Goal: Task Accomplishment & Management: Manage account settings

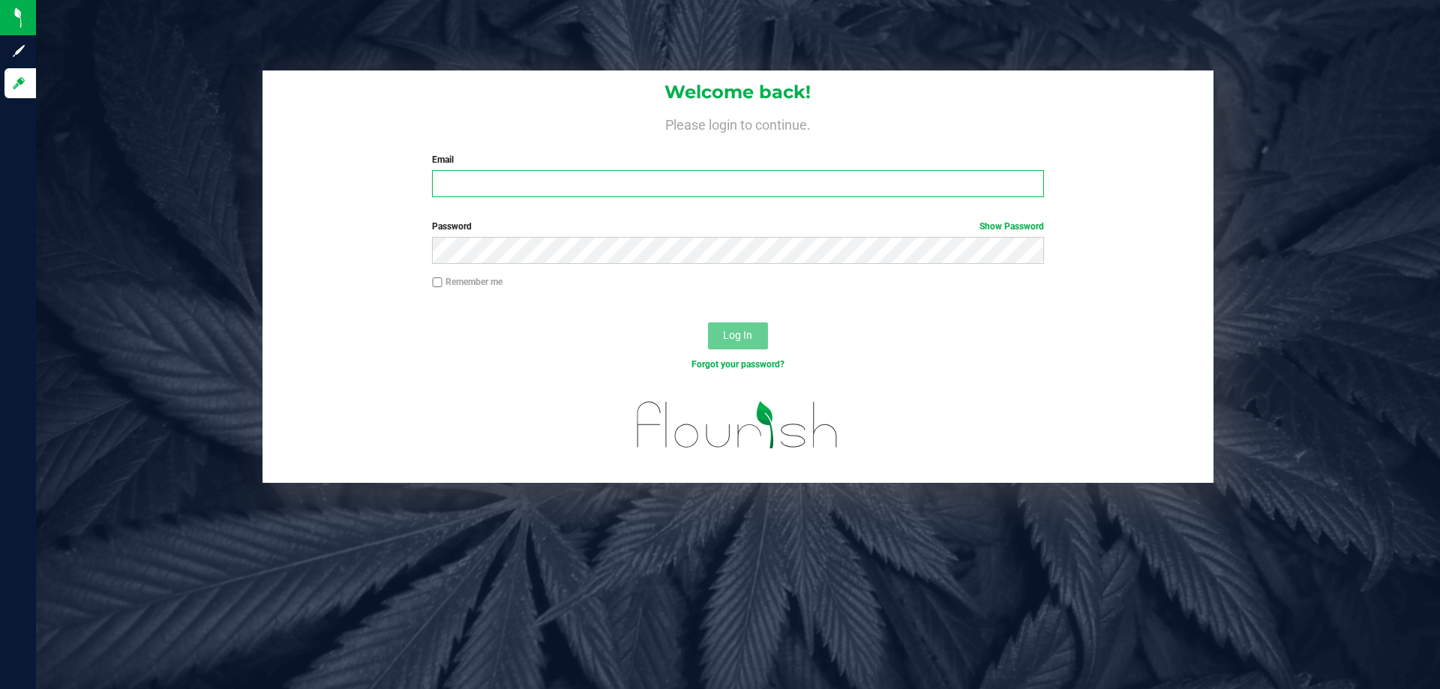
click at [945, 192] on input "Email" at bounding box center [737, 183] width 611 height 27
type input "sahall@liveparallel.com"
click at [708, 323] on button "Log In" at bounding box center [738, 336] width 60 height 27
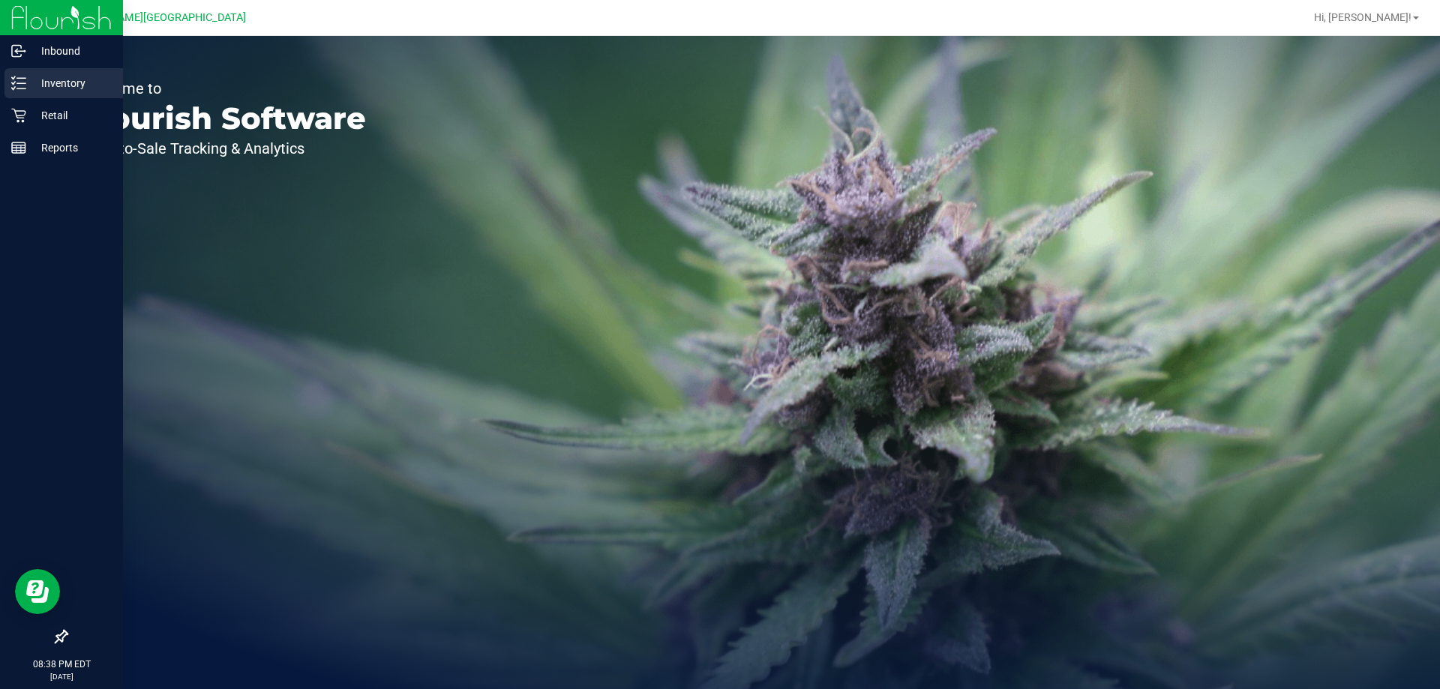
click at [21, 83] on icon at bounding box center [18, 83] width 15 height 15
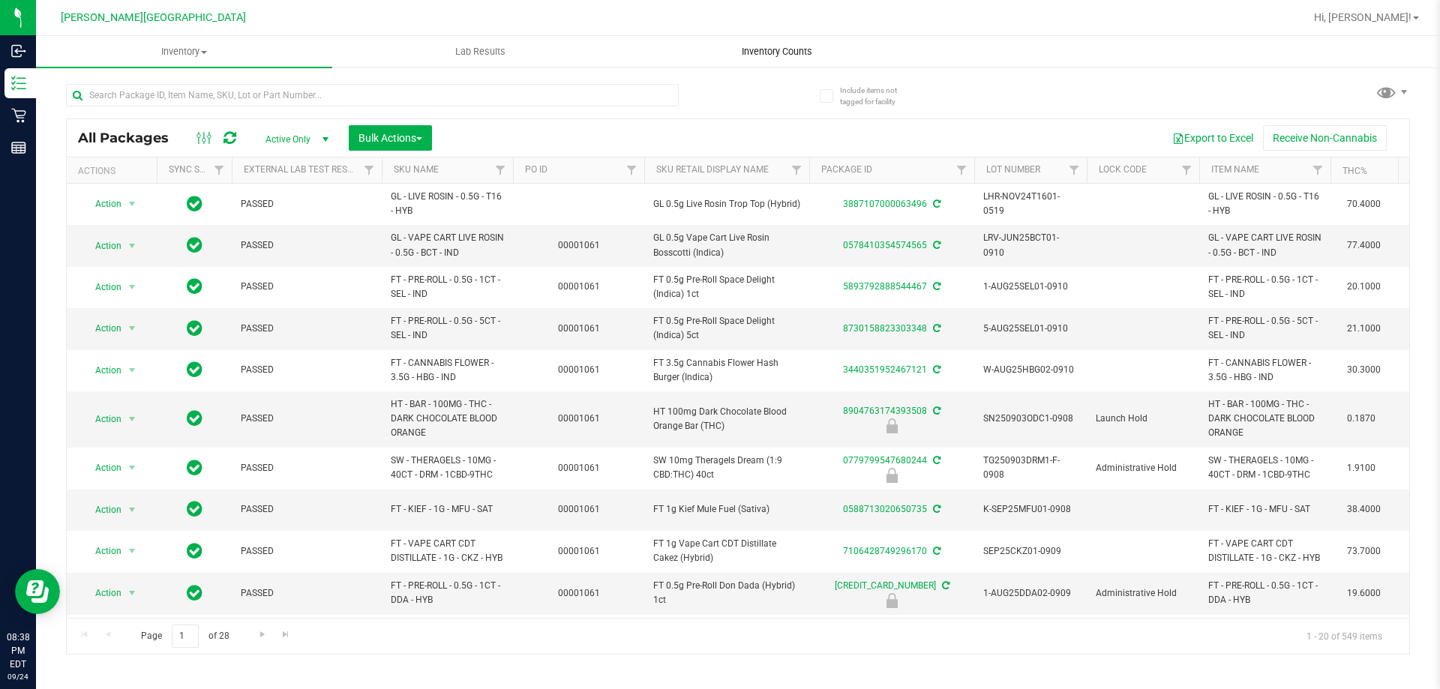
click at [772, 53] on span "Inventory Counts" at bounding box center [777, 52] width 111 height 14
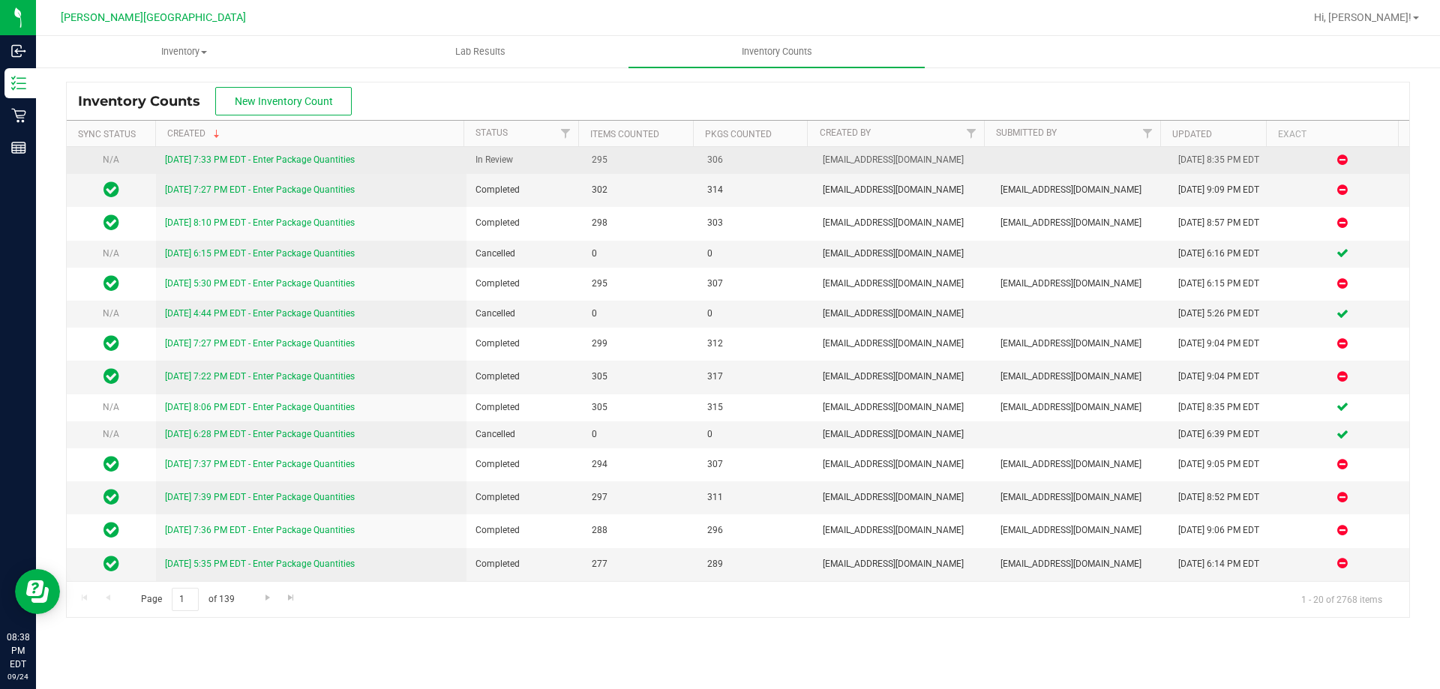
click at [341, 161] on link "9/24/25 7:33 PM EDT - Enter Package Quantities" at bounding box center [260, 160] width 190 height 11
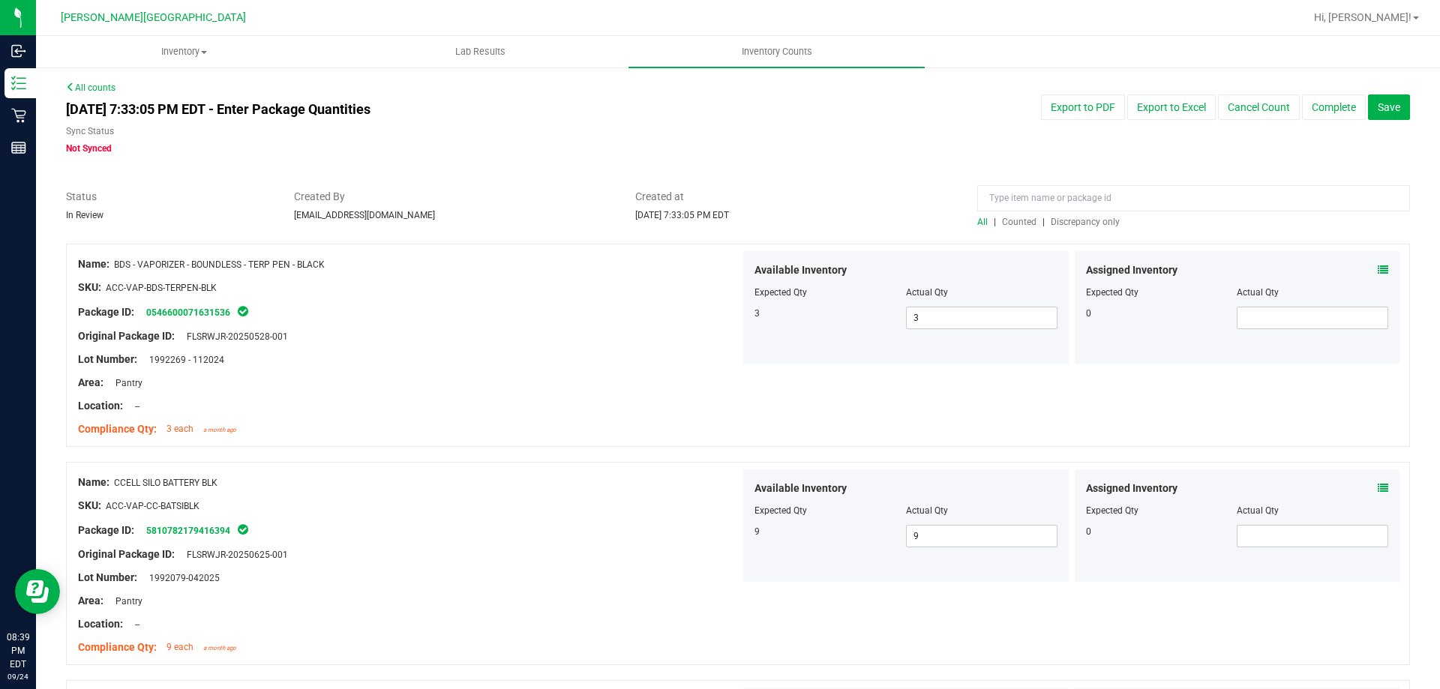
click at [1065, 221] on span "Discrepancy only" at bounding box center [1085, 222] width 69 height 11
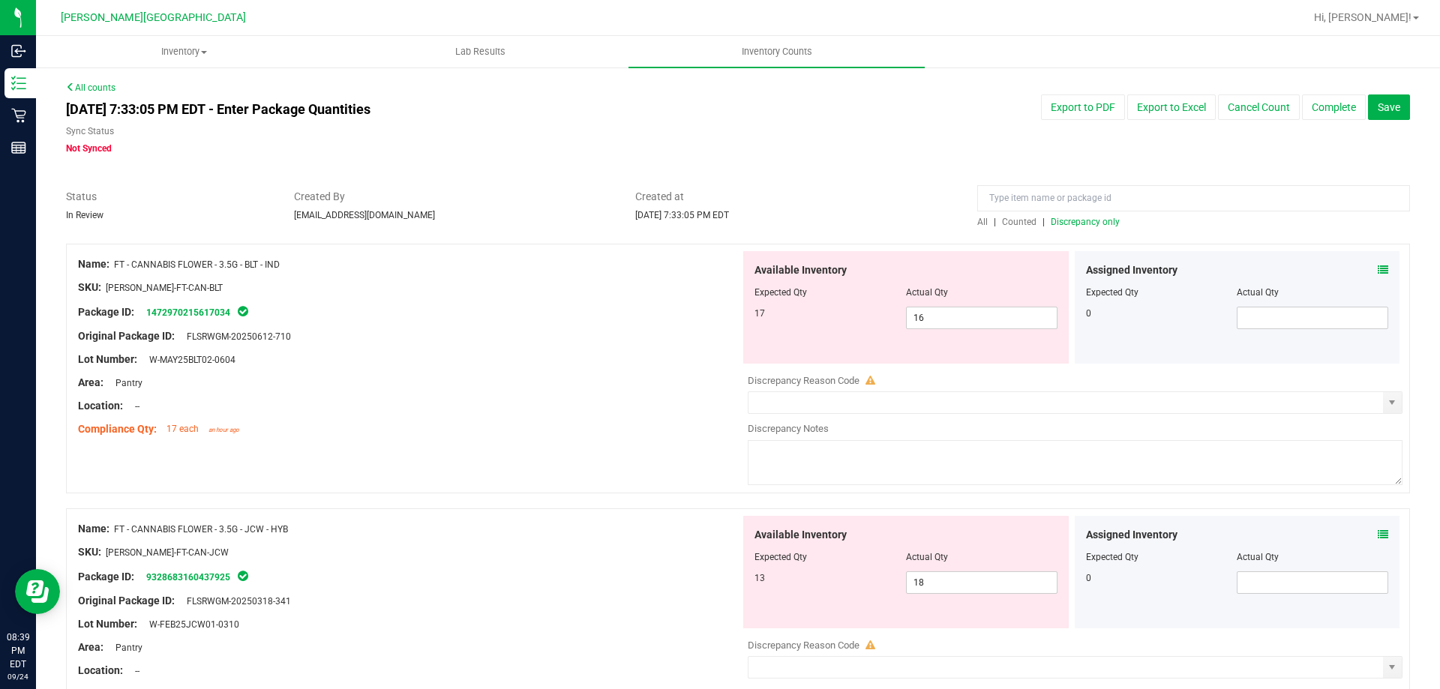
click at [635, 319] on div "Package ID: 1472970215617034" at bounding box center [409, 312] width 662 height 18
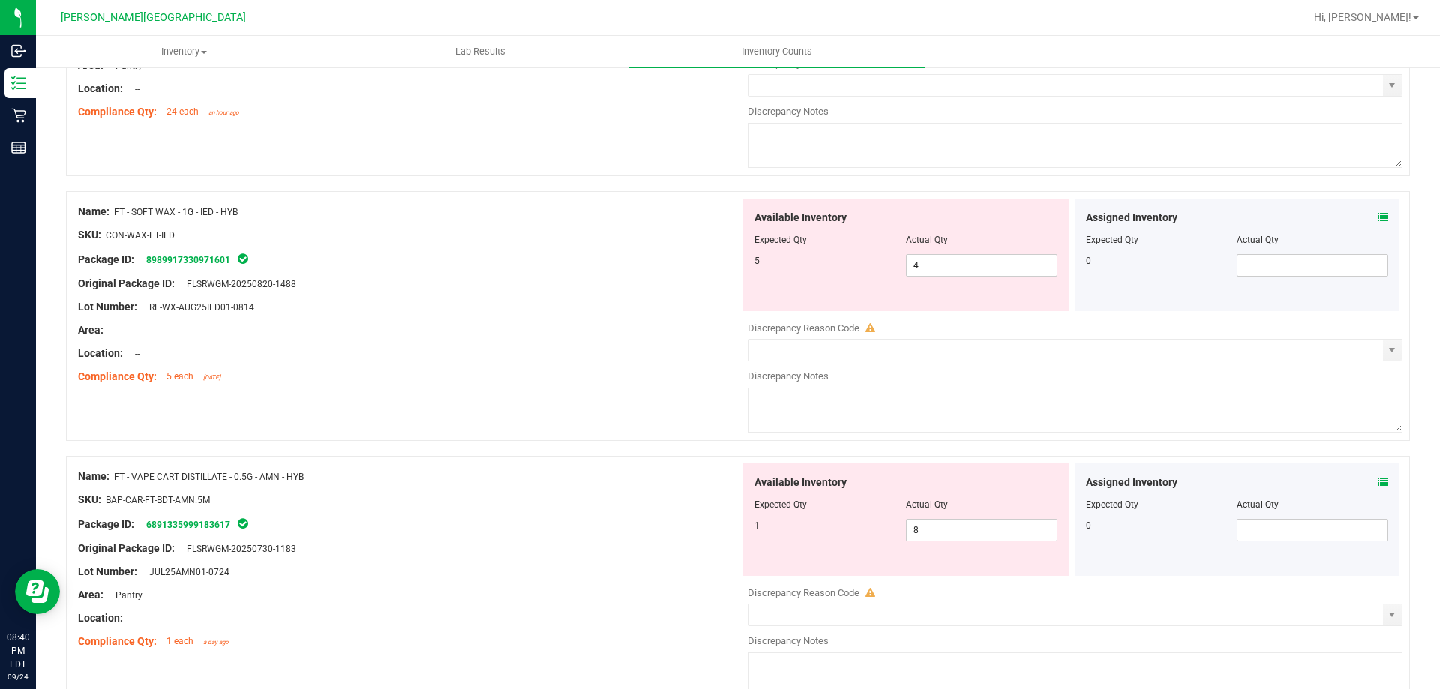
scroll to position [2851, 0]
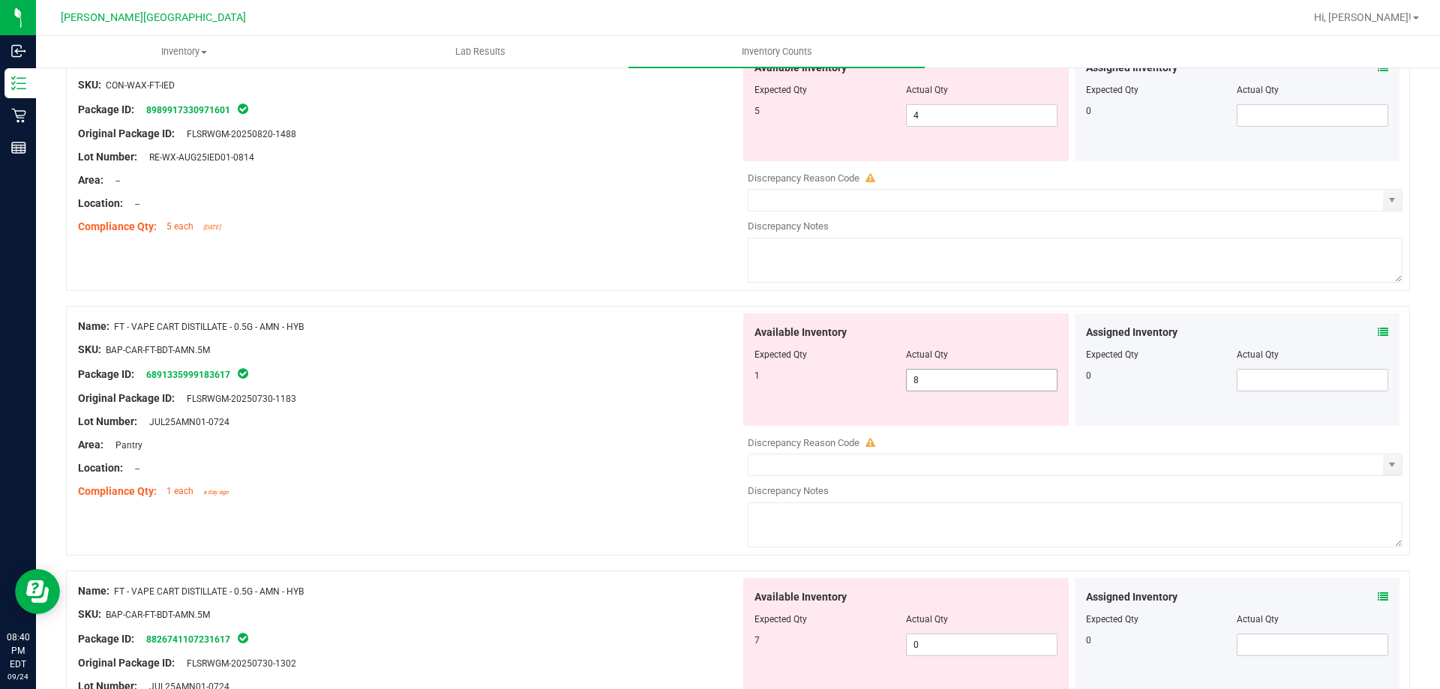
click at [926, 383] on span "8 8" at bounding box center [982, 380] width 152 height 23
type input "1"
click at [985, 643] on div "Available Inventory Expected Qty Actual Qty 7 0 0" at bounding box center [906, 634] width 326 height 113
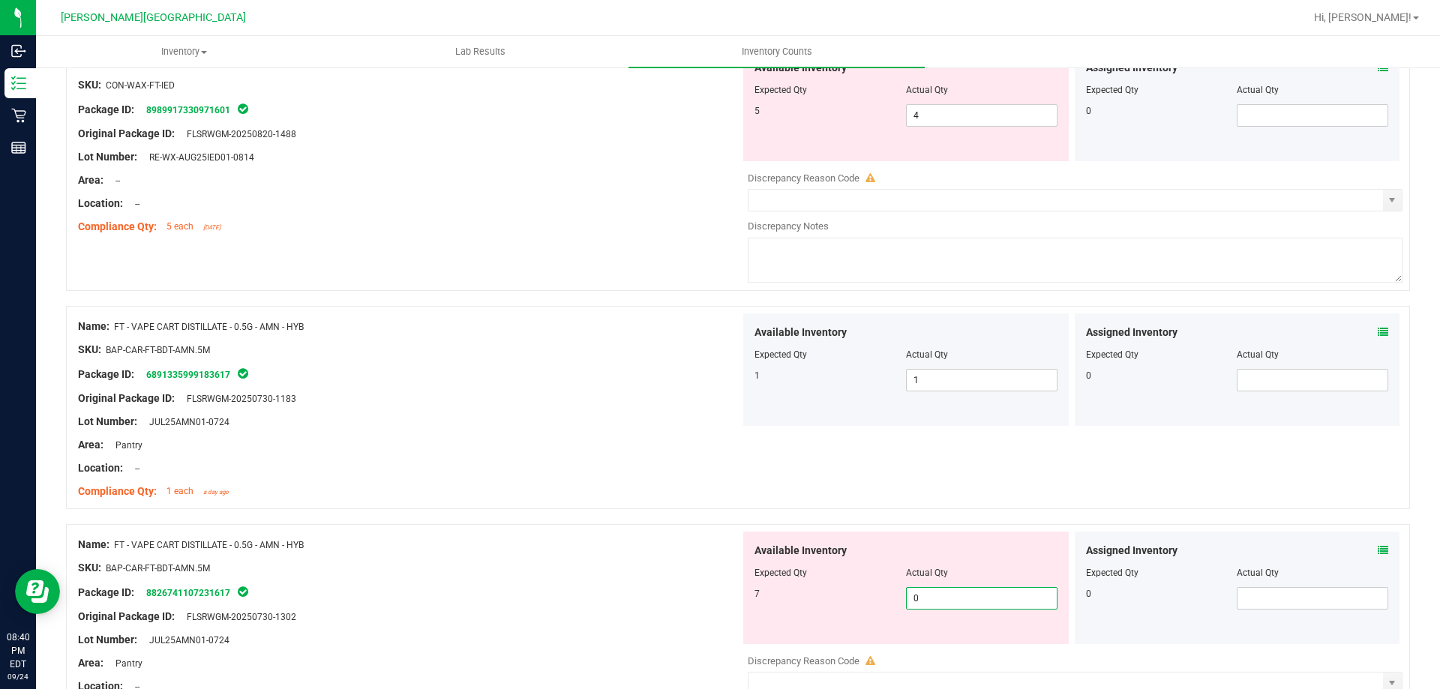
type input "07"
type input "7"
click at [555, 557] on div at bounding box center [409, 557] width 662 height 8
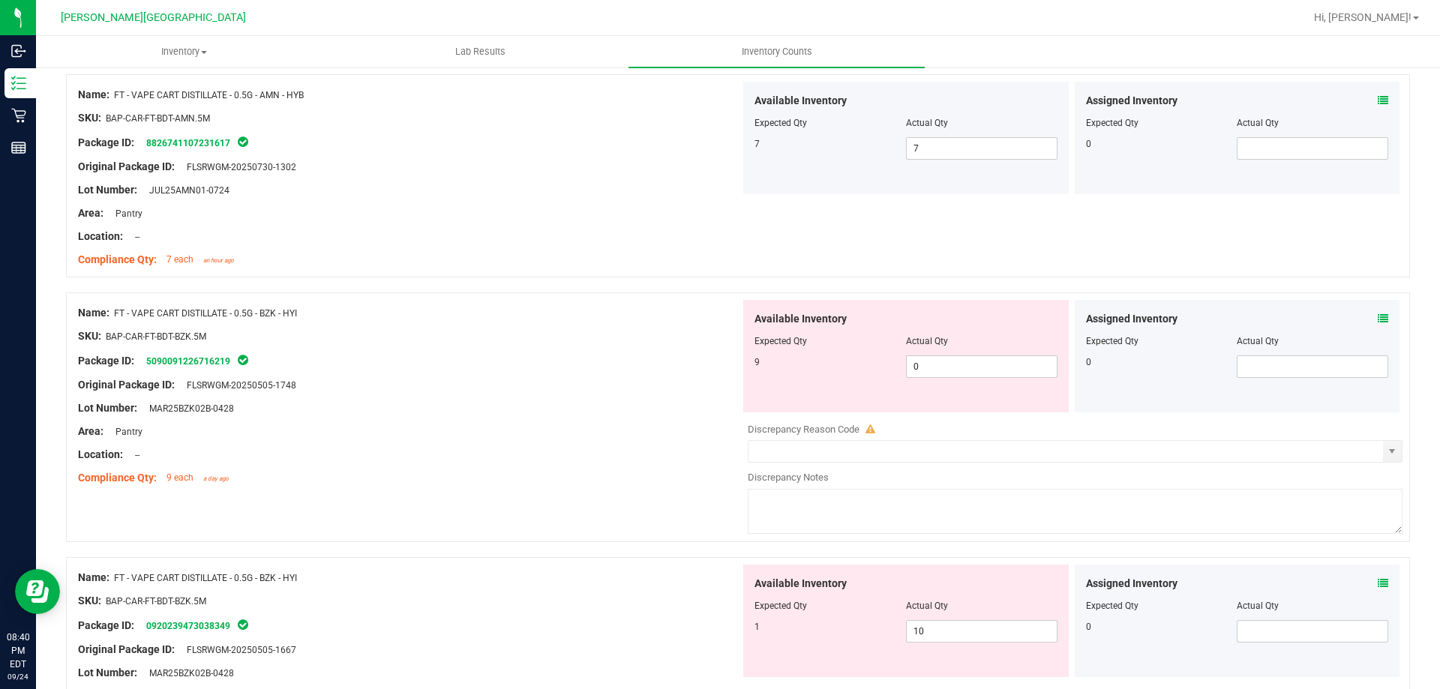
scroll to position [3376, 0]
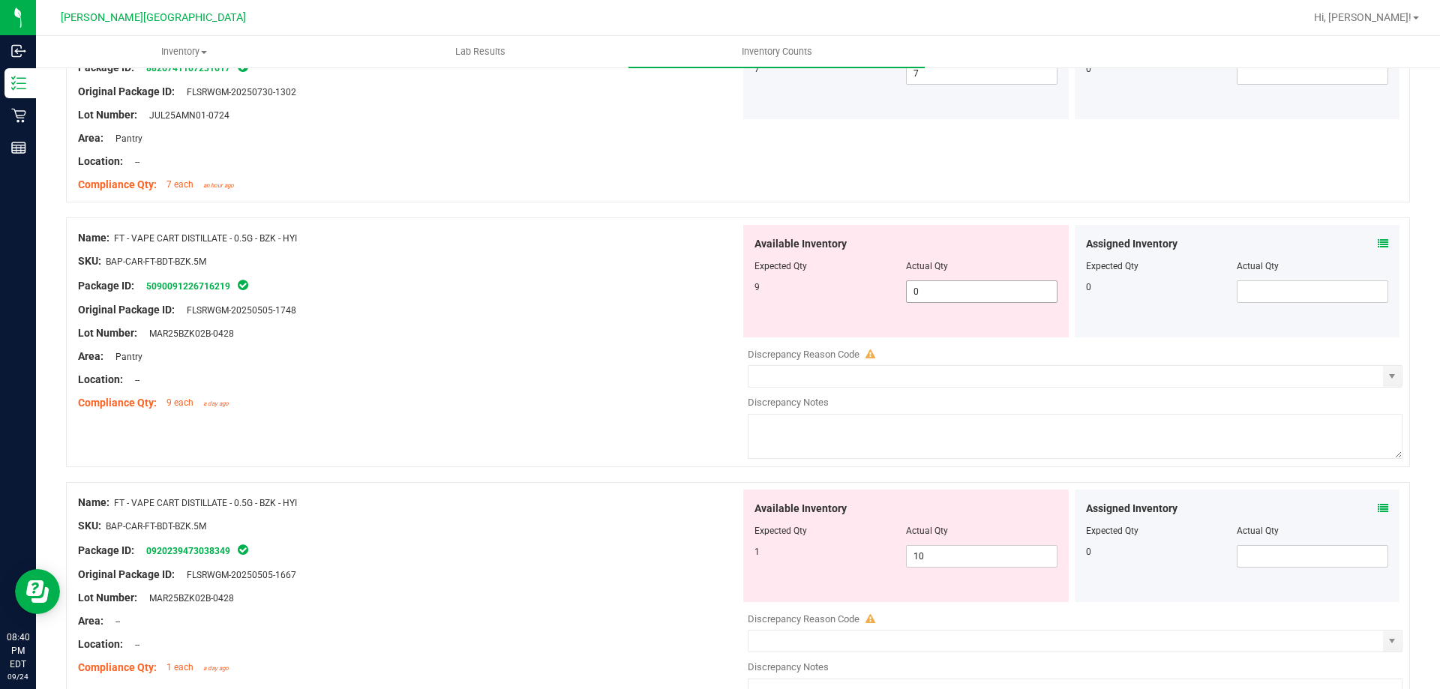
click at [1020, 290] on span "0 0" at bounding box center [982, 292] width 152 height 23
type input "09"
type input "9"
click at [942, 566] on div "Available Inventory Expected Qty Actual Qty 1 10 10" at bounding box center [1071, 609] width 662 height 238
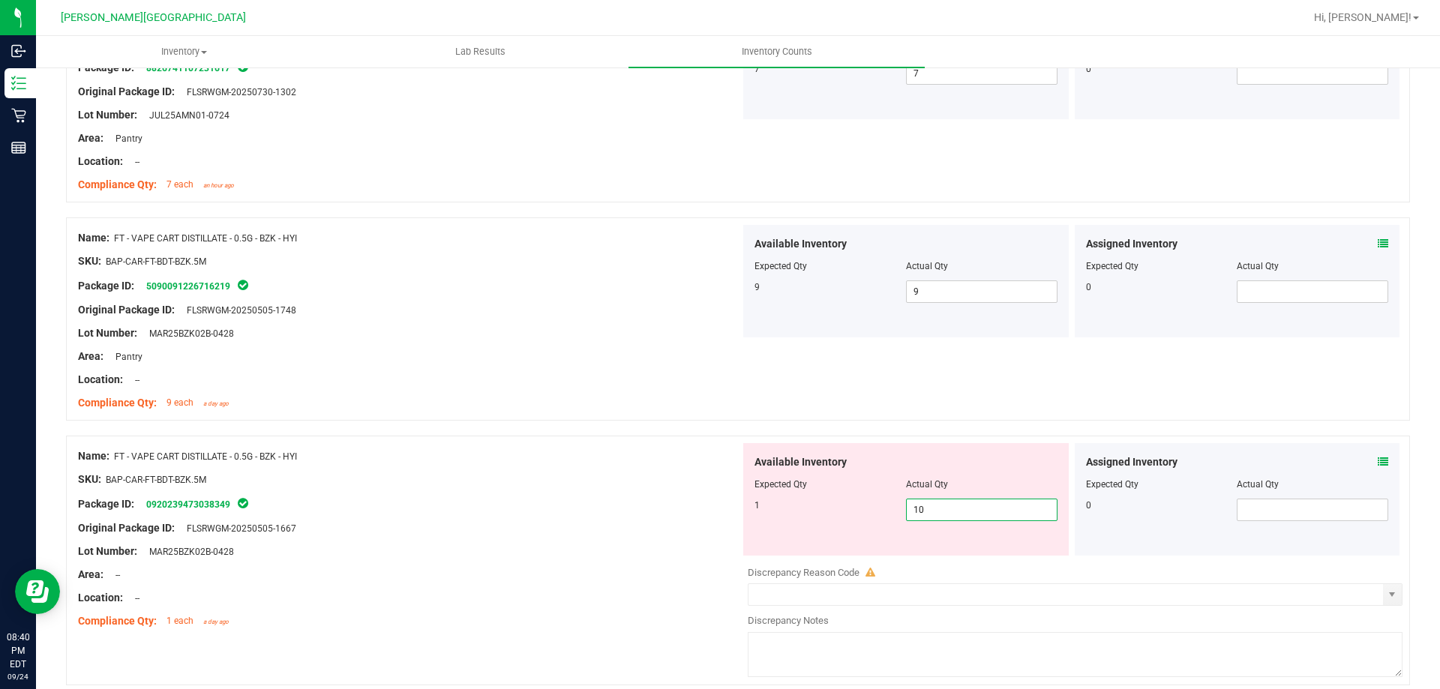
type input "1"
click at [608, 542] on div at bounding box center [409, 540] width 662 height 8
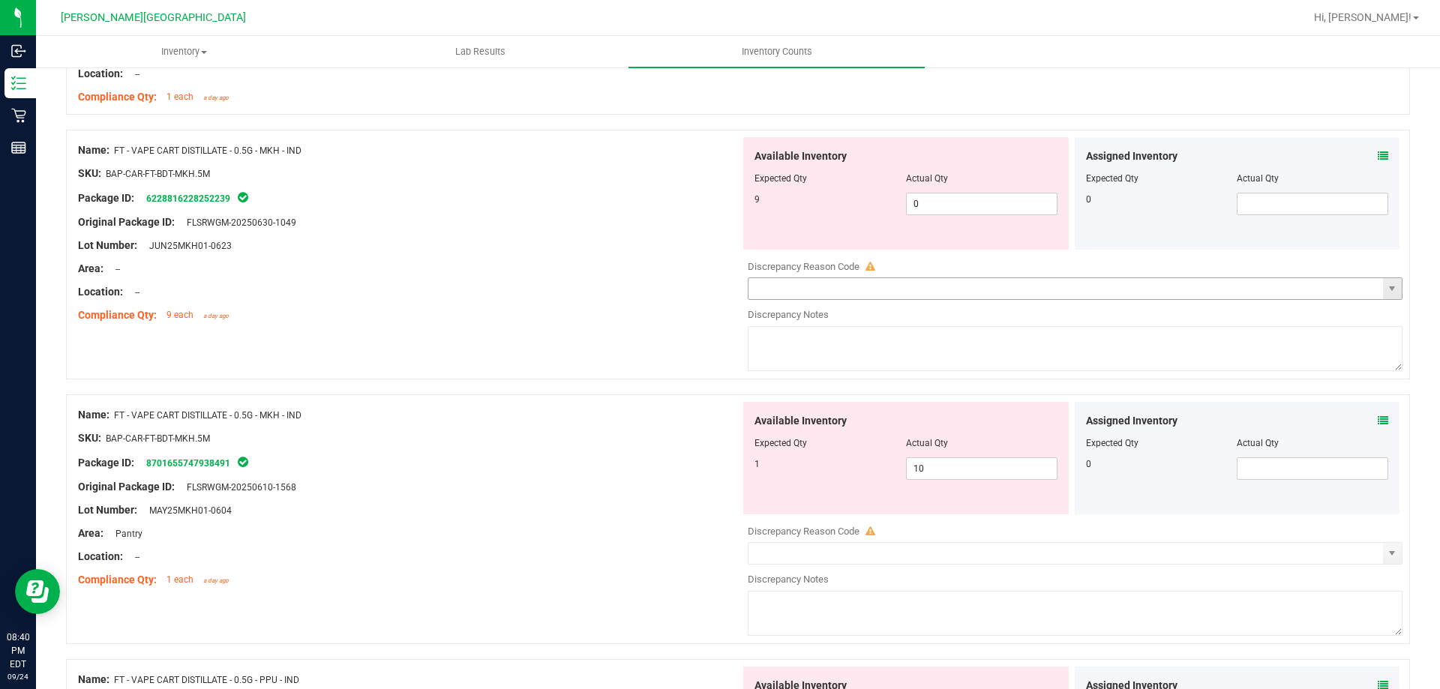
scroll to position [3901, 0]
click at [1006, 202] on span "0 0" at bounding box center [982, 203] width 152 height 23
type input "09"
type input "9"
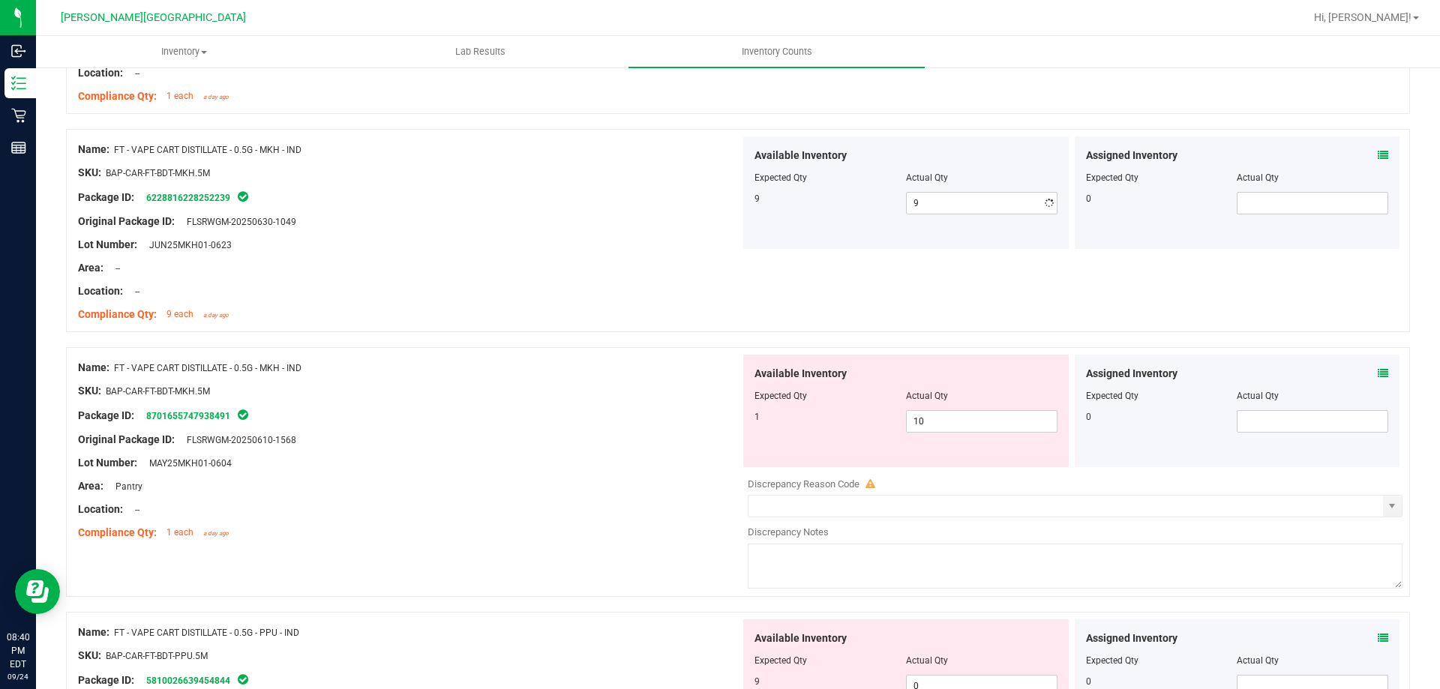
click at [984, 456] on div "Available Inventory Expected Qty Actual Qty 1 10 10" at bounding box center [906, 411] width 326 height 113
click at [989, 431] on span "10 10" at bounding box center [982, 421] width 152 height 23
type input "1"
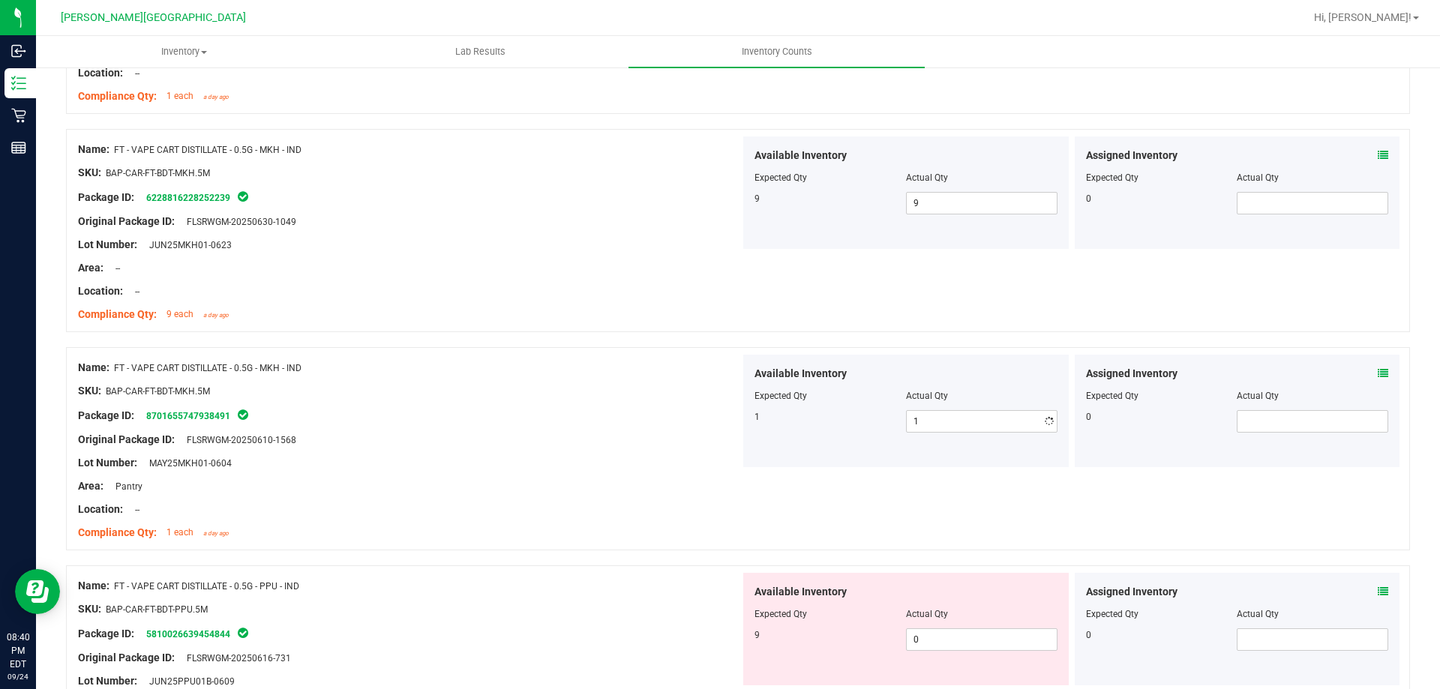
click at [692, 453] on div at bounding box center [409, 452] width 662 height 8
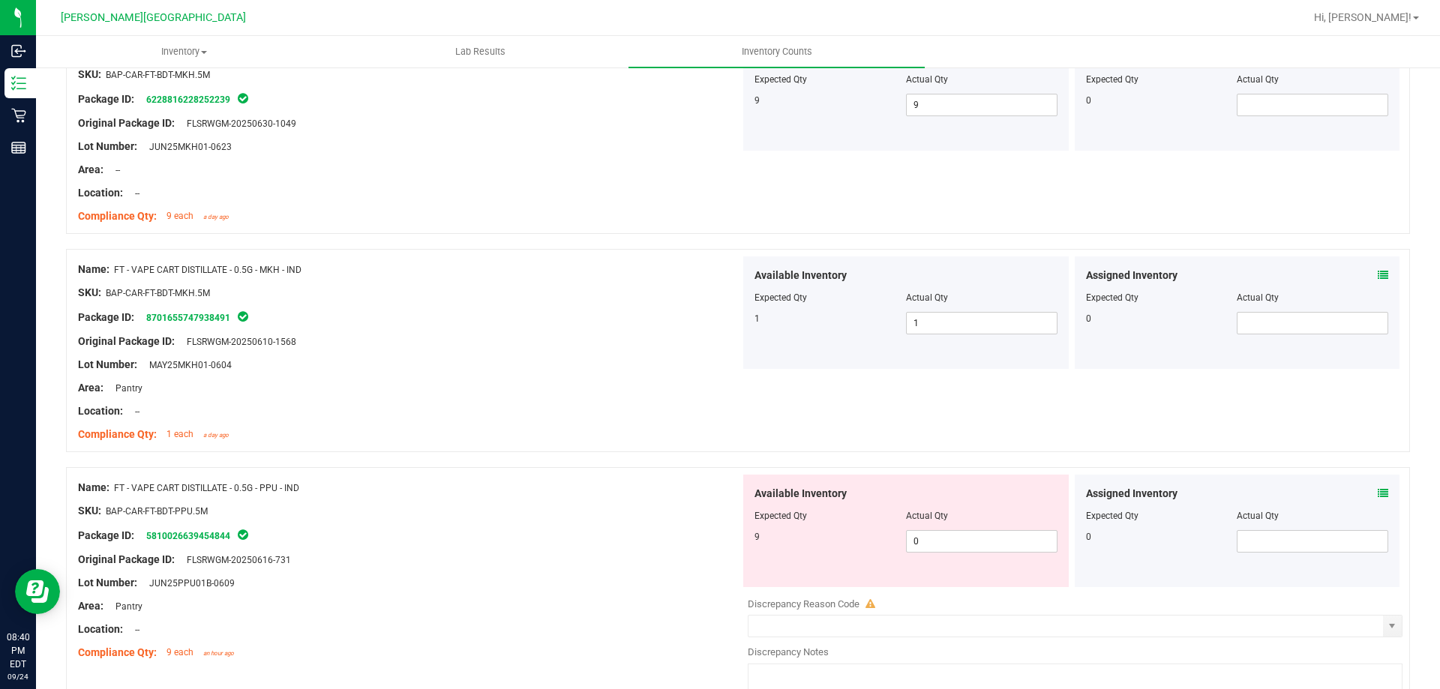
scroll to position [4201, 0]
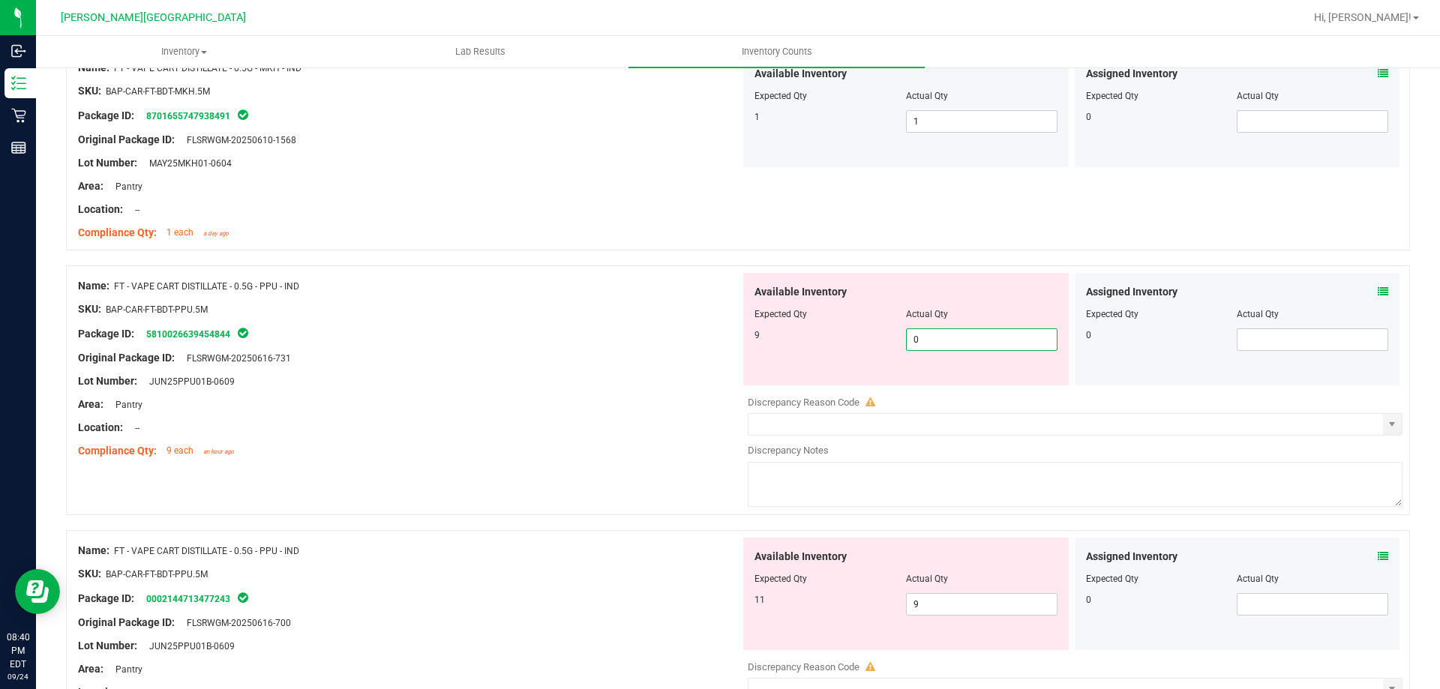
click at [952, 345] on span "0 0" at bounding box center [982, 340] width 152 height 23
type input "9"
click at [923, 613] on div "Available Inventory Expected Qty Actual Qty 11 9 9" at bounding box center [1071, 657] width 662 height 238
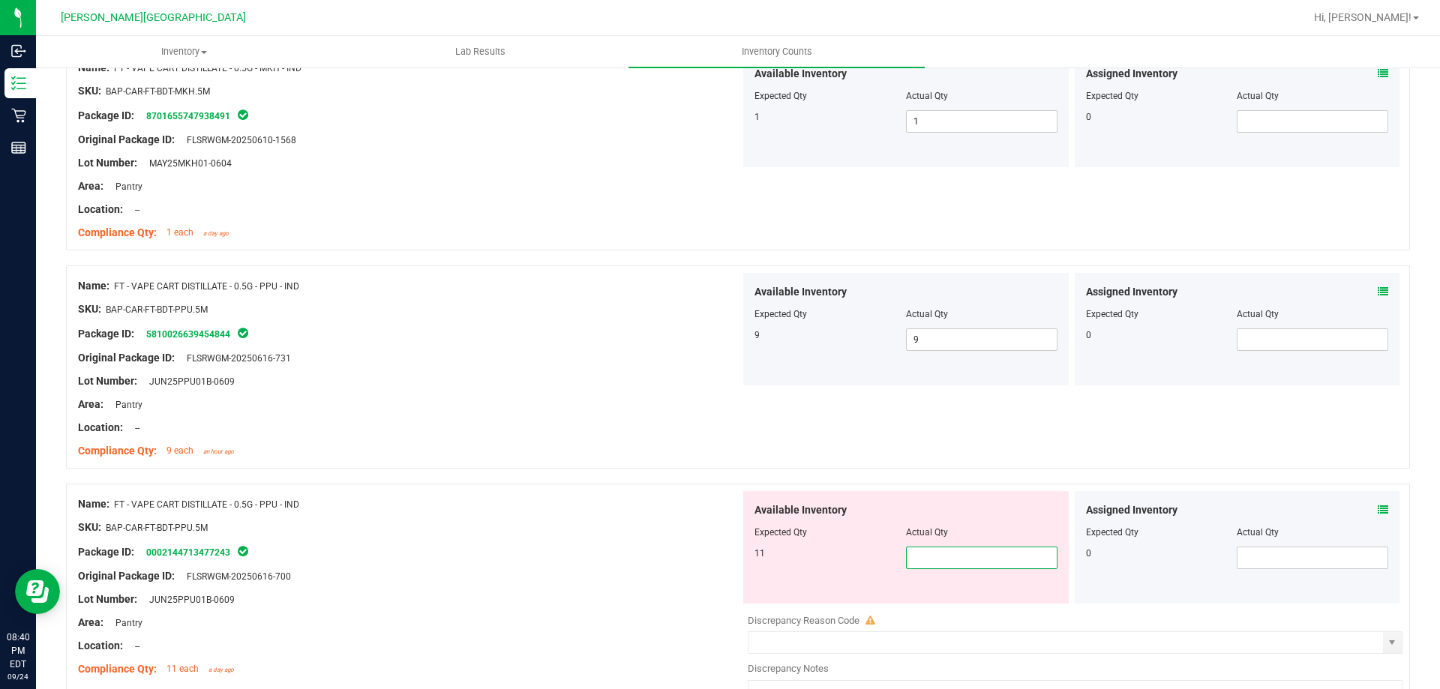
type input "0"
click at [687, 575] on div "Original Package ID: FLSRWGM-20250616-700" at bounding box center [409, 577] width 662 height 16
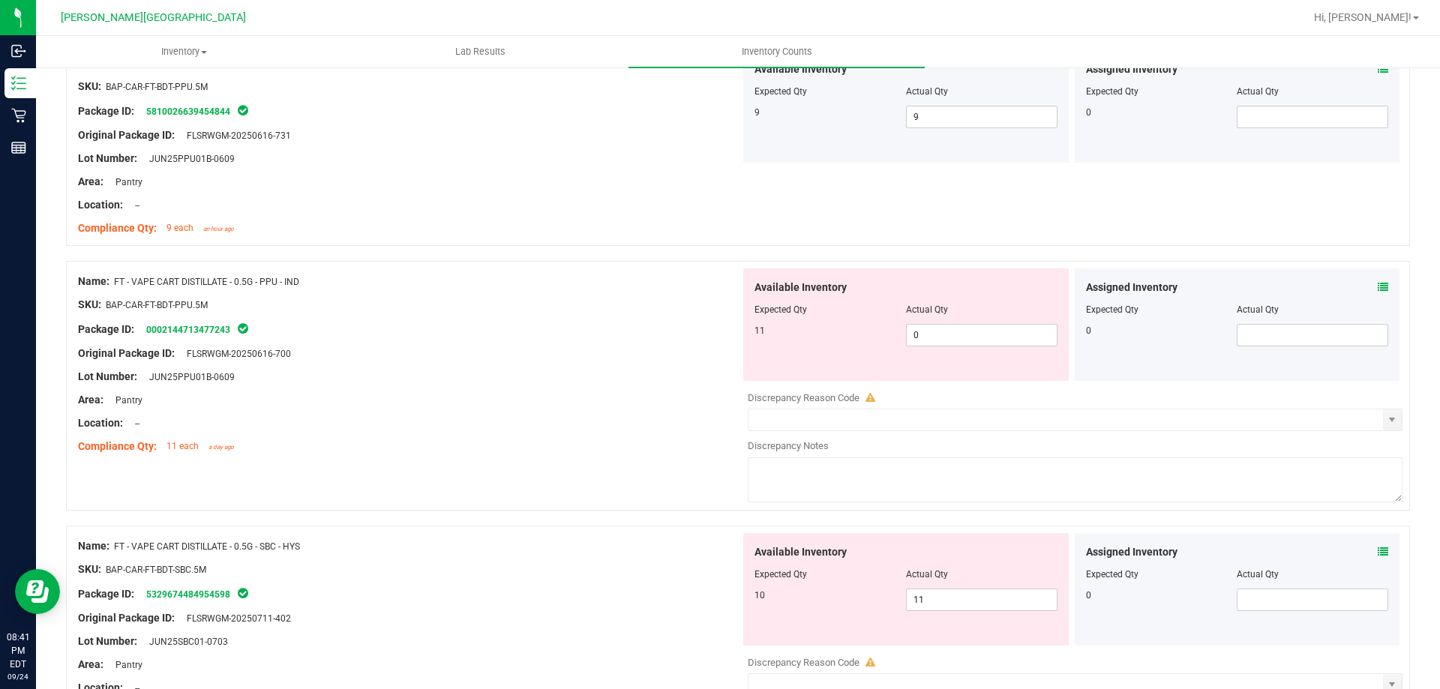
scroll to position [4576, 0]
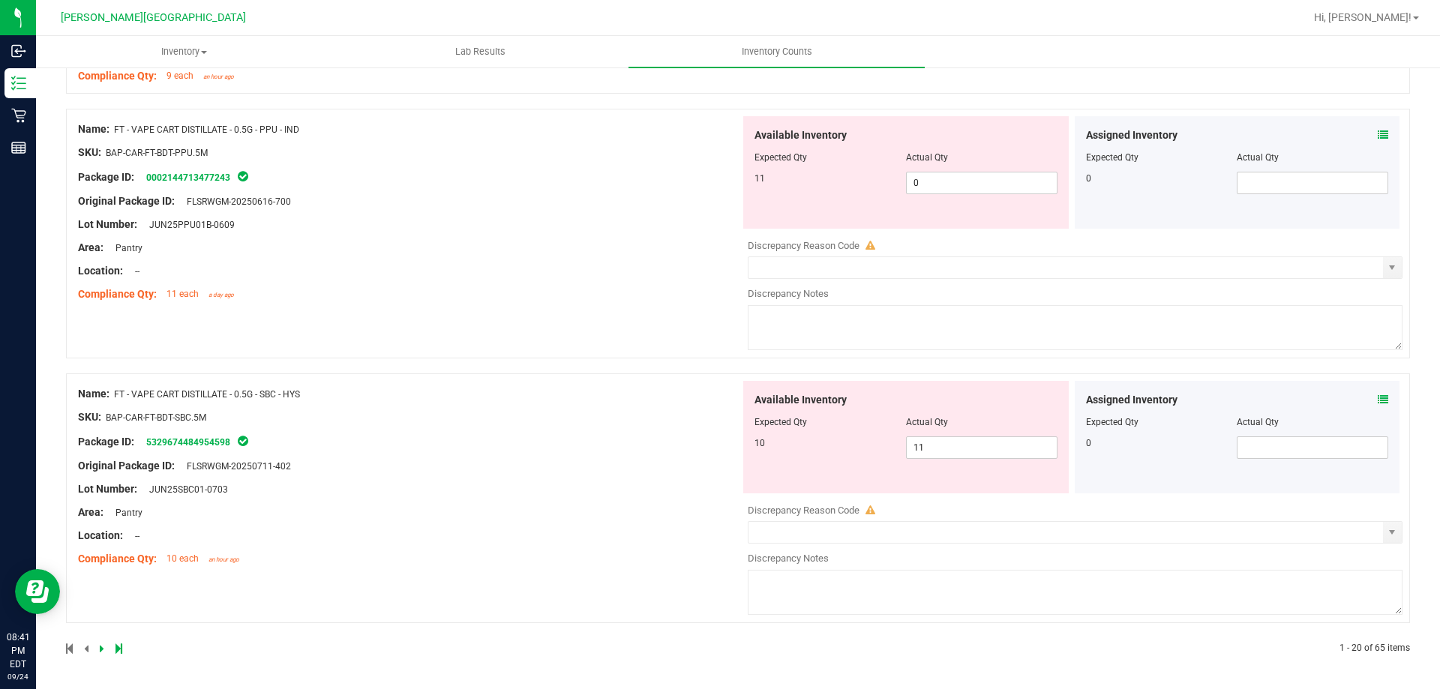
click at [100, 648] on icon at bounding box center [102, 648] width 5 height 9
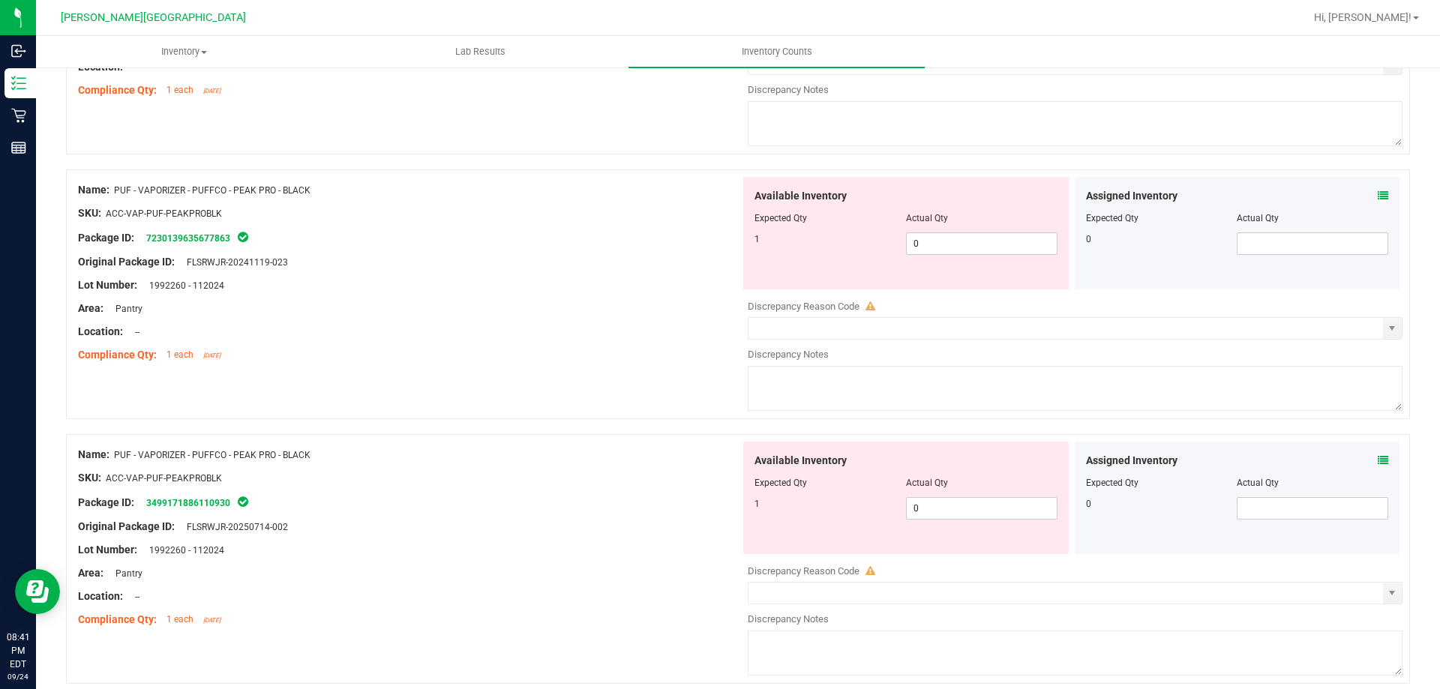
scroll to position [0, 0]
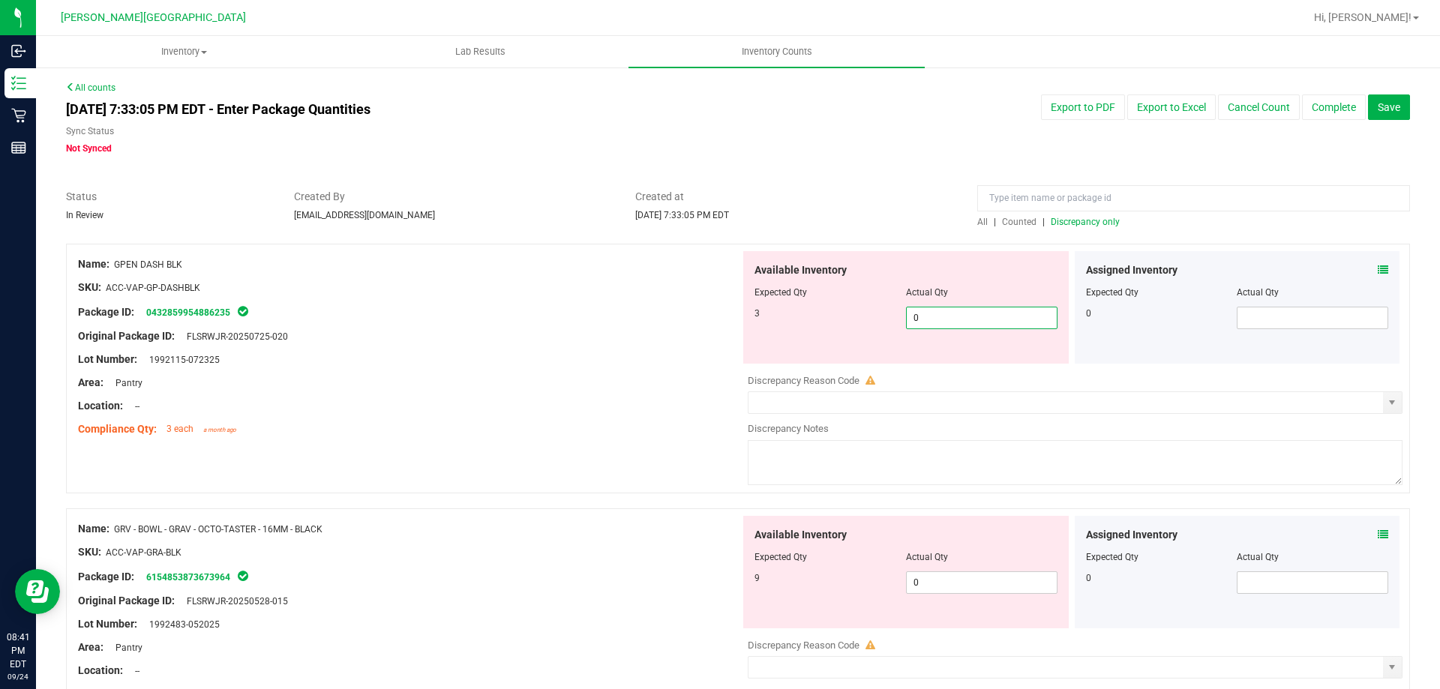
click at [955, 318] on span "0 0" at bounding box center [982, 318] width 152 height 23
type input "03"
type input "3"
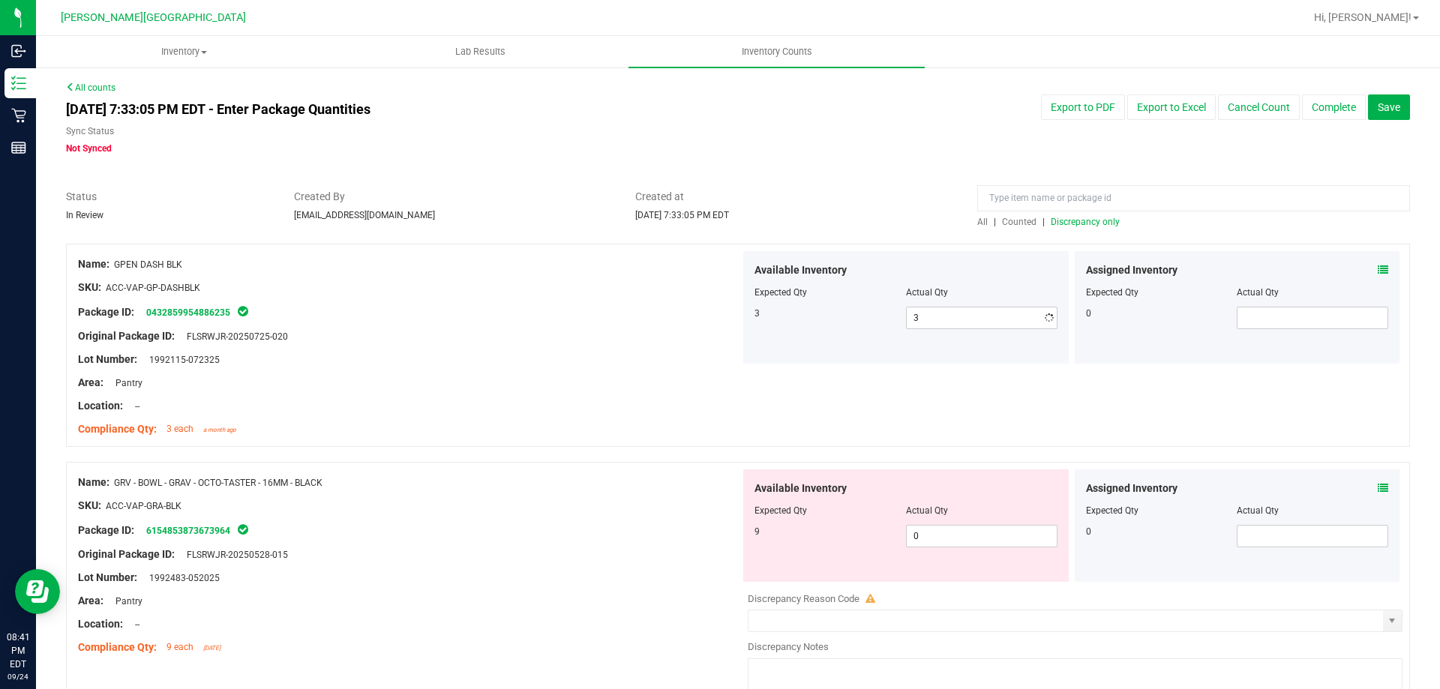
click at [993, 569] on div "Available Inventory Expected Qty Actual Qty 9 0 0" at bounding box center [906, 526] width 326 height 113
click at [1001, 545] on span "0 0" at bounding box center [982, 536] width 152 height 23
click at [1001, 541] on span "0 0" at bounding box center [982, 536] width 152 height 23
type input "09"
type input "9"
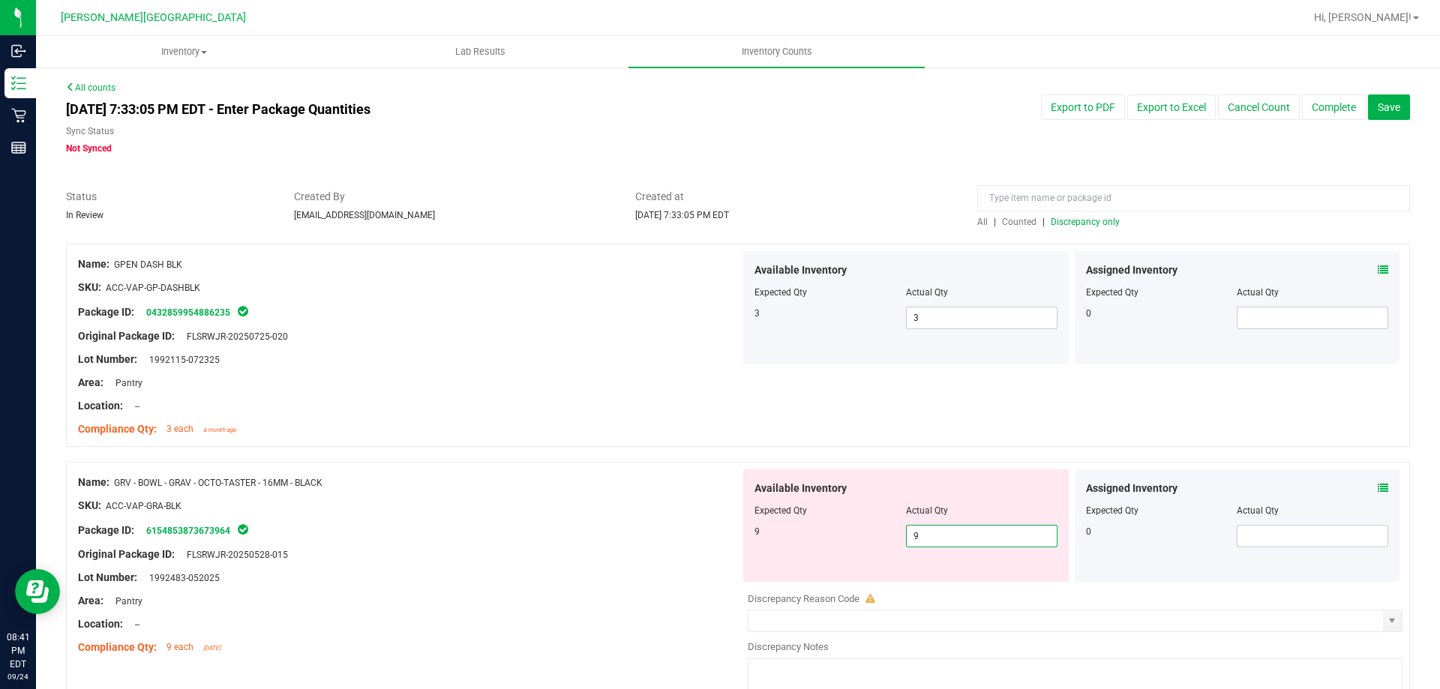
click at [713, 557] on div "Original Package ID: FLSRWJR-20250528-015" at bounding box center [409, 555] width 662 height 16
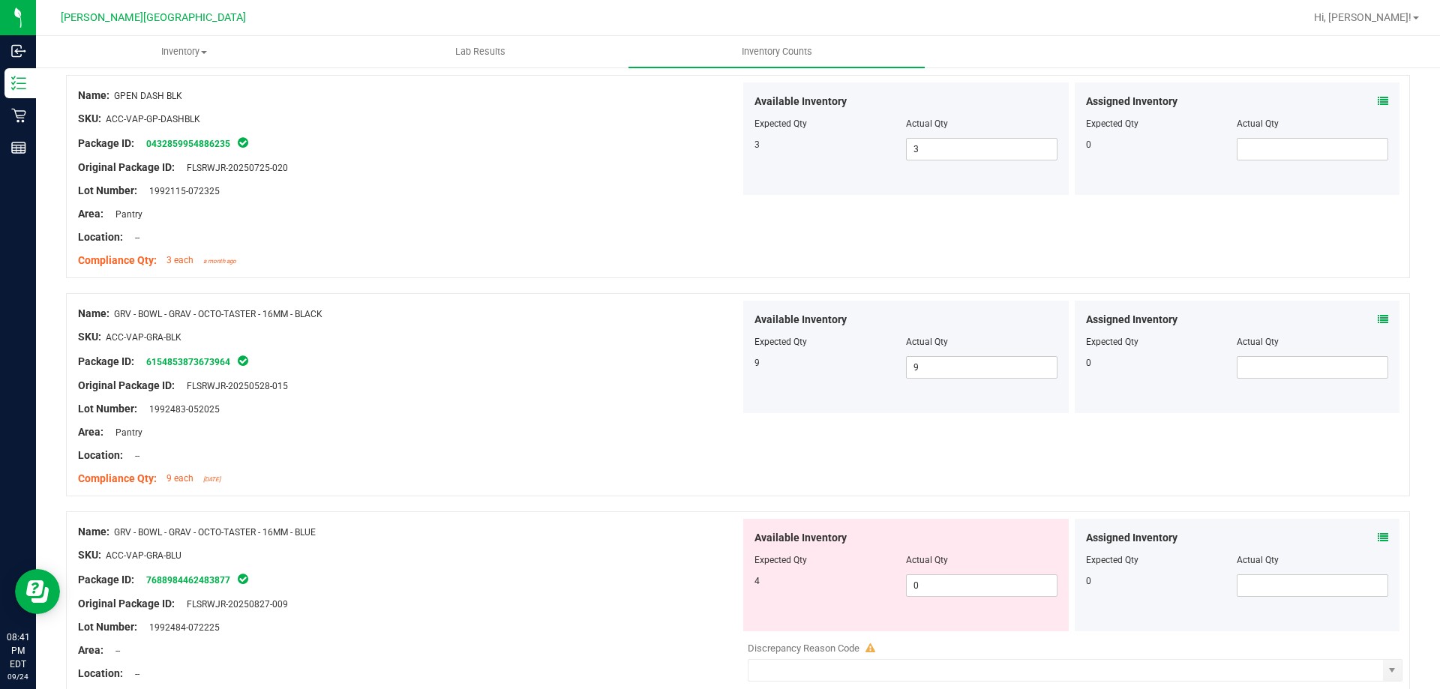
scroll to position [375, 0]
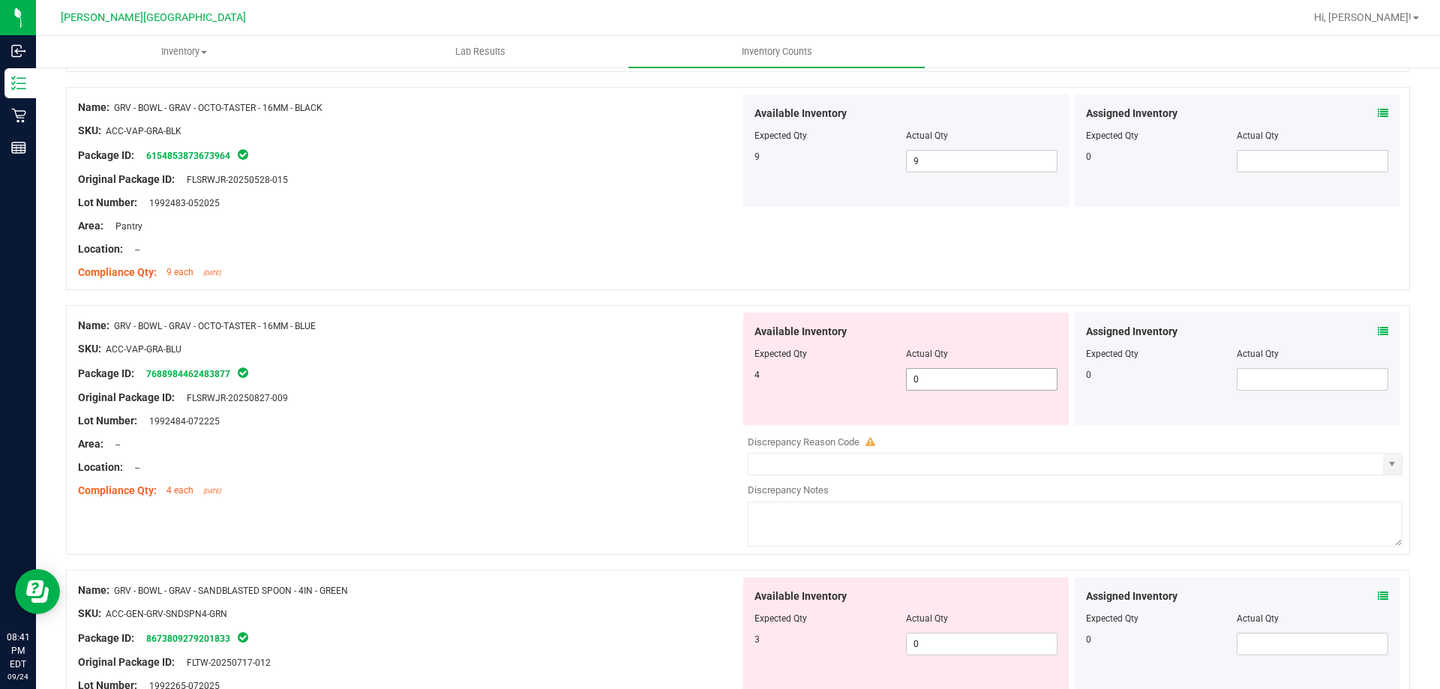
click at [956, 382] on span "0 0" at bounding box center [982, 379] width 152 height 23
type input "04"
type input "4"
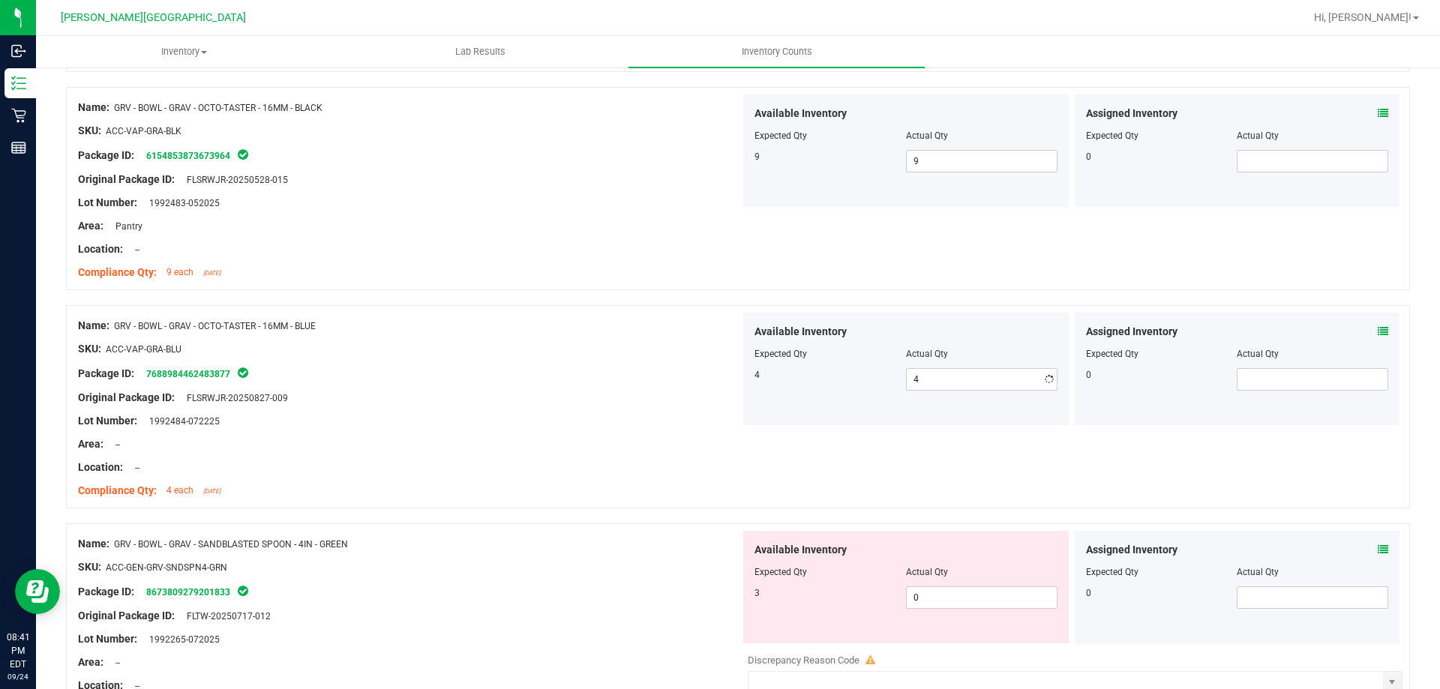
click at [696, 466] on div "Location: --" at bounding box center [409, 468] width 662 height 16
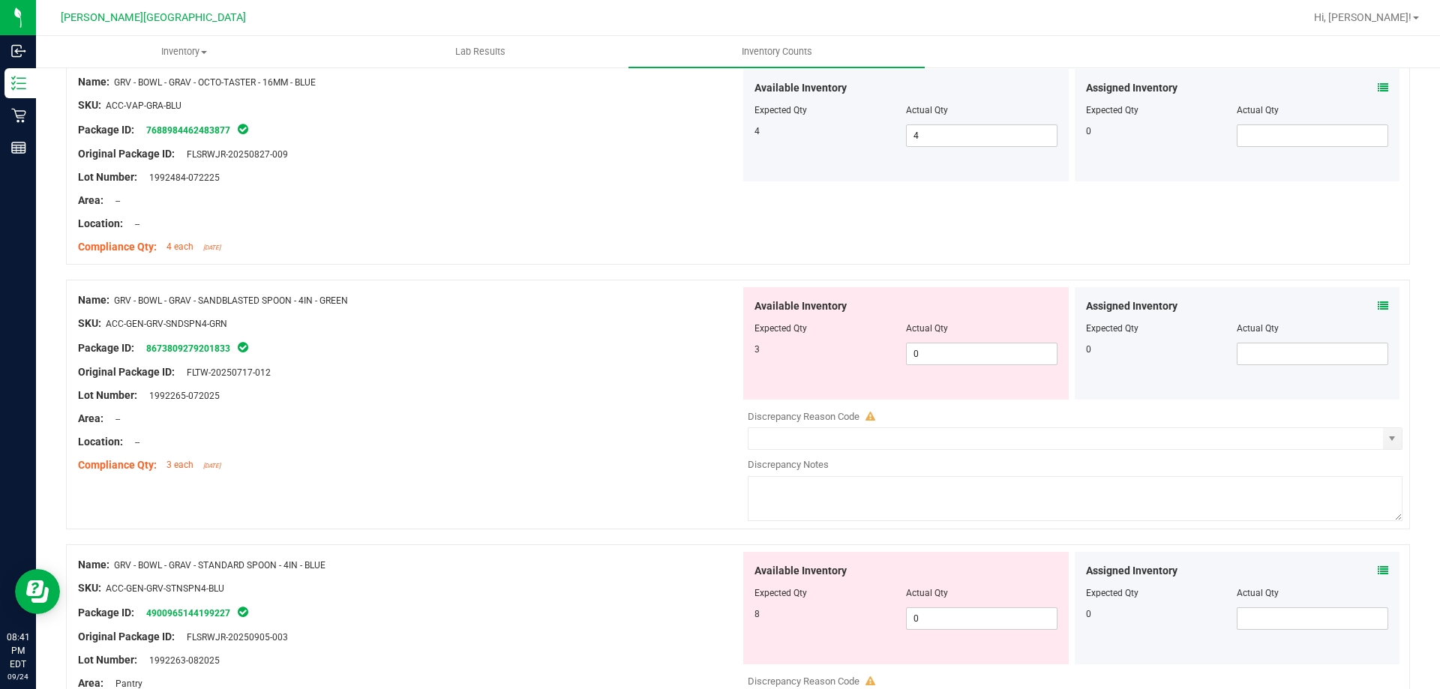
scroll to position [675, 0]
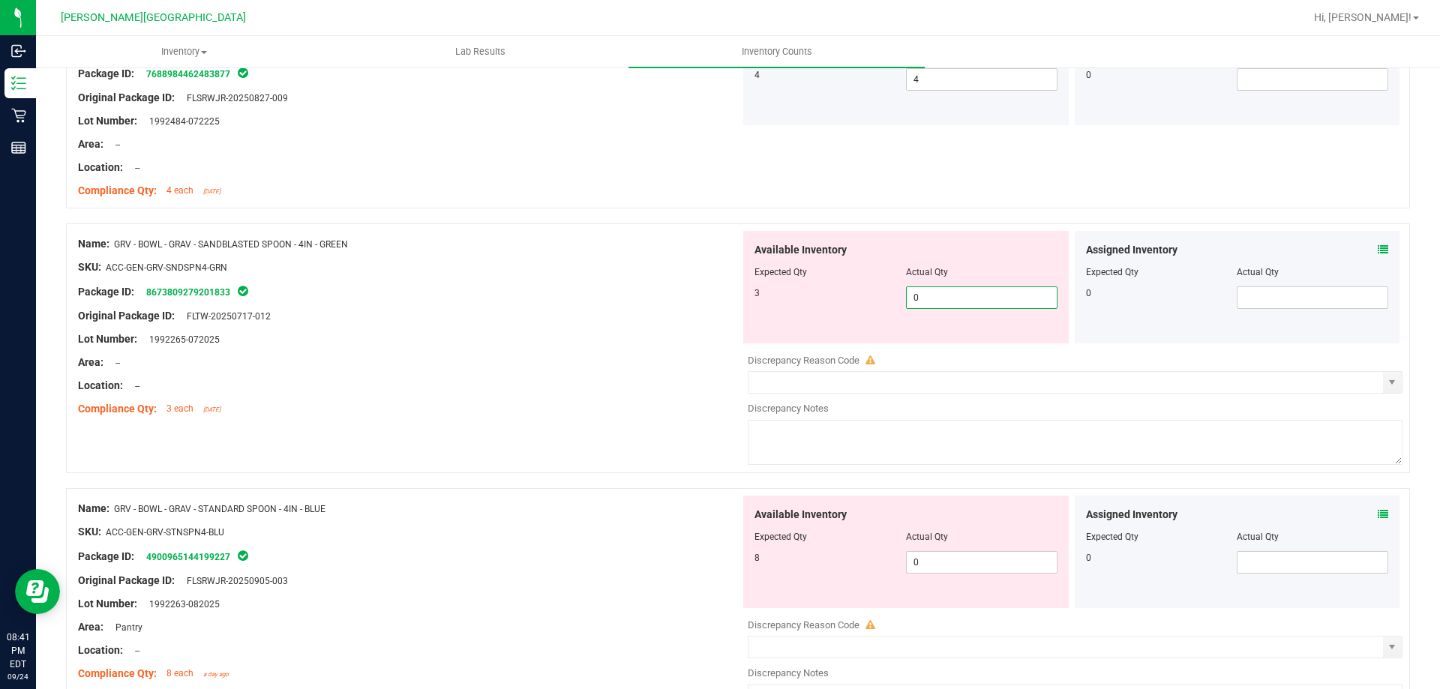
click at [944, 302] on span "0 0" at bounding box center [982, 298] width 152 height 23
type input "03"
type input "3"
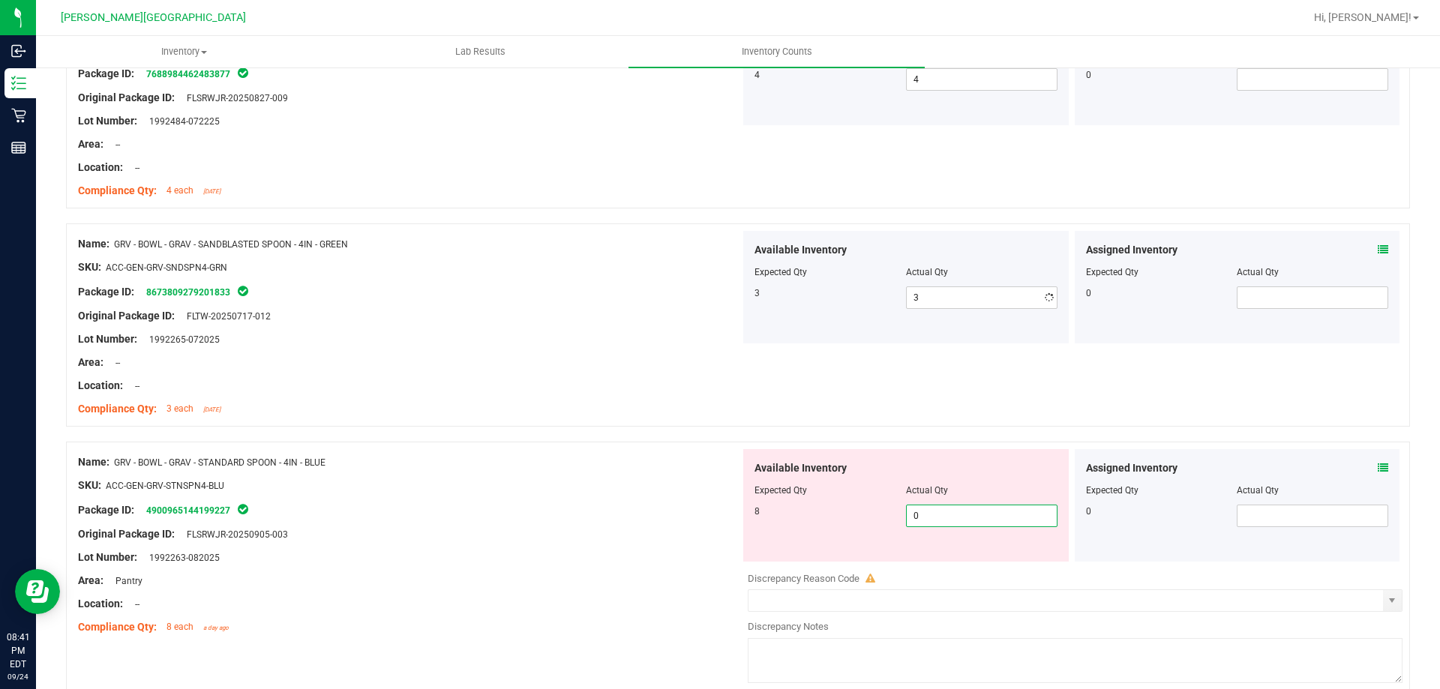
click at [983, 554] on div "Available Inventory Expected Qty Actual Qty 8 0 0" at bounding box center [906, 505] width 326 height 113
type input "08"
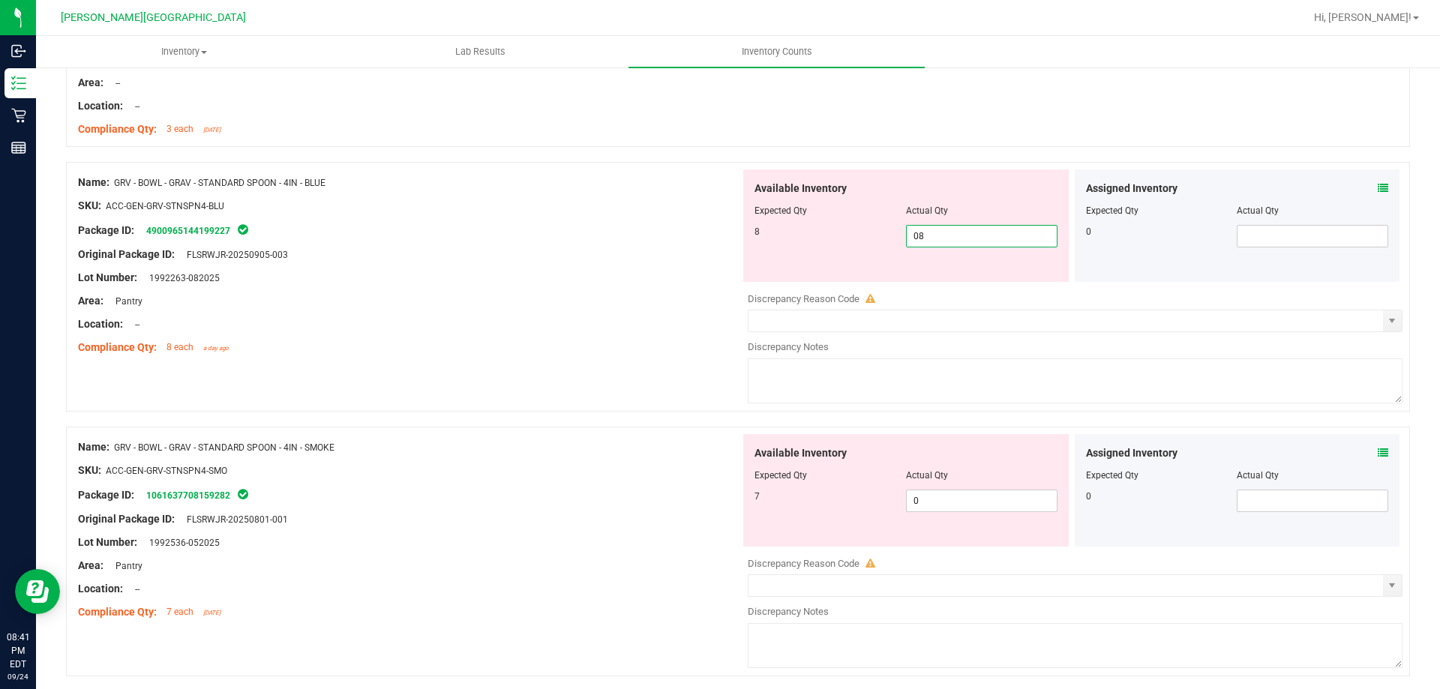
scroll to position [975, 0]
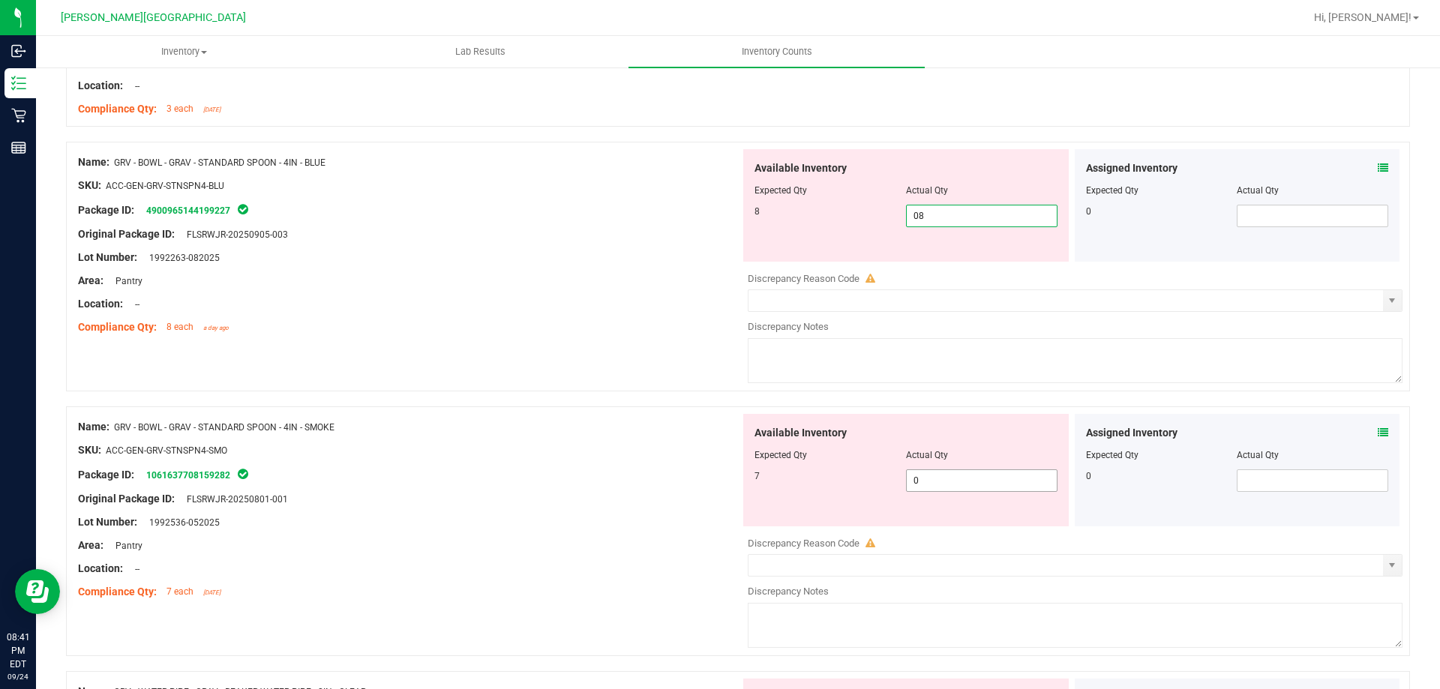
type input "8"
click at [987, 485] on div "Available Inventory Expected Qty Actual Qty 7 0 0" at bounding box center [1071, 533] width 662 height 238
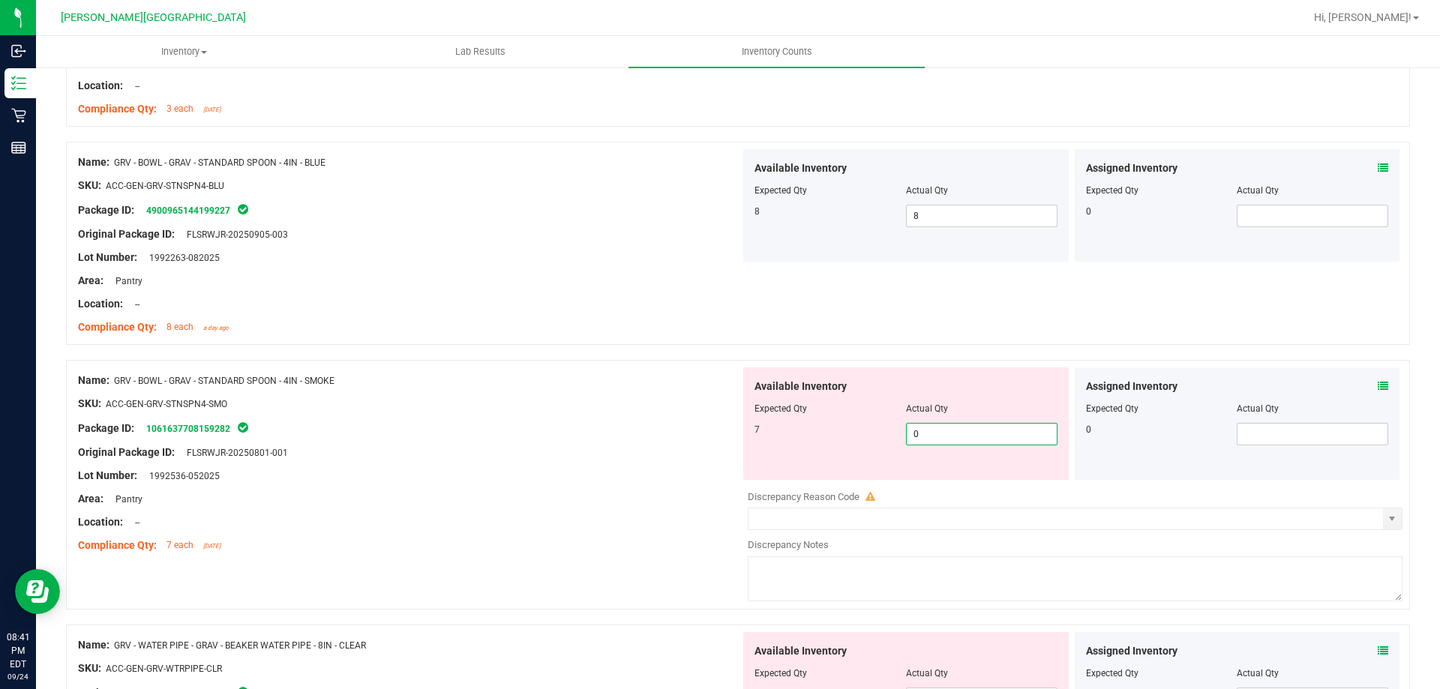
type input "07"
type input "7"
click at [619, 487] on div at bounding box center [409, 488] width 662 height 8
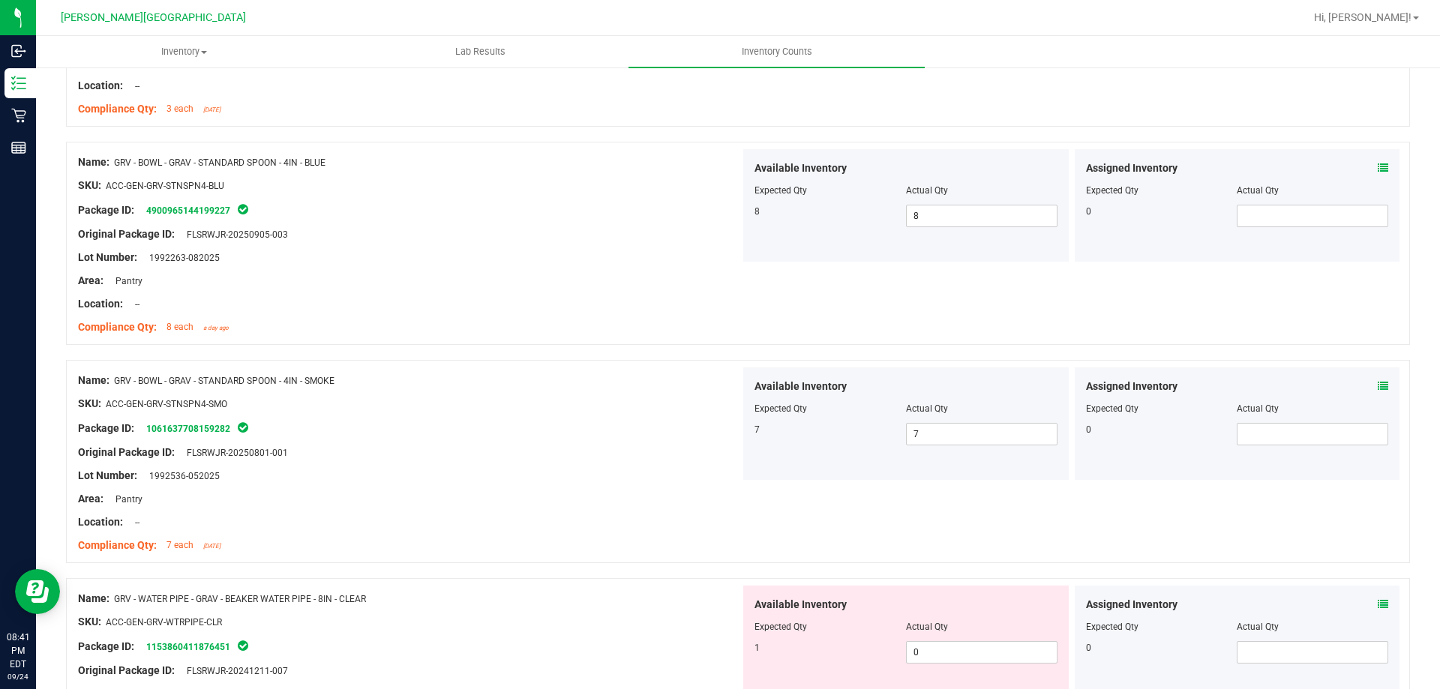
scroll to position [1350, 0]
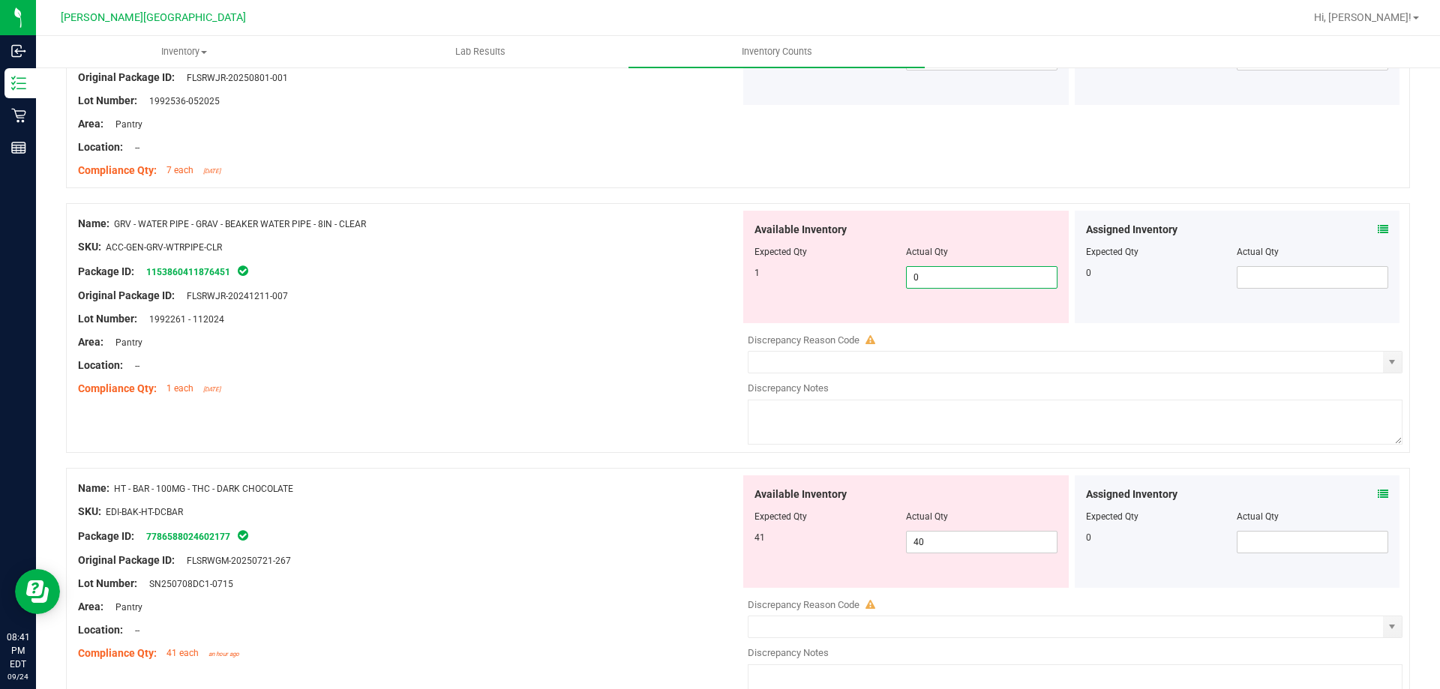
click at [930, 278] on span "0 0" at bounding box center [982, 277] width 152 height 23
type input "01"
type input "1"
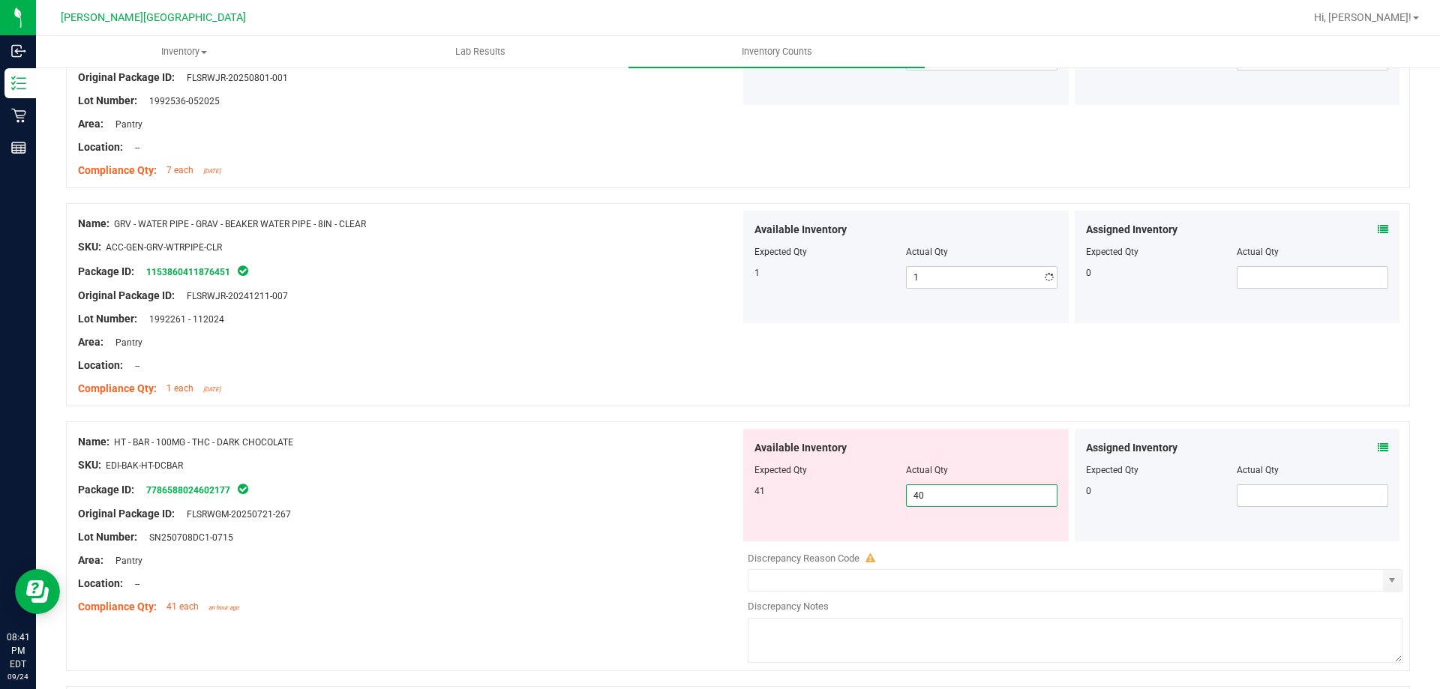
click at [961, 539] on div "Available Inventory Expected Qty Actual Qty 41 40 40" at bounding box center [906, 485] width 326 height 113
type input "41"
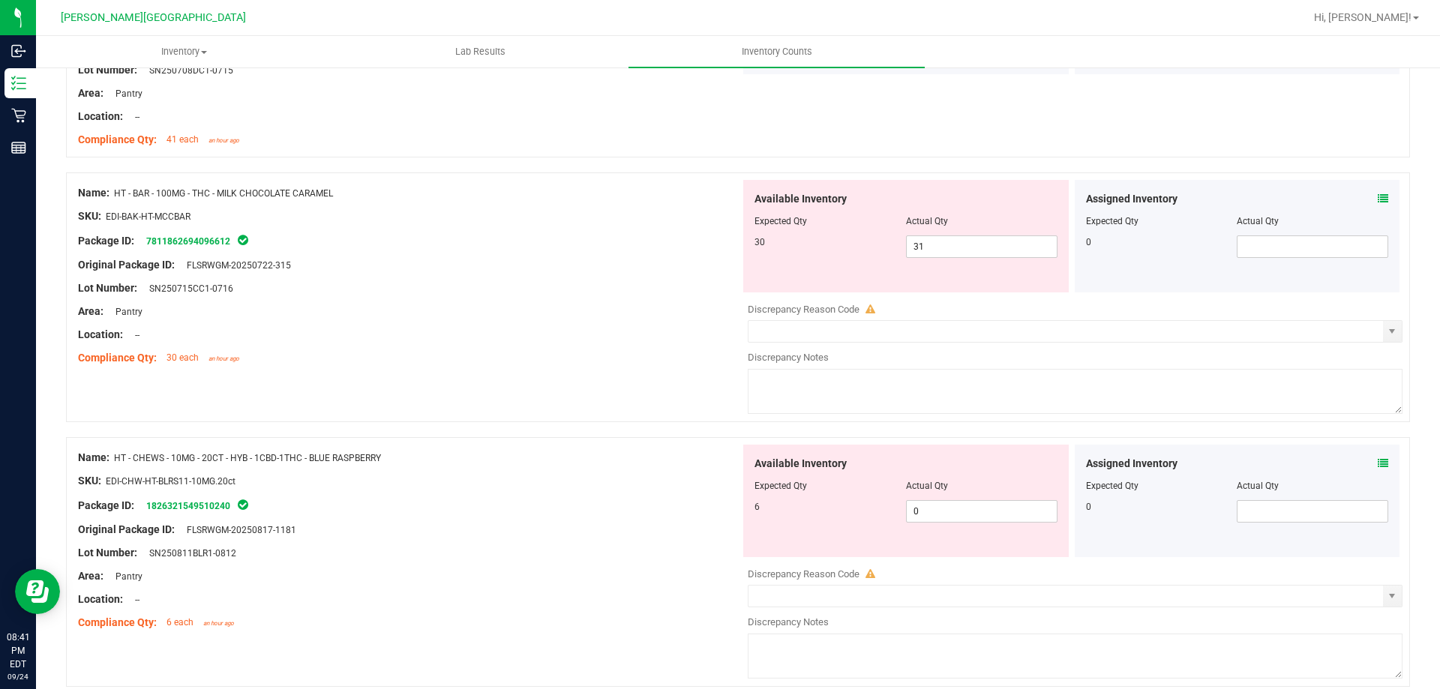
scroll to position [1950, 0]
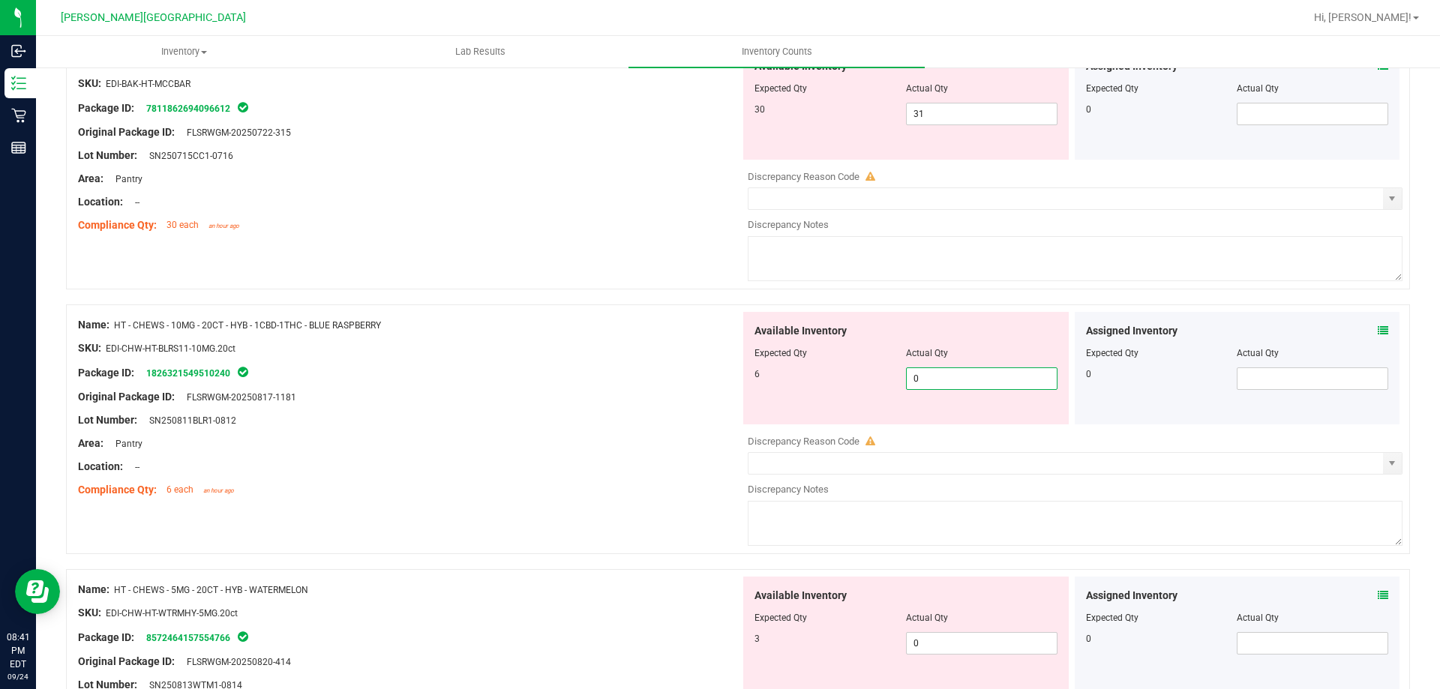
click at [939, 381] on span "0 0" at bounding box center [982, 379] width 152 height 23
type input "06"
type input "6"
click at [502, 634] on div "Name: HT - CHEWS - 5MG - 20CT - HYB - WATERMELON SKU: EDI-CHW-HT-WTRMHY-5MG.20c…" at bounding box center [409, 672] width 662 height 191
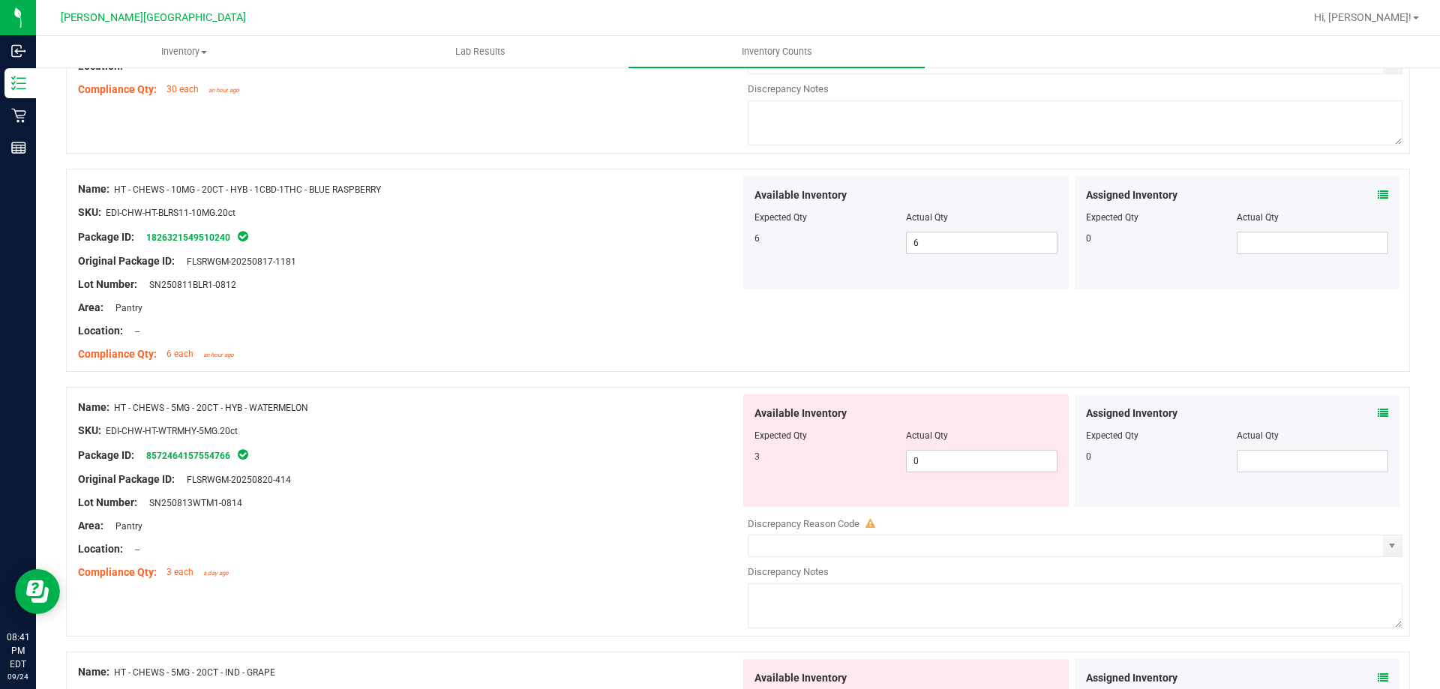
scroll to position [2251, 0]
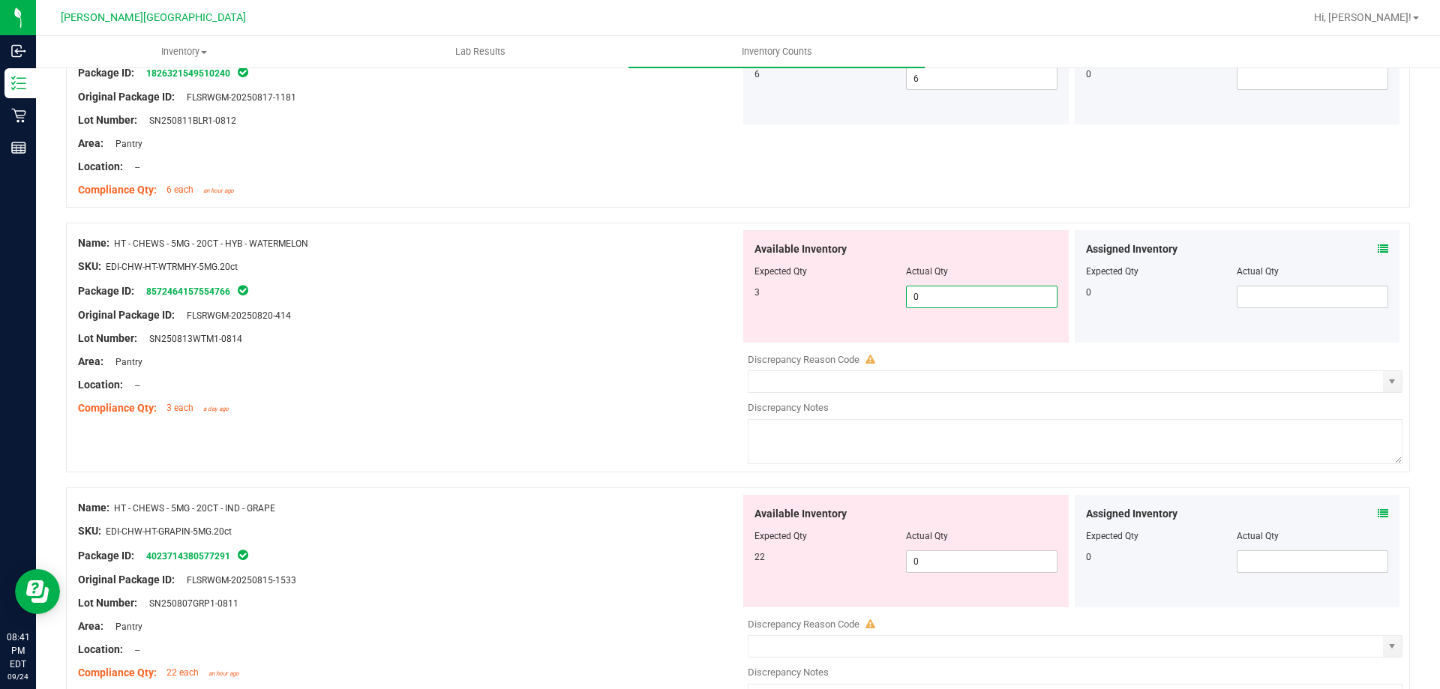
click at [979, 296] on span "0 0" at bounding box center [982, 297] width 152 height 23
type input "03"
type input "3"
click at [996, 566] on div "Available Inventory Expected Qty Actual Qty 22 0 0" at bounding box center [1071, 614] width 662 height 238
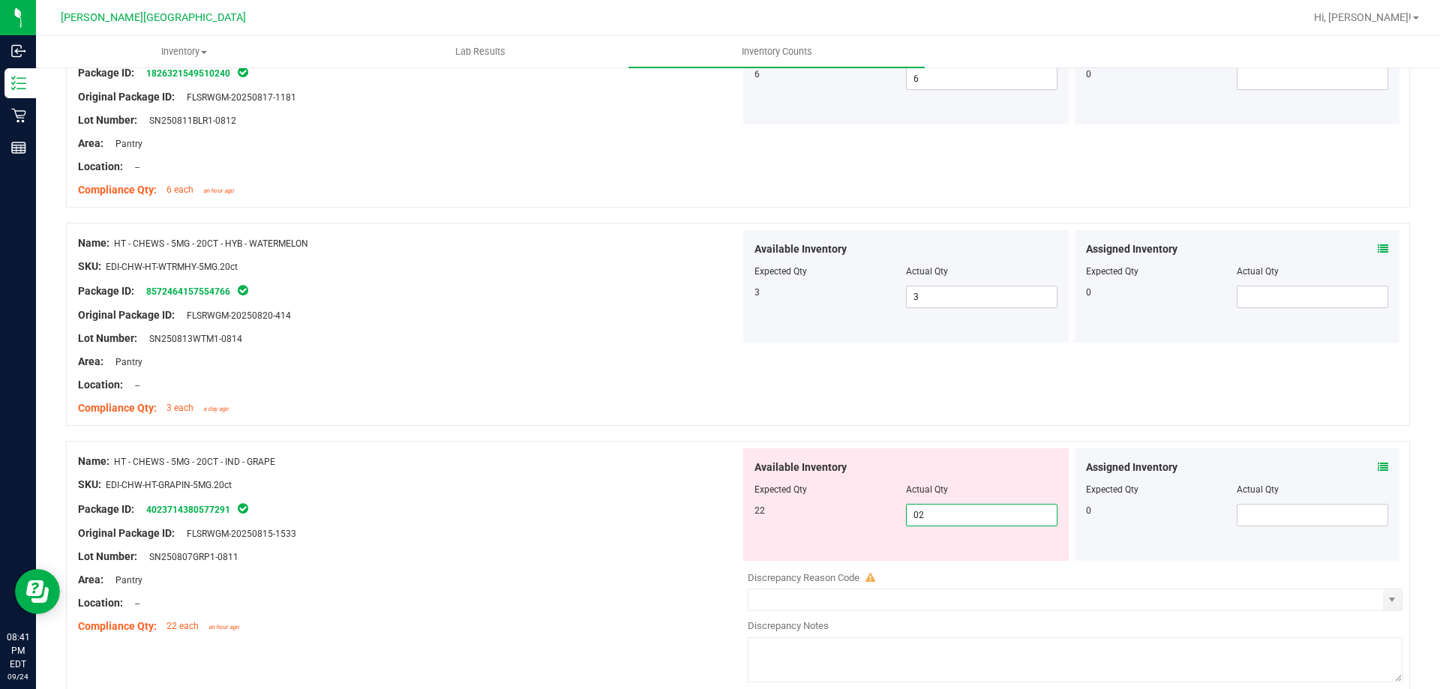
type input "022"
type input "22"
click at [699, 584] on div "Area: Pantry" at bounding box center [409, 580] width 662 height 16
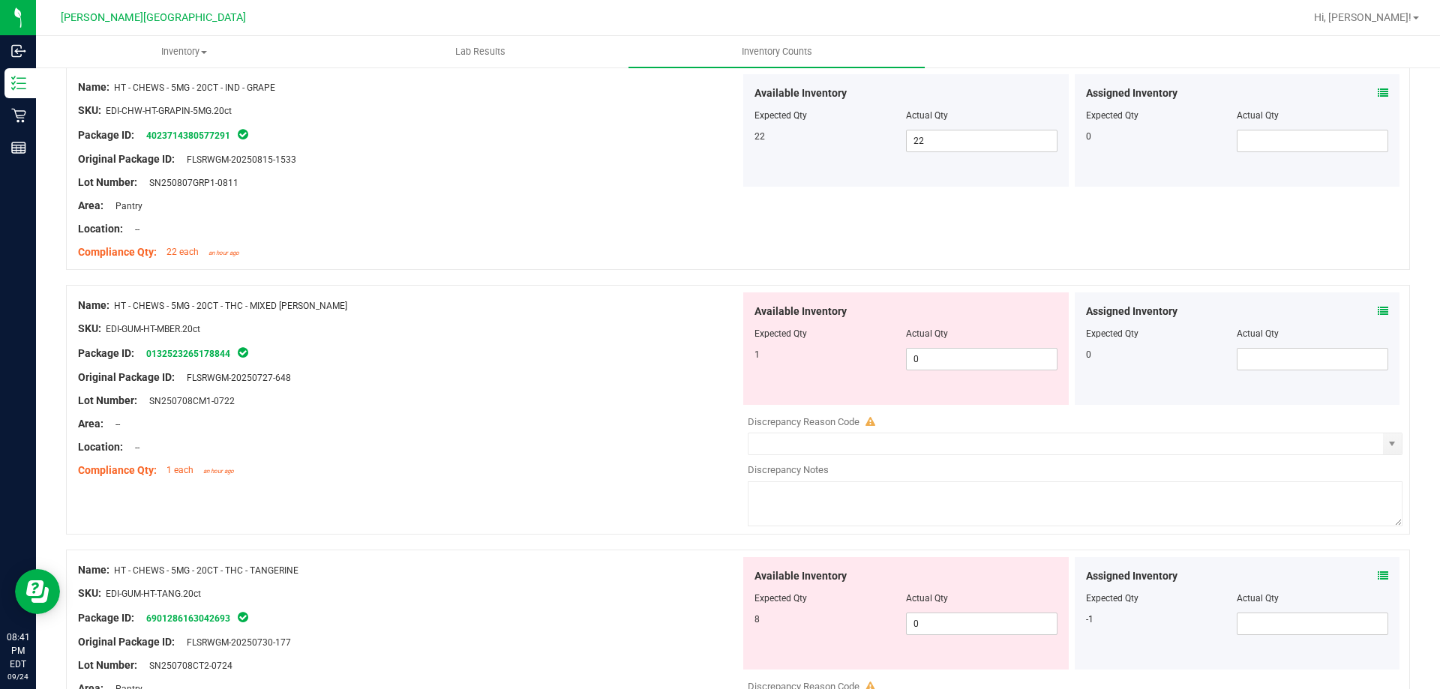
scroll to position [2626, 0]
click at [931, 371] on div "Available Inventory Expected Qty Actual Qty 1 0 0" at bounding box center [906, 348] width 326 height 113
click at [942, 362] on span "0 0" at bounding box center [982, 358] width 152 height 23
type input "01"
type input "1"
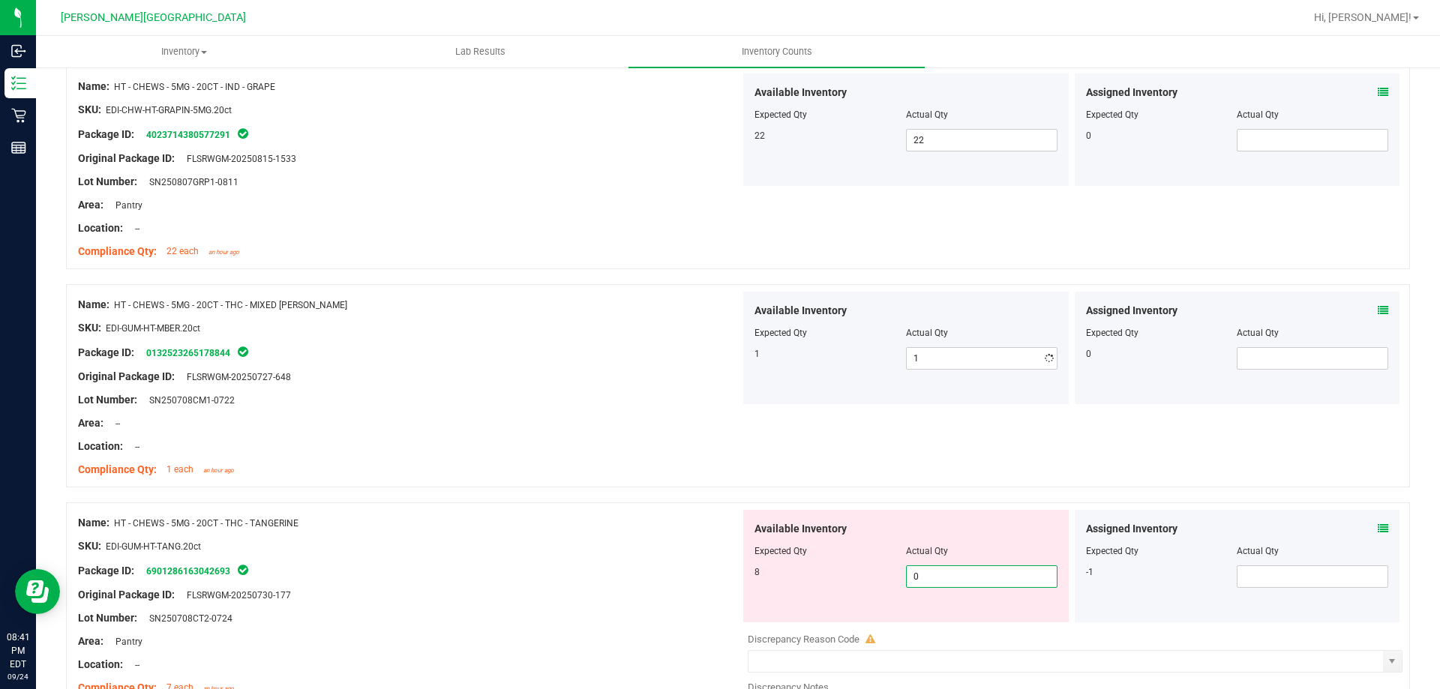
click at [963, 623] on div "Available Inventory Expected Qty Actual Qty 8 0 0" at bounding box center [1071, 629] width 662 height 238
type input "08"
type input "8"
click at [685, 593] on div "Original Package ID: FLSRWGM-20250730-177" at bounding box center [409, 595] width 662 height 16
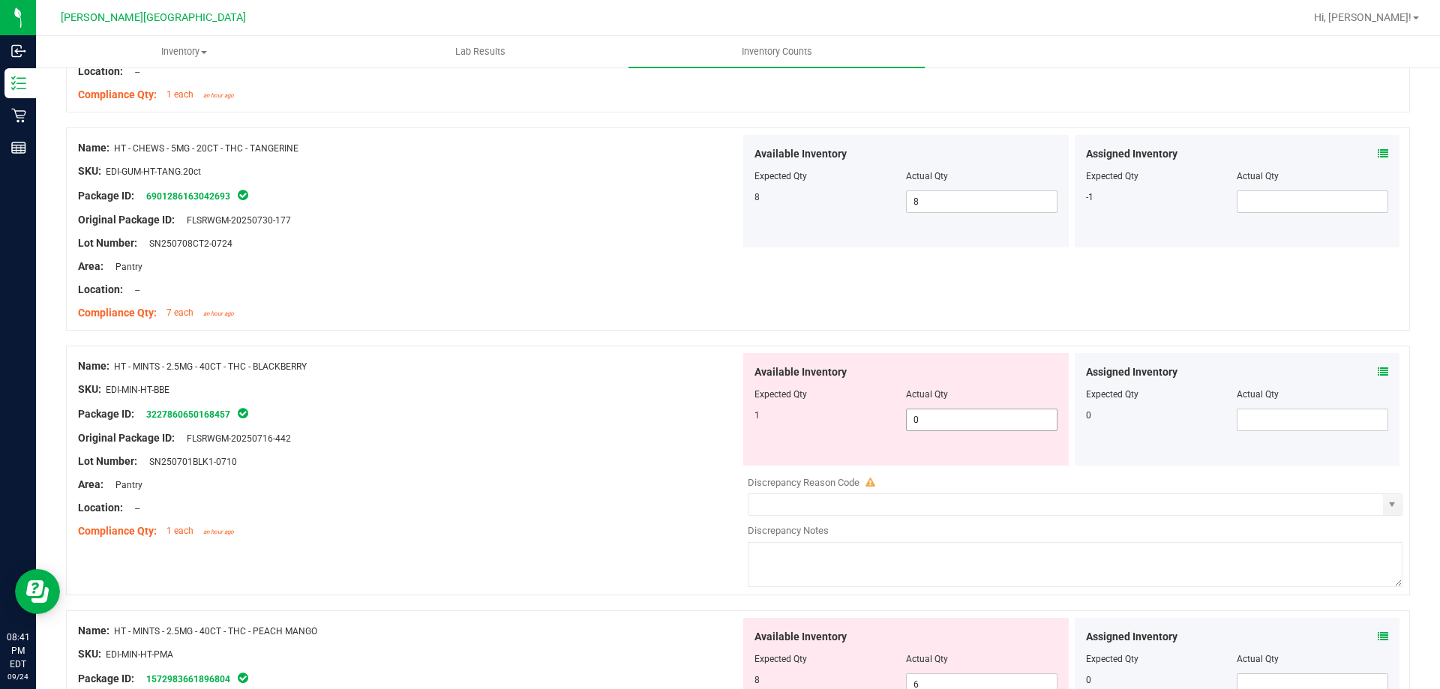
click at [966, 414] on span "0 0" at bounding box center [982, 420] width 152 height 23
type input "01"
type input "1"
click at [614, 491] on div "Area: Pantry" at bounding box center [409, 485] width 662 height 16
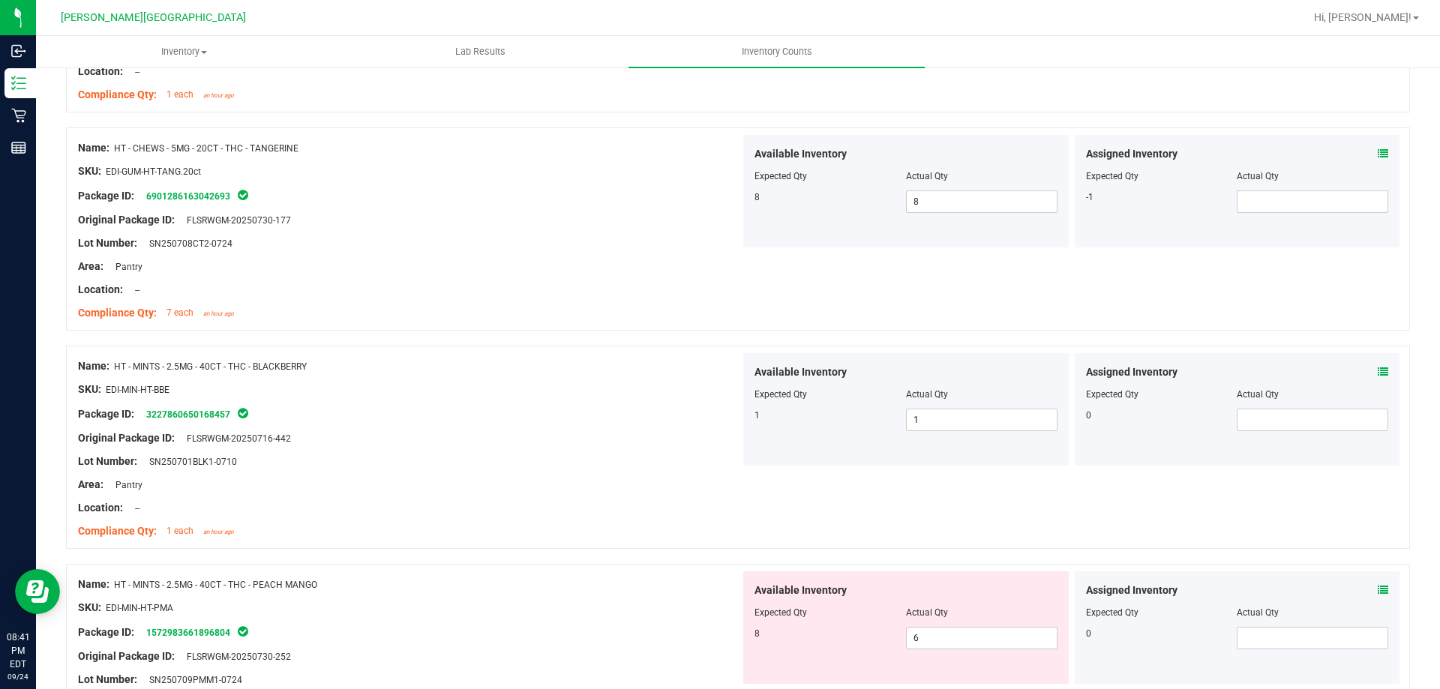
scroll to position [3226, 0]
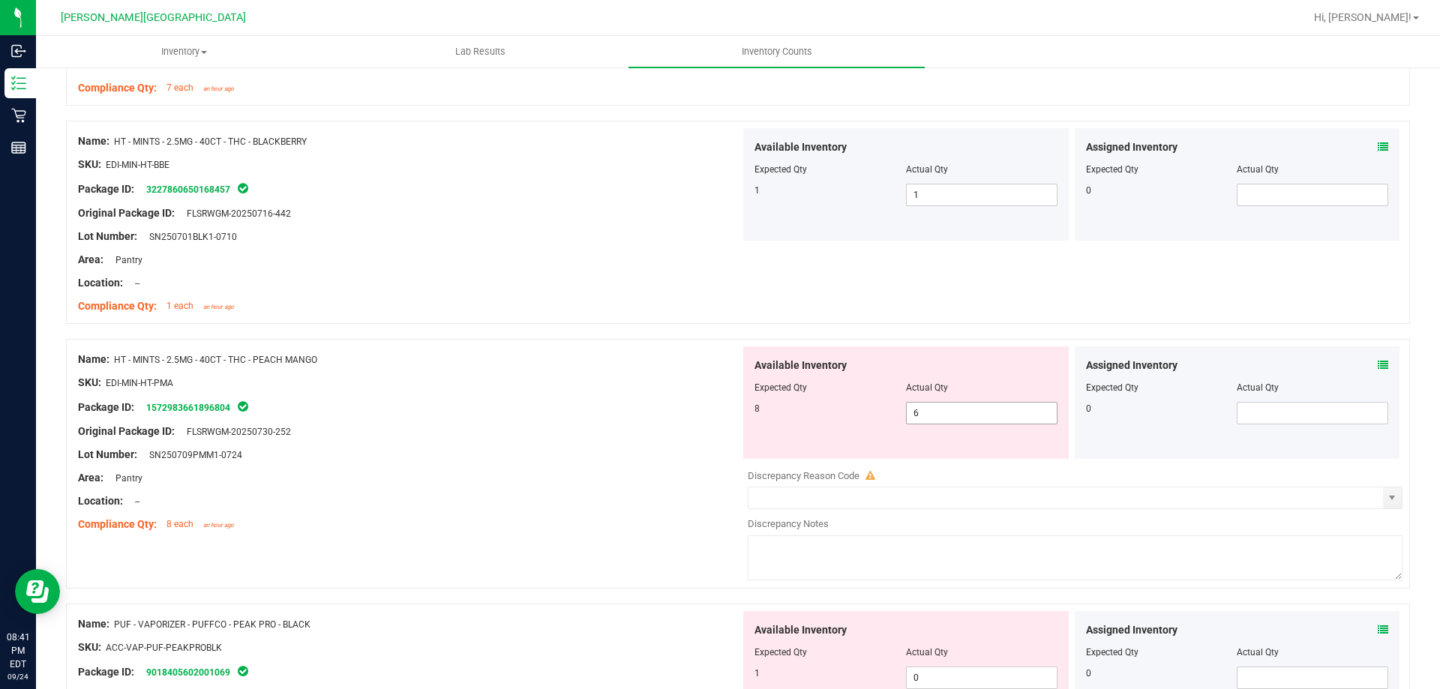
click at [919, 417] on span "6 6" at bounding box center [982, 413] width 152 height 23
type input "8"
click at [611, 522] on div "Compliance Qty: 8 each an hour ago" at bounding box center [409, 525] width 662 height 16
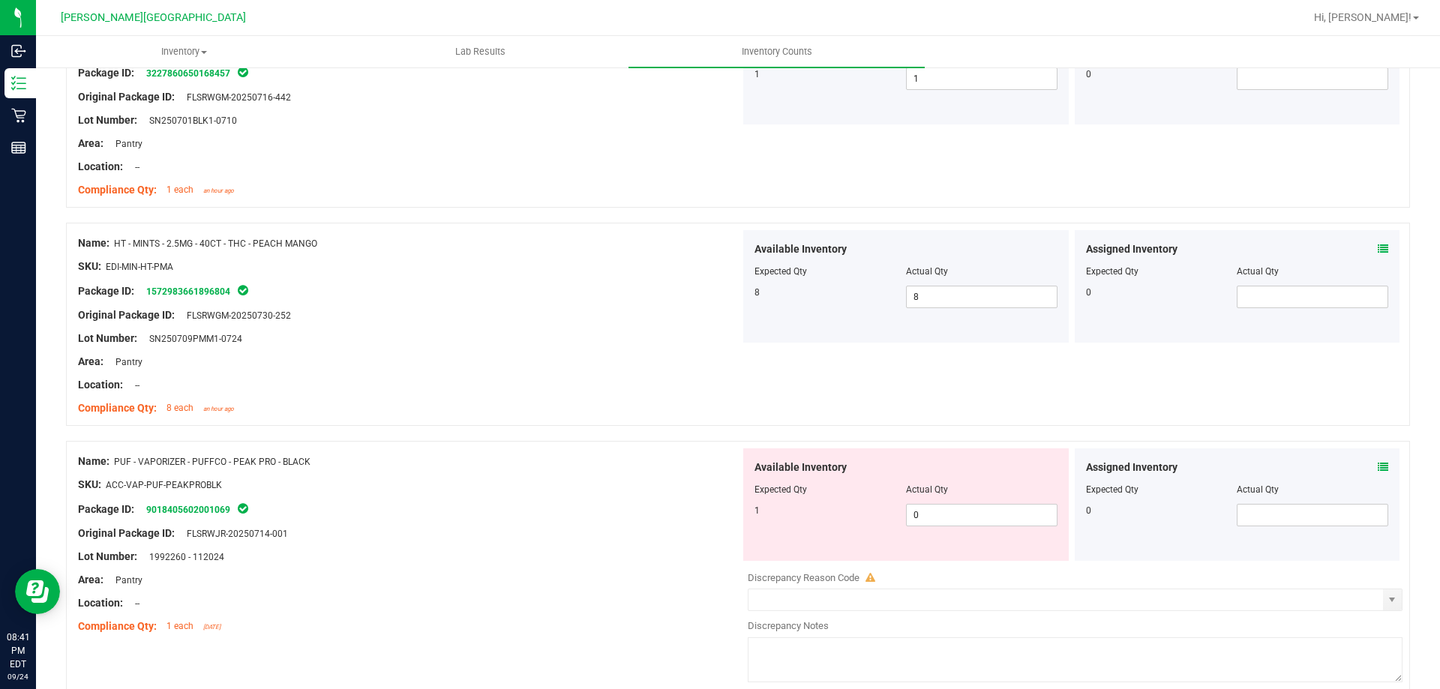
scroll to position [3376, 0]
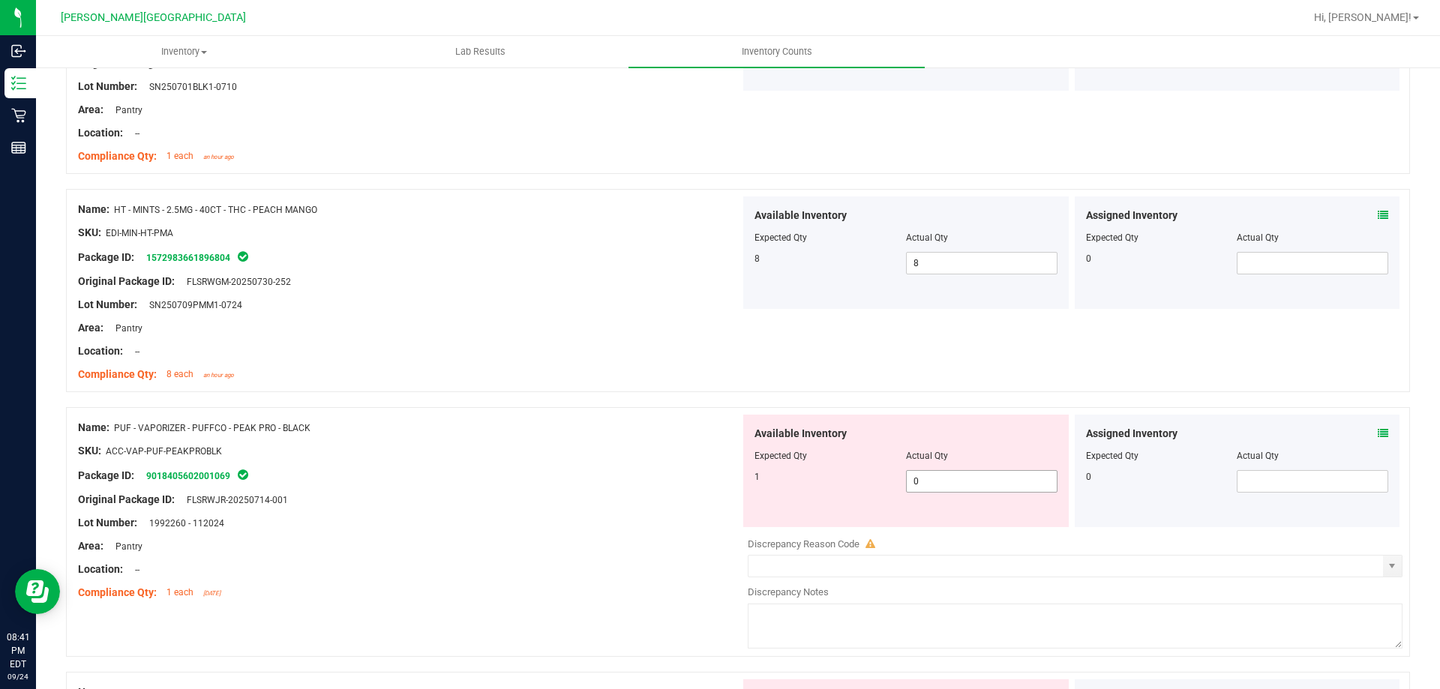
click at [922, 473] on span "0 0" at bounding box center [982, 481] width 152 height 23
type input "01"
type input "1"
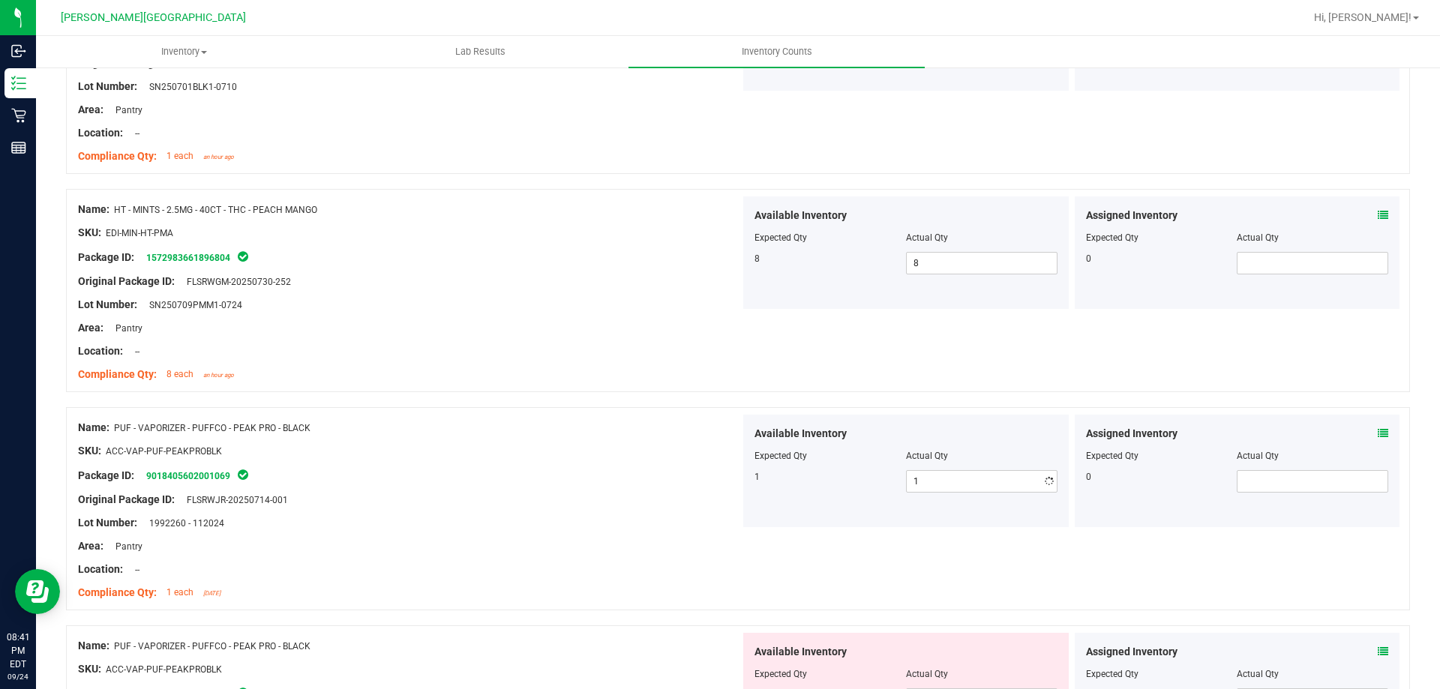
click at [563, 514] on div at bounding box center [409, 512] width 662 height 8
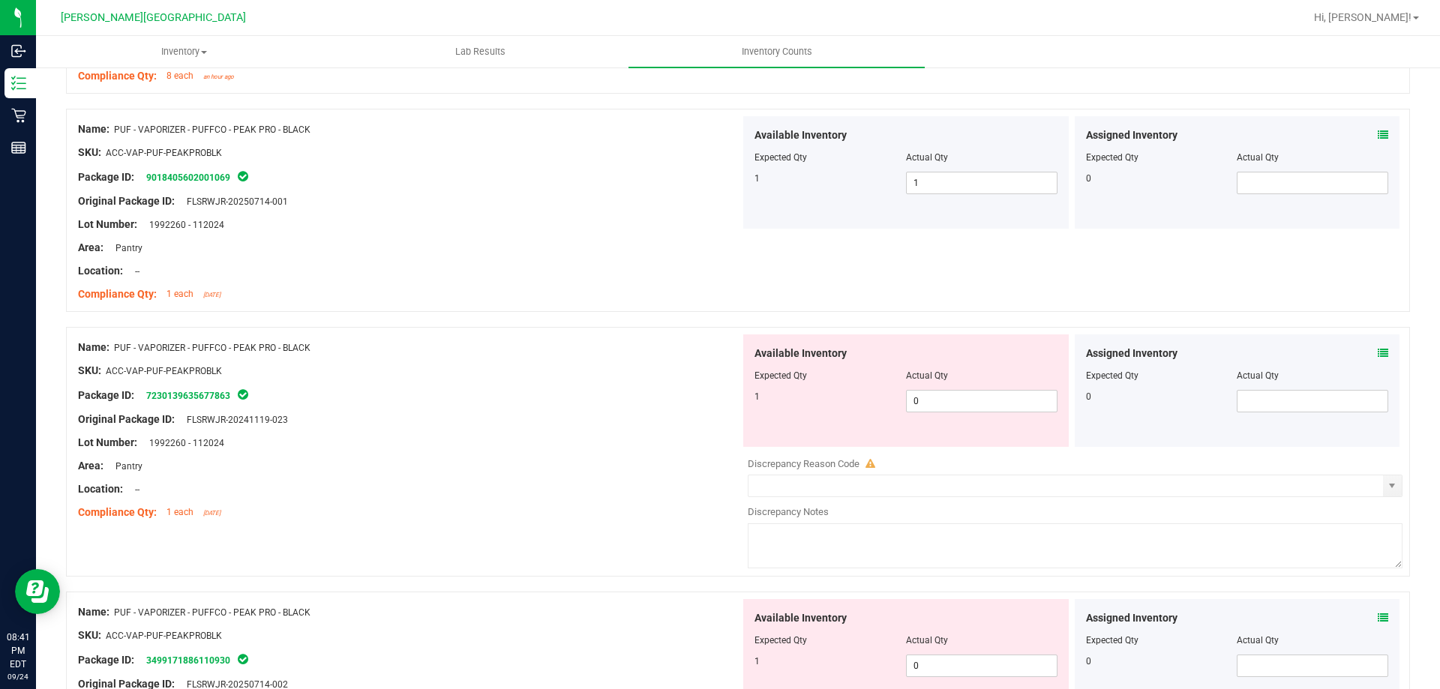
scroll to position [3676, 0]
click at [975, 397] on span "0 0" at bounding box center [982, 400] width 152 height 23
type input "01"
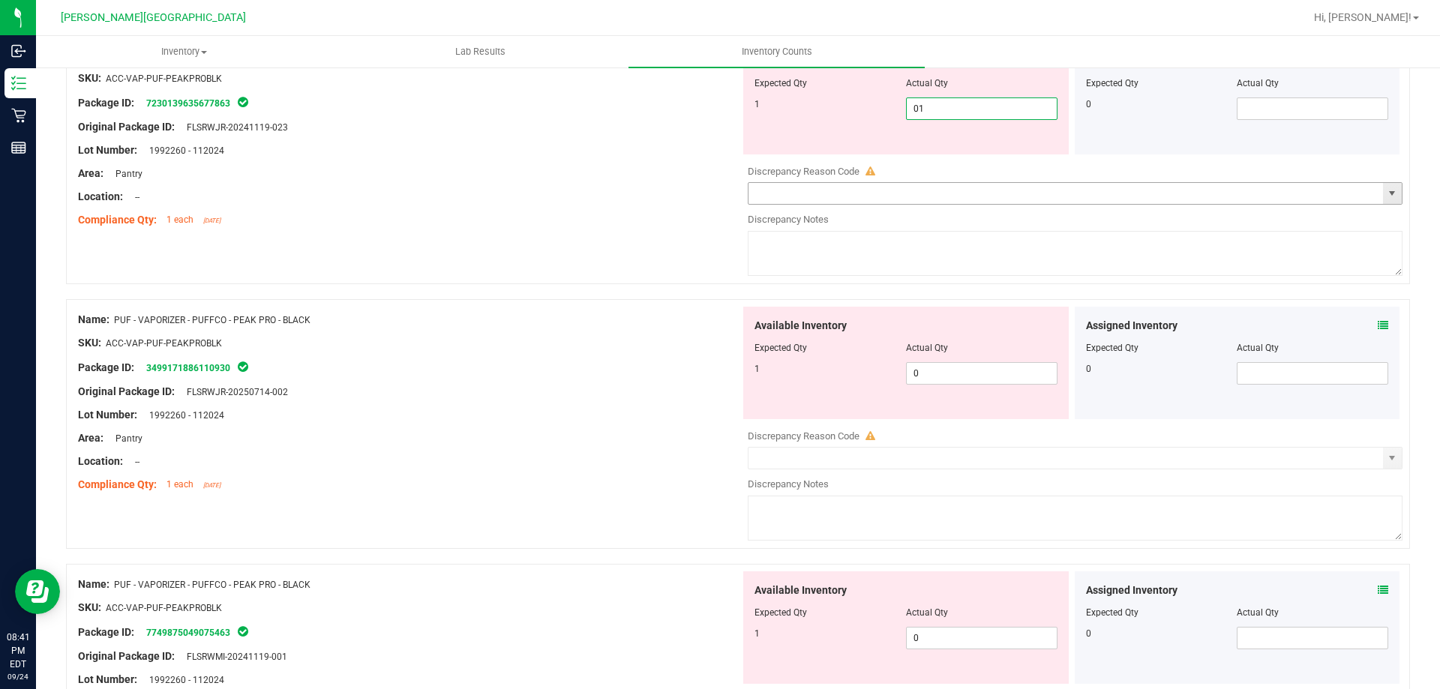
scroll to position [3976, 0]
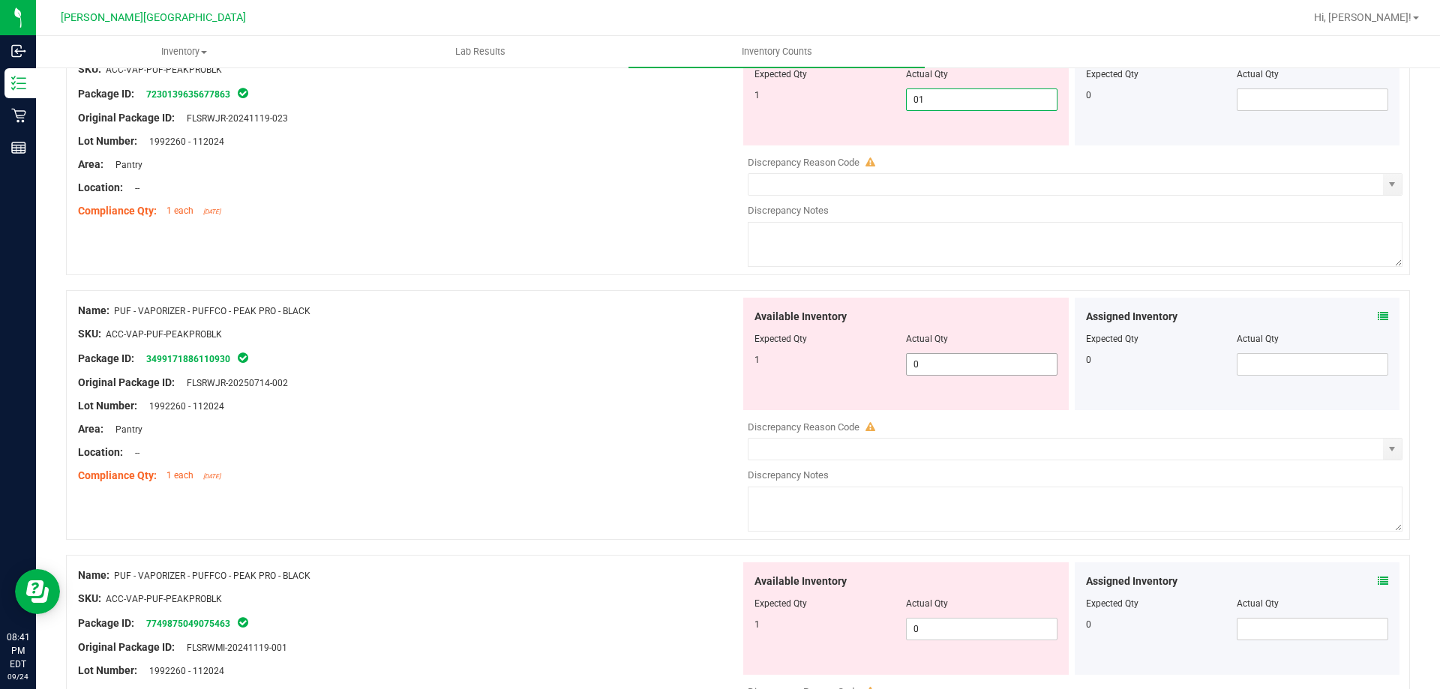
type input "1"
click at [974, 359] on div "Available Inventory Expected Qty Actual Qty 1 0 0" at bounding box center [906, 354] width 326 height 113
type input "01"
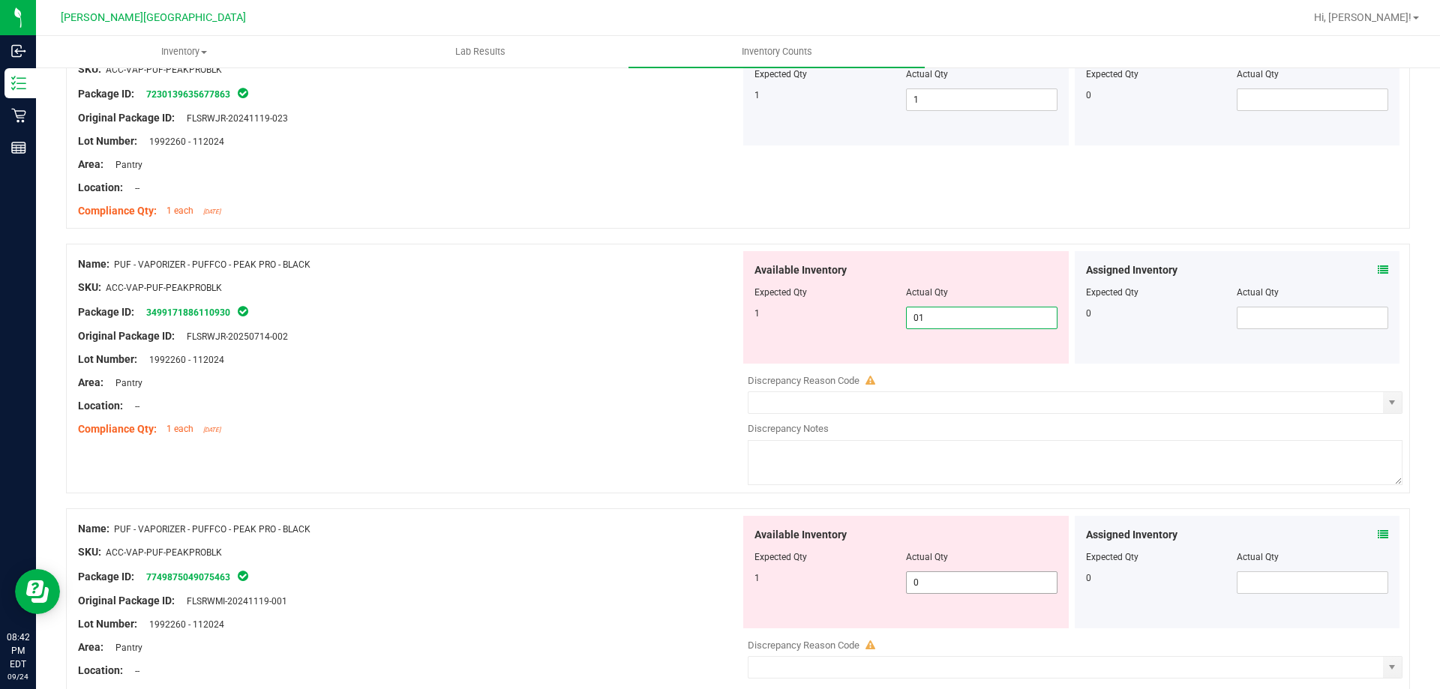
type input "1"
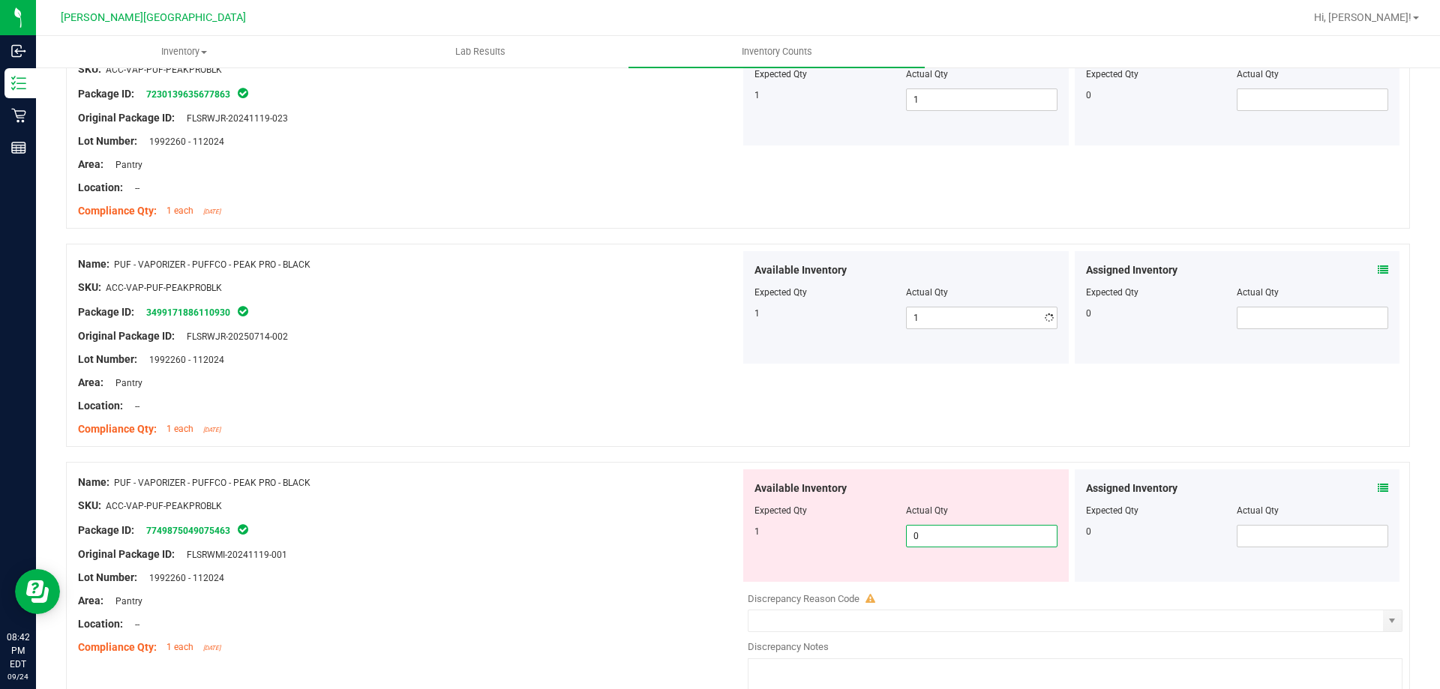
click at [976, 576] on div "Available Inventory Expected Qty Actual Qty 1 0 0" at bounding box center [906, 526] width 326 height 113
type input "01"
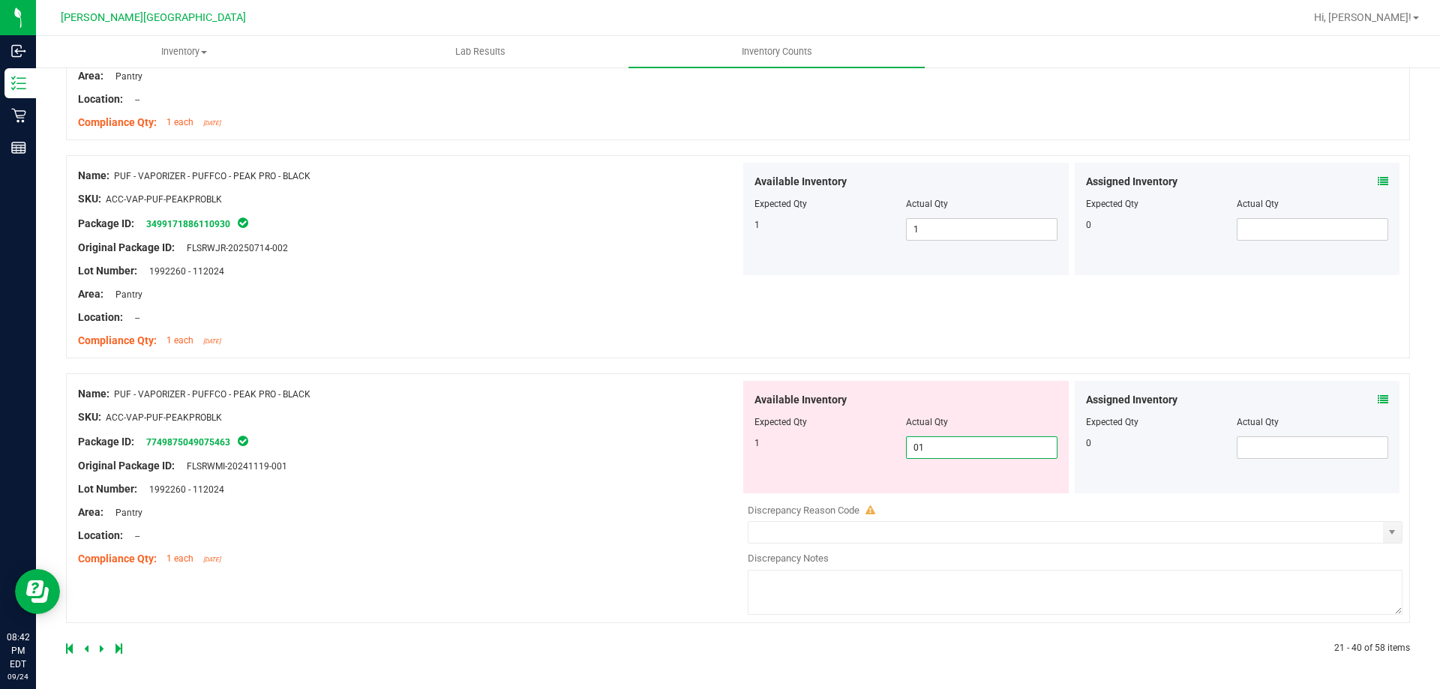
type input "1"
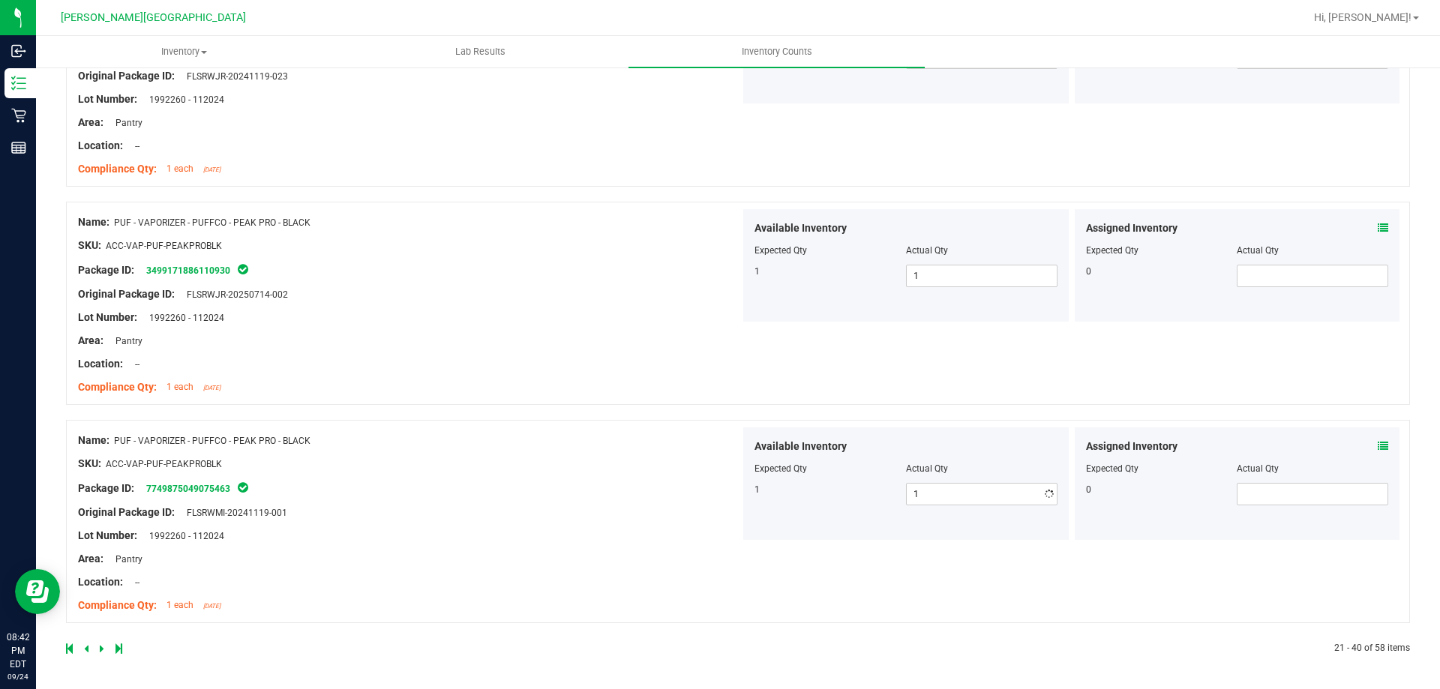
click at [680, 581] on div "Name: PUF - VAPORIZER - PUFFCO - PEAK PRO - BLACK SKU: ACC-VAP-PUF-PEAKPROBLK P…" at bounding box center [738, 521] width 1344 height 203
click at [100, 647] on icon at bounding box center [102, 648] width 5 height 9
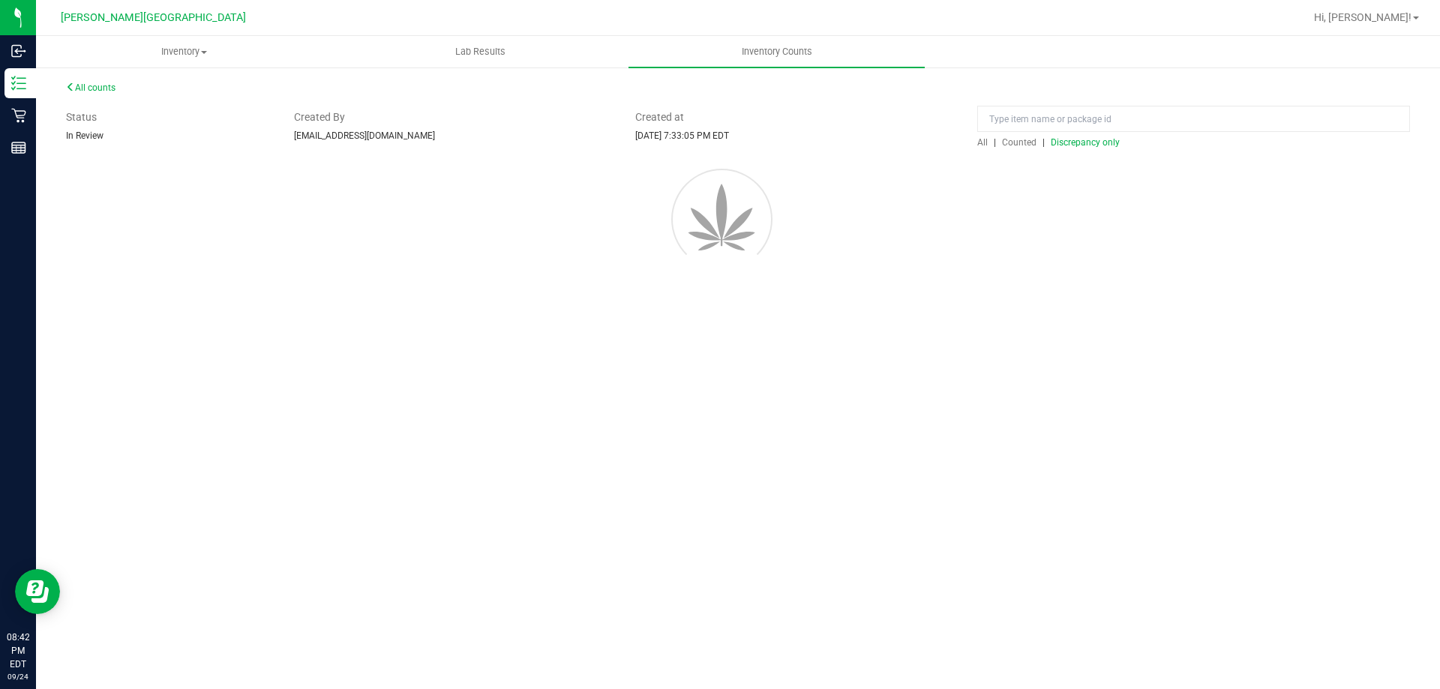
scroll to position [0, 0]
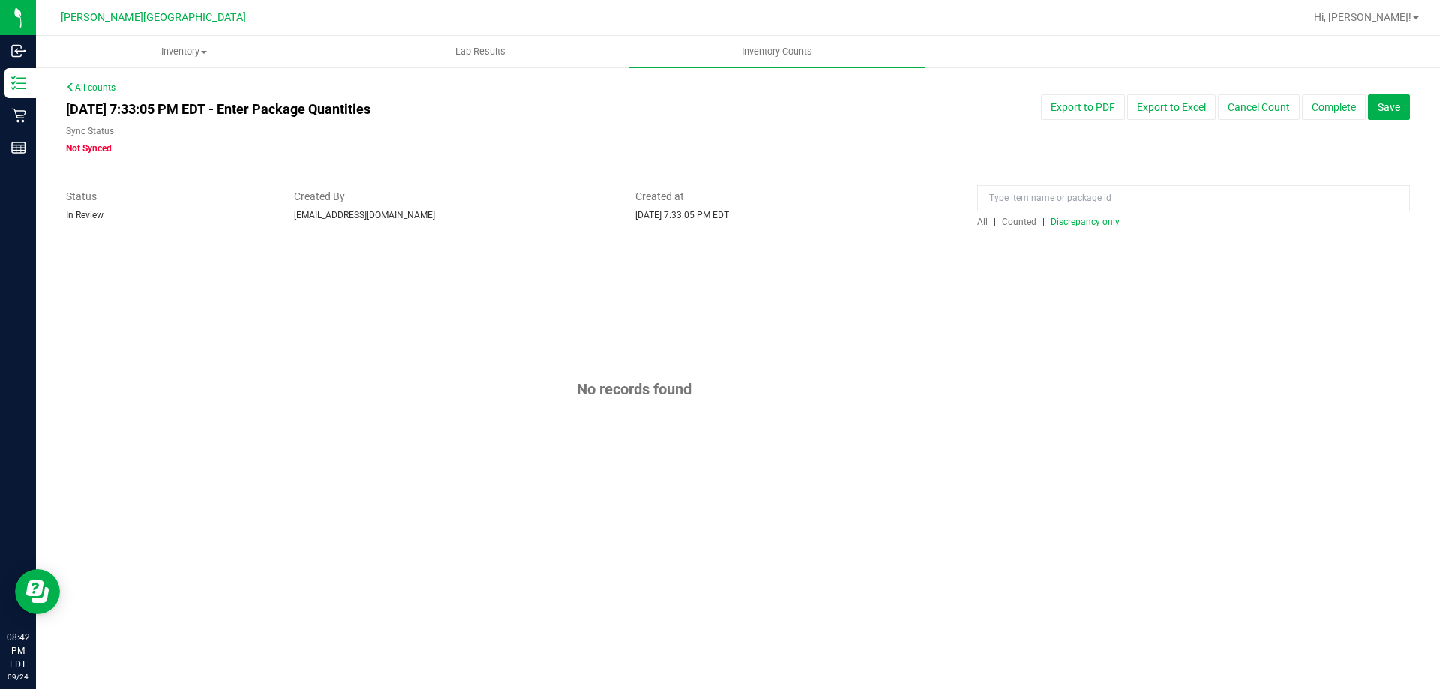
click at [1070, 221] on span "Discrepancy only" at bounding box center [1085, 222] width 69 height 11
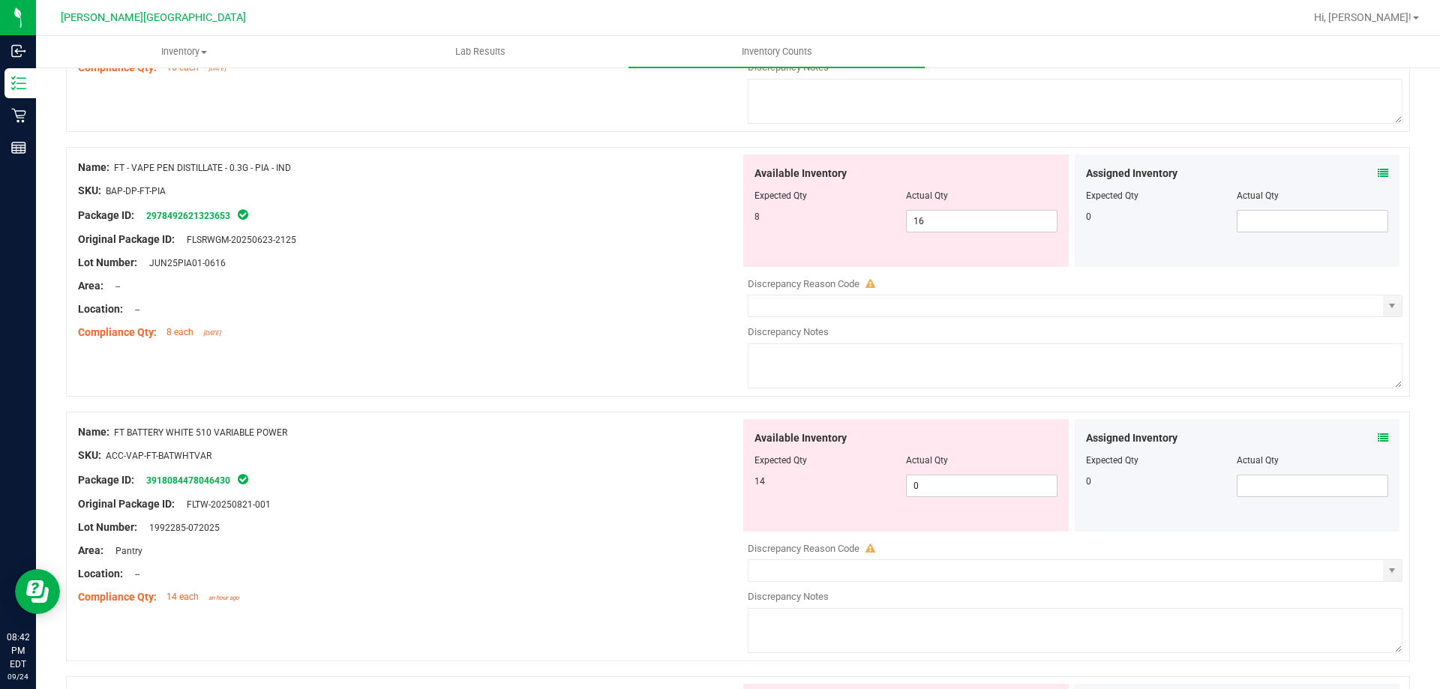
scroll to position [4426, 0]
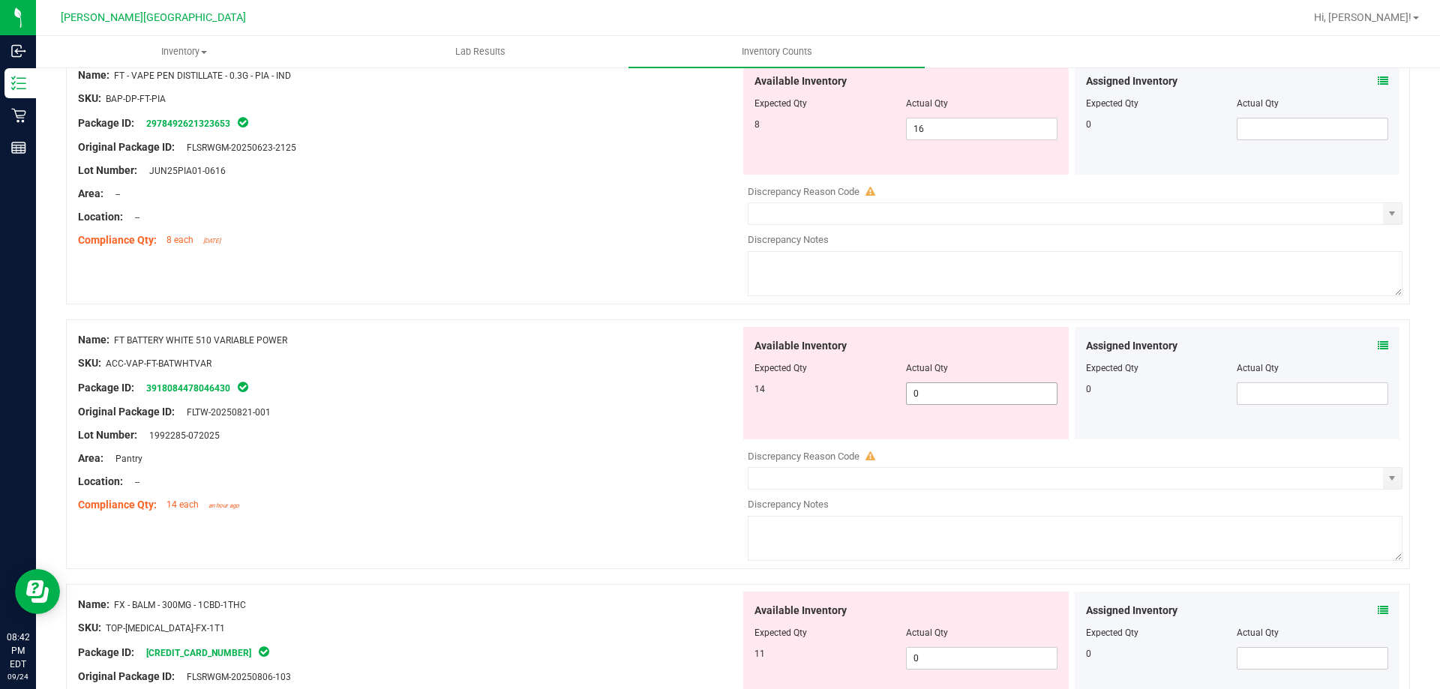
click at [987, 400] on span "0 0" at bounding box center [982, 394] width 152 height 23
type input "014"
type input "14"
click at [605, 458] on div "Area: Pantry" at bounding box center [409, 459] width 662 height 16
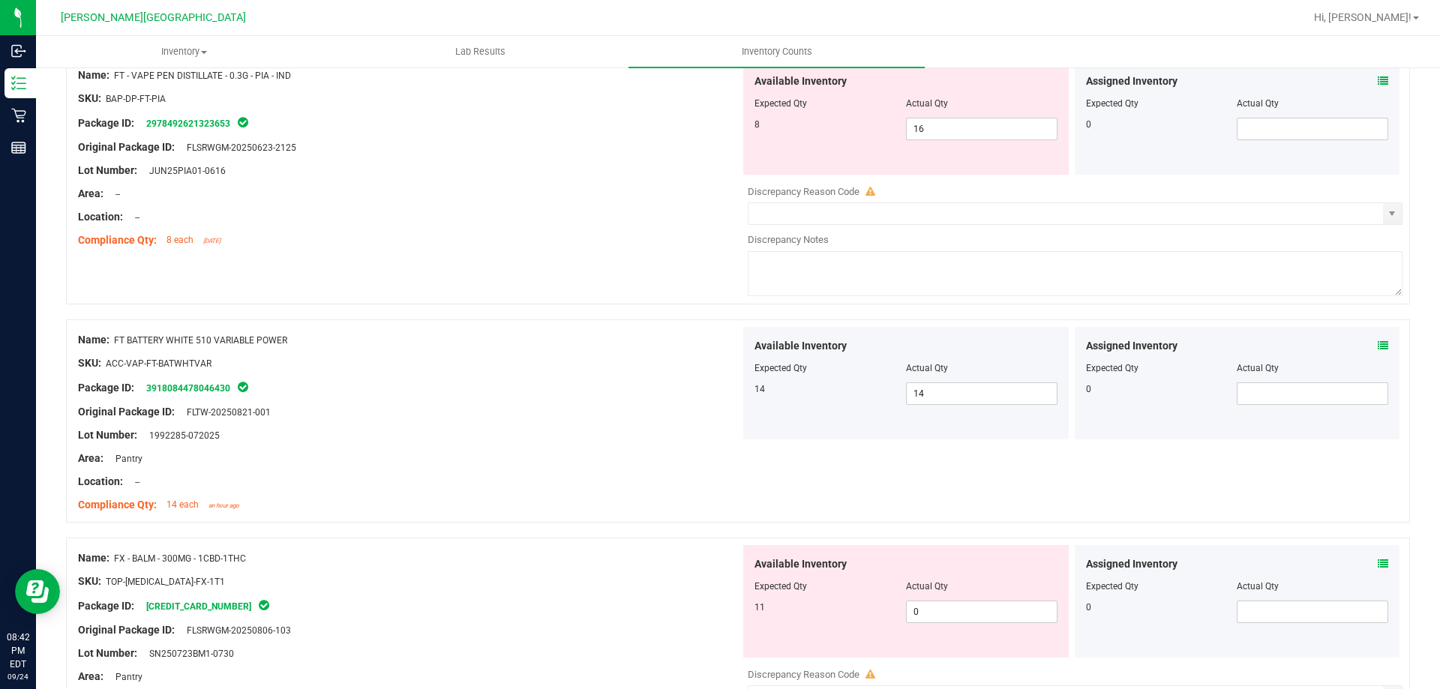
scroll to position [4801, 0]
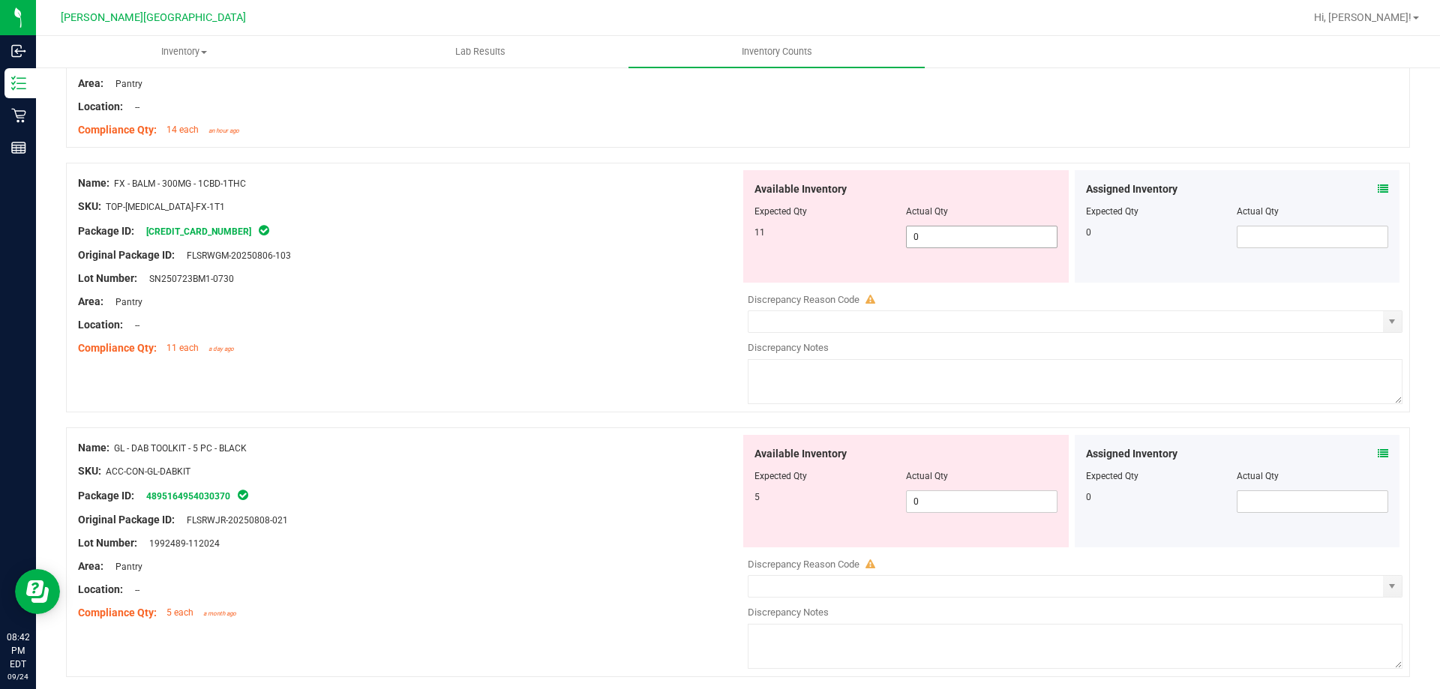
click at [954, 238] on span "0 0" at bounding box center [982, 237] width 152 height 23
click at [646, 453] on div "Name: GL - DAB TOOLKIT - 5 PC - BLACK" at bounding box center [409, 448] width 662 height 16
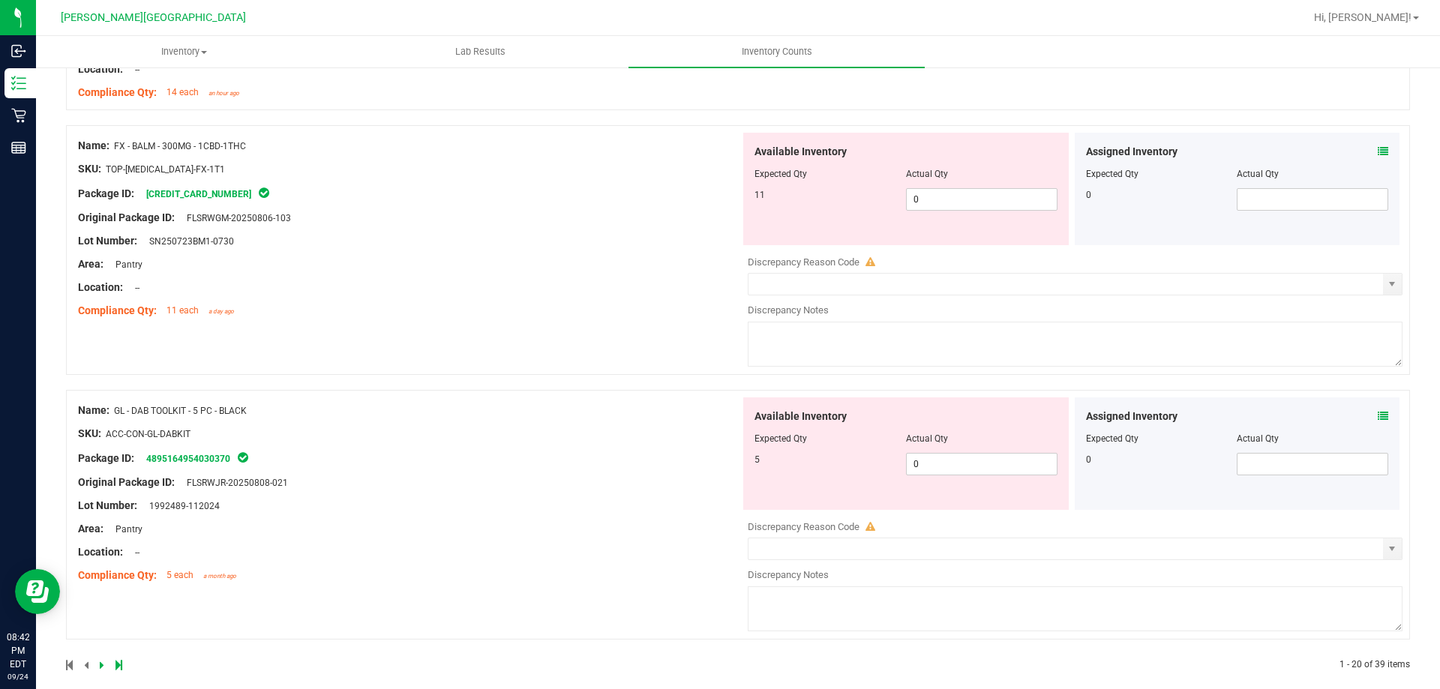
scroll to position [4855, 0]
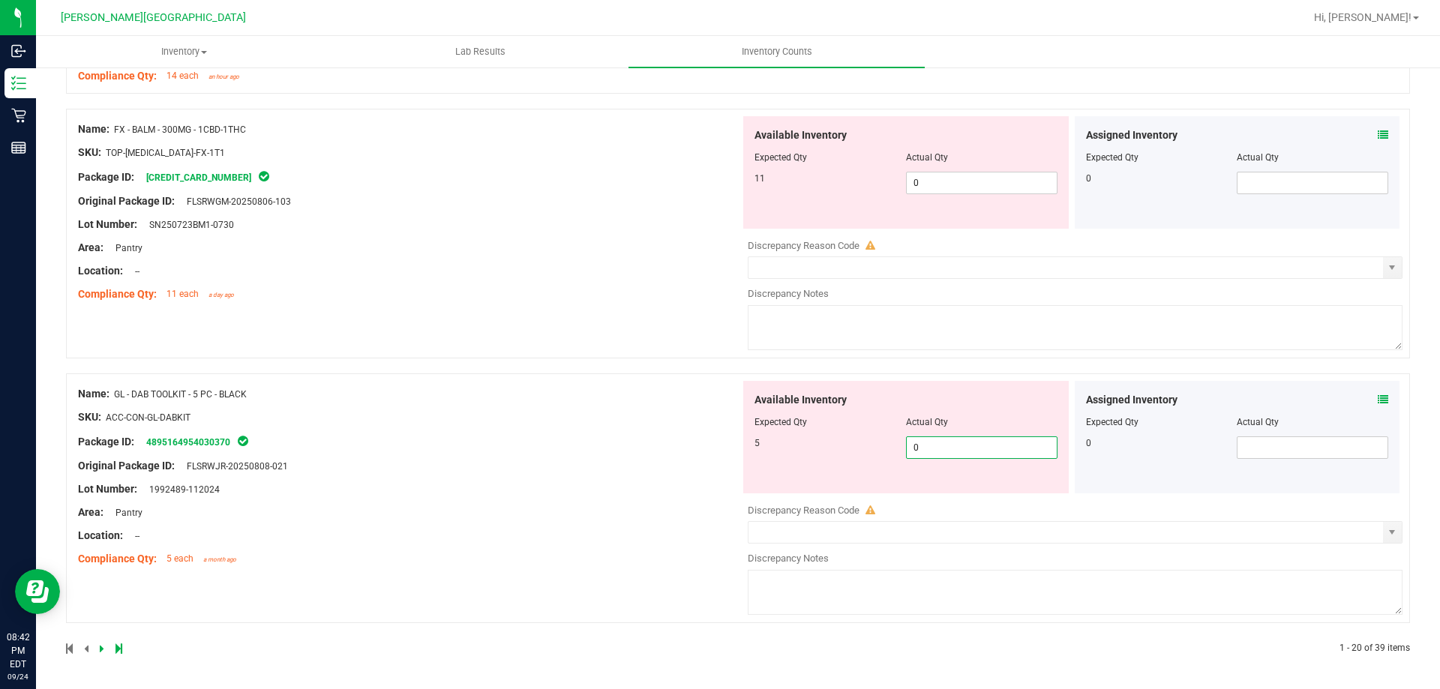
click at [957, 451] on span "0 0" at bounding box center [982, 448] width 152 height 23
type input "05"
type input "5"
click at [513, 498] on div "Name: GL - DAB TOOLKIT - 5 PC - BLACK SKU: ACC-CON-GL-DABKIT Package ID: 489516…" at bounding box center [409, 476] width 662 height 191
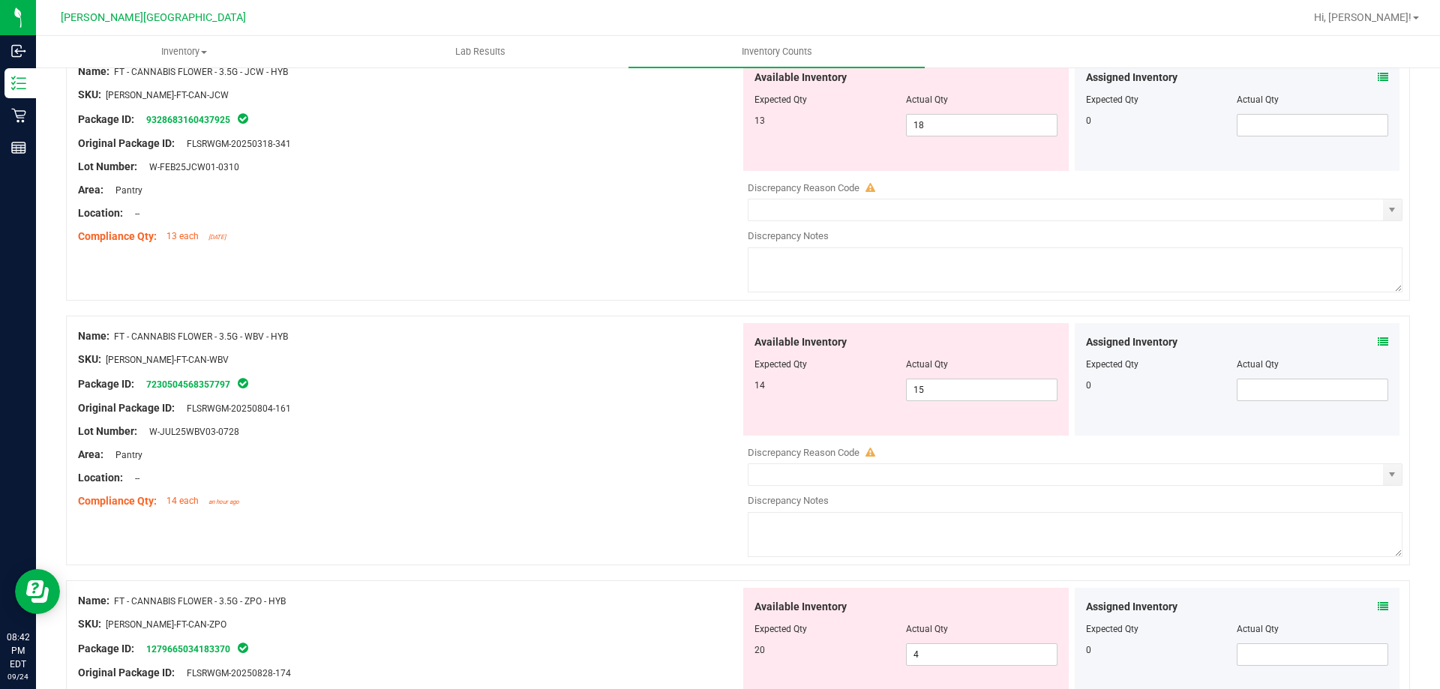
scroll to position [0, 0]
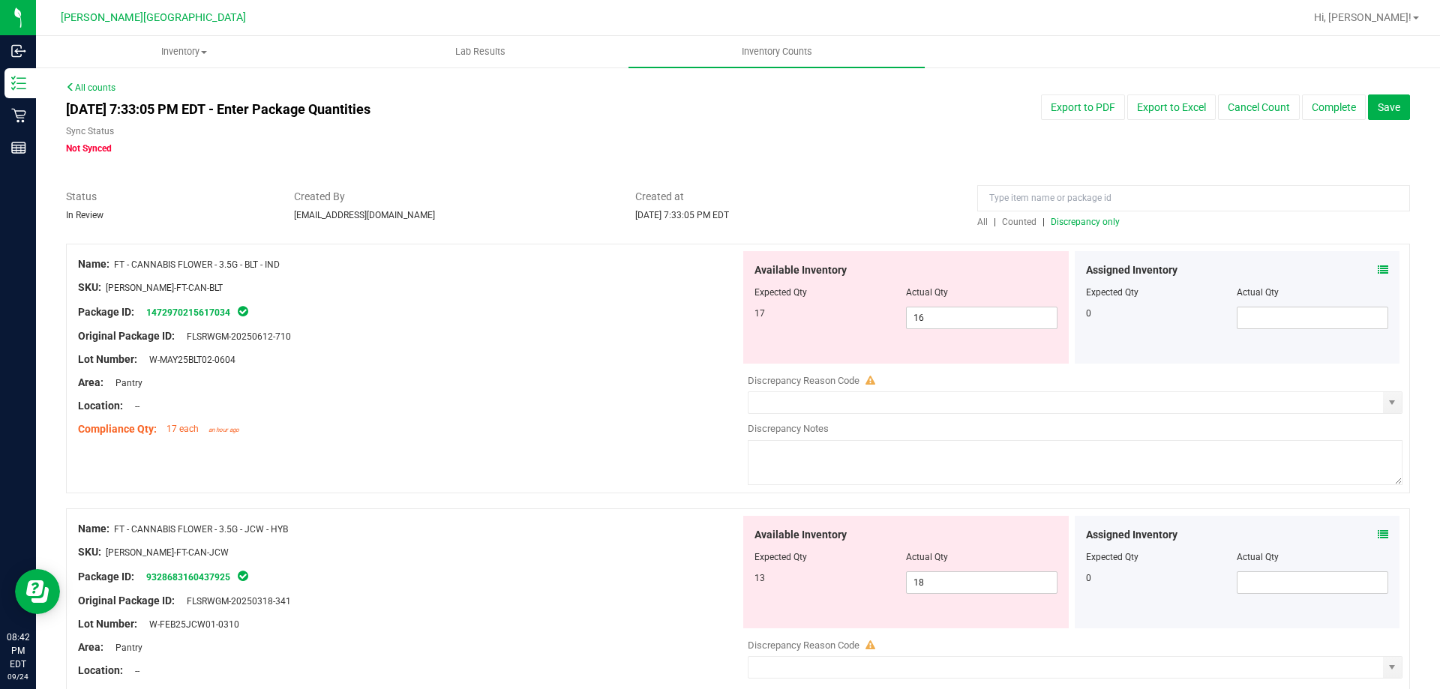
click at [1095, 227] on span "Discrepancy only" at bounding box center [1085, 222] width 69 height 11
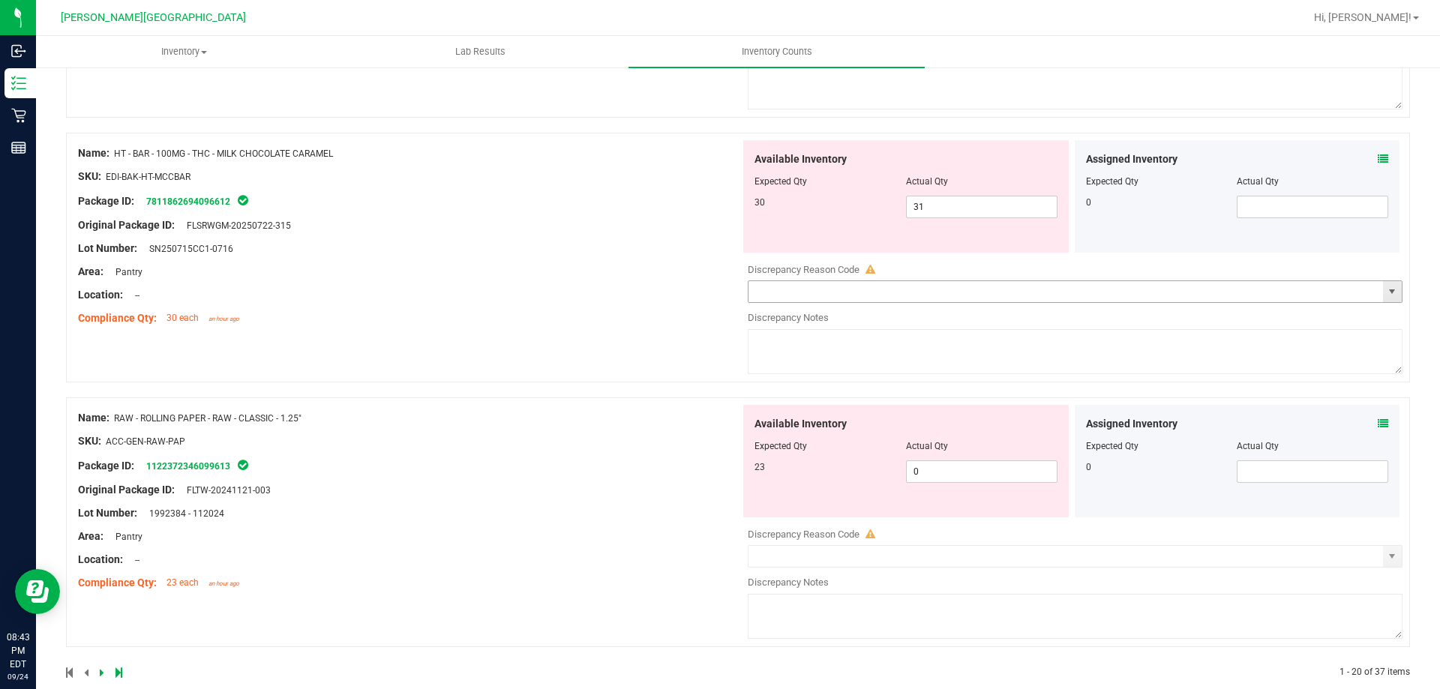
scroll to position [4902, 0]
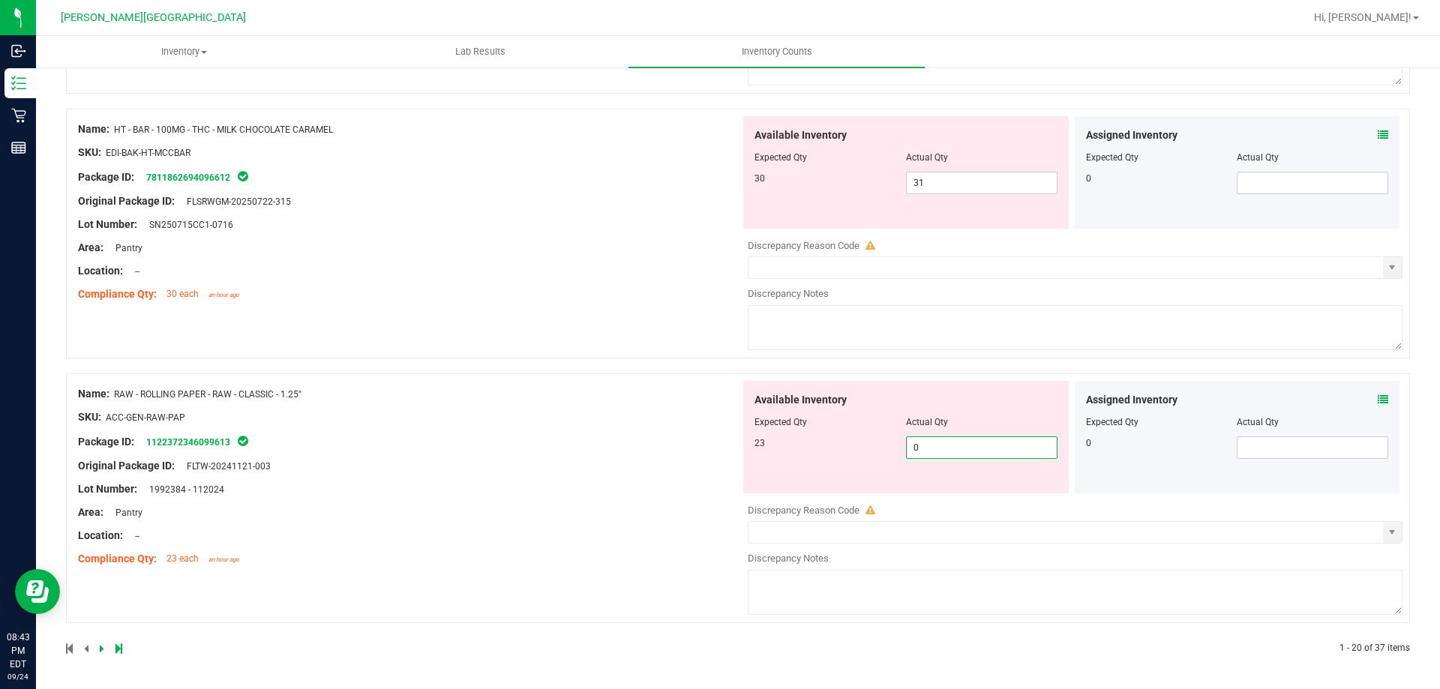
drag, startPoint x: 970, startPoint y: 441, endPoint x: 957, endPoint y: 442, distance: 12.8
click at [968, 441] on span "0 0" at bounding box center [982, 448] width 152 height 23
type input "023"
type input "23"
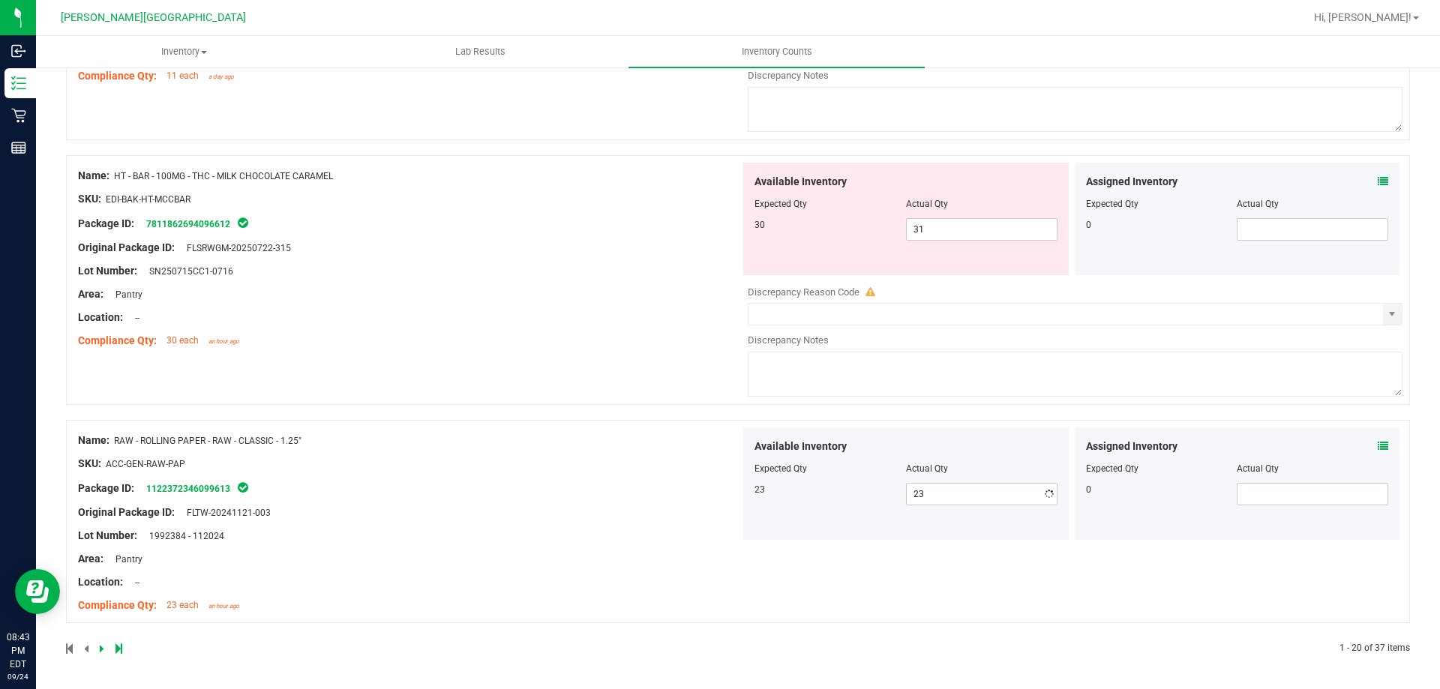
click at [116, 648] on icon at bounding box center [119, 648] width 7 height 9
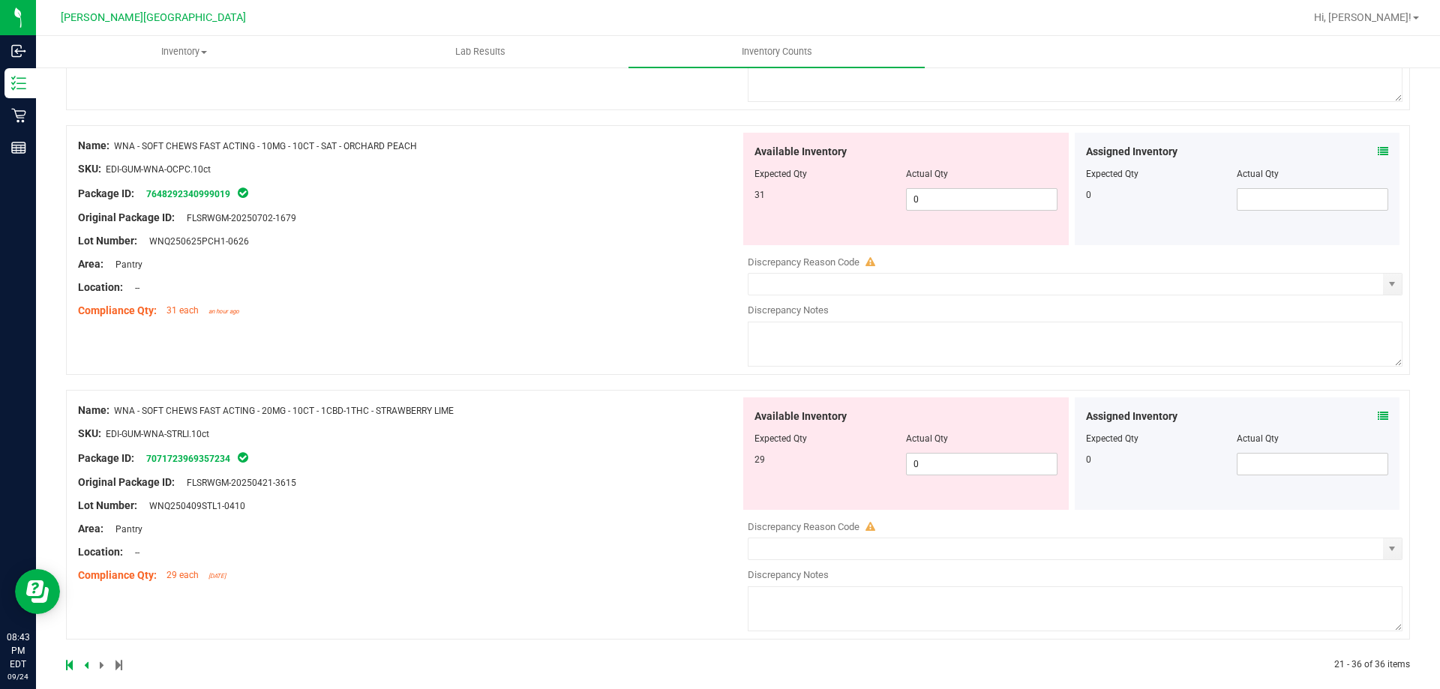
scroll to position [3842, 0]
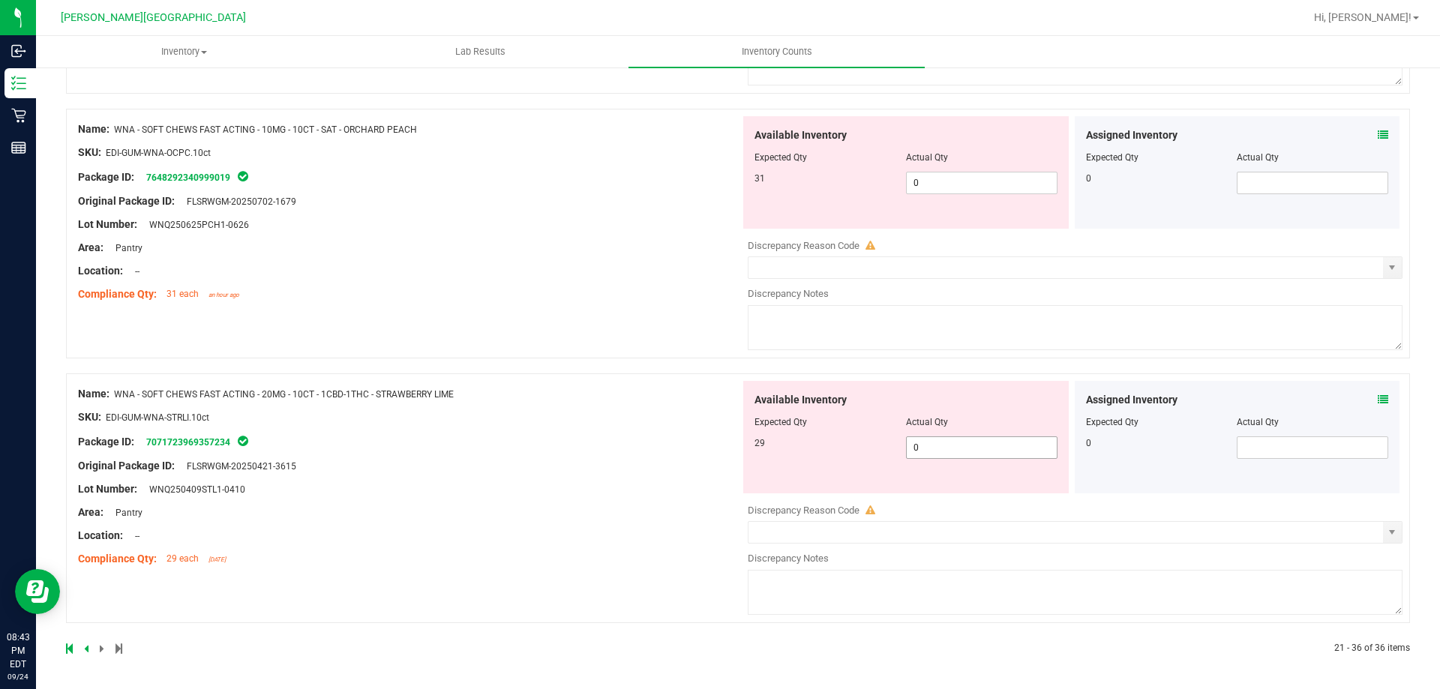
click at [976, 444] on span "0 0" at bounding box center [982, 448] width 152 height 23
type input "029"
type input "29"
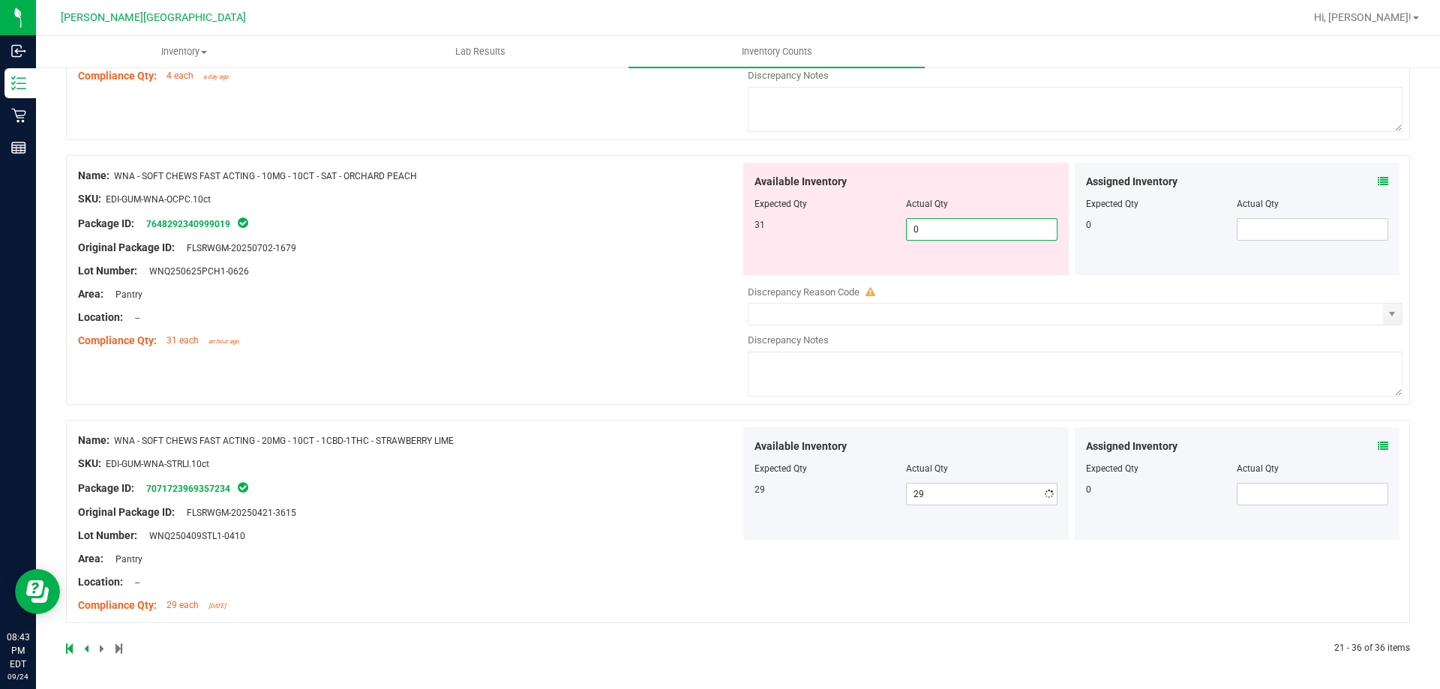
scroll to position [3796, 0]
click at [983, 187] on div "Available Inventory Expected Qty Actual Qty 31 0 0" at bounding box center [906, 219] width 326 height 113
type input "031"
type input "31"
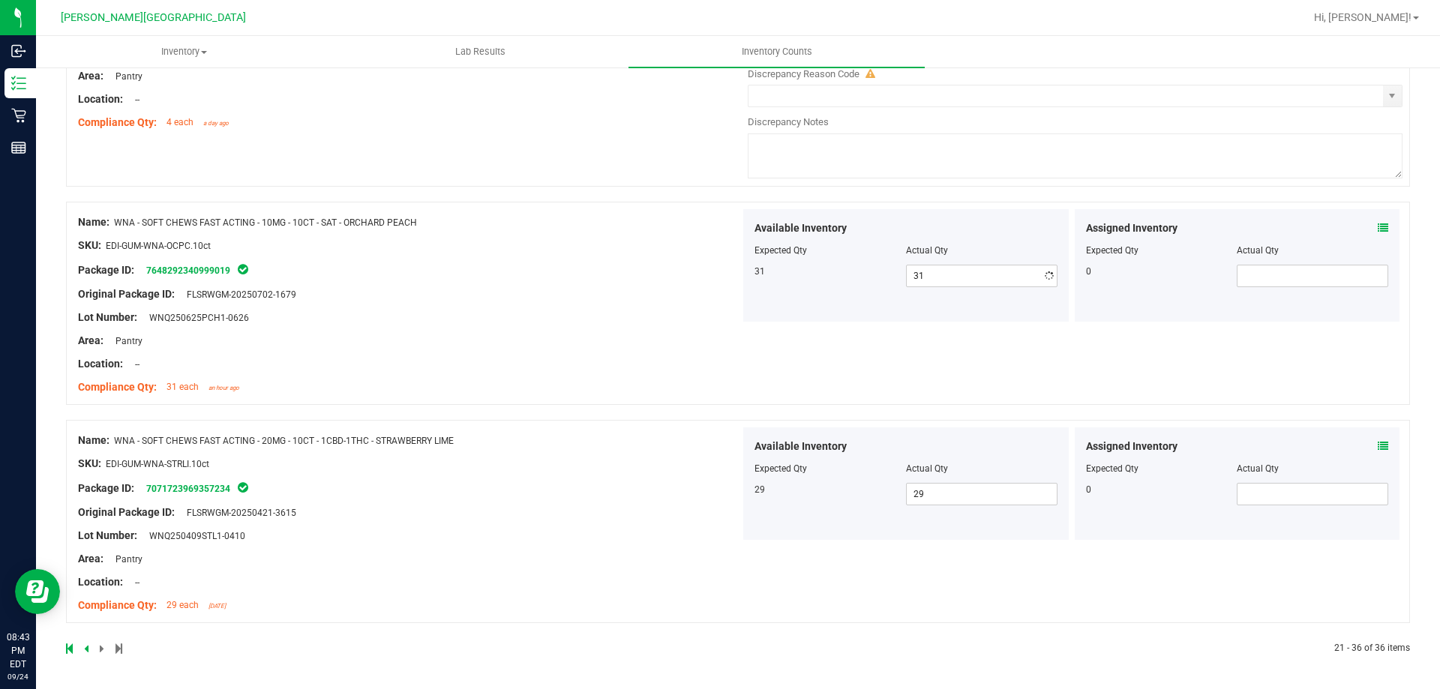
click at [703, 430] on div "Name: WNA - SOFT CHEWS FAST ACTING - 20MG - 10CT - 1CBD-1THC - STRAWBERRY LIME …" at bounding box center [409, 523] width 662 height 191
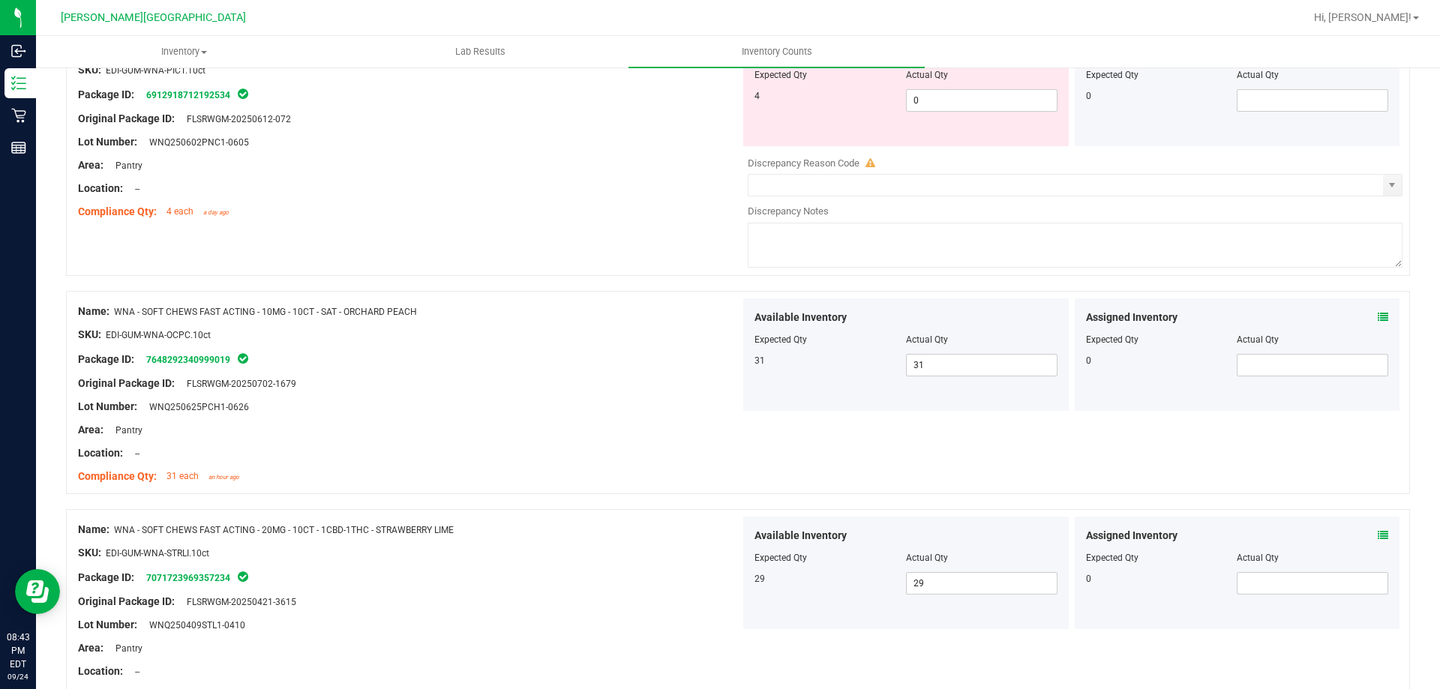
scroll to position [3449, 0]
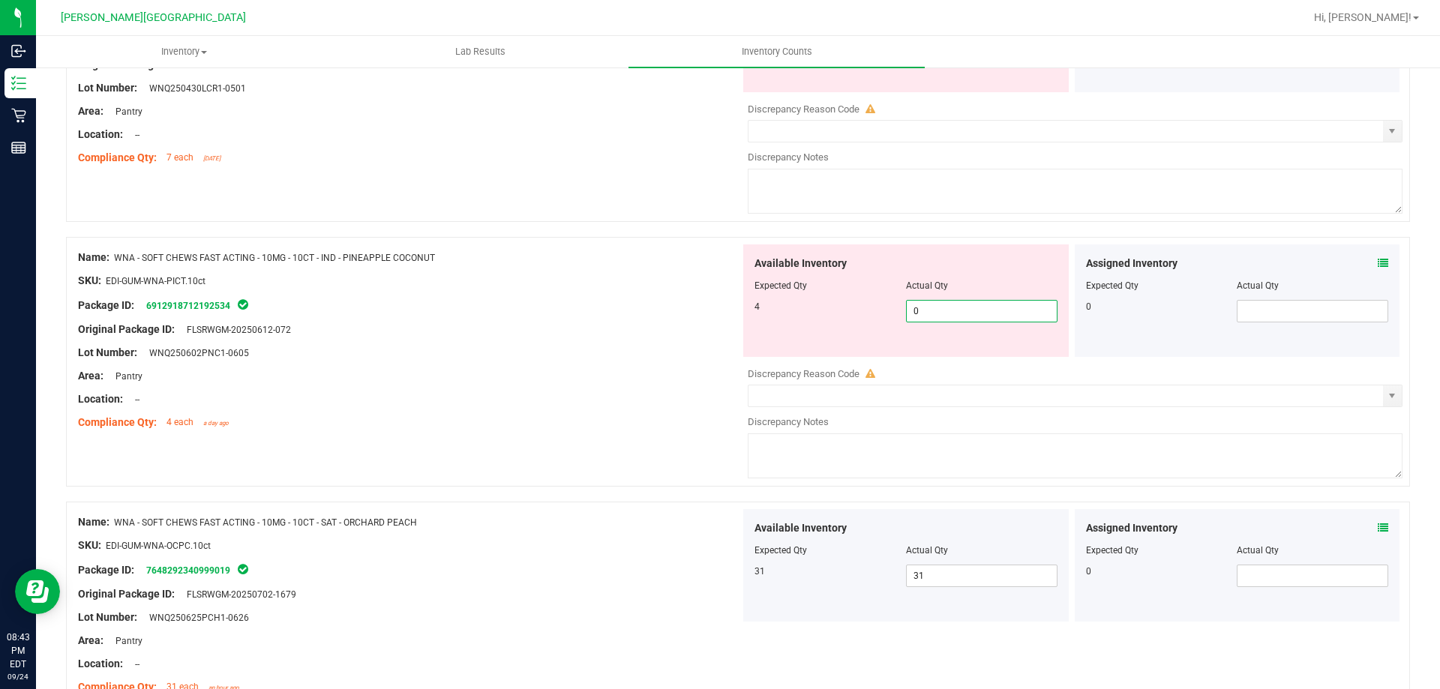
click at [961, 317] on span "0 0" at bounding box center [982, 311] width 152 height 23
type input "04"
type input "4"
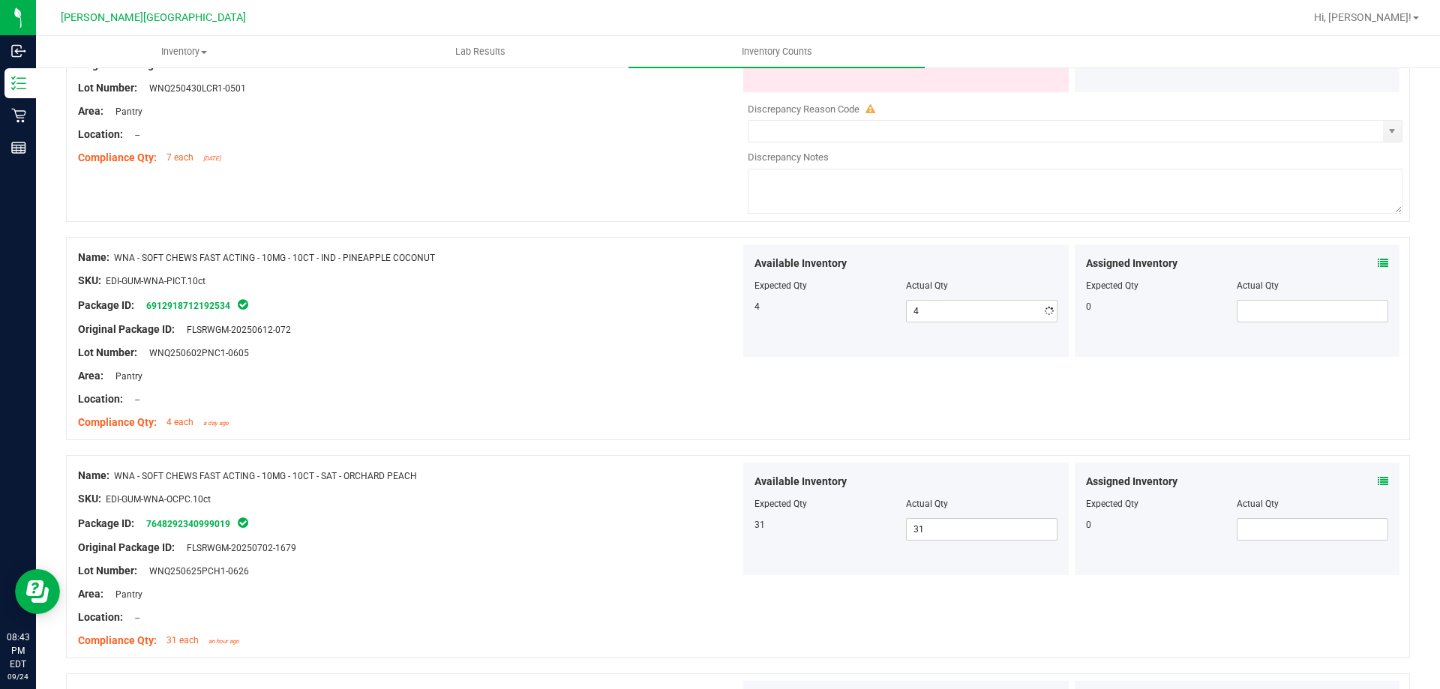
click at [557, 447] on div "Name: WNA - SOFT CHEWS FAST ACTING - 10MG - 10CT - IND - PINEAPPLE COCONUT SKU:…" at bounding box center [738, 346] width 1344 height 218
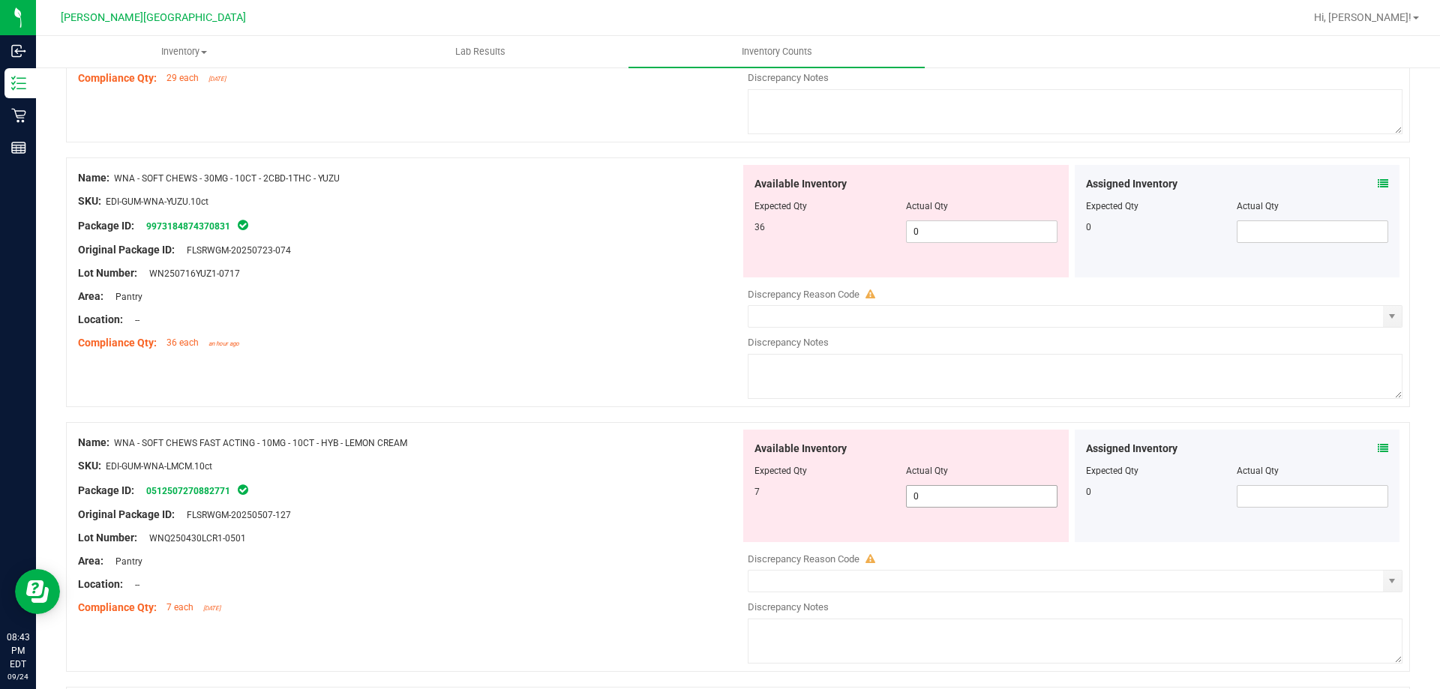
click at [912, 483] on div at bounding box center [906, 482] width 303 height 8
click at [920, 493] on span "0 0" at bounding box center [982, 496] width 152 height 23
type input "07"
type input "7"
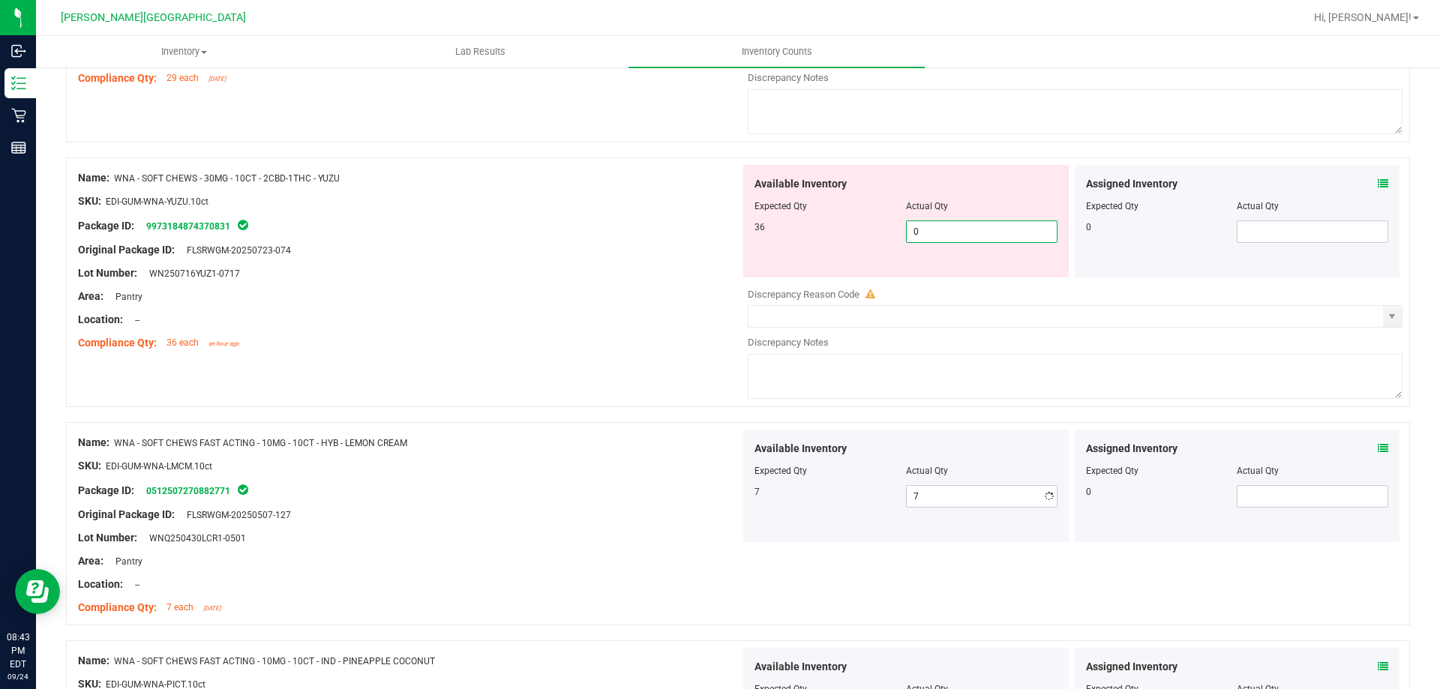
click at [938, 236] on span "0 0" at bounding box center [982, 232] width 152 height 23
type input "036"
type input "36"
click at [553, 337] on div "Compliance Qty: 36 each an hour ago" at bounding box center [409, 343] width 662 height 16
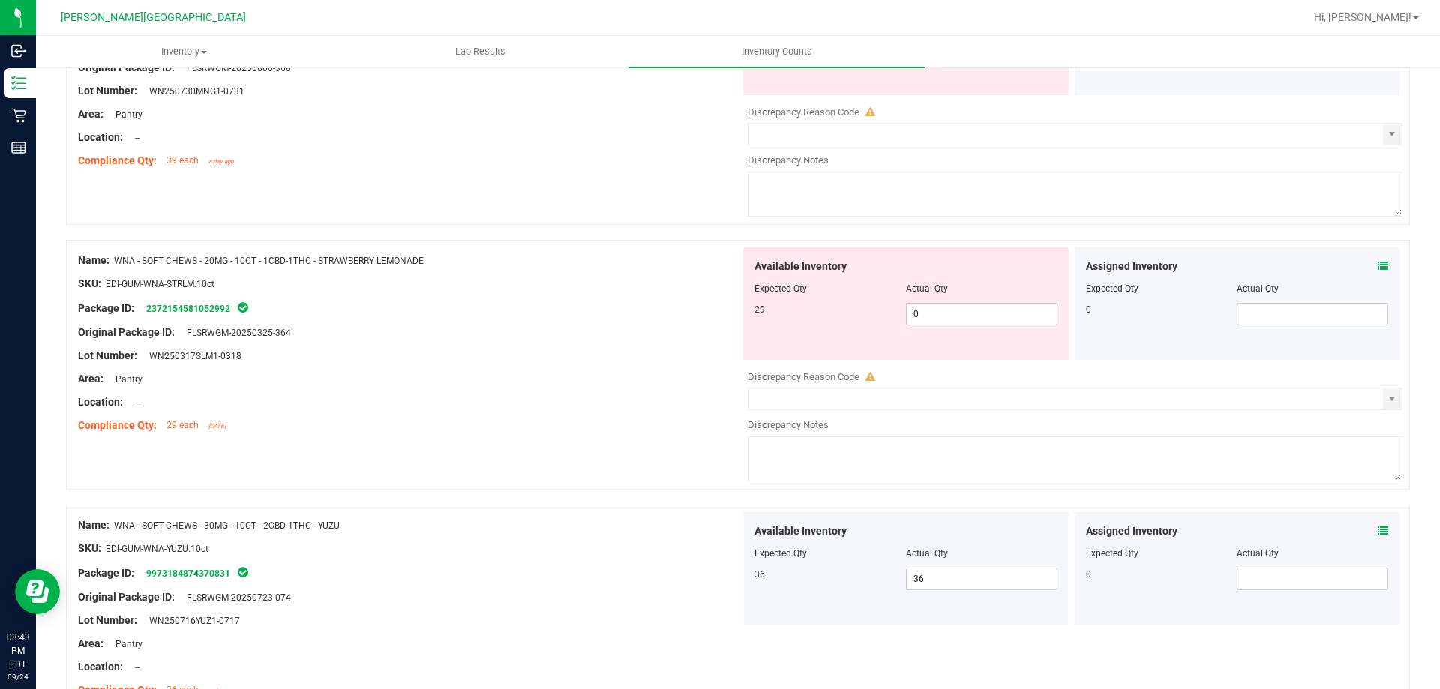
scroll to position [2474, 0]
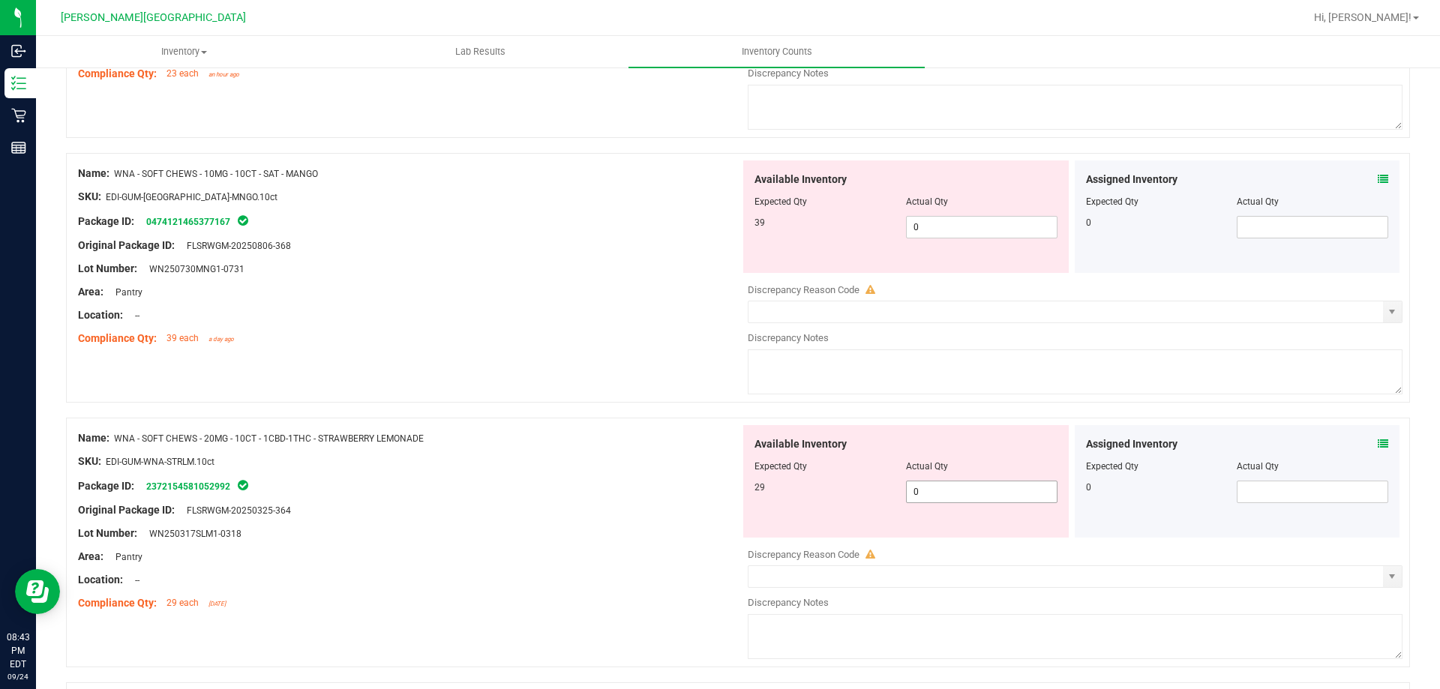
click at [952, 501] on span "0 0" at bounding box center [982, 492] width 152 height 23
type input "029"
type input "29"
click at [962, 233] on span "0 0" at bounding box center [982, 227] width 152 height 23
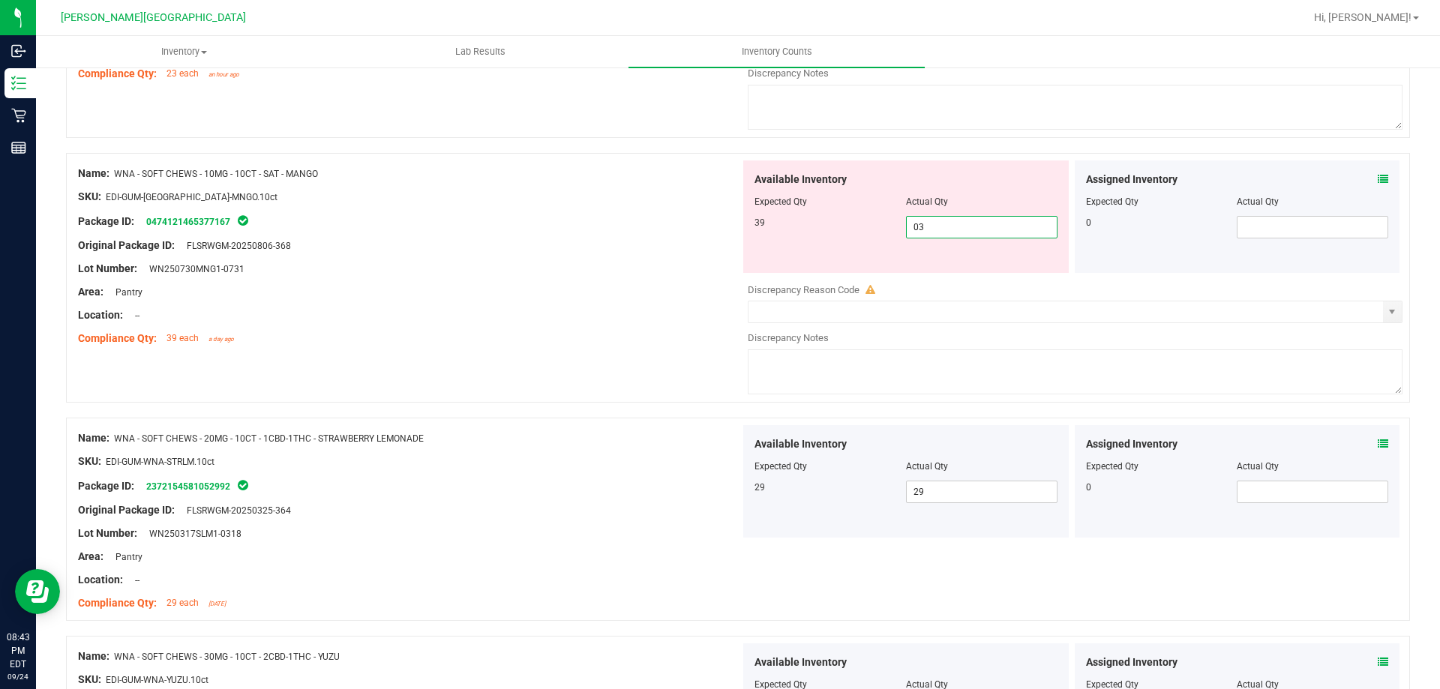
type input "039"
type input "39"
click at [670, 280] on div at bounding box center [409, 281] width 662 height 8
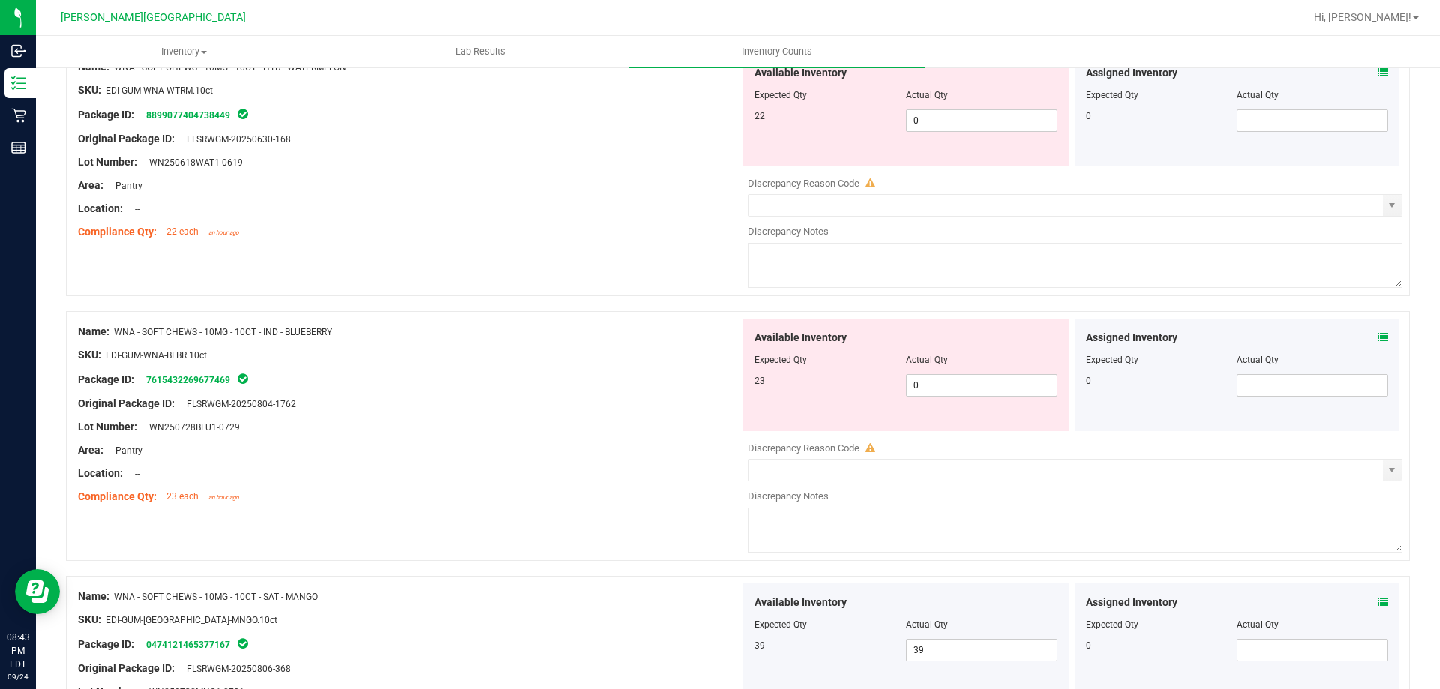
scroll to position [2024, 0]
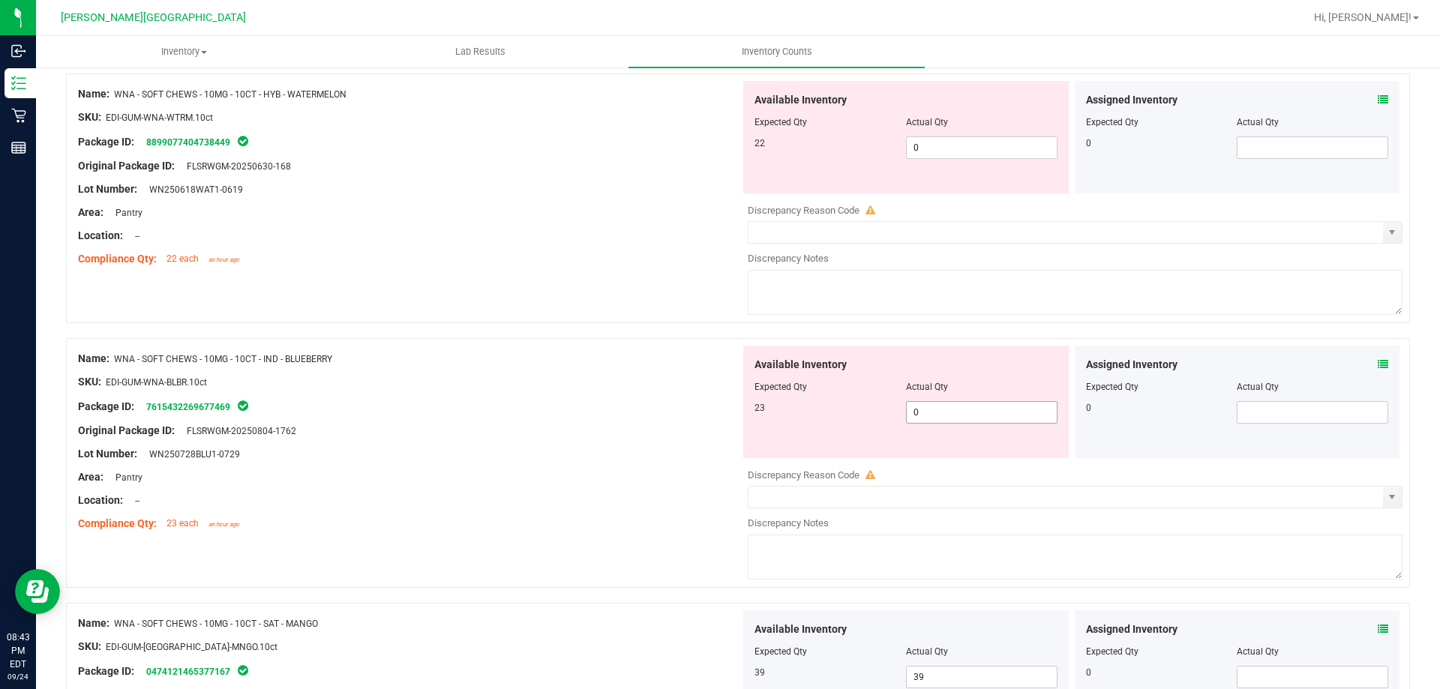
click at [992, 418] on span "0 0" at bounding box center [982, 412] width 152 height 23
type input "023"
type input "23"
click at [957, 146] on span "0 0" at bounding box center [982, 148] width 152 height 23
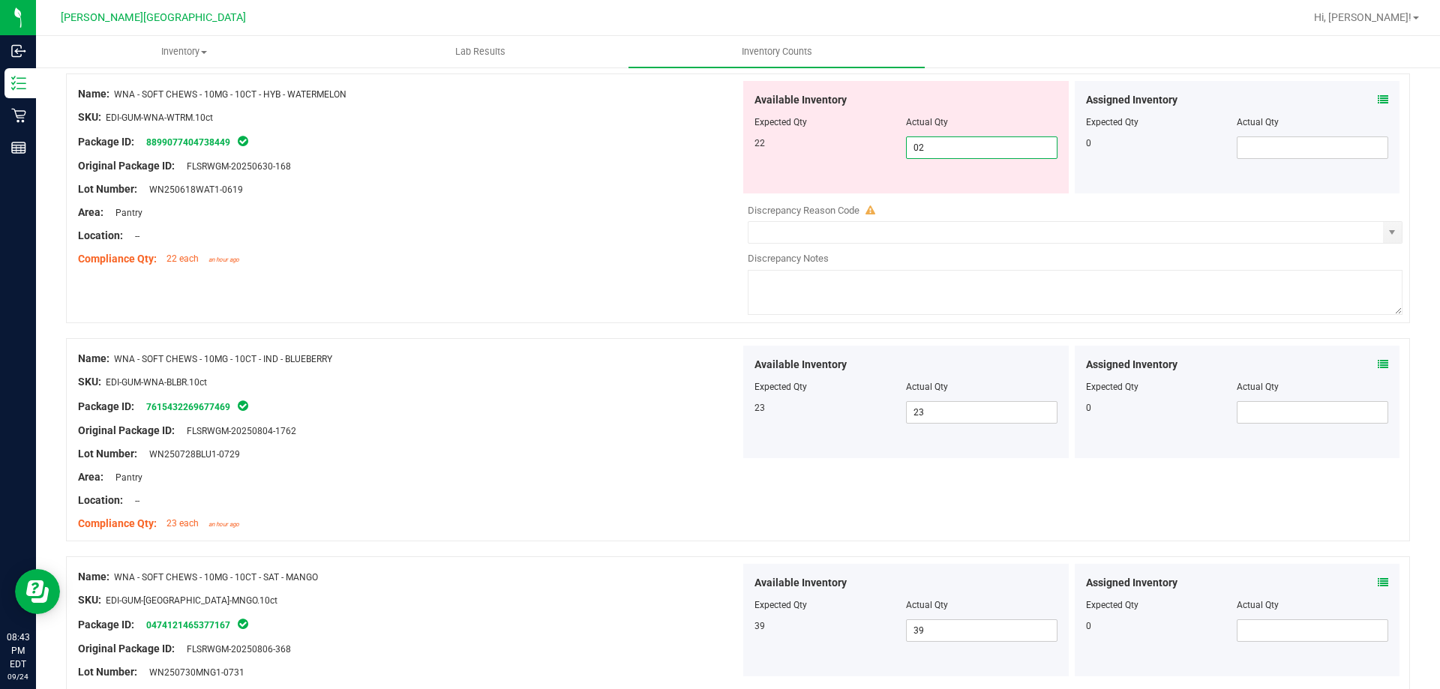
type input "022"
type input "22"
click at [591, 287] on div "Name: WNA - SOFT CHEWS - 10MG - 10CT - HYB - WATERMELON SKU: EDI-GUM-WNA-WTRM.1…" at bounding box center [738, 206] width 1344 height 265
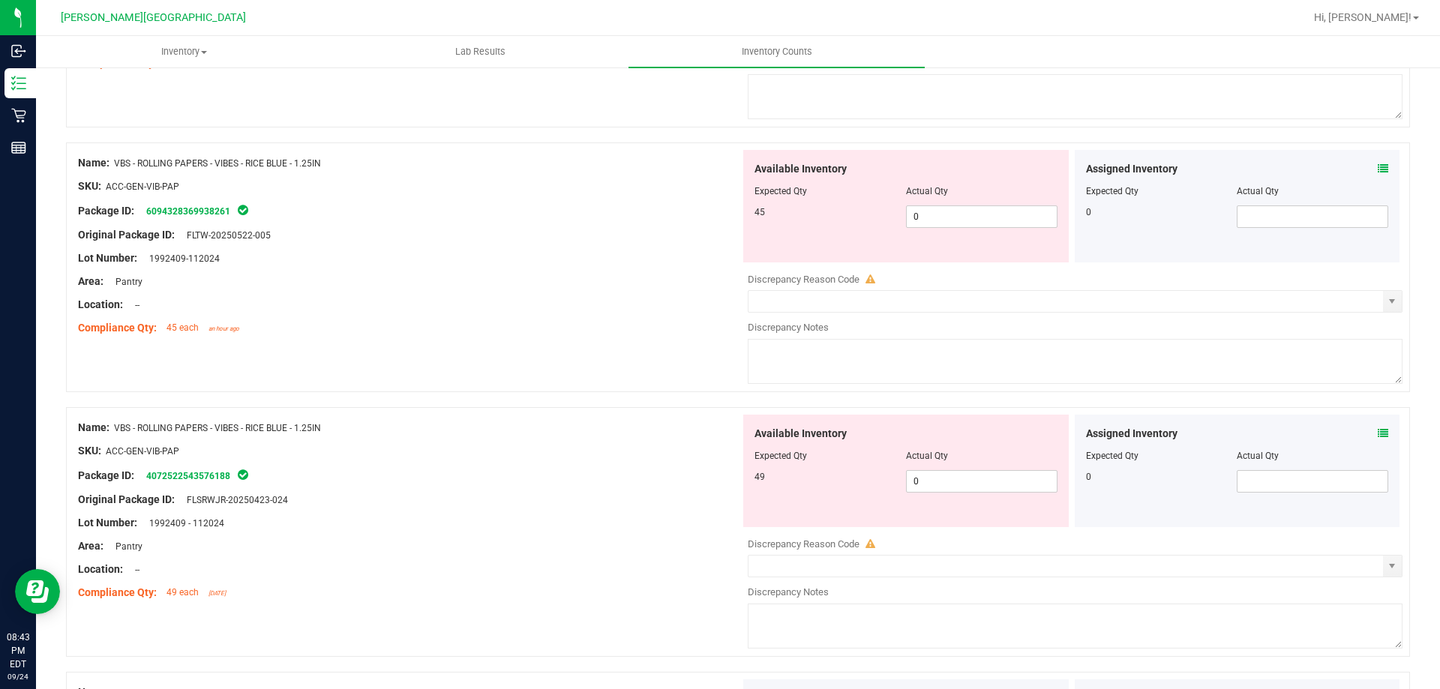
scroll to position [1424, 0]
click at [940, 496] on div "Available Inventory Expected Qty Actual Qty 49 0 0" at bounding box center [906, 472] width 326 height 113
click at [941, 488] on span "0 0" at bounding box center [982, 483] width 152 height 23
type input "049"
type input "49"
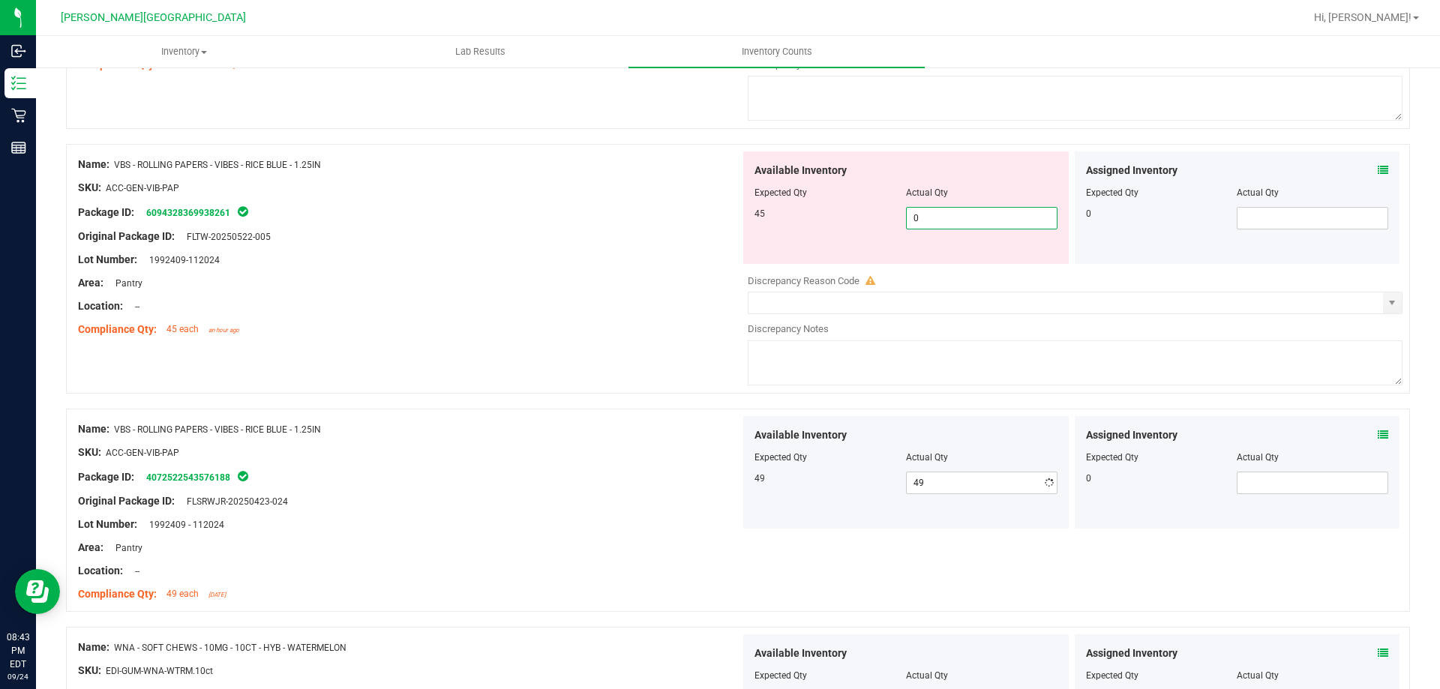
click at [999, 218] on span "0 0" at bounding box center [982, 218] width 152 height 23
type input "045"
type input "45"
click at [649, 346] on div "Name: VBS - ROLLING PAPERS - VIBES - RICE BLUE - 1.25IN SKU: ACC-GEN-VIB-PAP Pa…" at bounding box center [738, 269] width 1344 height 250
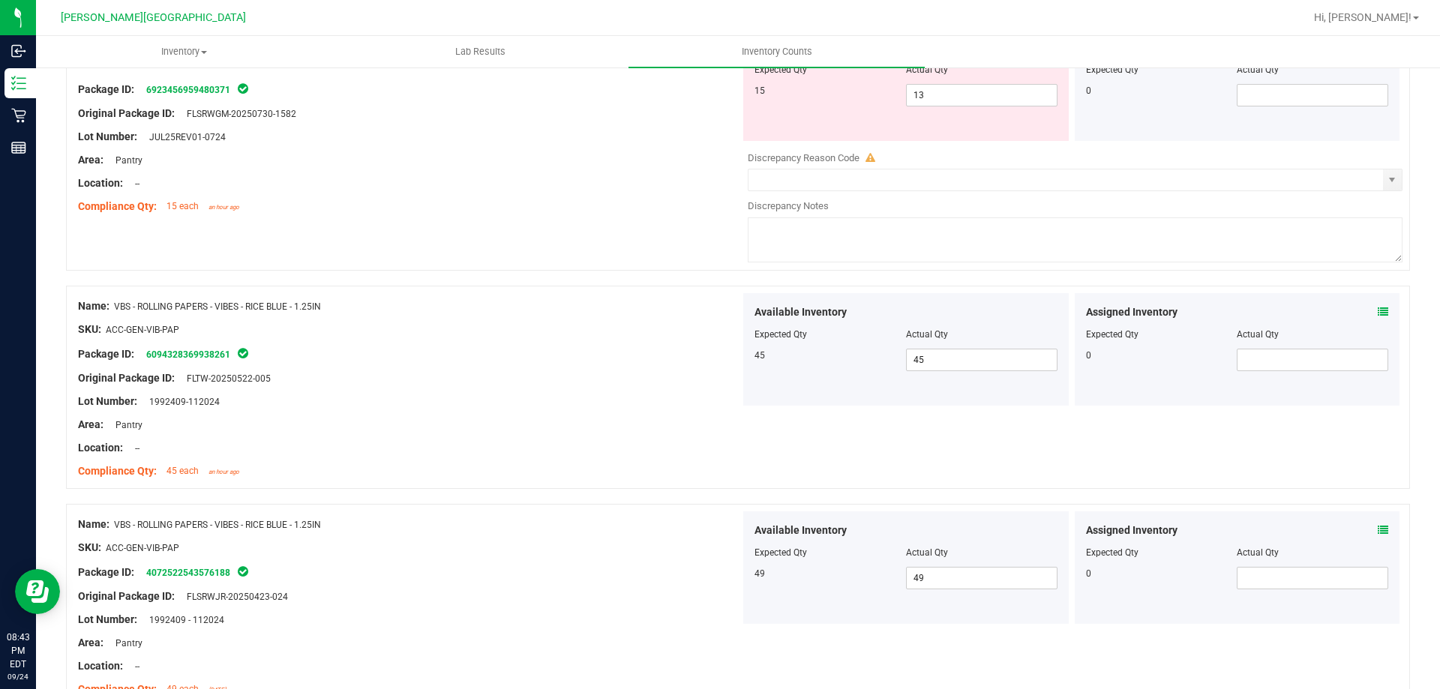
scroll to position [1124, 0]
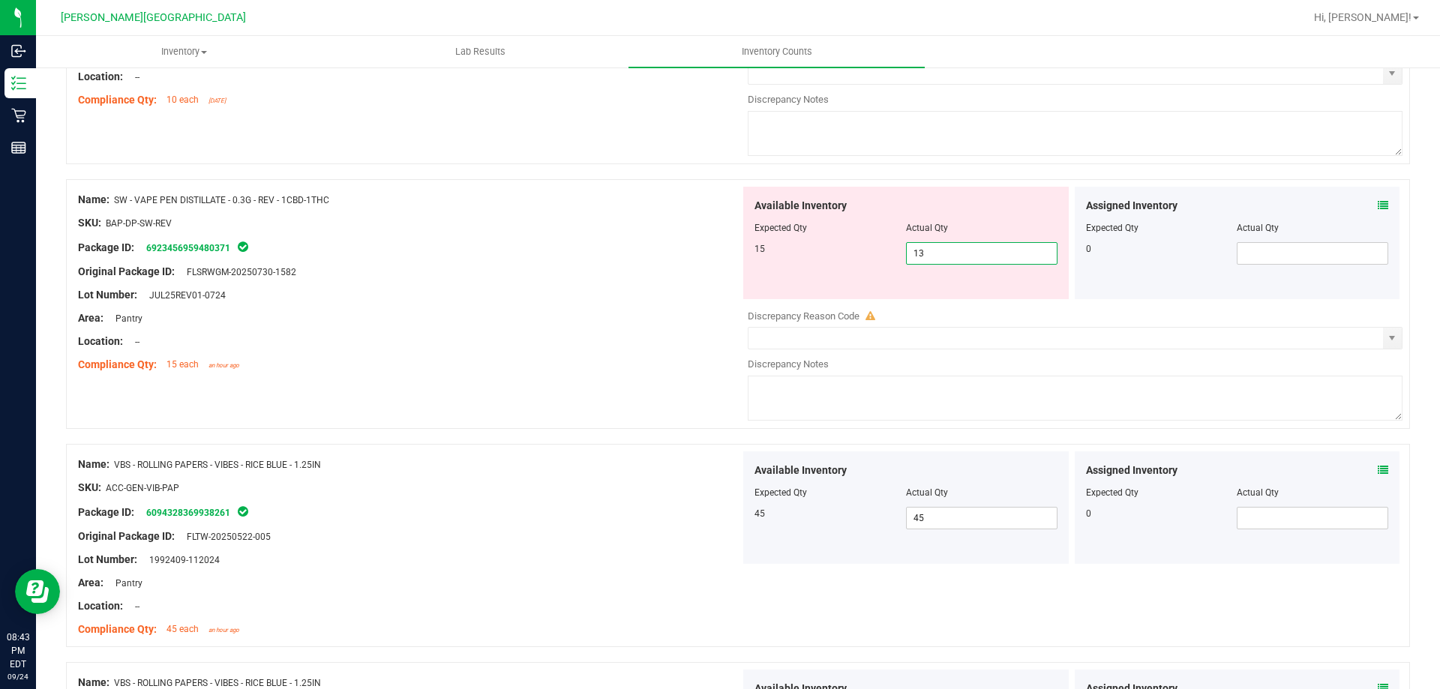
click at [943, 250] on span "13 13" at bounding box center [982, 253] width 152 height 23
click at [674, 311] on div "Area: Pantry" at bounding box center [409, 319] width 662 height 16
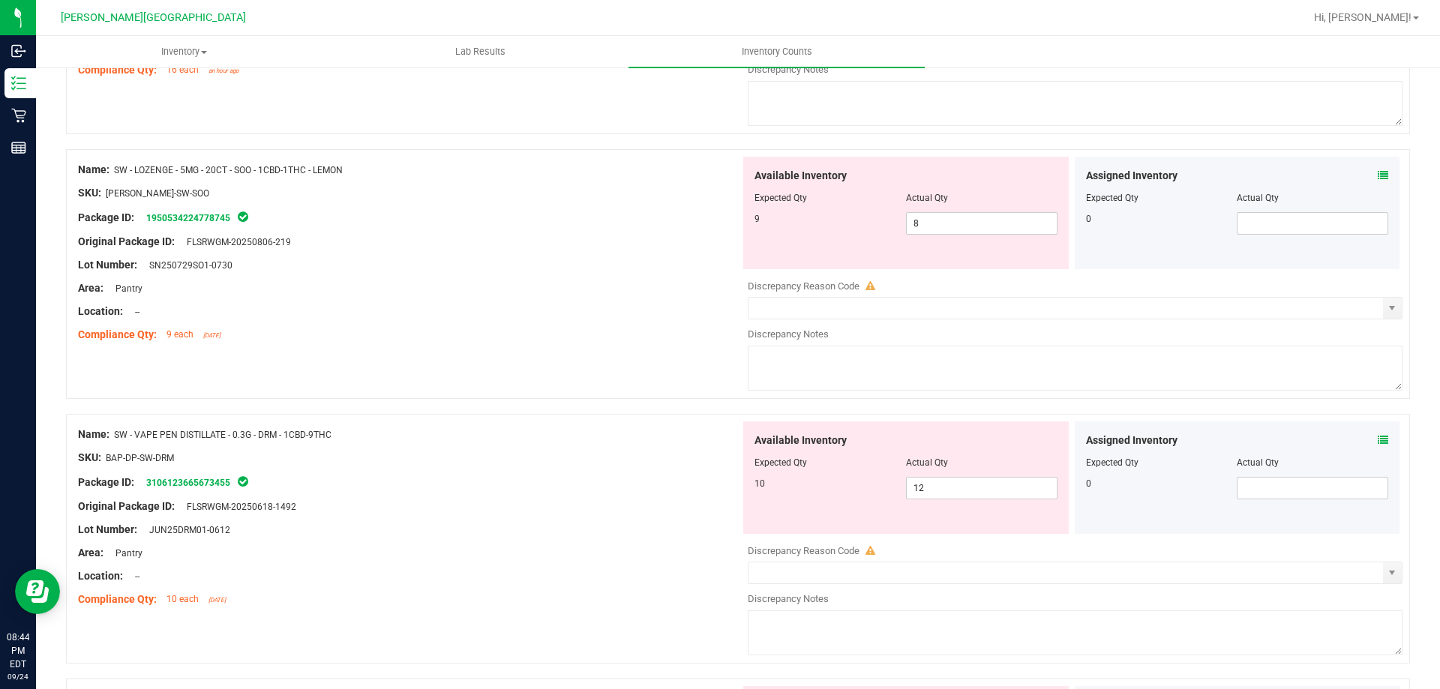
scroll to position [599, 0]
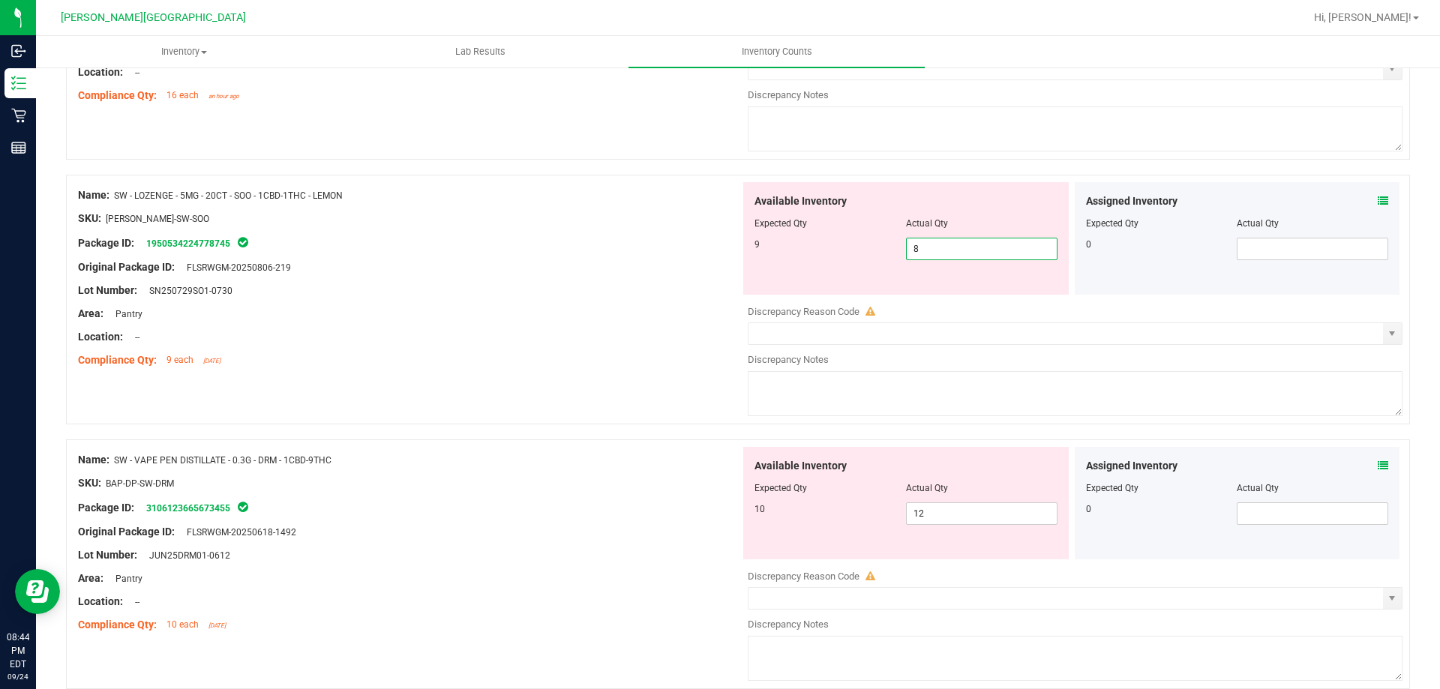
click at [962, 257] on span "8 8" at bounding box center [982, 249] width 152 height 23
type input "9"
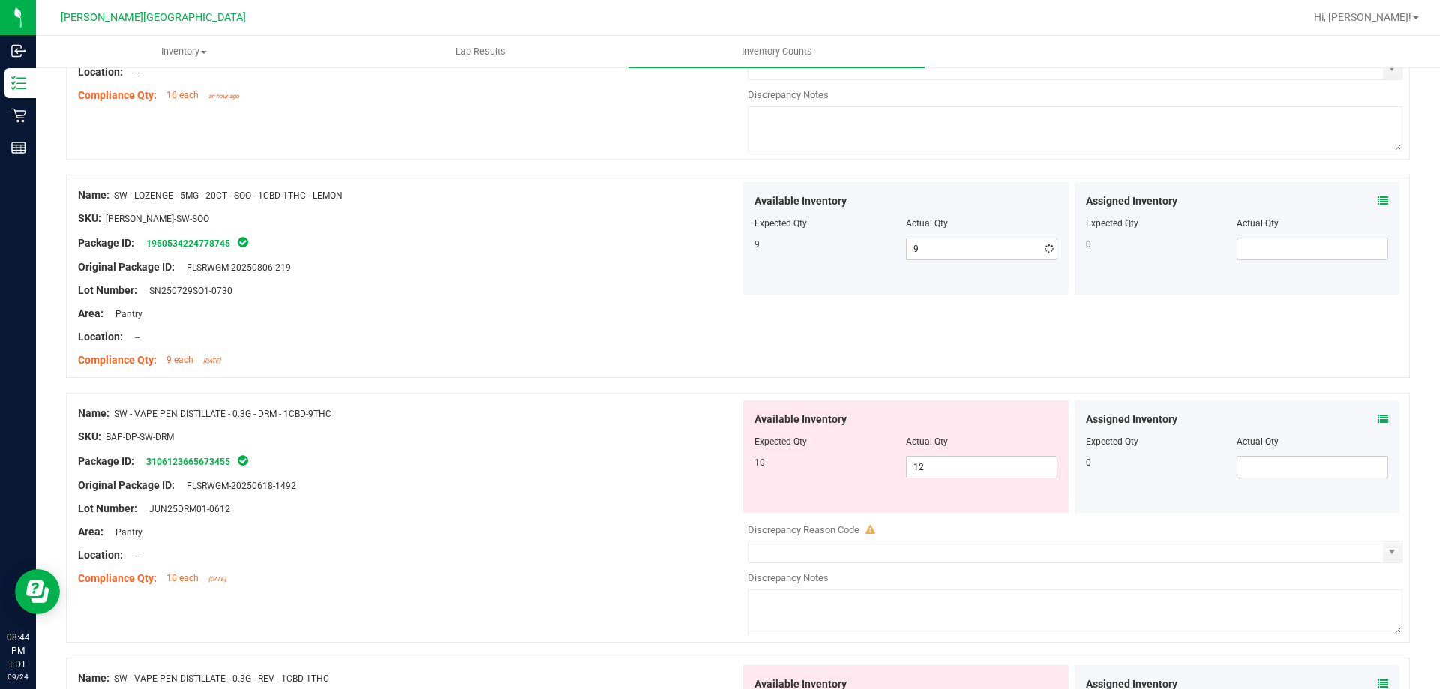
drag, startPoint x: 302, startPoint y: 263, endPoint x: 311, endPoint y: 267, distance: 10.4
click at [303, 263] on div "Original Package ID: FLSRWGM-20250806-219" at bounding box center [409, 268] width 662 height 16
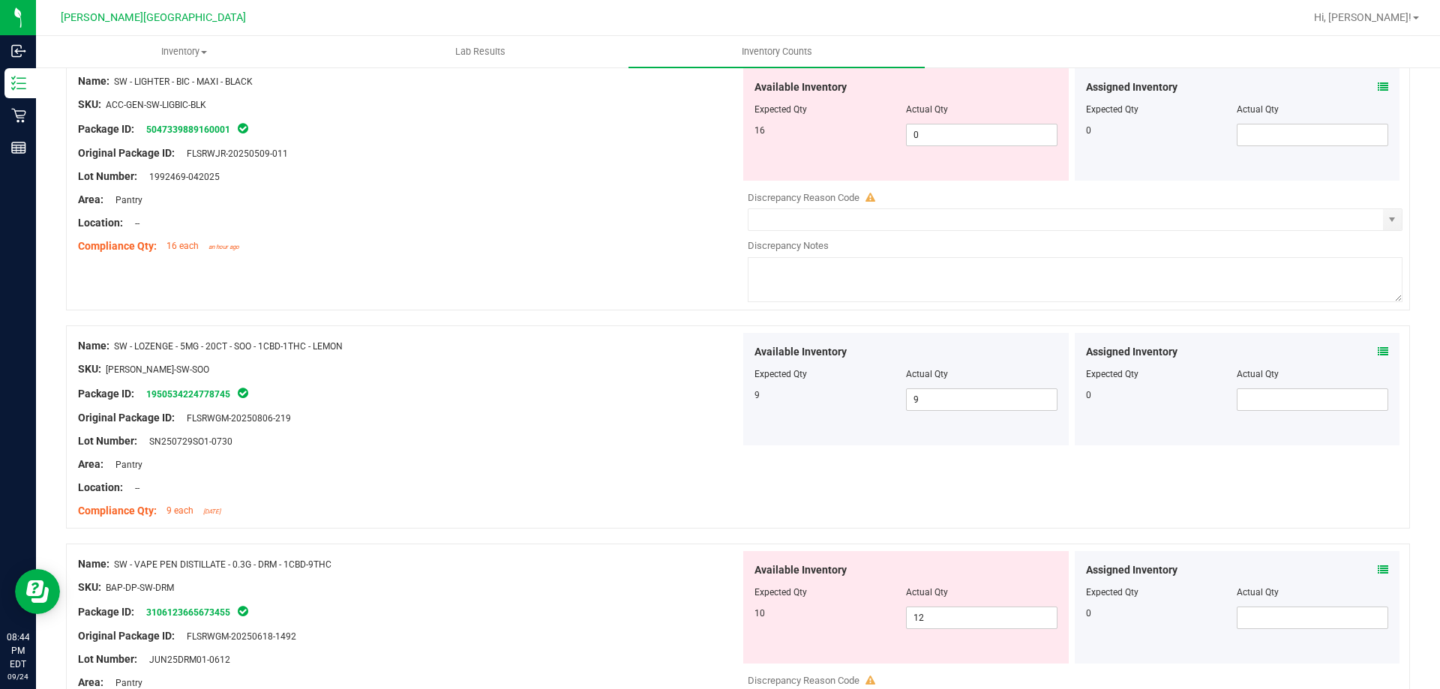
scroll to position [299, 0]
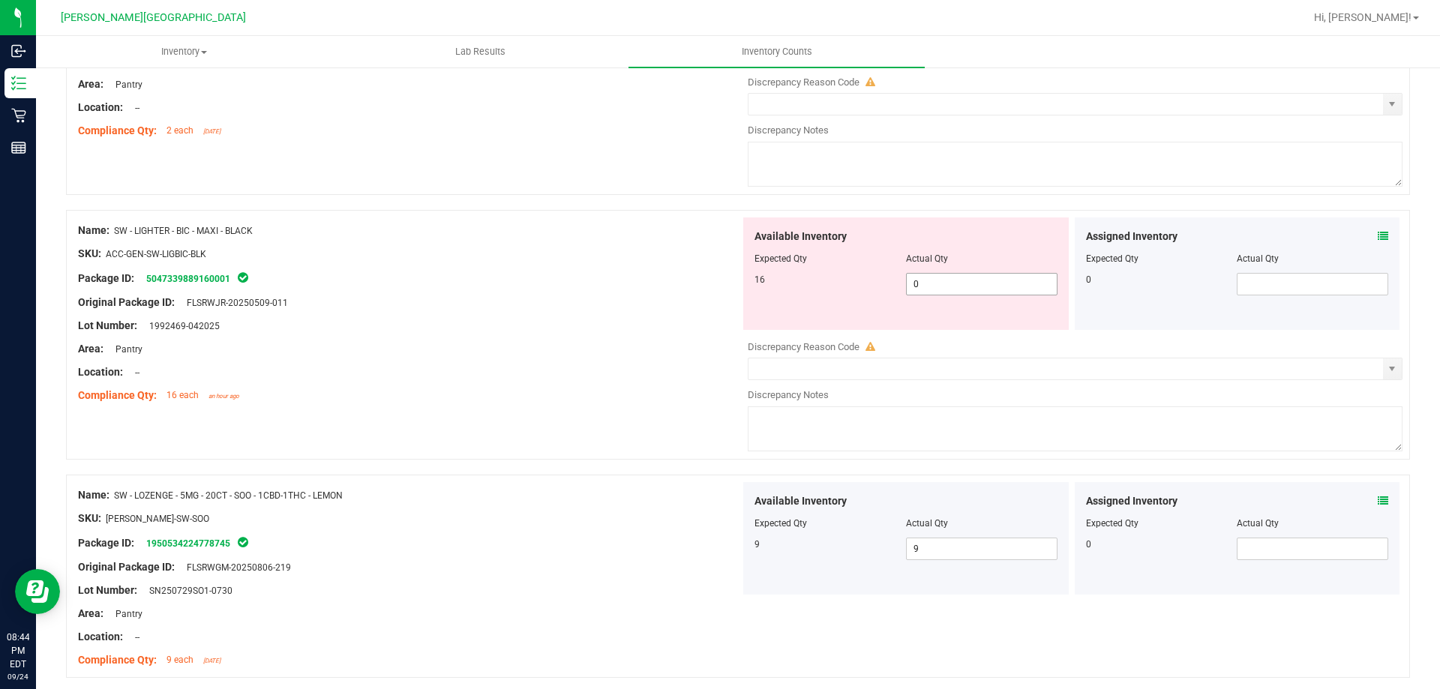
click at [963, 284] on span "0 0" at bounding box center [982, 284] width 152 height 23
type input "016"
type input "16"
click at [632, 350] on div "Area: Pantry" at bounding box center [409, 349] width 662 height 16
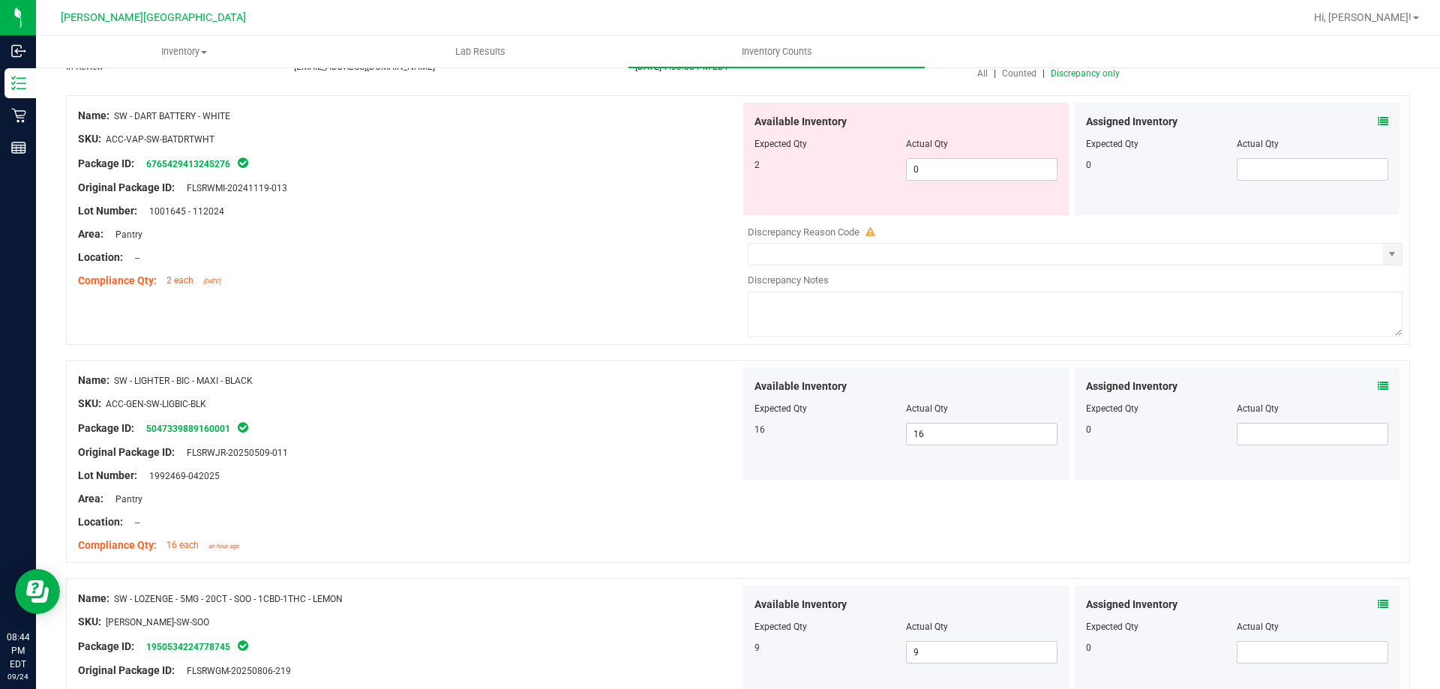
scroll to position [0, 0]
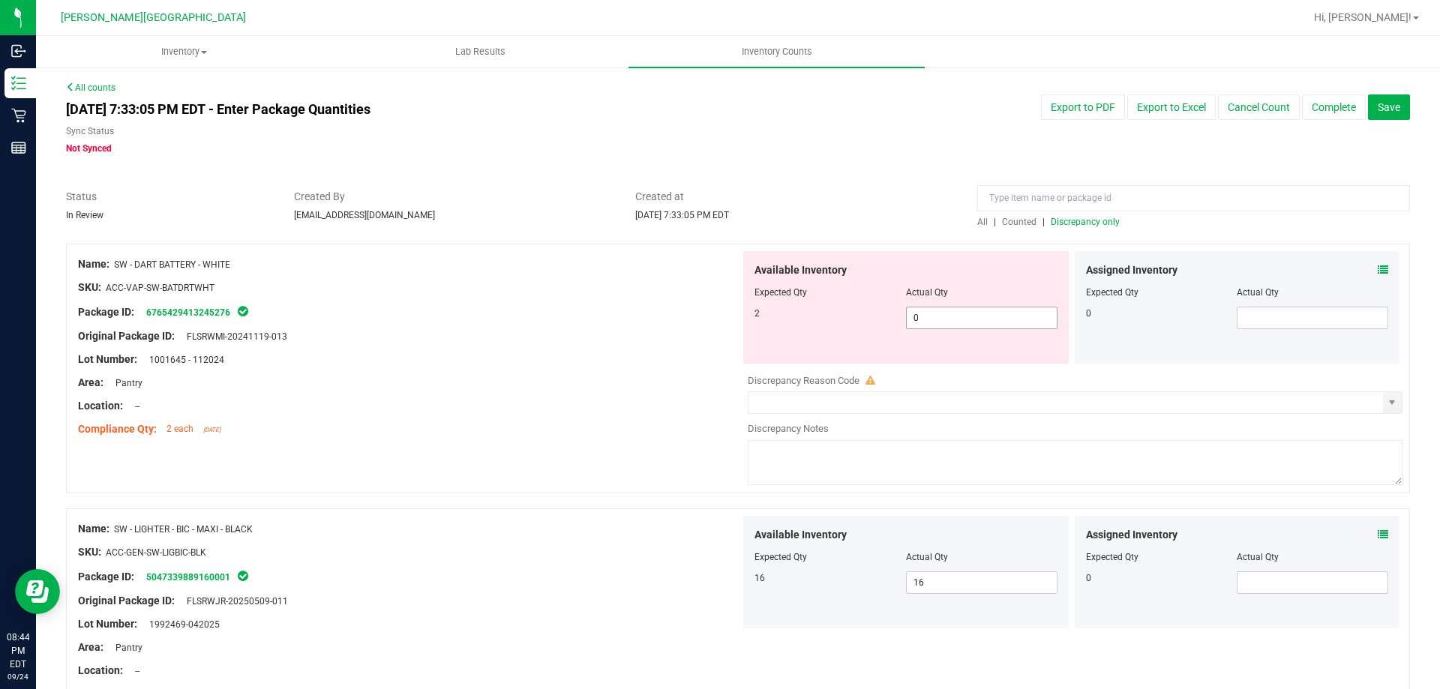
click at [978, 323] on span "0 0" at bounding box center [982, 318] width 152 height 23
type input "02"
type input "2"
click at [714, 351] on div "Name: SW - DART BATTERY - WHITE SKU: ACC-VAP-SW-BATDRTWHT Package ID: 676542941…" at bounding box center [409, 346] width 662 height 191
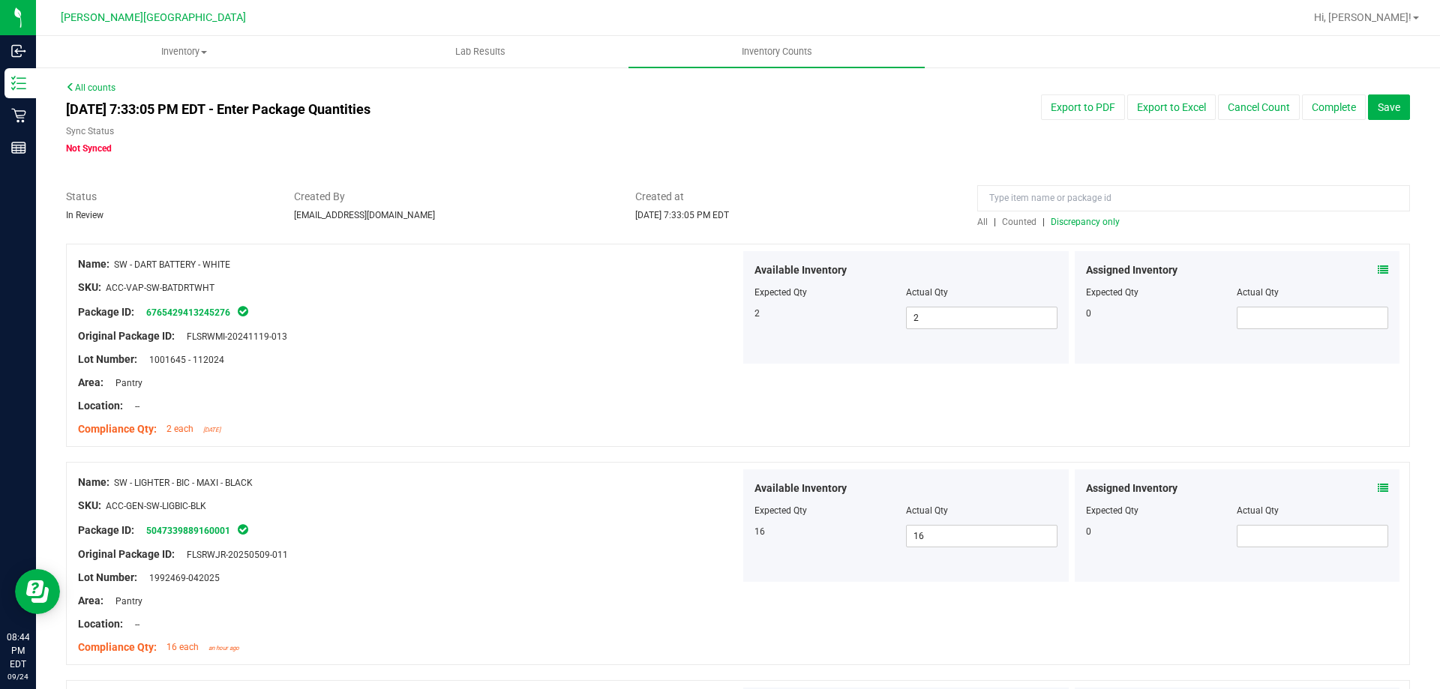
click at [1075, 225] on span "Discrepancy only" at bounding box center [1085, 222] width 69 height 11
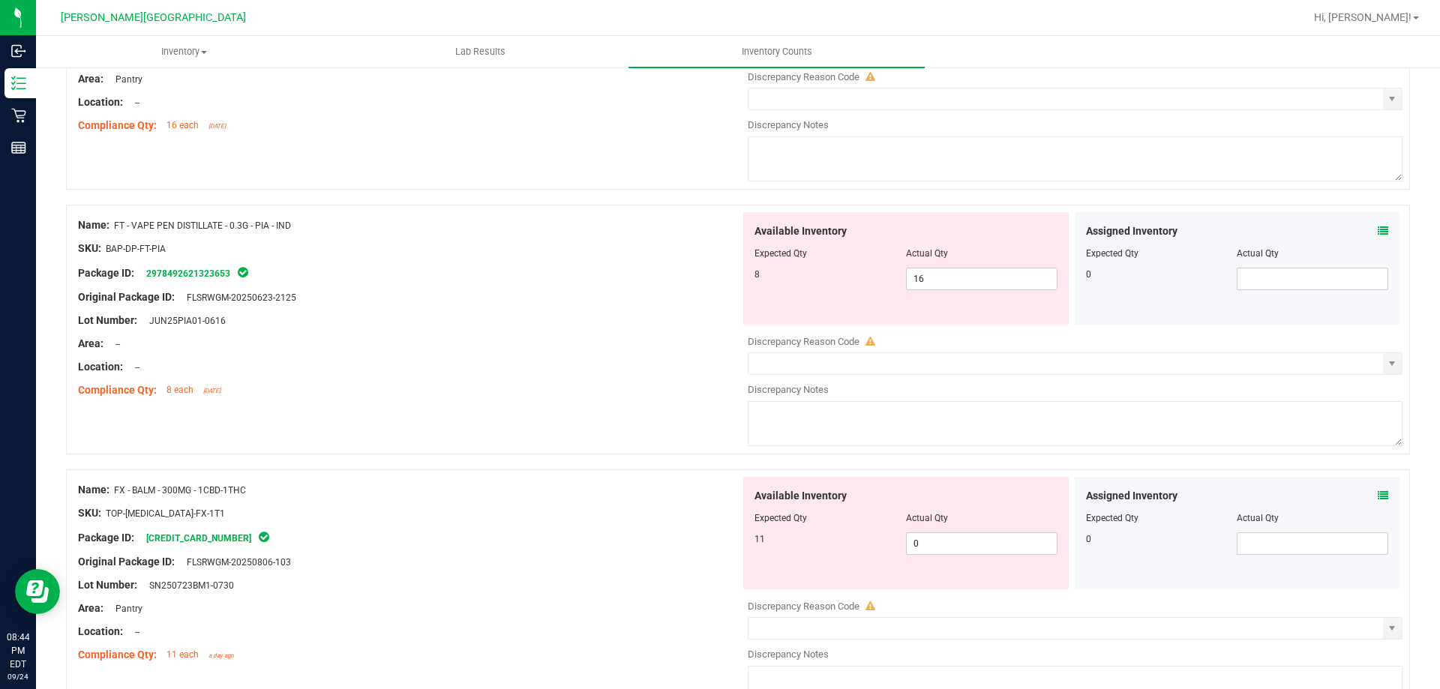
scroll to position [4902, 0]
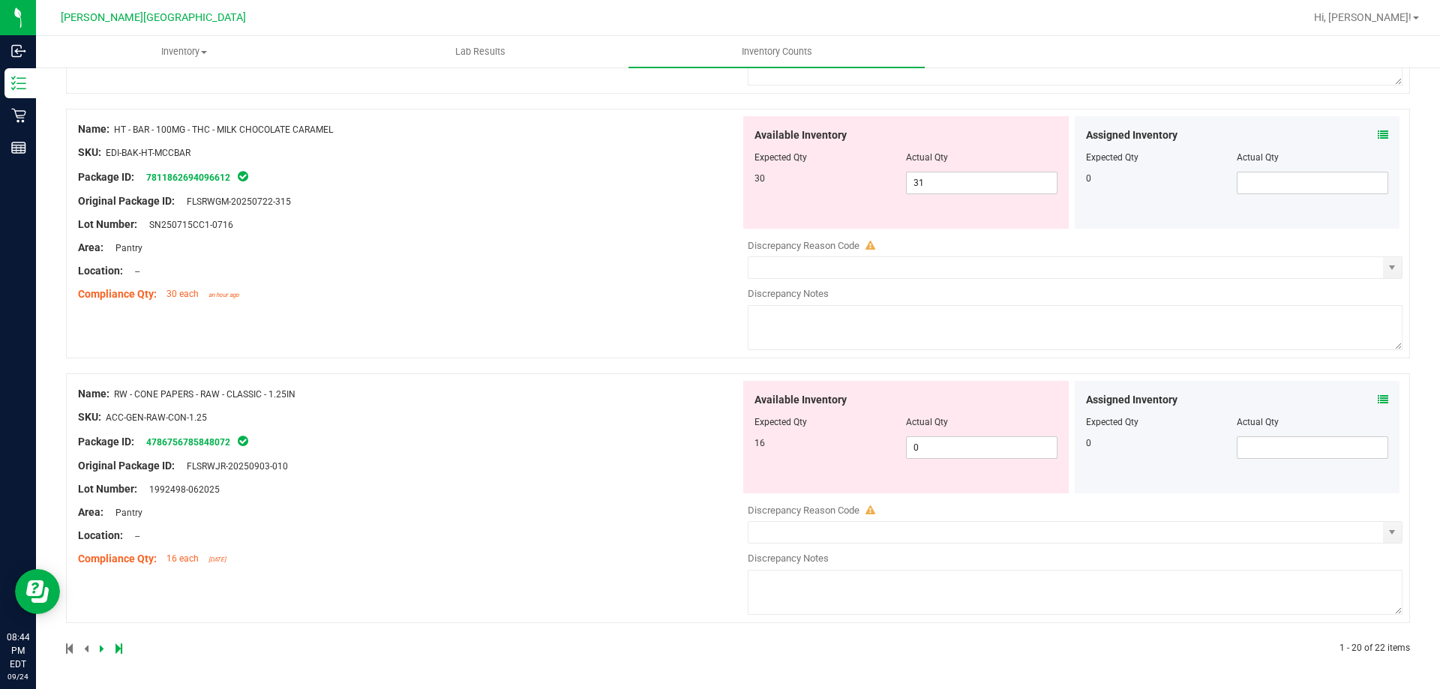
click at [117, 650] on icon at bounding box center [119, 648] width 7 height 9
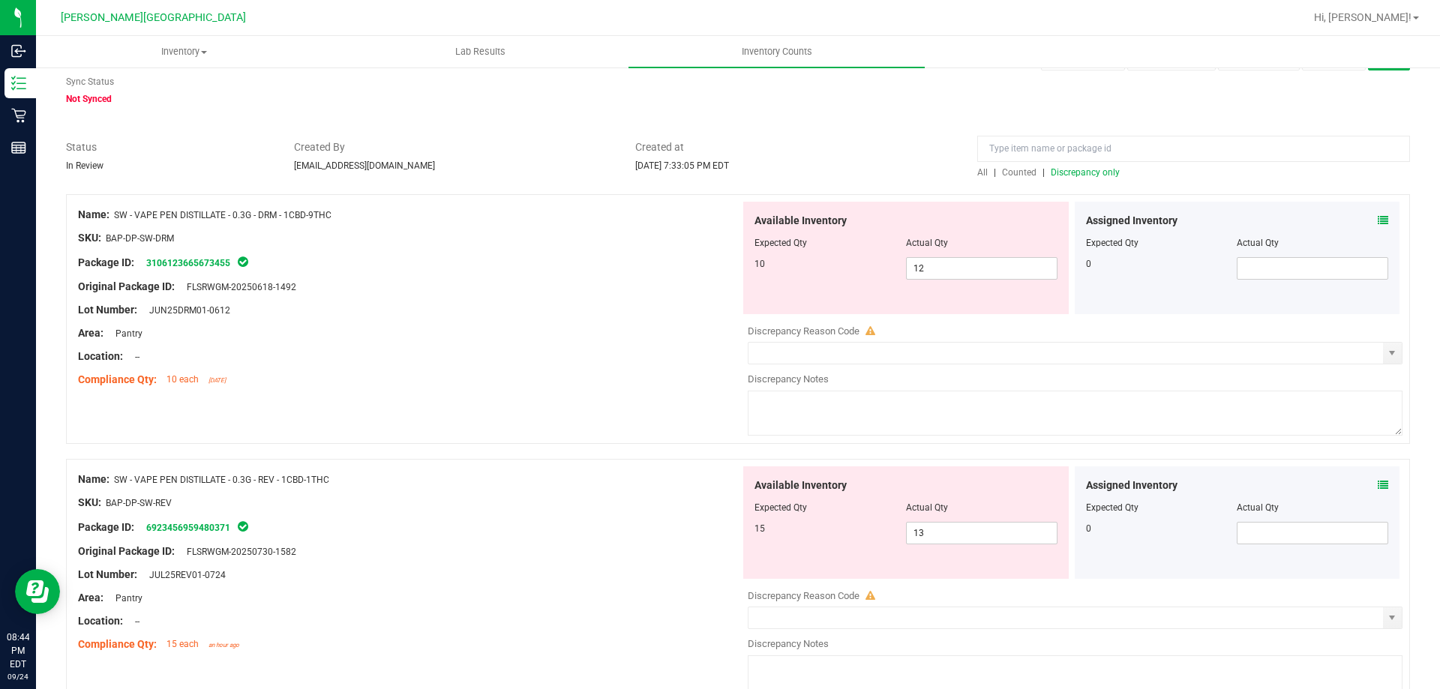
scroll to position [75, 0]
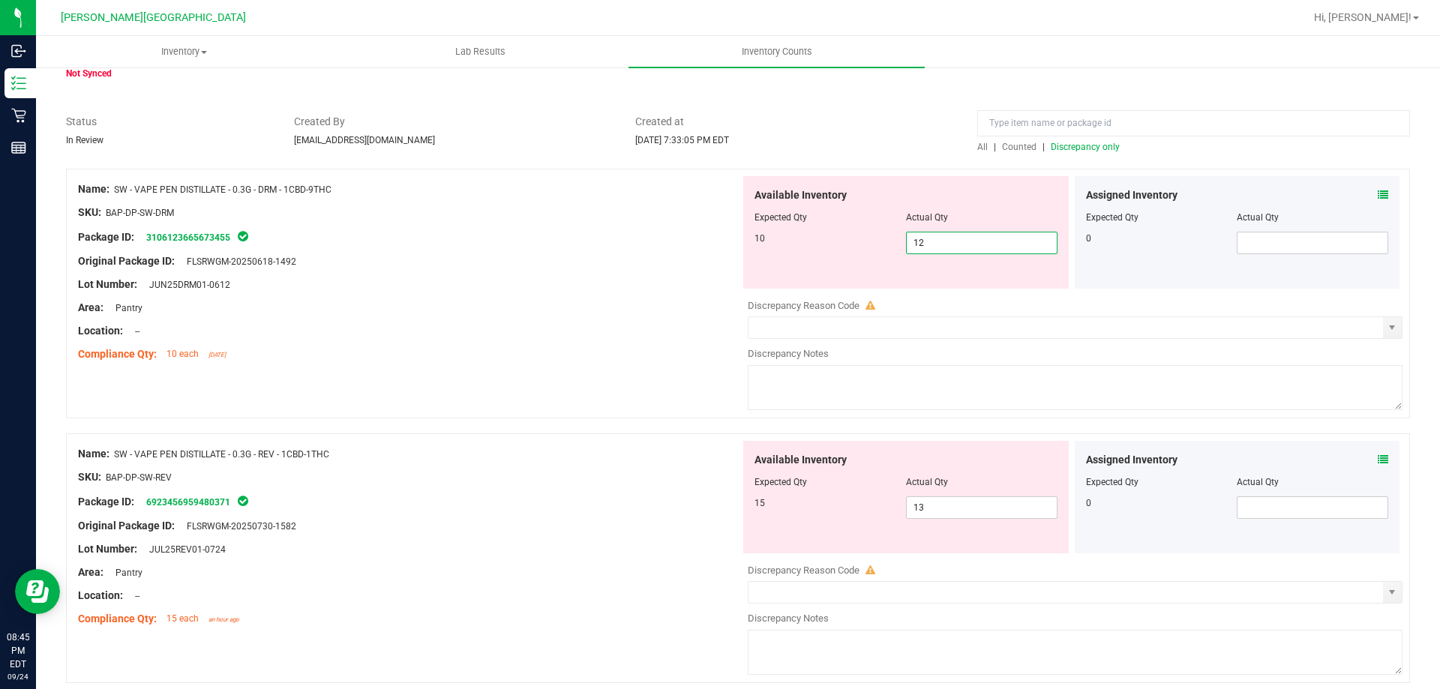
click at [1016, 235] on span "12 12" at bounding box center [982, 243] width 152 height 23
type input "10"
drag, startPoint x: 1004, startPoint y: 523, endPoint x: 1004, endPoint y: 512, distance: 11.3
click at [1004, 517] on div "Available Inventory Expected Qty Actual Qty 15 13 13" at bounding box center [1071, 560] width 662 height 238
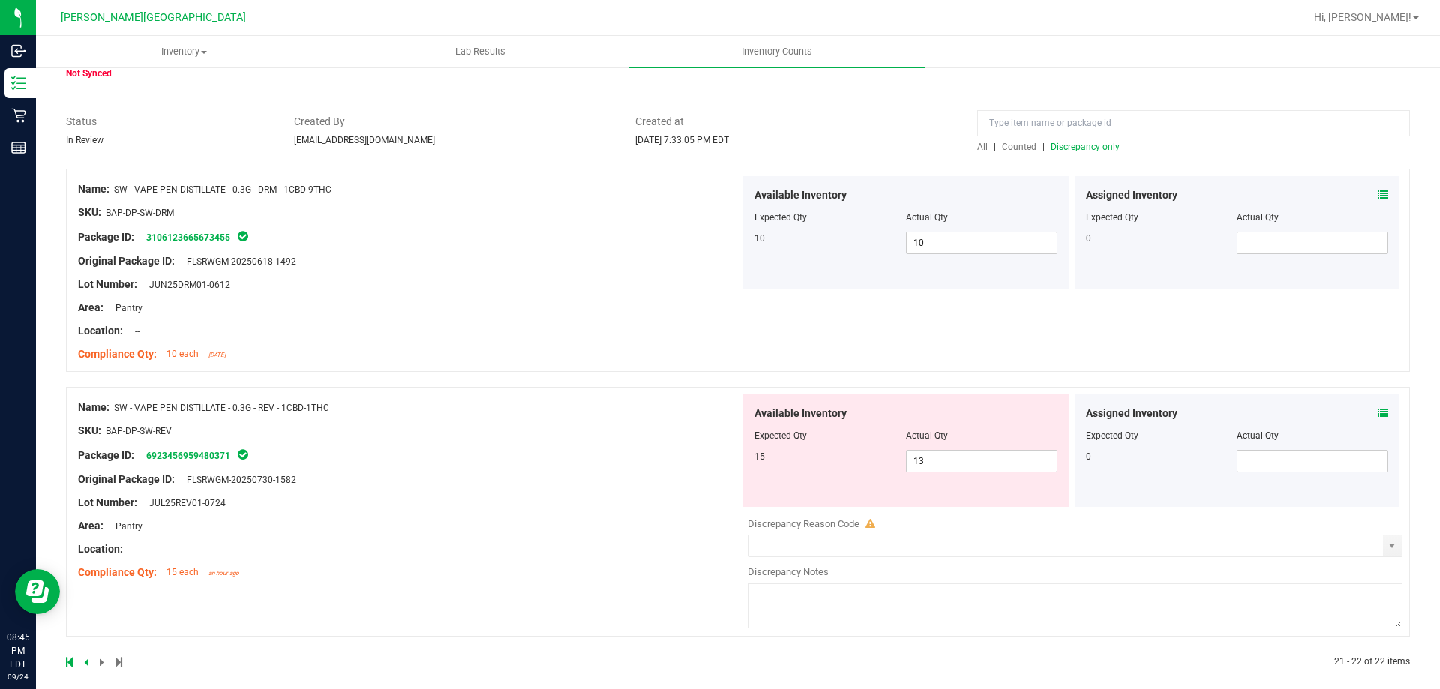
click at [1011, 477] on div "Available Inventory Expected Qty Actual Qty 15 13 13" at bounding box center [906, 451] width 326 height 113
click at [1017, 464] on span "13 13" at bounding box center [982, 461] width 152 height 23
type input "15"
click at [643, 495] on div "Name: SW - VAPE PEN DISTILLATE - 0.3G - REV - 1CBD-1THC SKU: BAP-DP-SW-REV Pack…" at bounding box center [409, 490] width 662 height 191
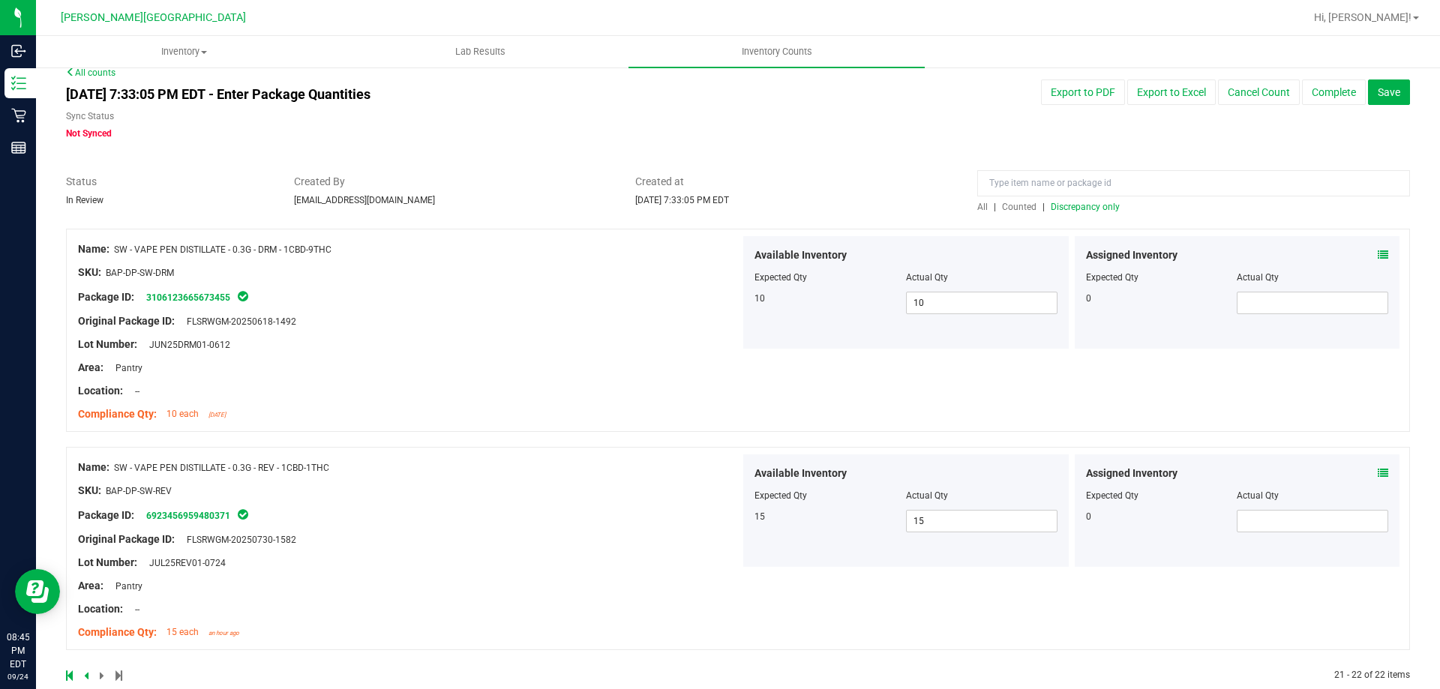
scroll to position [0, 0]
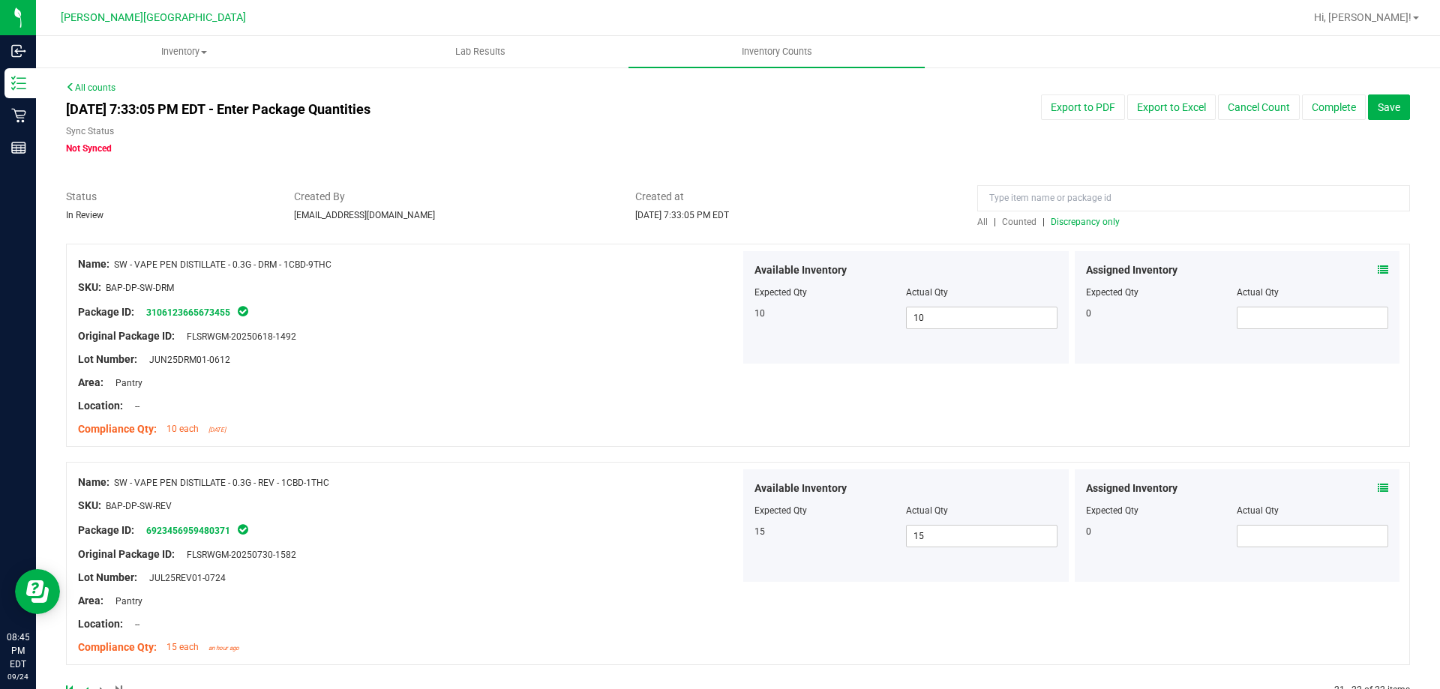
click at [1076, 224] on span "Discrepancy only" at bounding box center [1085, 222] width 69 height 11
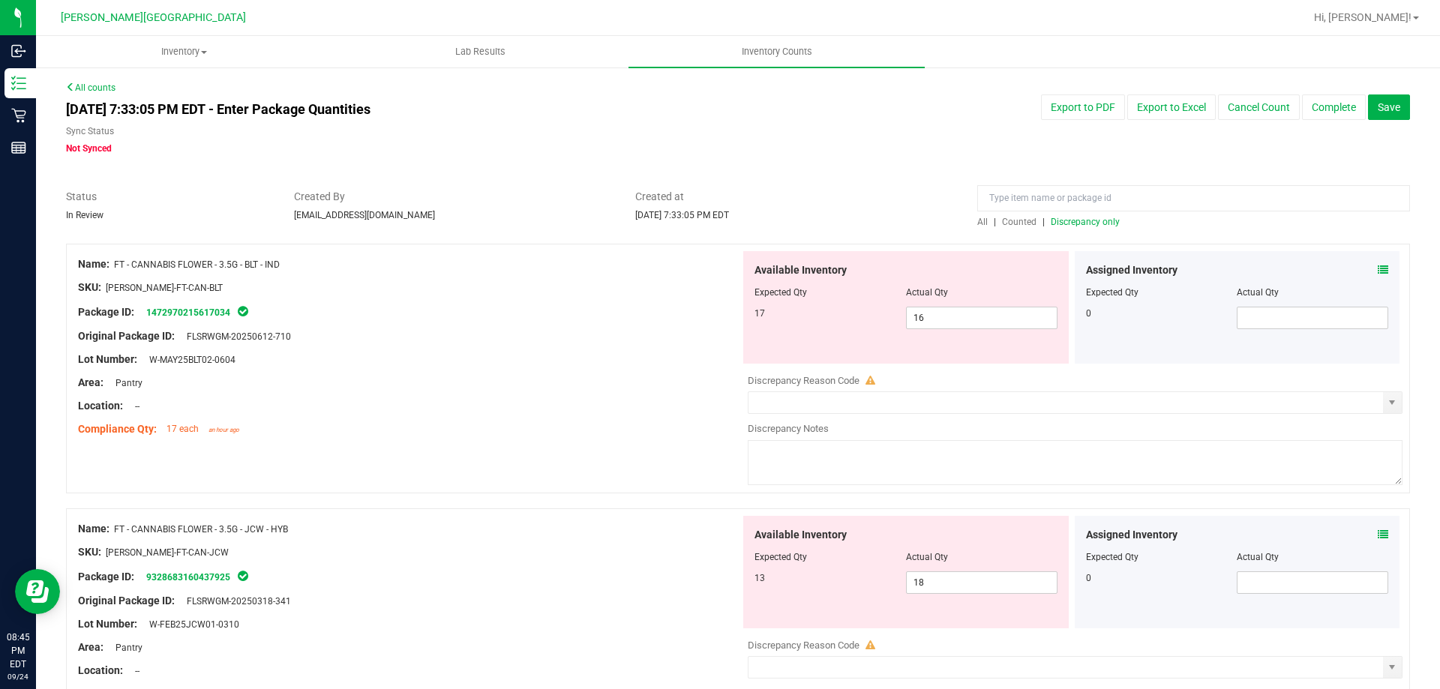
click at [555, 282] on div "SKU: FLO-BUD-FT-CAN-BLT" at bounding box center [409, 288] width 662 height 16
click at [995, 320] on span "16 16" at bounding box center [982, 318] width 152 height 23
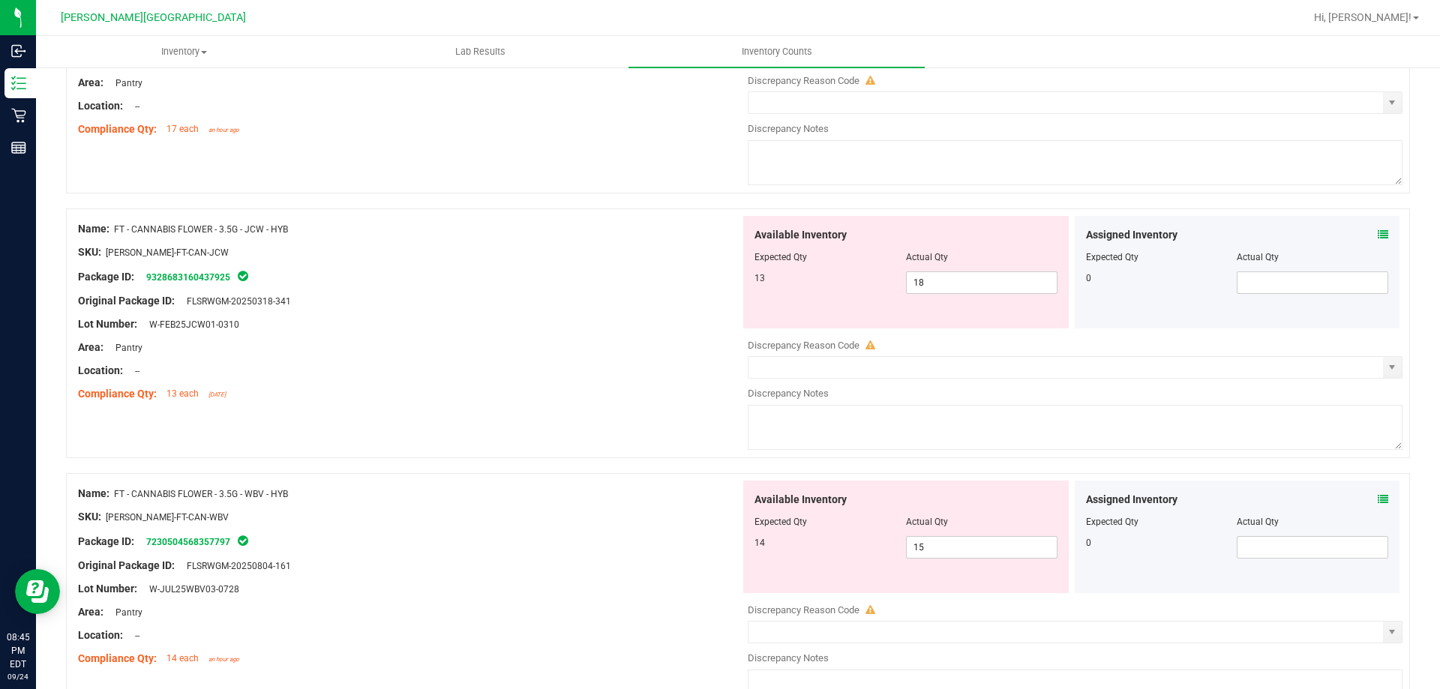
scroll to position [75, 0]
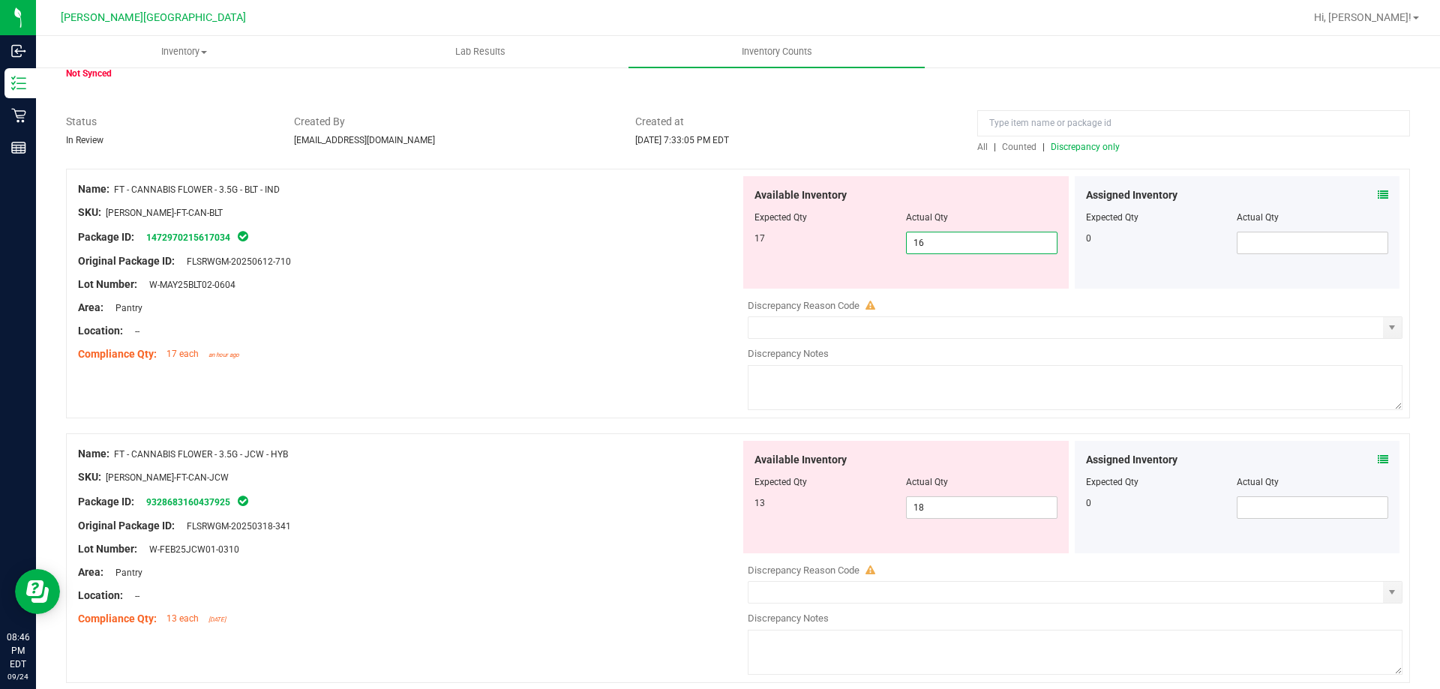
click at [704, 473] on div "SKU: FLO-BUD-FT-CAN-JCW" at bounding box center [409, 478] width 662 height 16
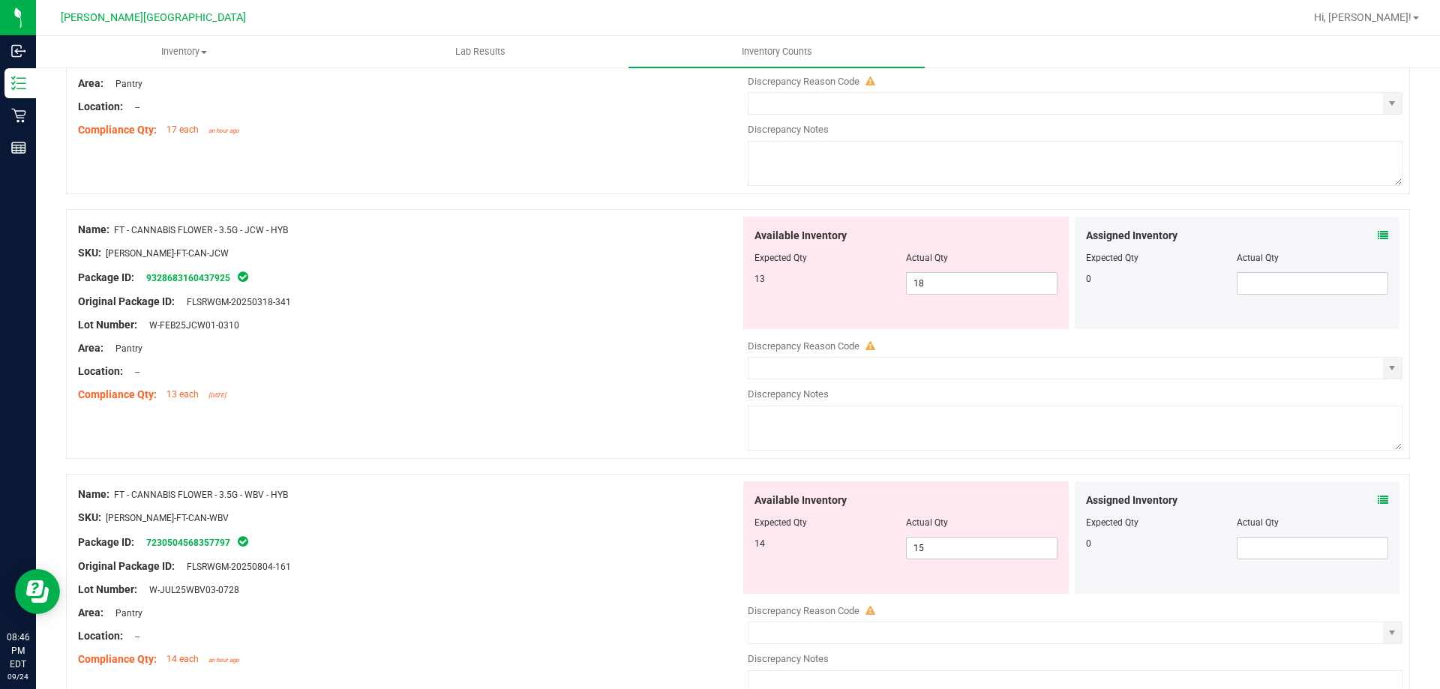
scroll to position [300, 0]
click at [679, 587] on div "Lot Number: W-JUL25WBV03-0728" at bounding box center [409, 589] width 662 height 16
click at [977, 539] on span "15 15" at bounding box center [982, 547] width 152 height 23
type input "14"
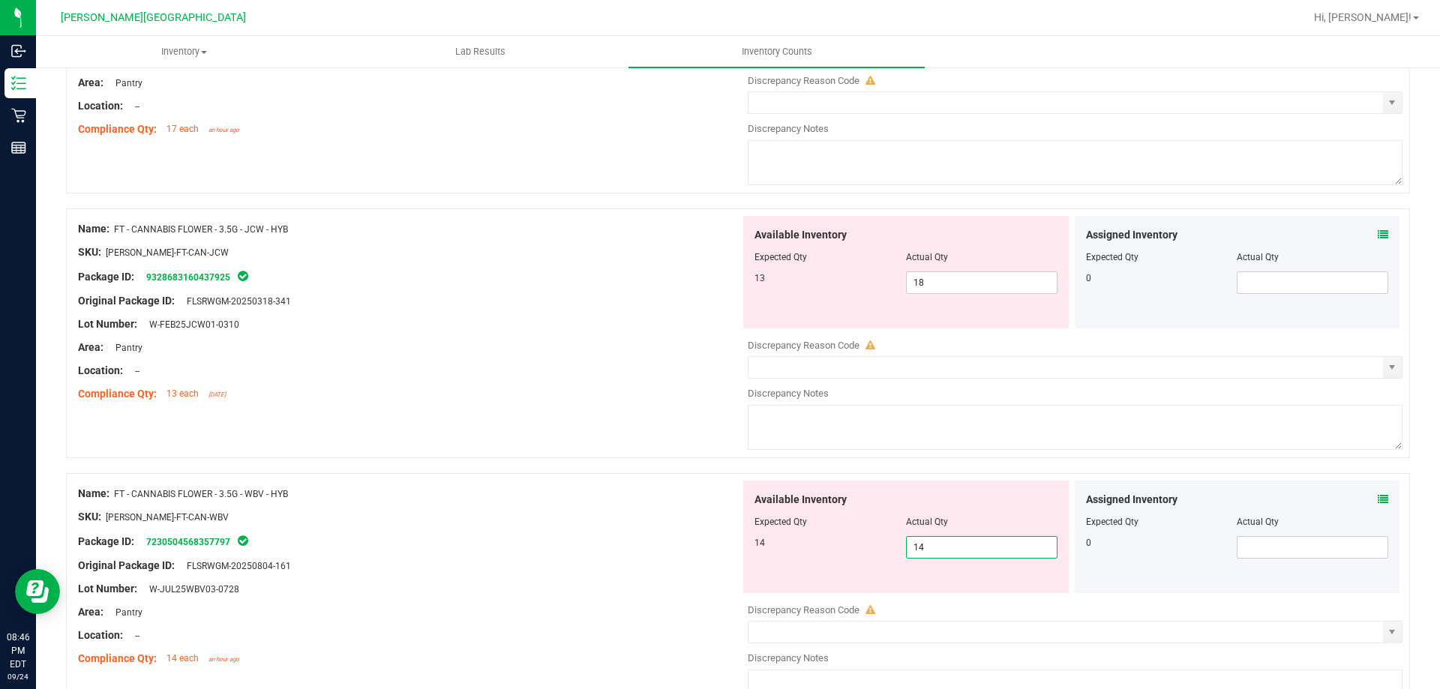
click at [554, 513] on div "SKU: FLO-BUD-FT-CAN-WBV" at bounding box center [409, 517] width 662 height 16
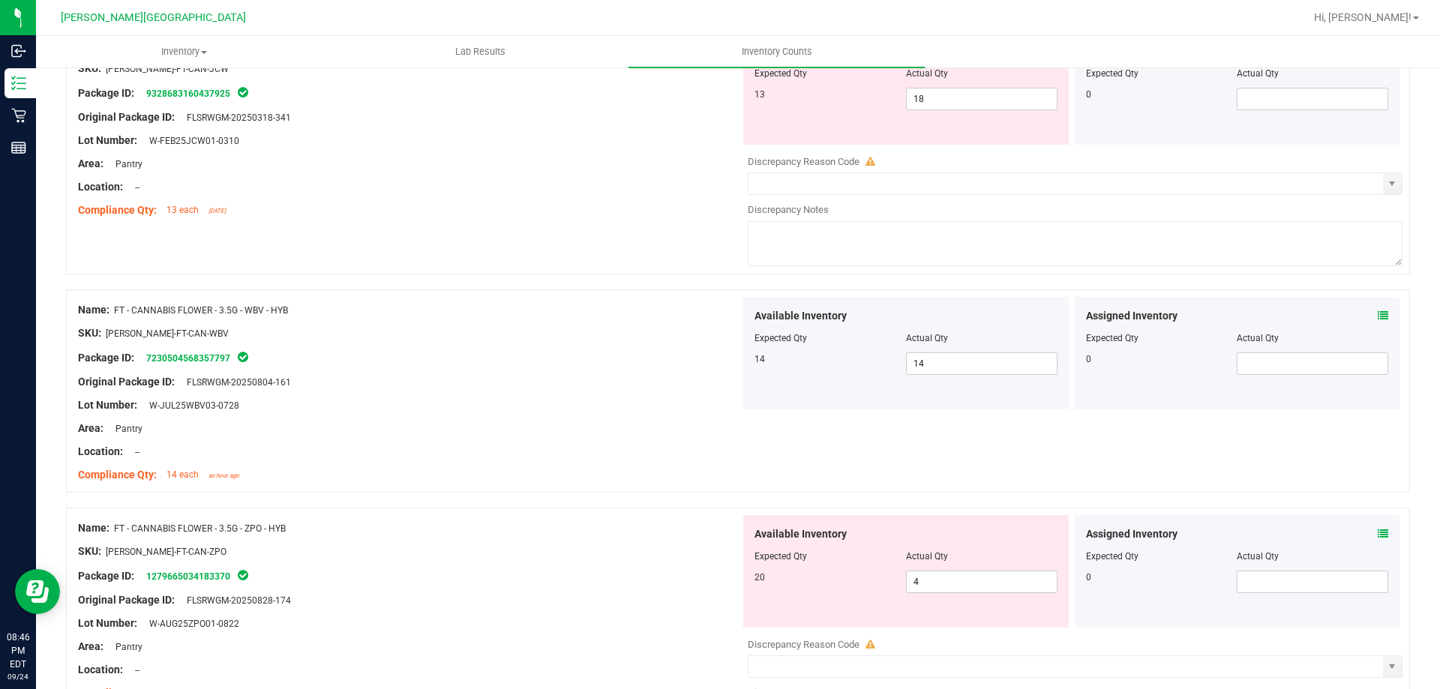
scroll to position [450, 0]
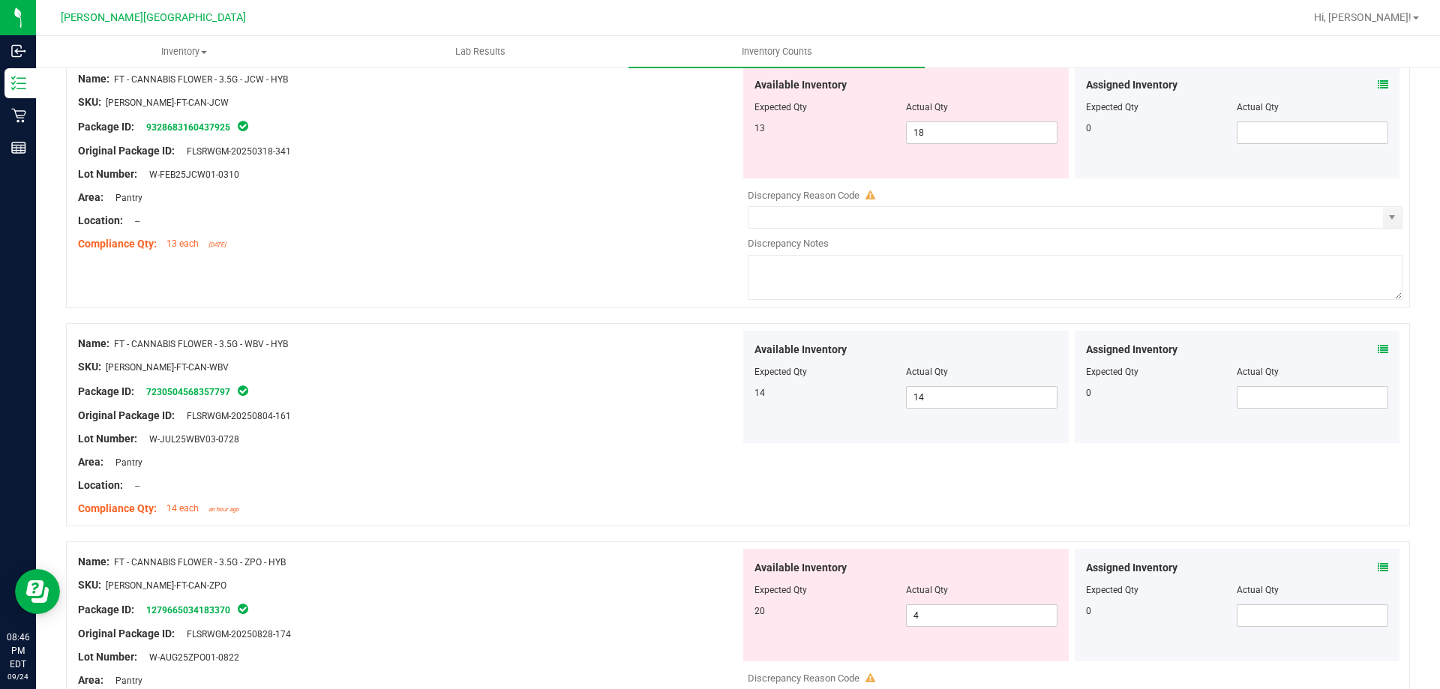
click at [976, 480] on div "Name: FT - CANNABIS FLOWER - 3.5G - WBV - HYB SKU: FLO-BUD-FT-CAN-WBV Package I…" at bounding box center [738, 424] width 1344 height 203
click at [597, 288] on div "Name: FT - CANNABIS FLOWER - 3.5G - JCW - HYB SKU: FLO-BUD-FT-CAN-JCW Package I…" at bounding box center [738, 184] width 1344 height 250
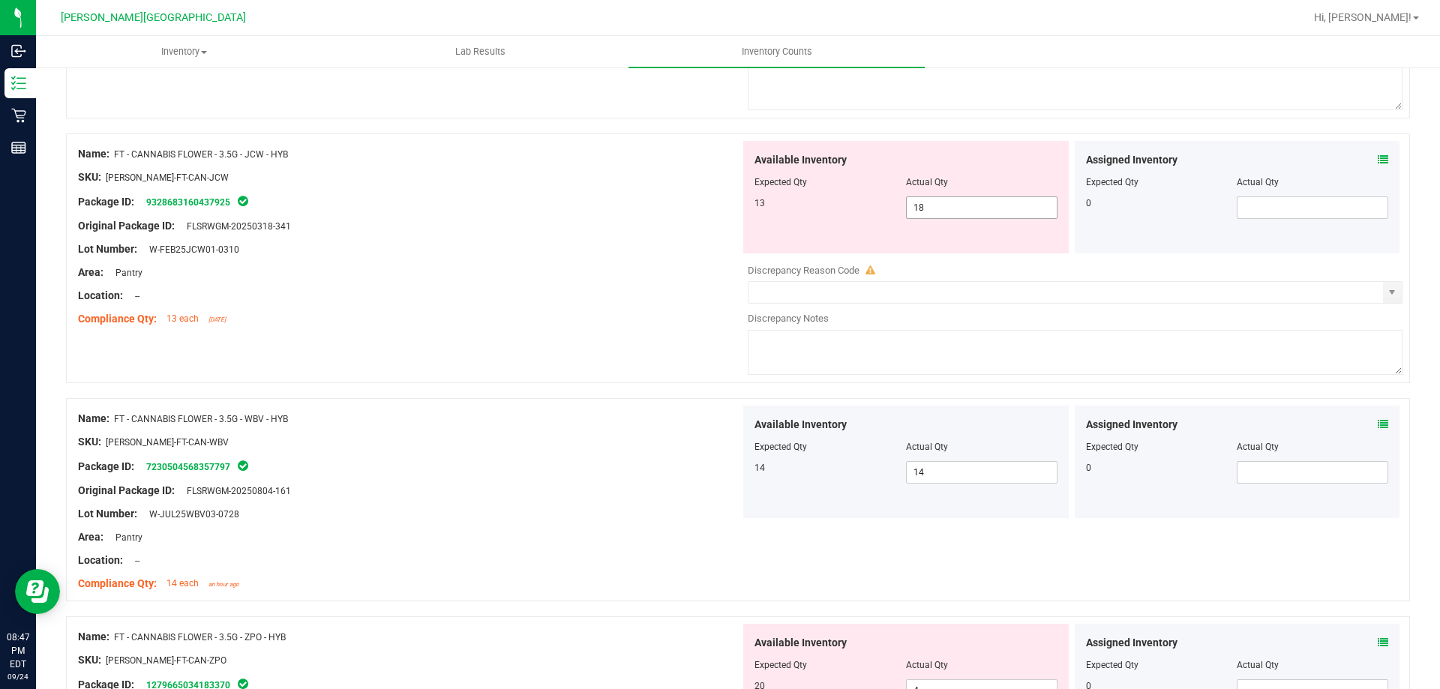
click at [932, 200] on span "18 18" at bounding box center [982, 208] width 152 height 23
type input "12"
click at [647, 531] on div "Area: Pantry" at bounding box center [409, 538] width 662 height 16
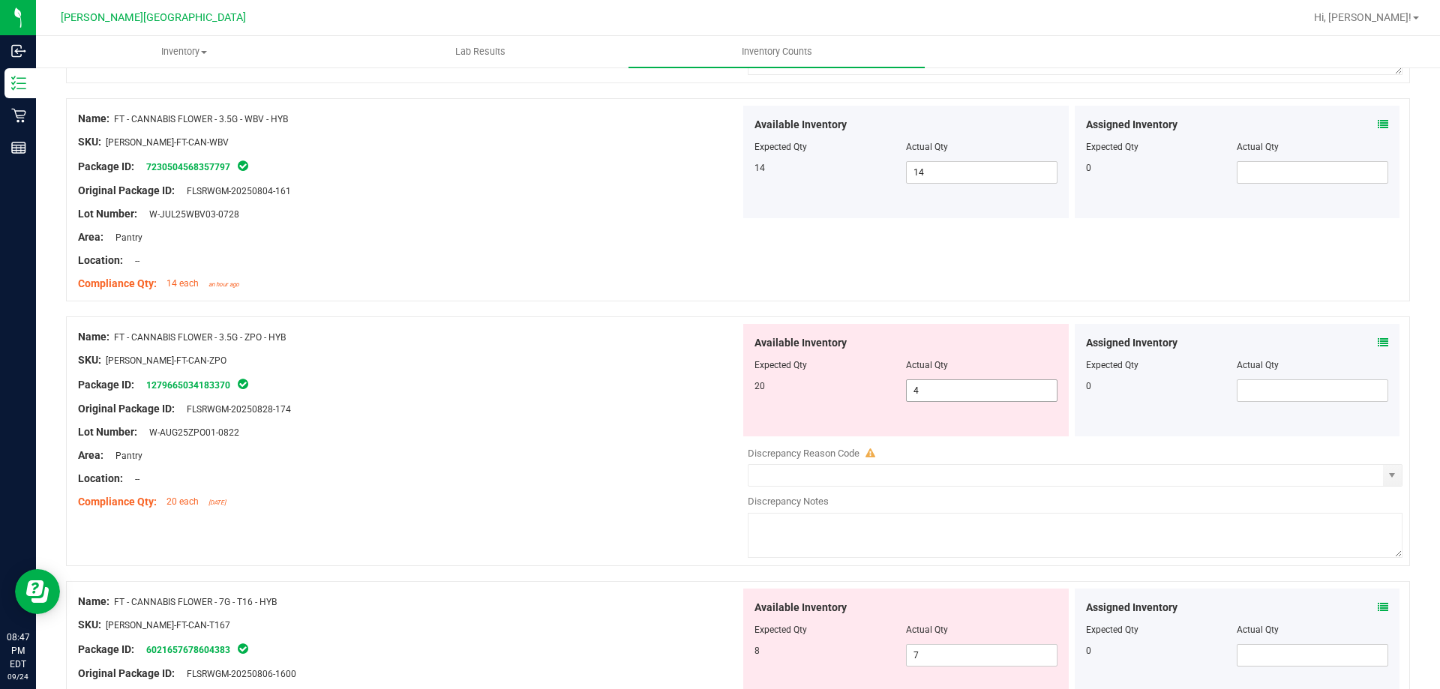
click at [966, 401] on span "4 4" at bounding box center [982, 391] width 152 height 23
click at [971, 389] on span "4 4" at bounding box center [982, 391] width 152 height 23
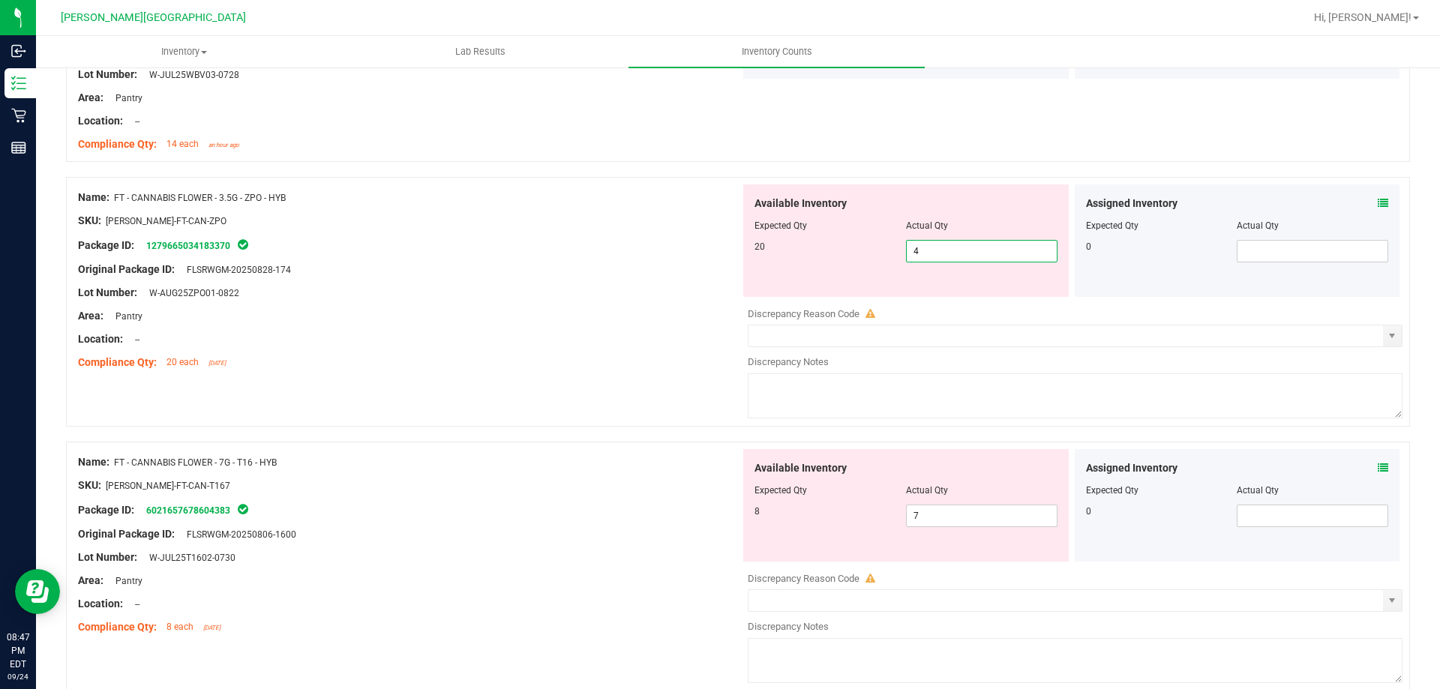
scroll to position [825, 0]
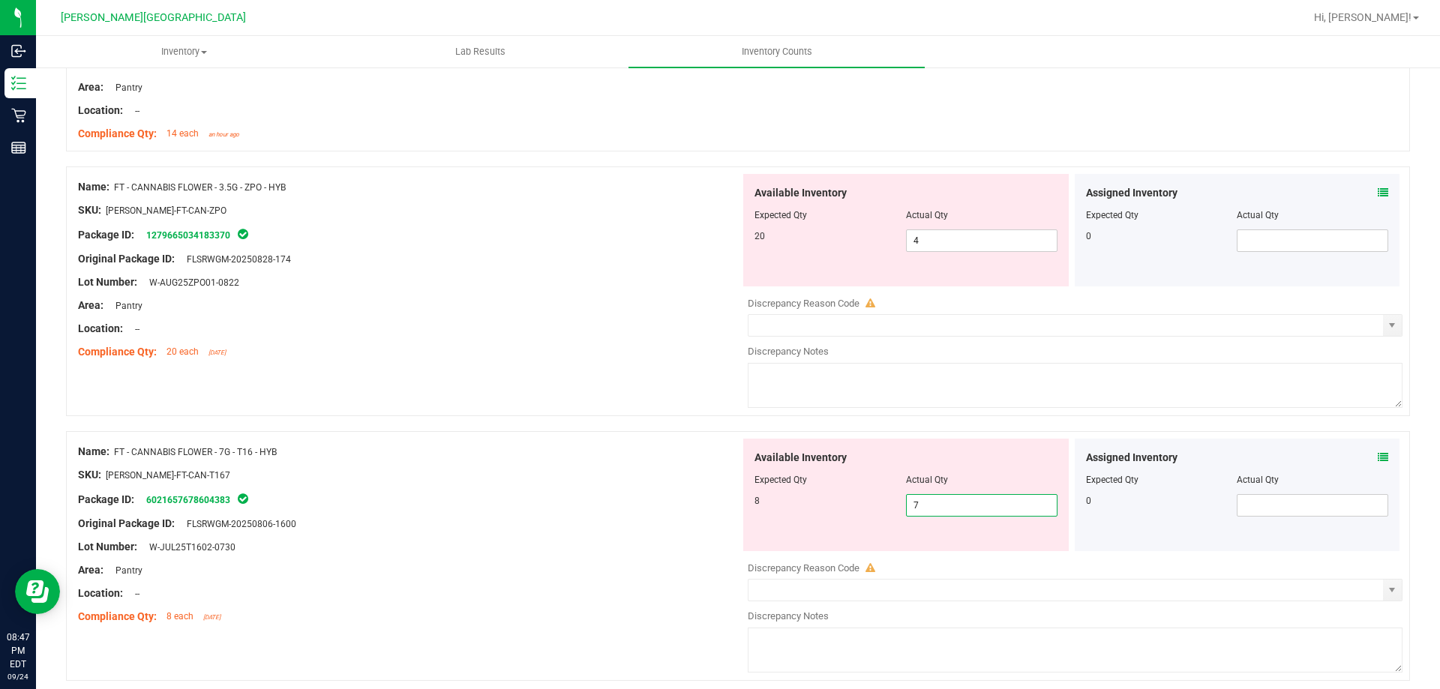
click at [983, 508] on span "7 7" at bounding box center [982, 505] width 152 height 23
click at [945, 248] on span "4 4" at bounding box center [982, 241] width 152 height 23
click at [1012, 235] on input "4" at bounding box center [982, 240] width 150 height 21
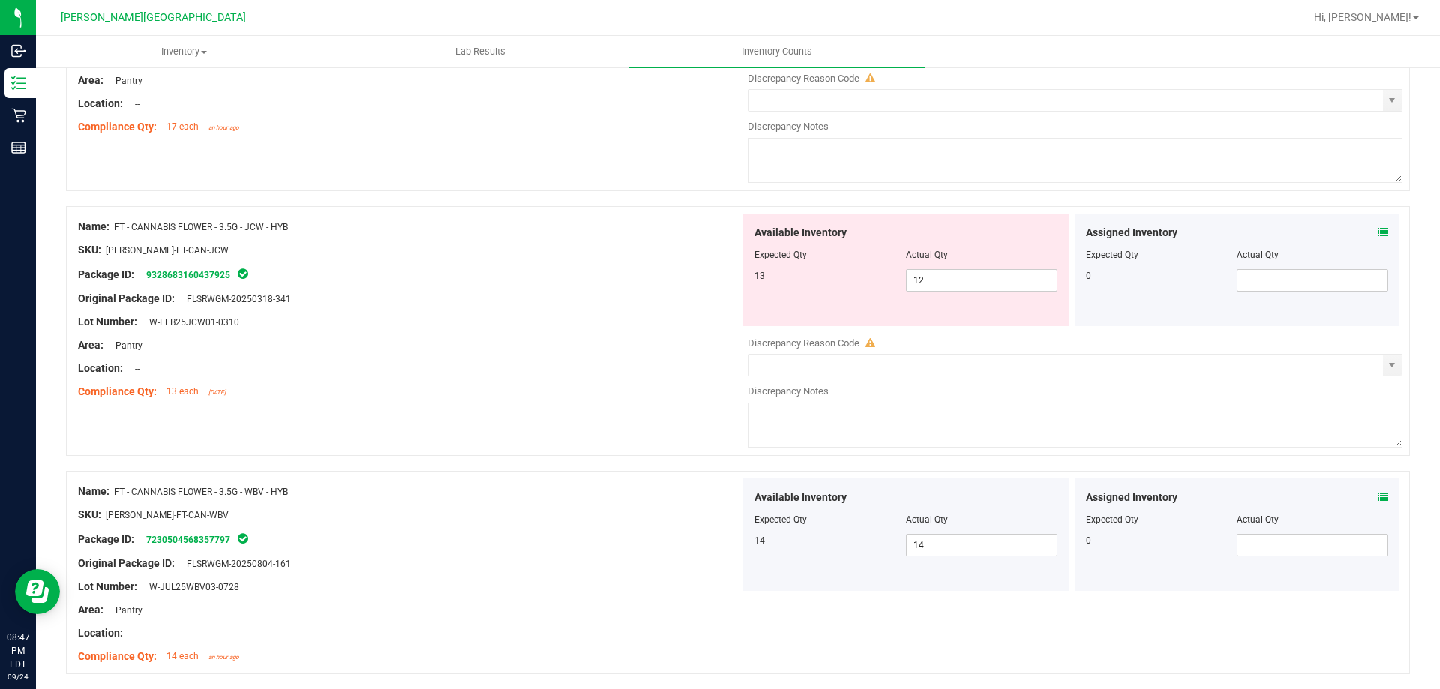
scroll to position [300, 0]
click at [982, 287] on span "12 12" at bounding box center [982, 283] width 152 height 23
type input "13"
click at [740, 328] on div "Available Inventory Expected Qty Actual Qty 13 13 13" at bounding box center [906, 272] width 332 height 113
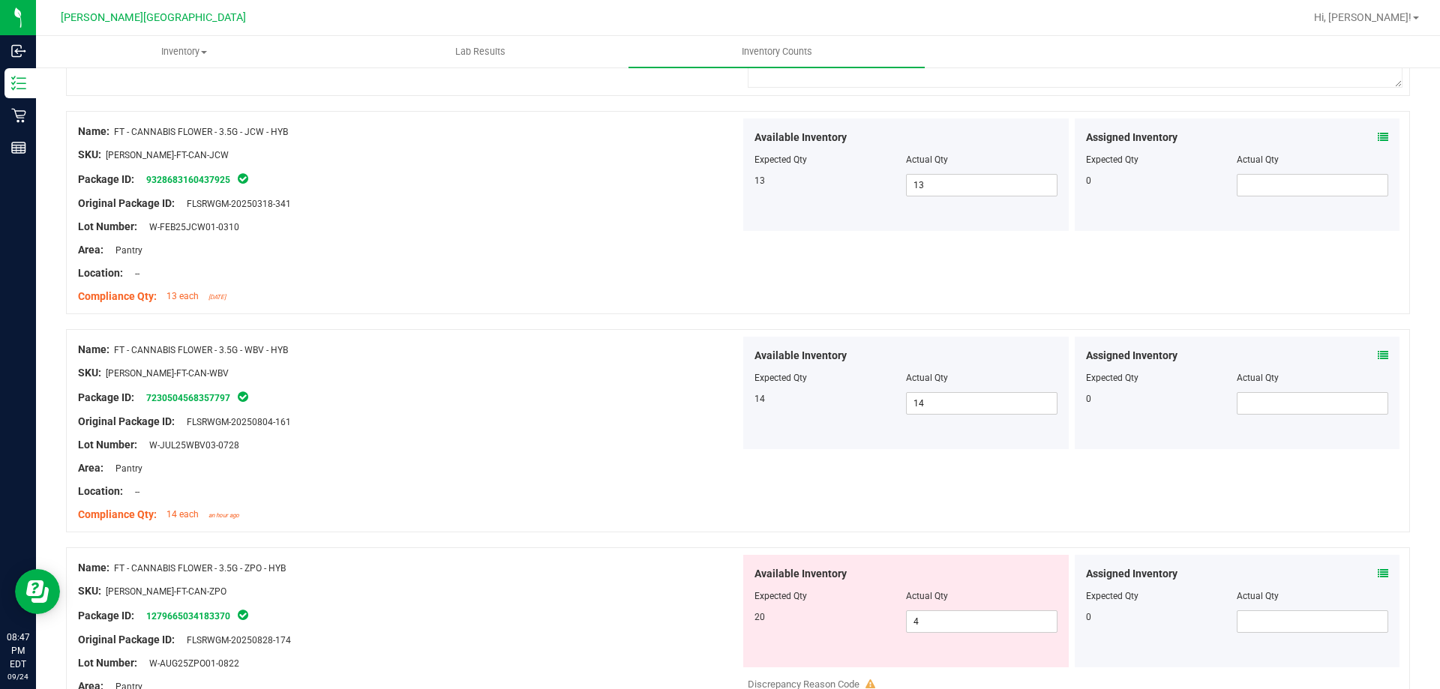
scroll to position [525, 0]
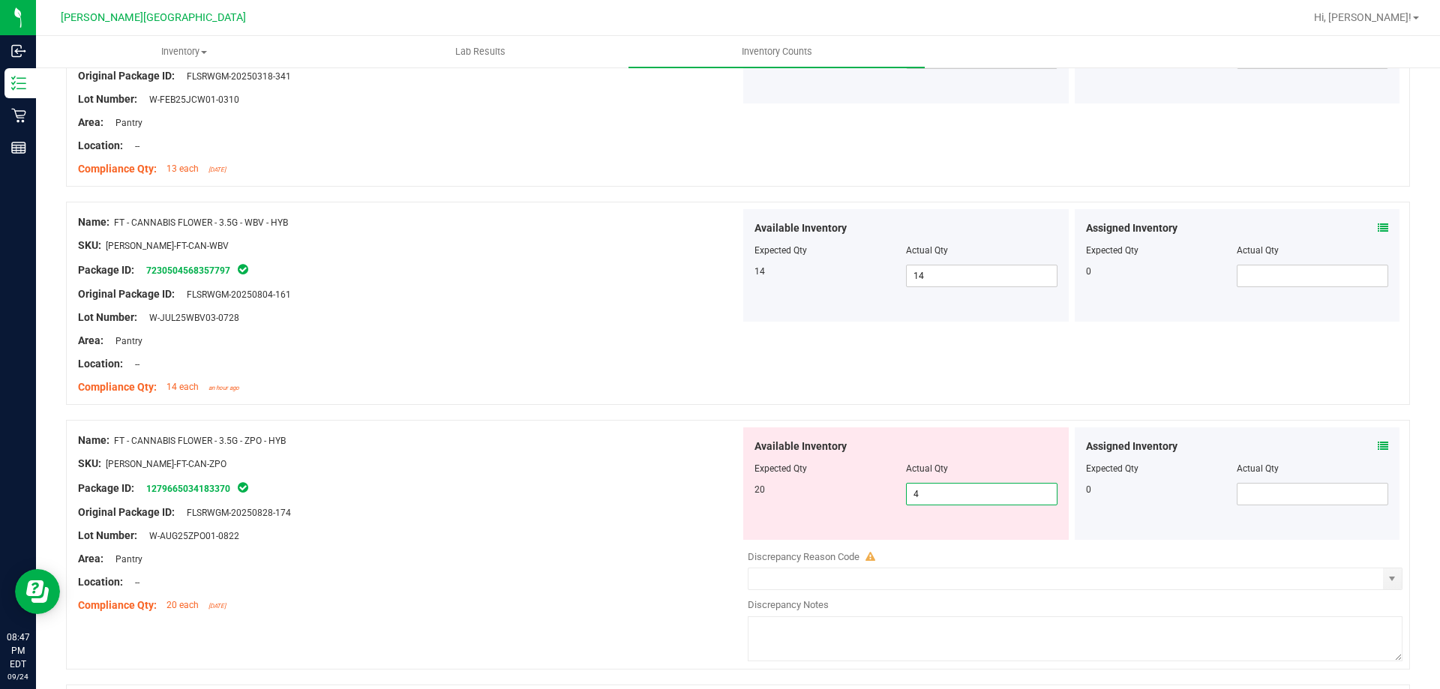
click at [966, 491] on span "4 4" at bounding box center [982, 494] width 152 height 23
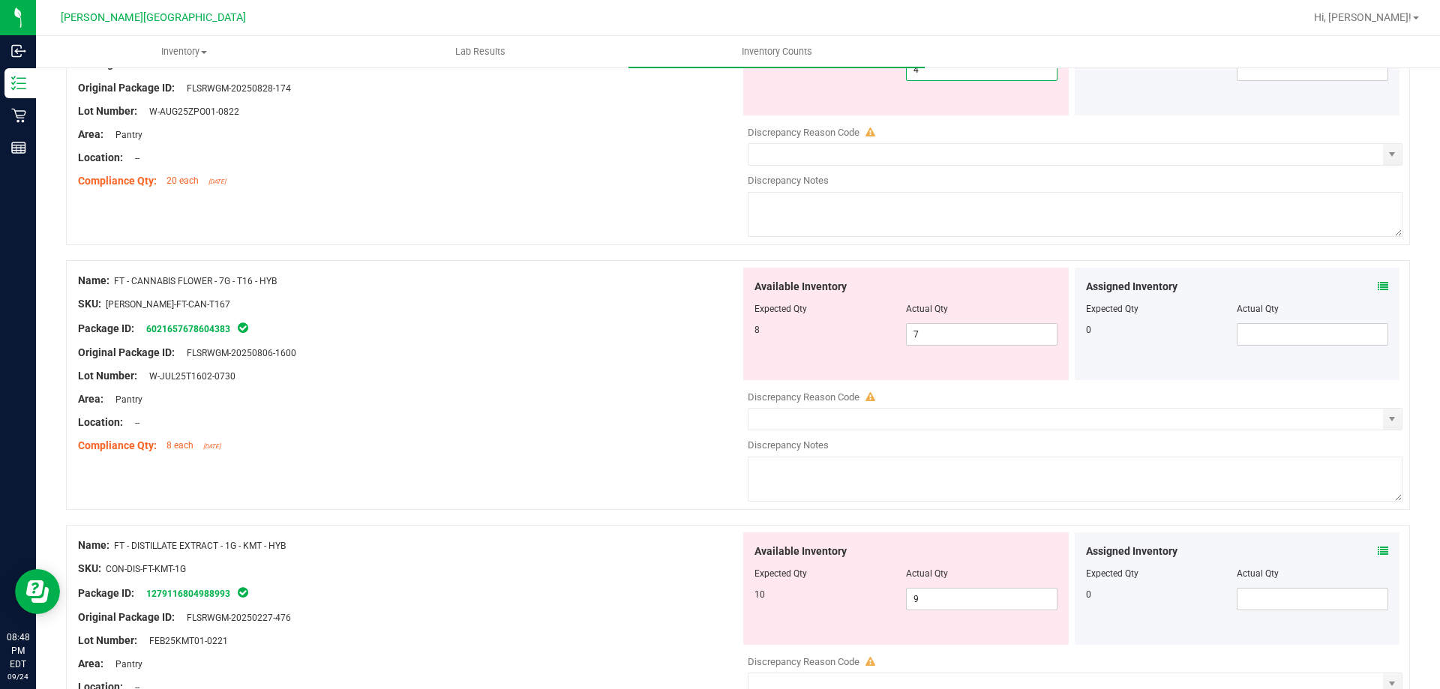
scroll to position [975, 0]
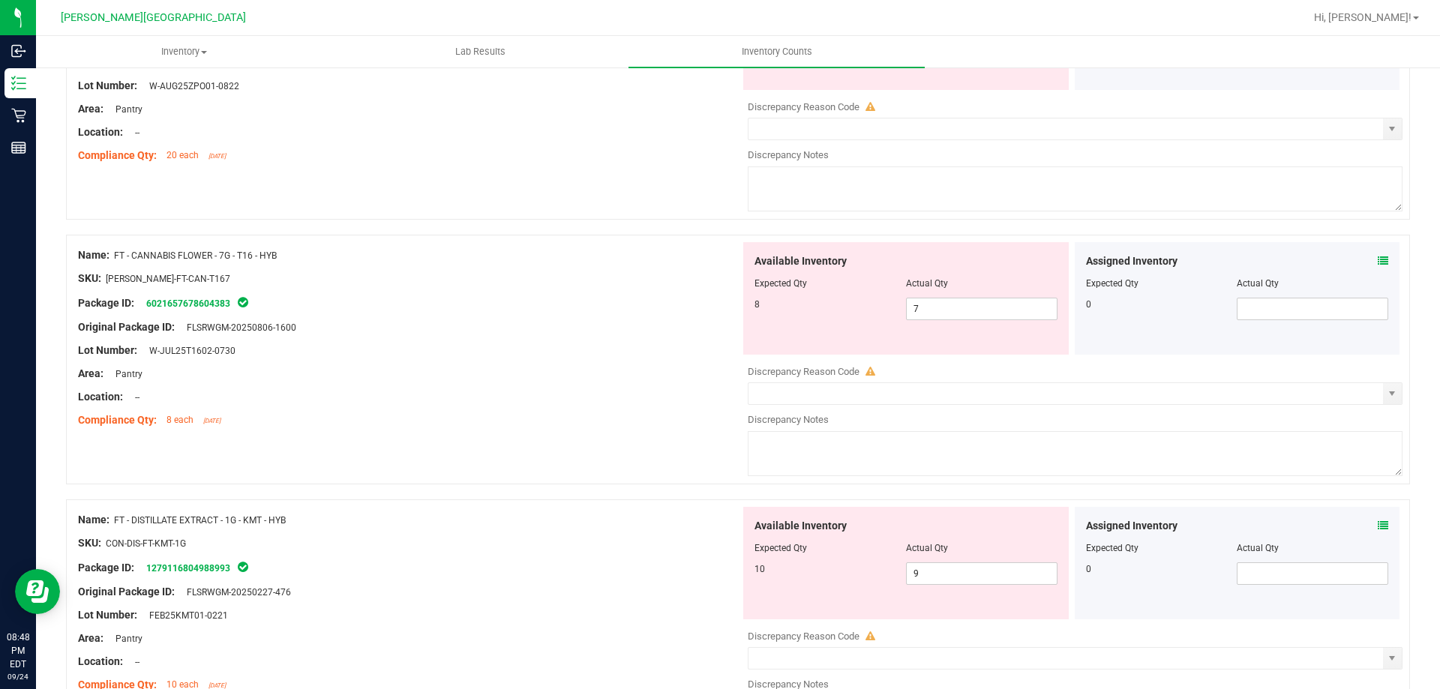
click at [938, 587] on div "Available Inventory Expected Qty Actual Qty 10 9 9" at bounding box center [906, 563] width 326 height 113
click at [945, 568] on span "9 9" at bounding box center [982, 574] width 152 height 23
type input "10"
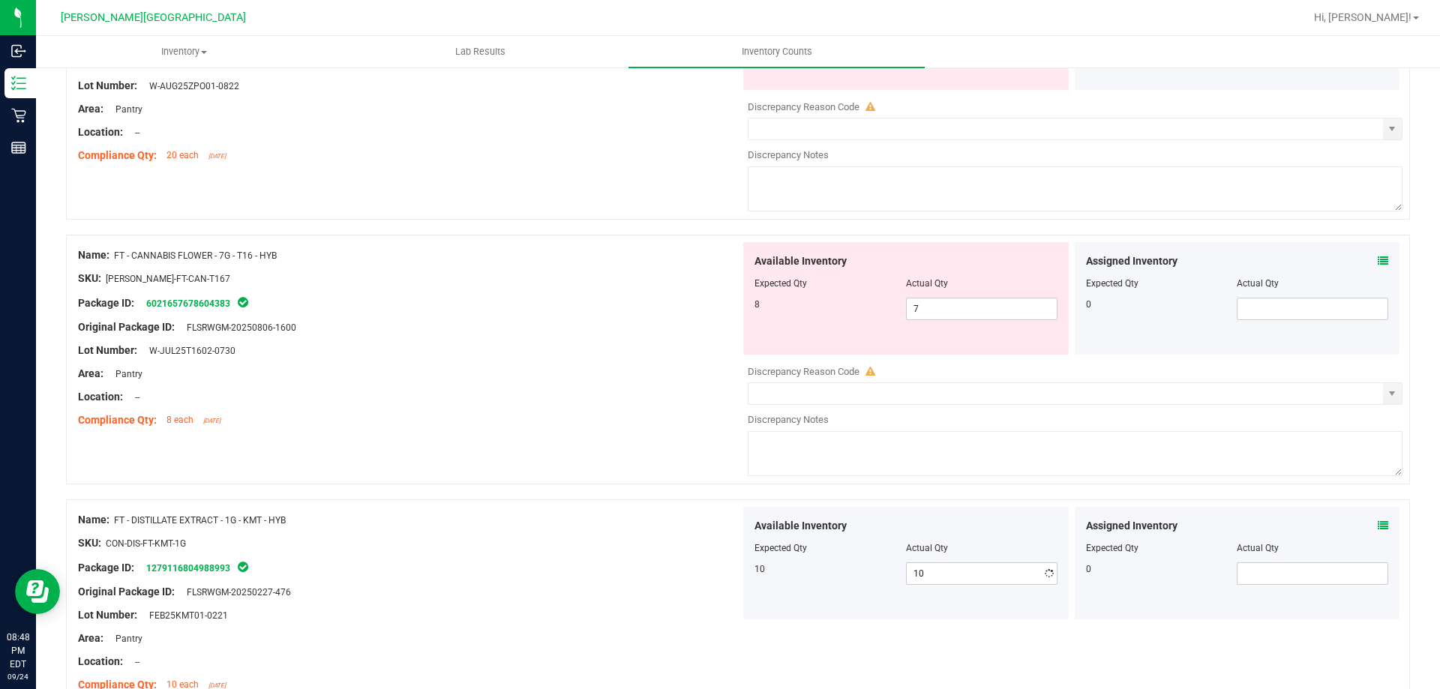
click at [507, 623] on div at bounding box center [409, 627] width 662 height 8
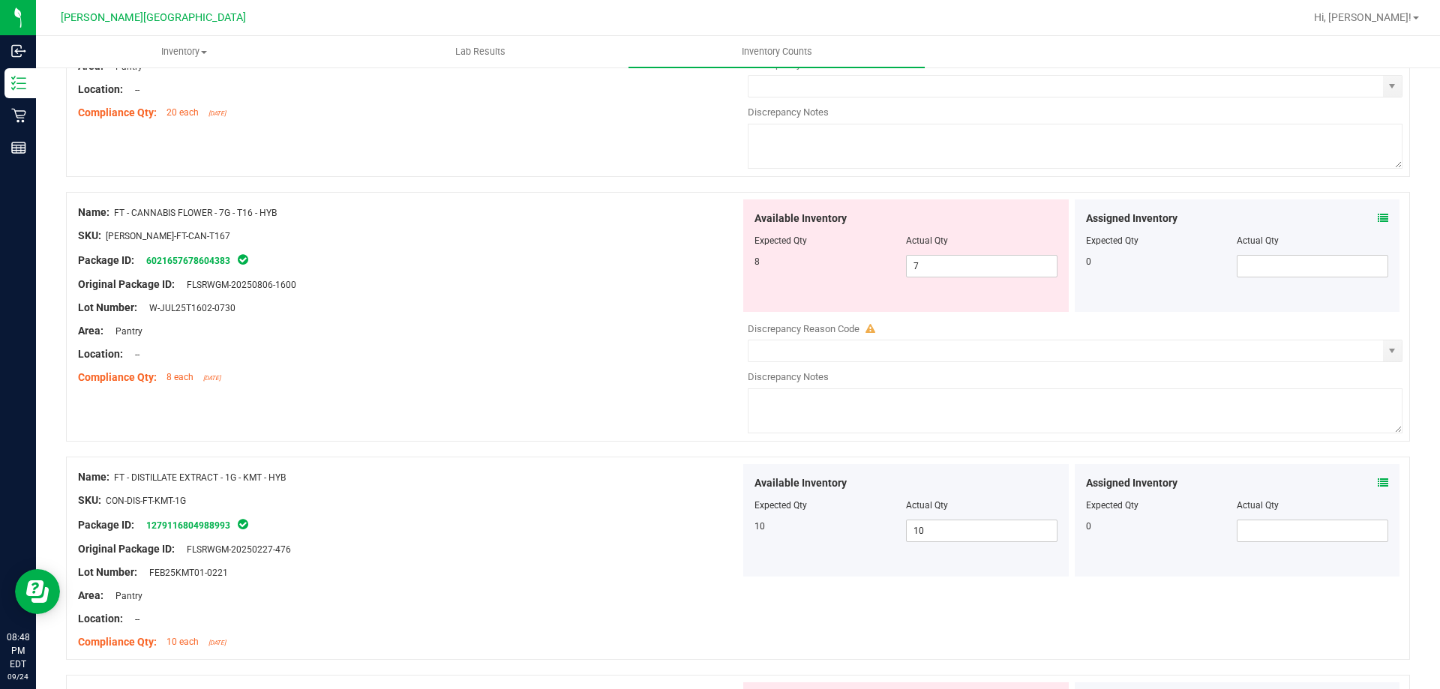
scroll to position [825, 0]
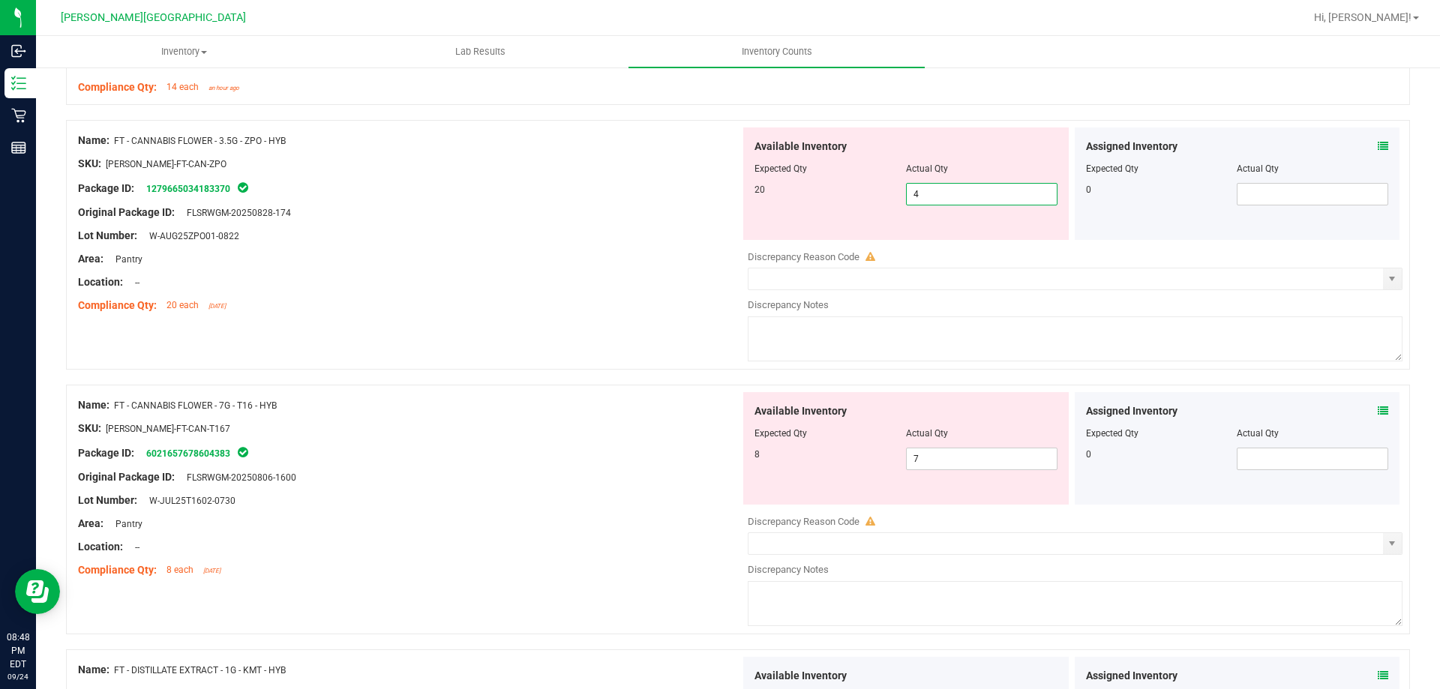
click at [967, 186] on span "4 4" at bounding box center [982, 194] width 152 height 23
type input "1"
type input "20"
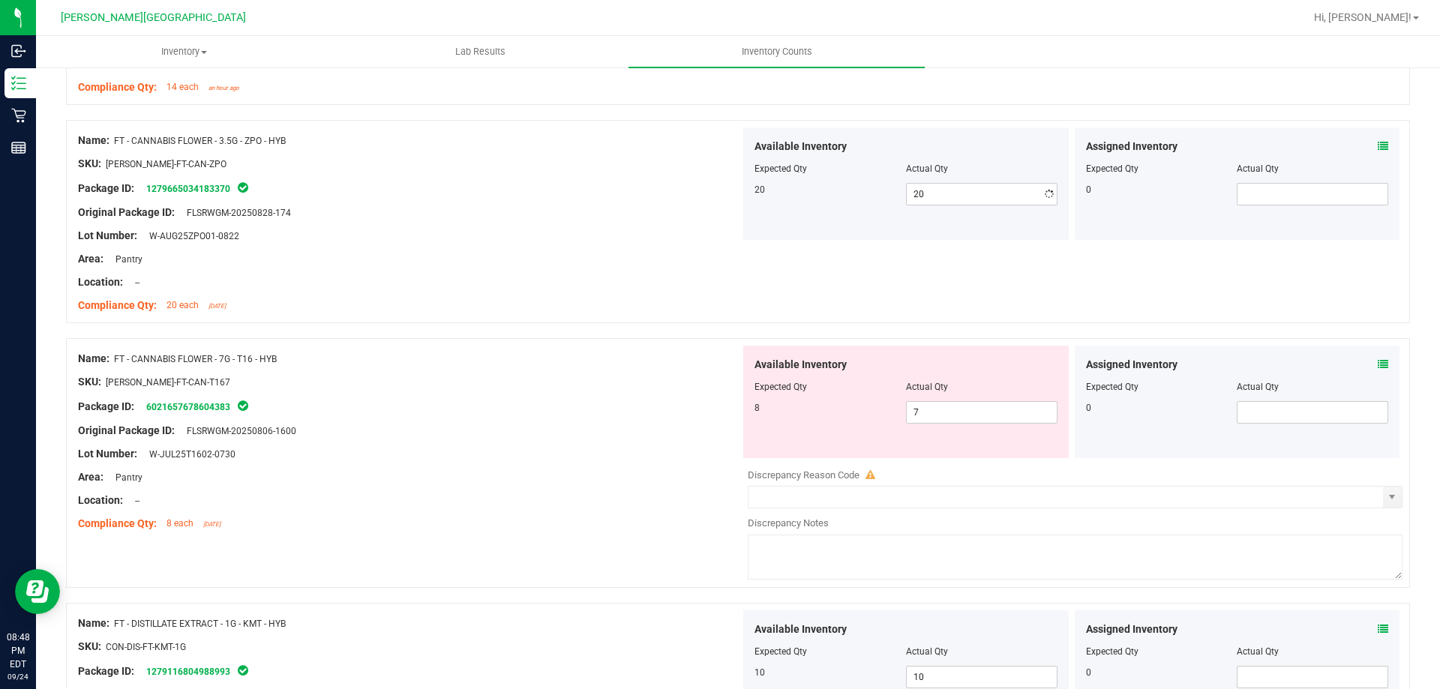
click at [569, 431] on div "Name: FT - CANNABIS FLOWER - 7G - T16 - HYB SKU: FLO-BUD-FT-CAN-T167 Package ID…" at bounding box center [409, 441] width 662 height 191
click at [1044, 415] on span "7 7" at bounding box center [982, 412] width 152 height 23
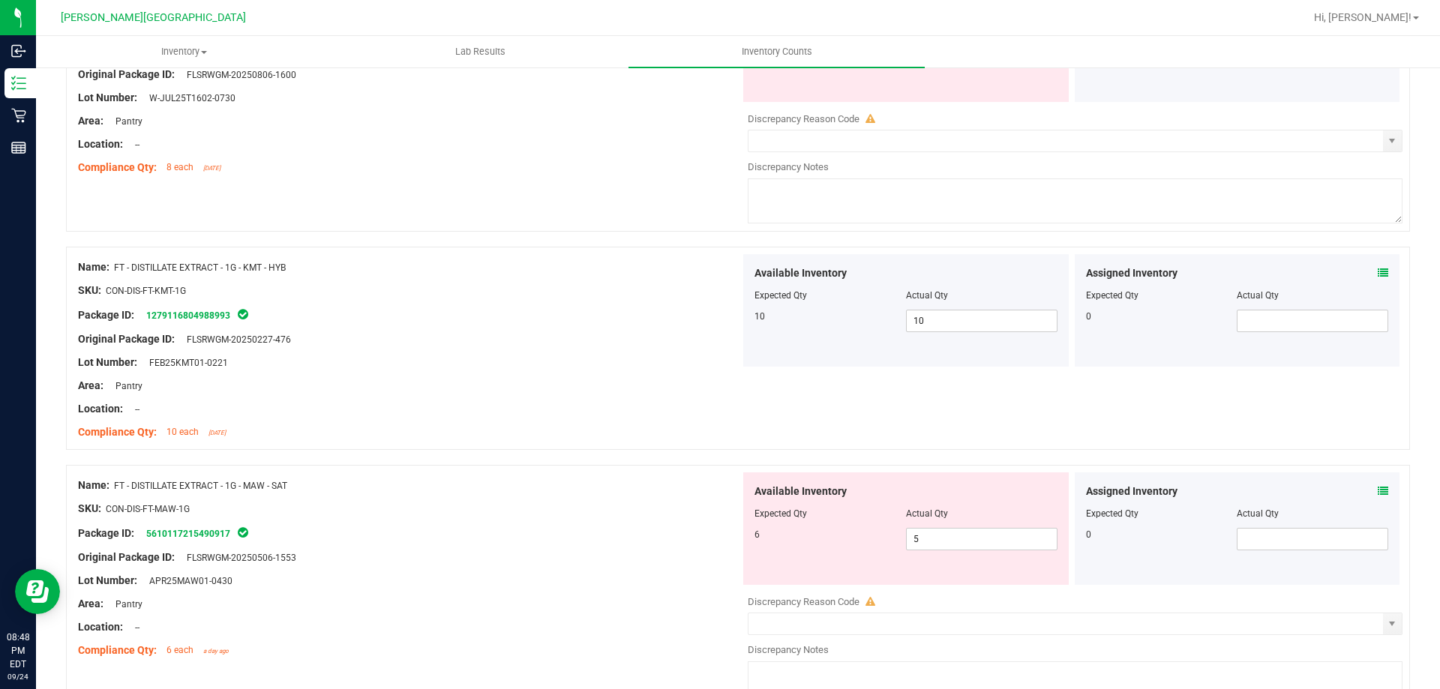
scroll to position [1200, 0]
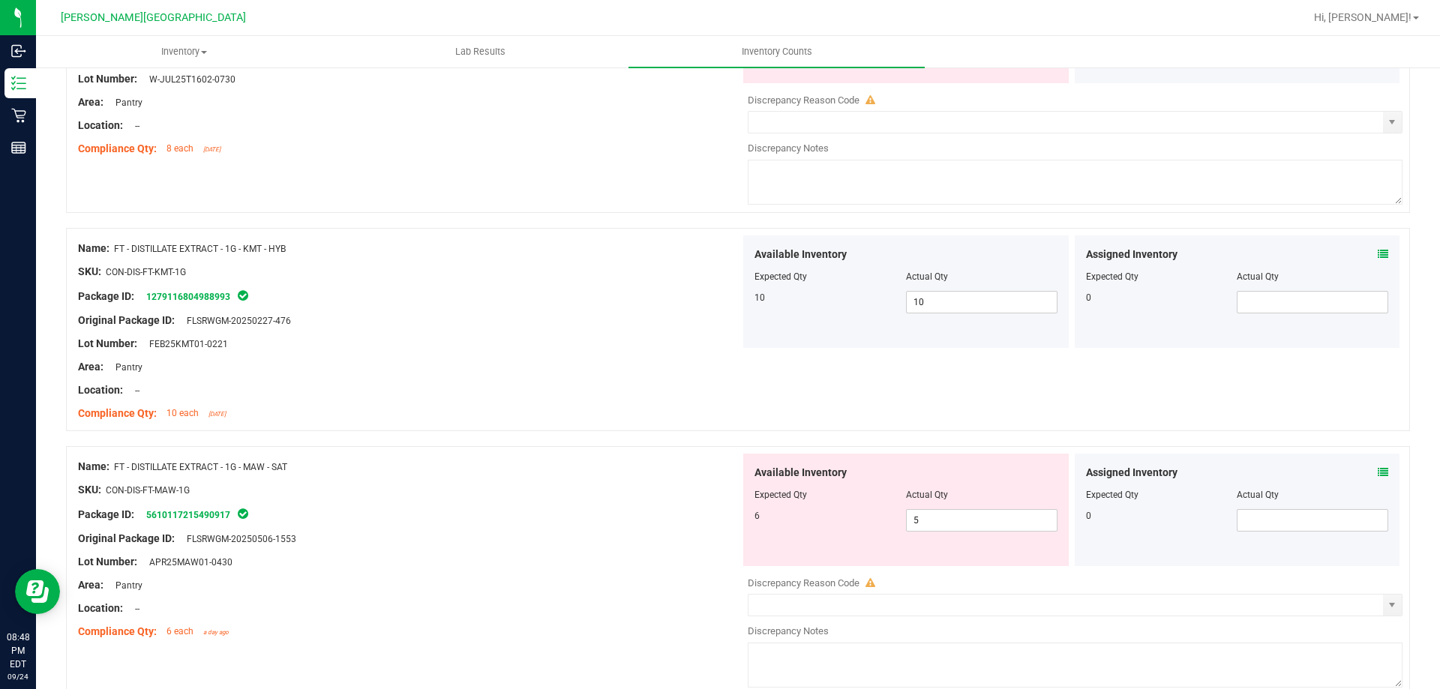
click at [650, 560] on div "Lot Number: APR25MAW01-0430" at bounding box center [409, 562] width 662 height 16
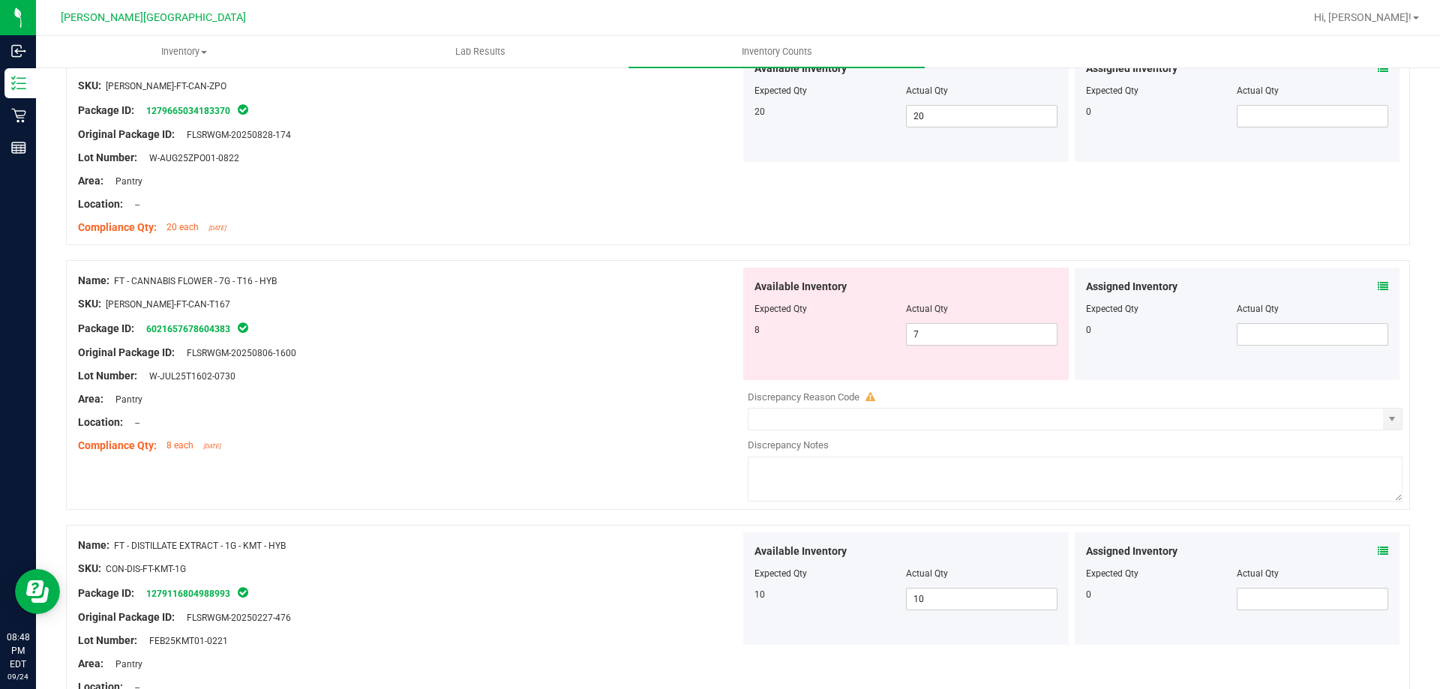
scroll to position [900, 0]
drag, startPoint x: 941, startPoint y: 339, endPoint x: 931, endPoint y: 334, distance: 11.7
click at [941, 338] on span "7 7" at bounding box center [982, 337] width 152 height 23
type input "8"
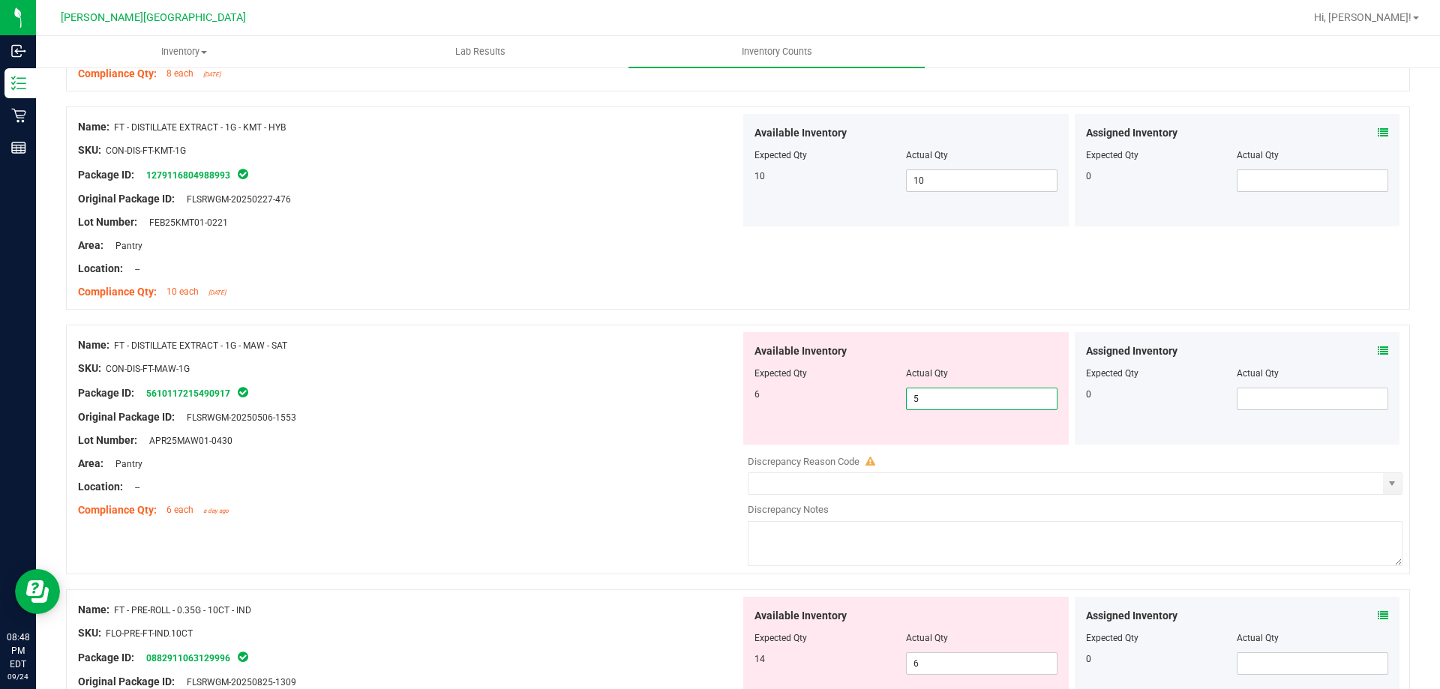
click at [953, 396] on span "5 5" at bounding box center [982, 399] width 152 height 23
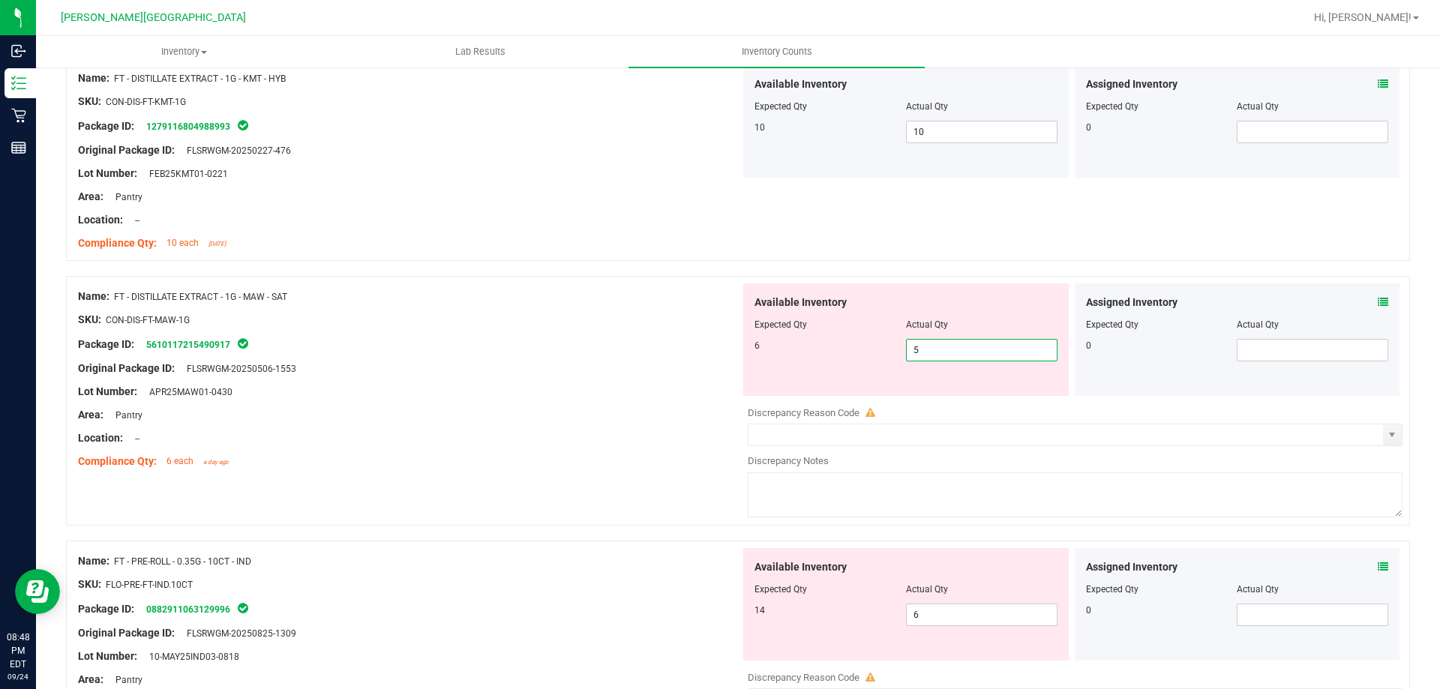
scroll to position [1350, 0]
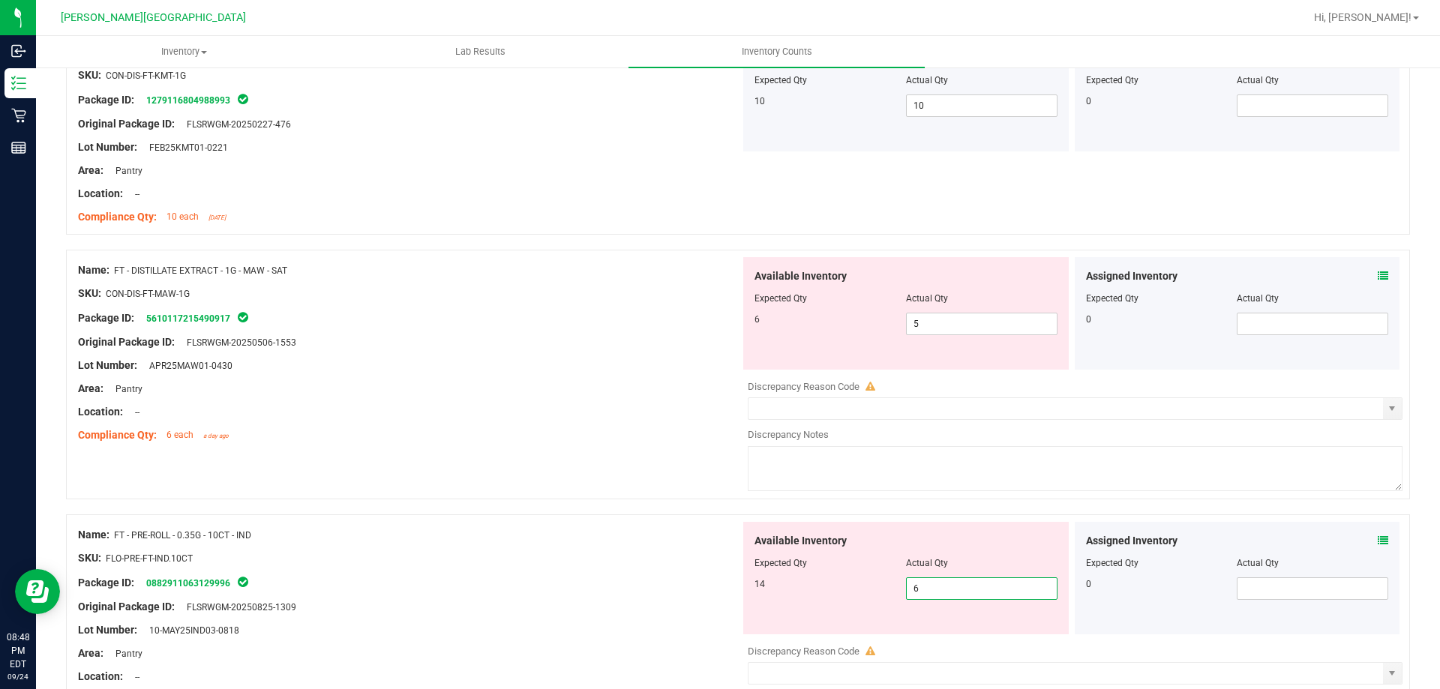
click at [957, 589] on span "6 6" at bounding box center [982, 589] width 152 height 23
click at [1018, 336] on div "Available Inventory Expected Qty Actual Qty 6 5 5" at bounding box center [906, 313] width 326 height 113
click at [1023, 324] on span "5 5" at bounding box center [982, 324] width 152 height 23
type input "6"
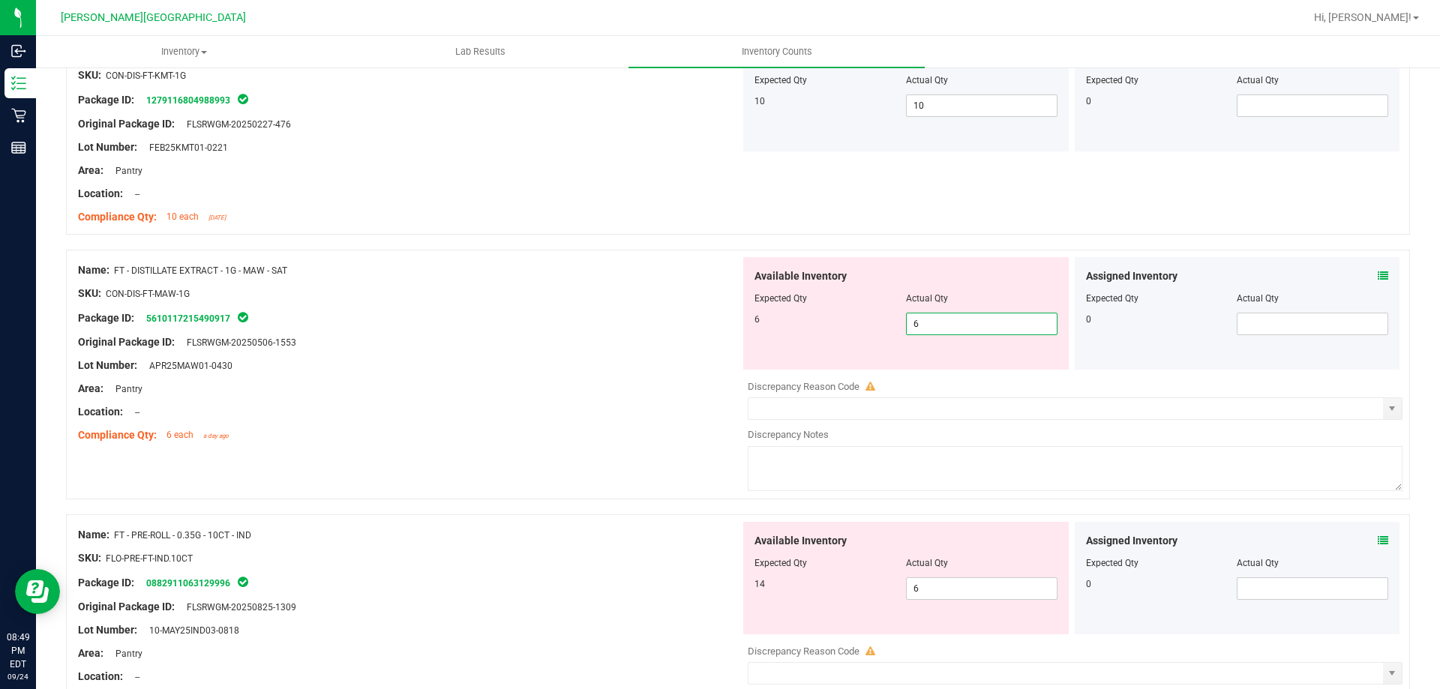
click at [696, 362] on div "Lot Number: APR25MAW01-0430" at bounding box center [409, 366] width 662 height 16
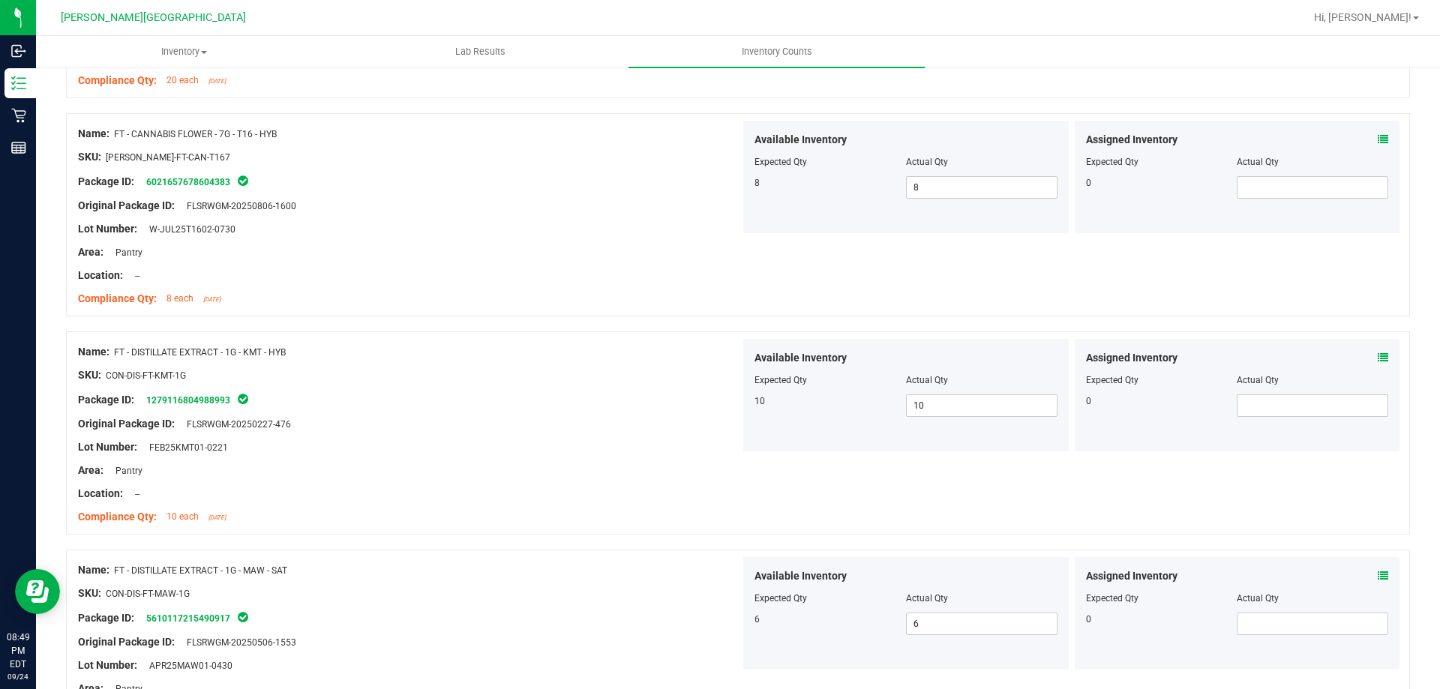
scroll to position [1500, 0]
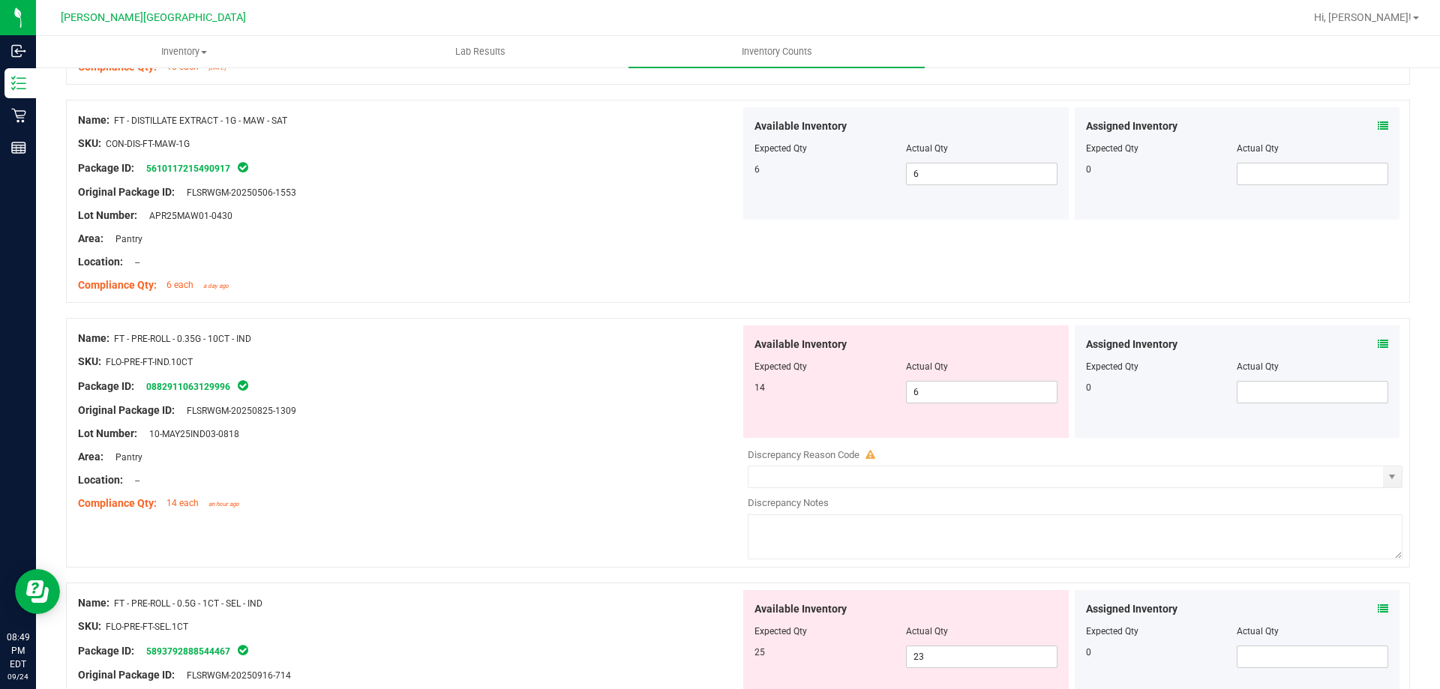
click at [686, 339] on div "Name: FT - PRE-ROLL - 0.35G - 10CT - IND" at bounding box center [409, 339] width 662 height 16
click at [986, 379] on div at bounding box center [906, 378] width 303 height 8
click at [991, 391] on span "6 6" at bounding box center [982, 392] width 152 height 23
type input "6"
type input "14"
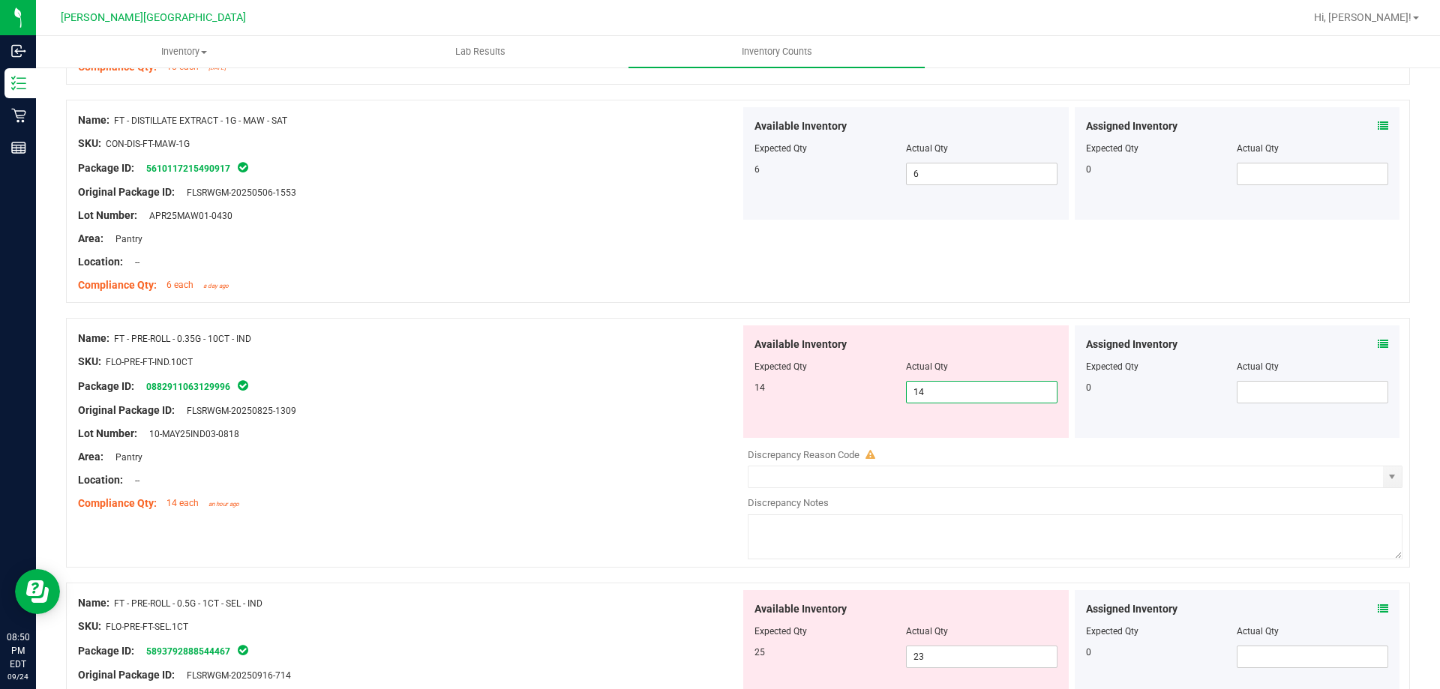
type input "14"
click at [578, 421] on div at bounding box center [409, 423] width 662 height 8
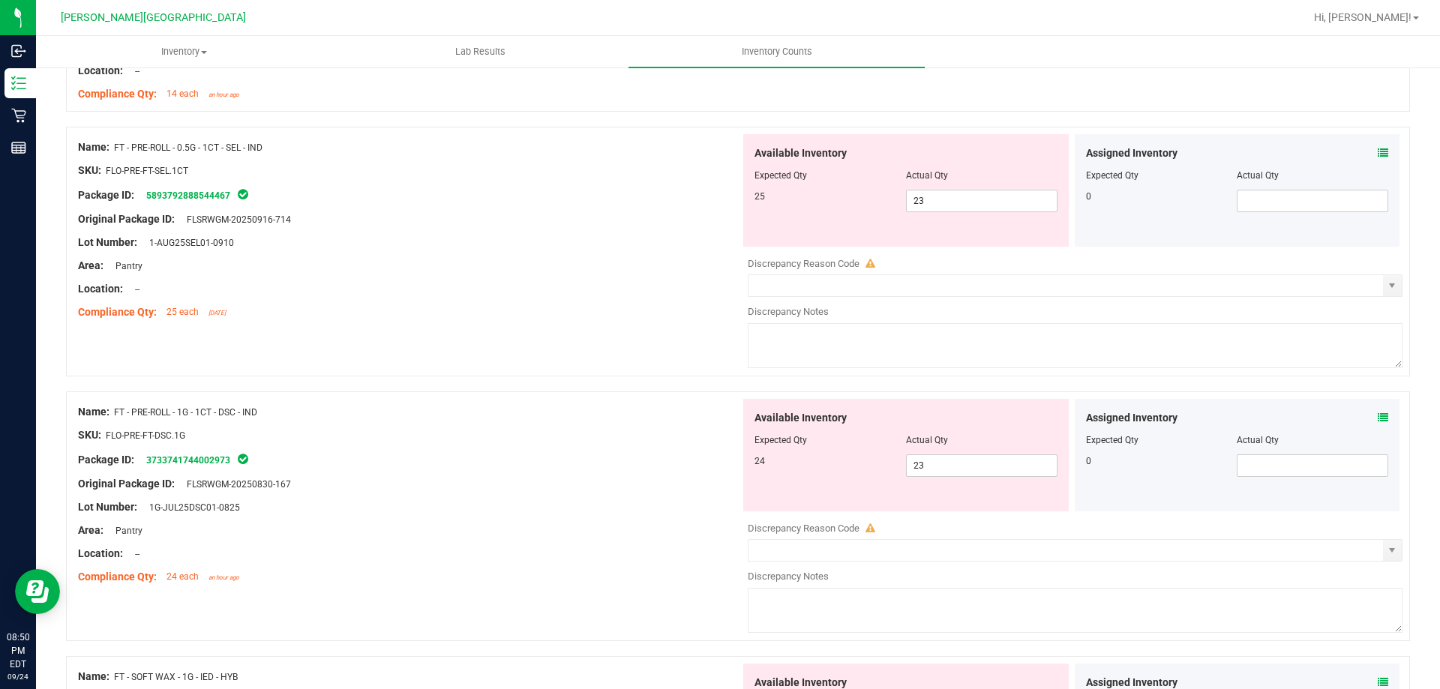
scroll to position [1950, 0]
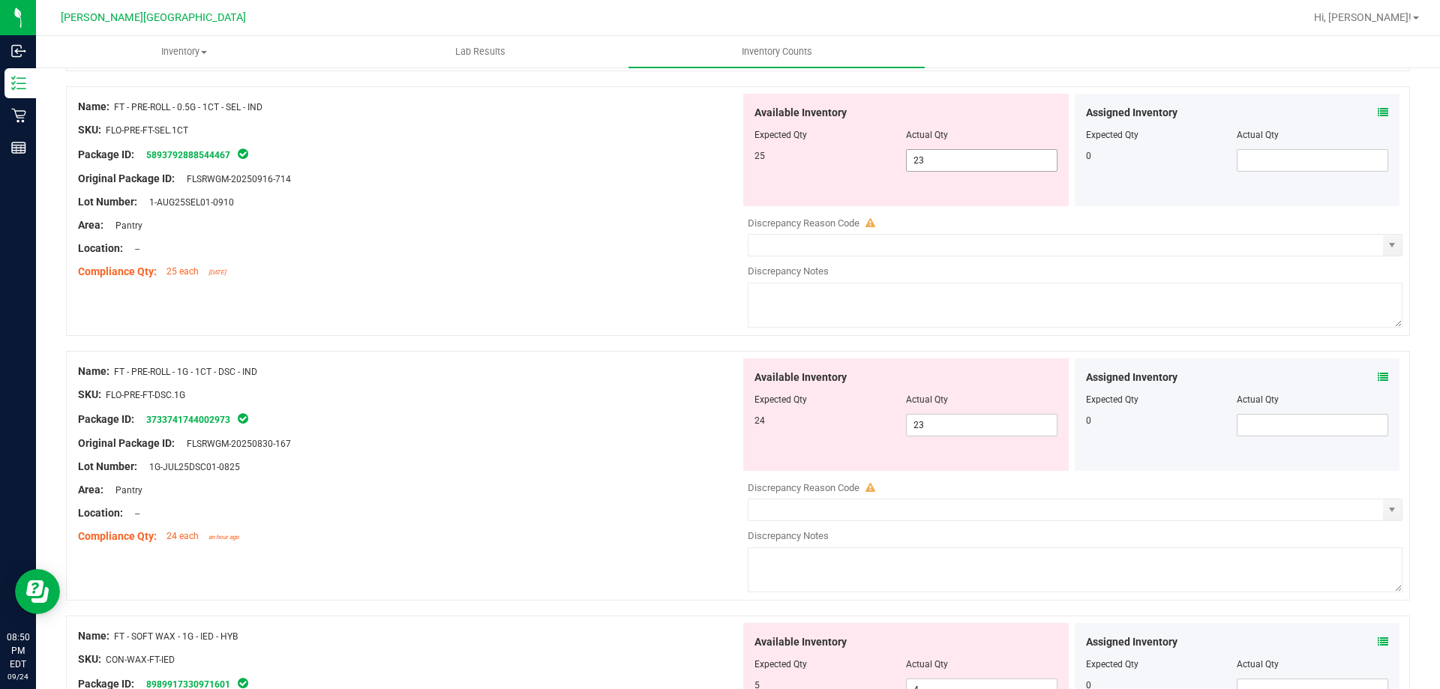
click at [986, 150] on span "23 23" at bounding box center [982, 160] width 152 height 23
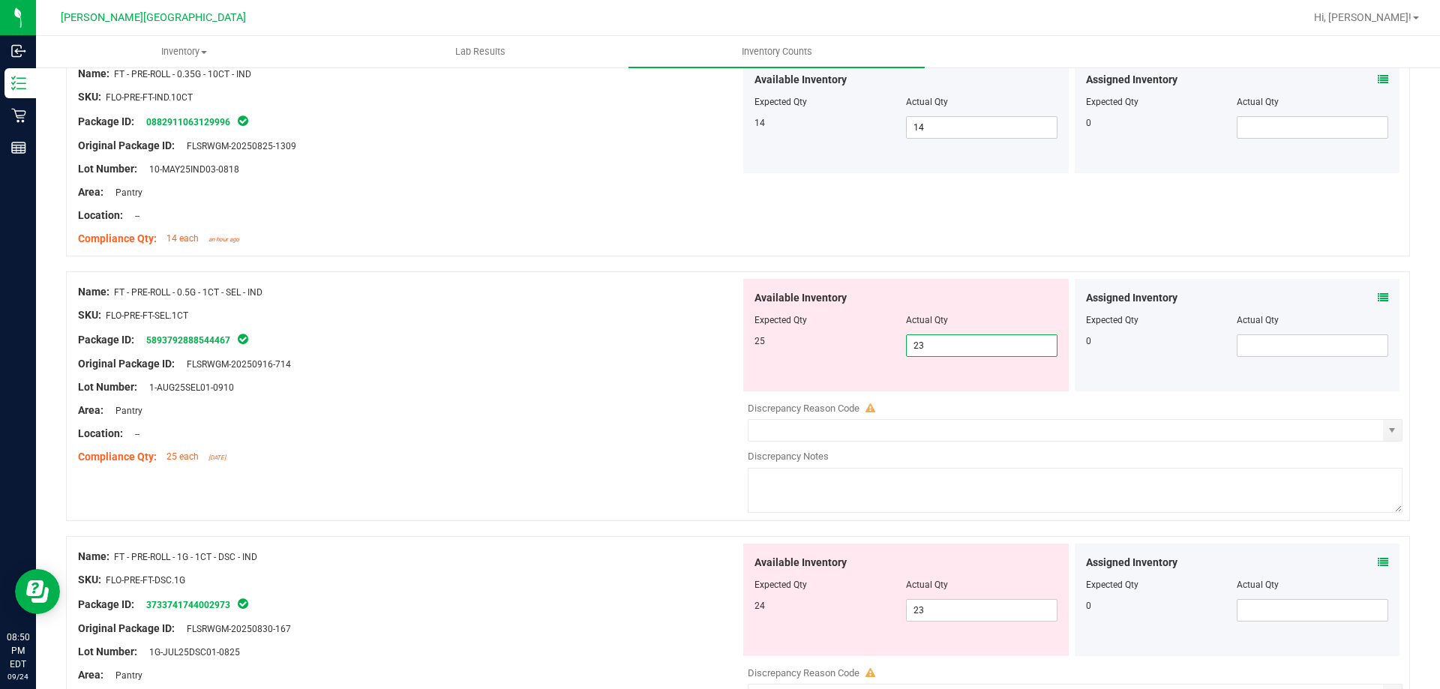
scroll to position [1725, 0]
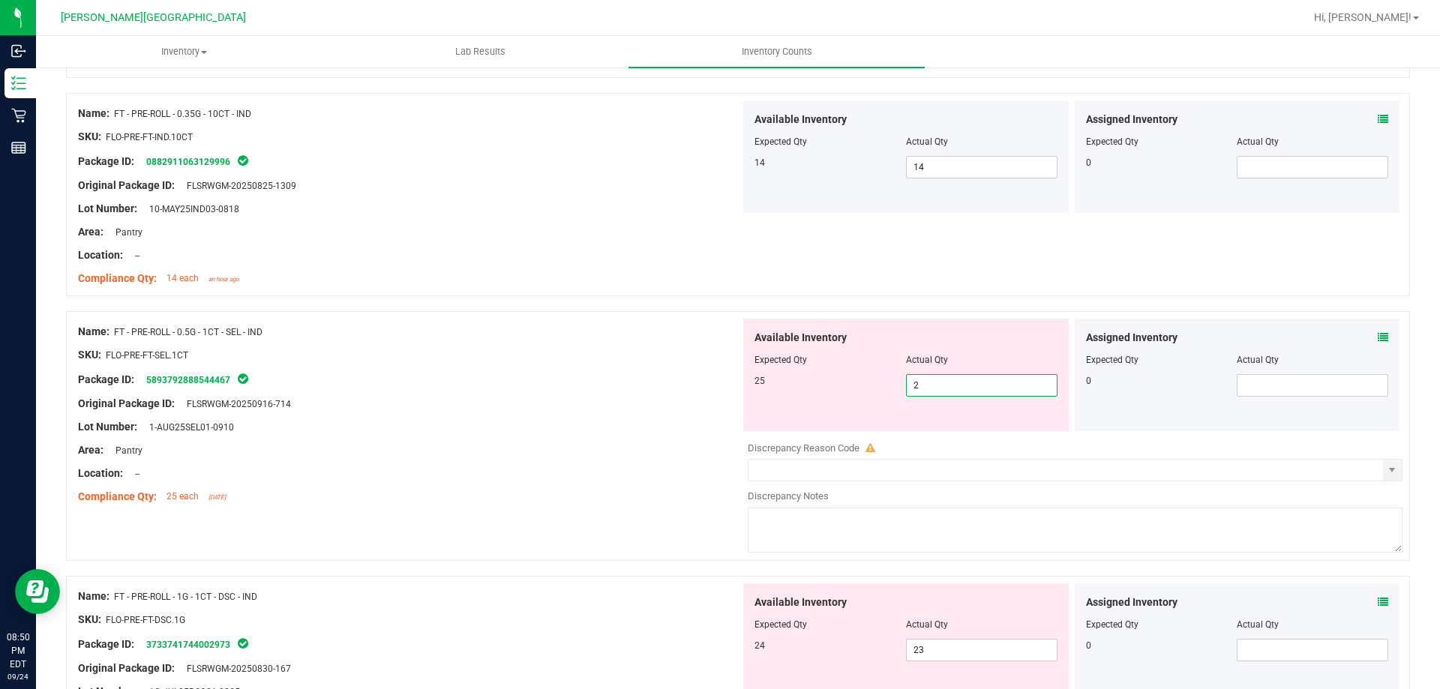
type input "25"
click at [560, 386] on div "Package ID: 5893792888544467" at bounding box center [409, 380] width 662 height 18
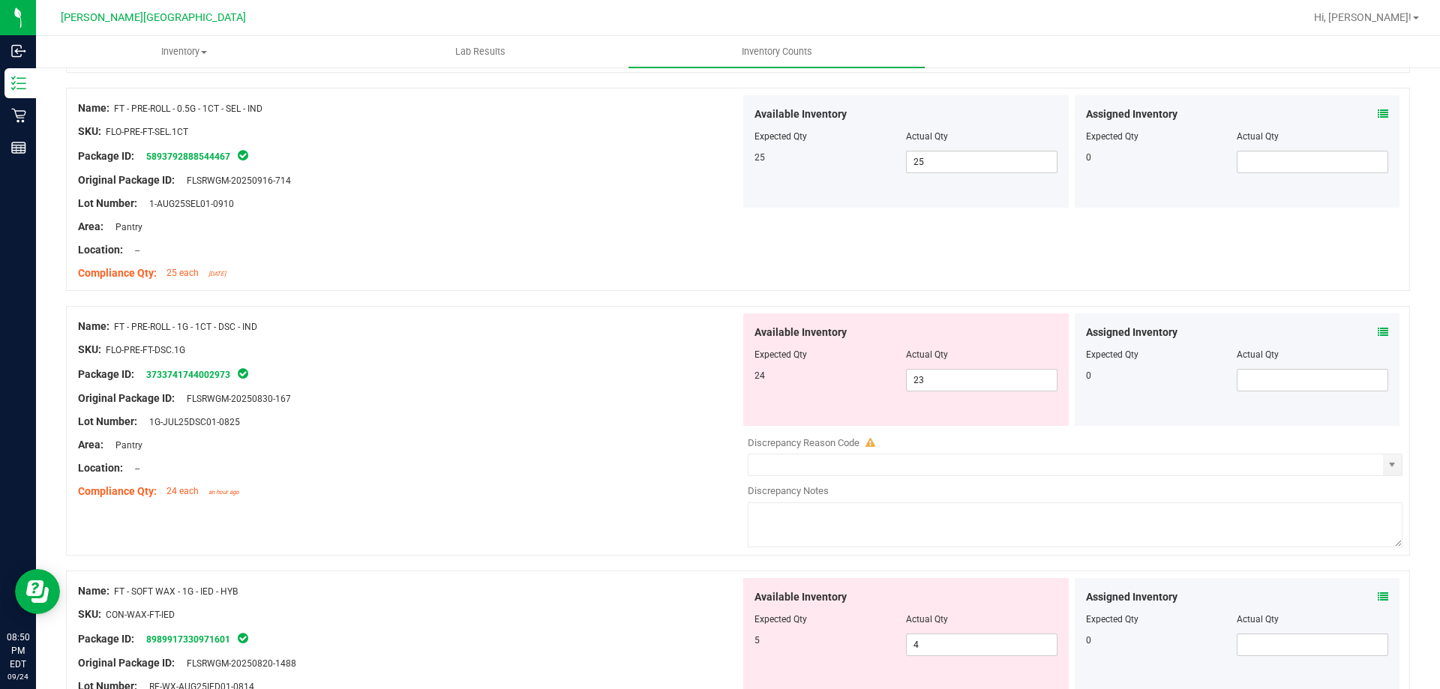
scroll to position [1950, 0]
click at [989, 387] on span "23 23" at bounding box center [982, 379] width 152 height 23
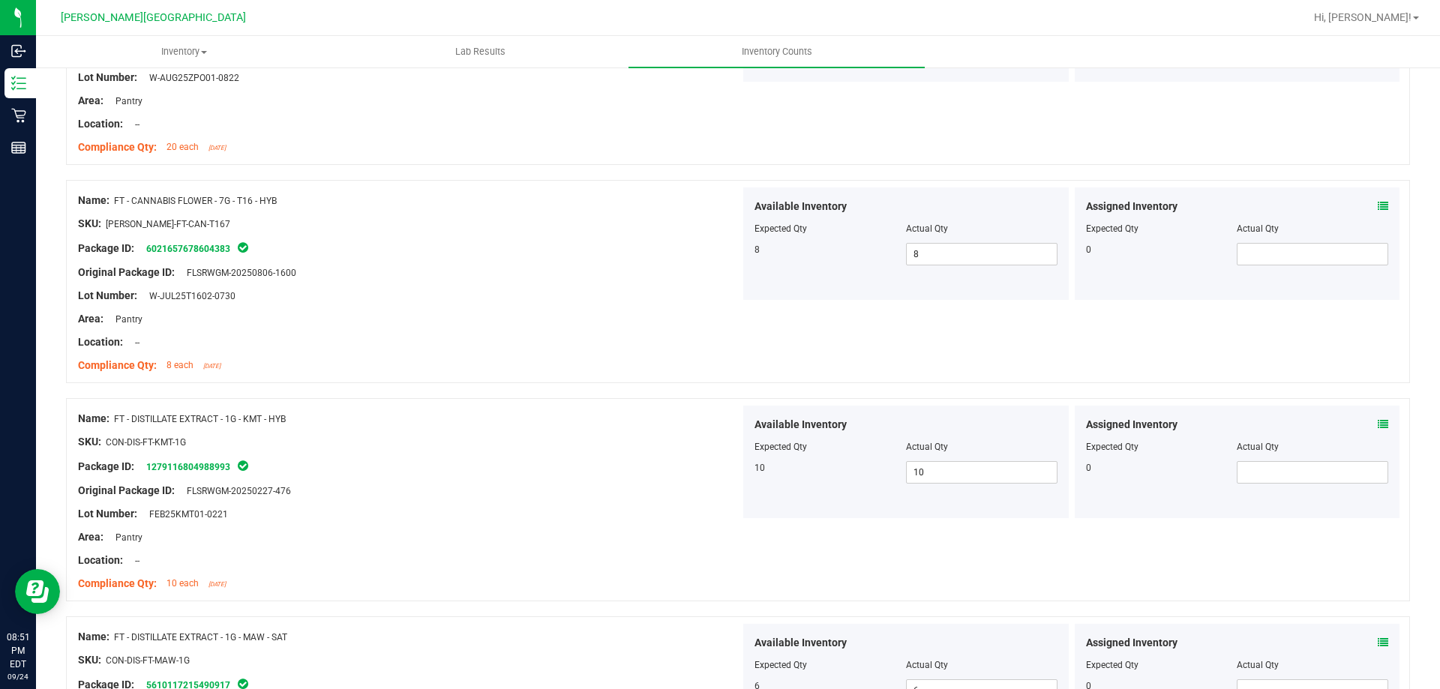
scroll to position [900, 0]
